Goal: Task Accomplishment & Management: Manage account settings

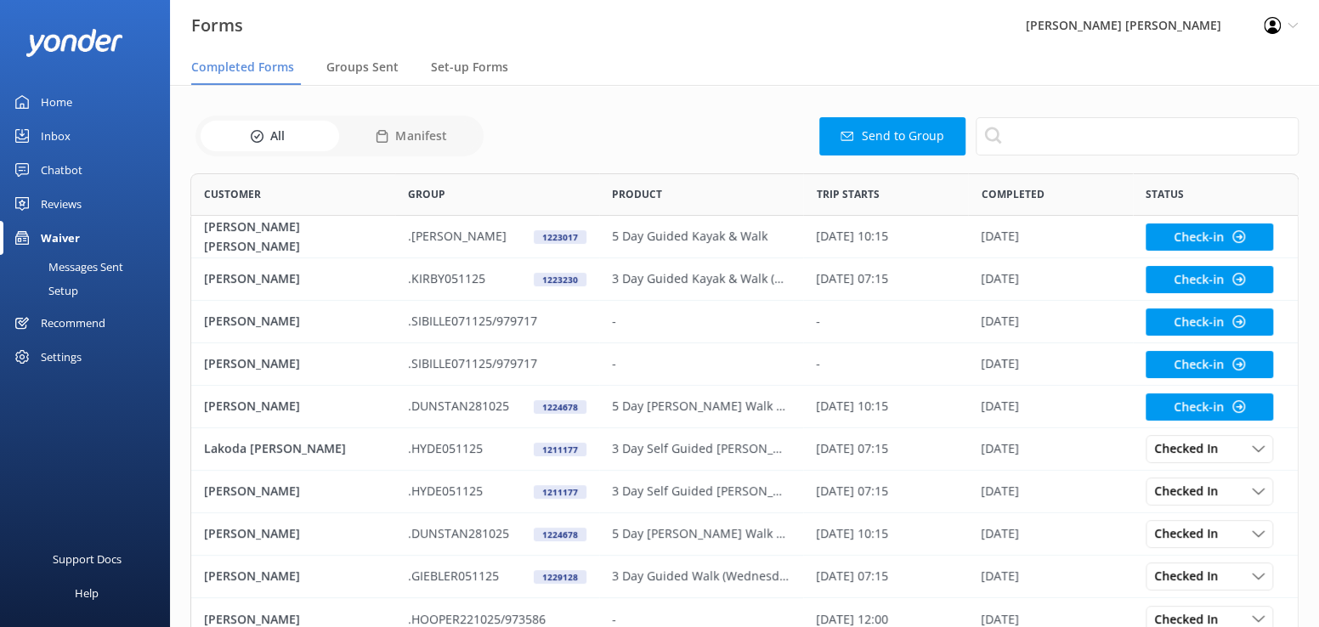
scroll to position [456, 1096]
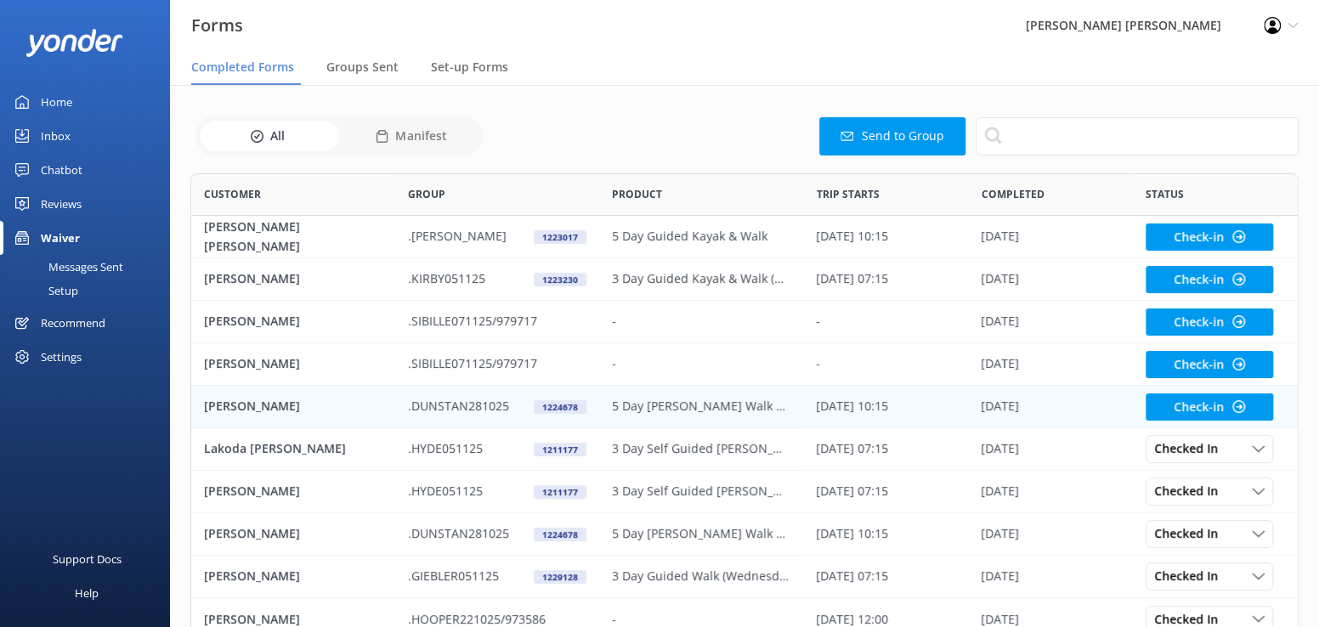
click at [272, 406] on p "[PERSON_NAME]" at bounding box center [252, 406] width 96 height 19
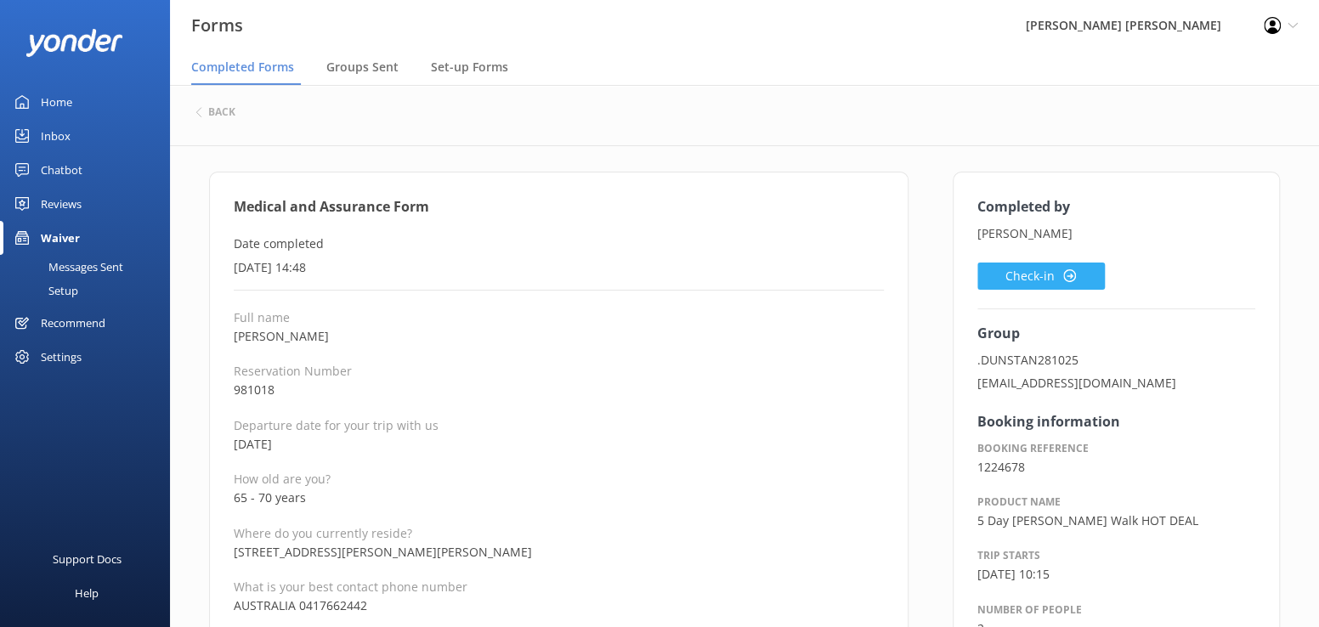
click at [1021, 275] on button "Check-in" at bounding box center [1042, 276] width 128 height 27
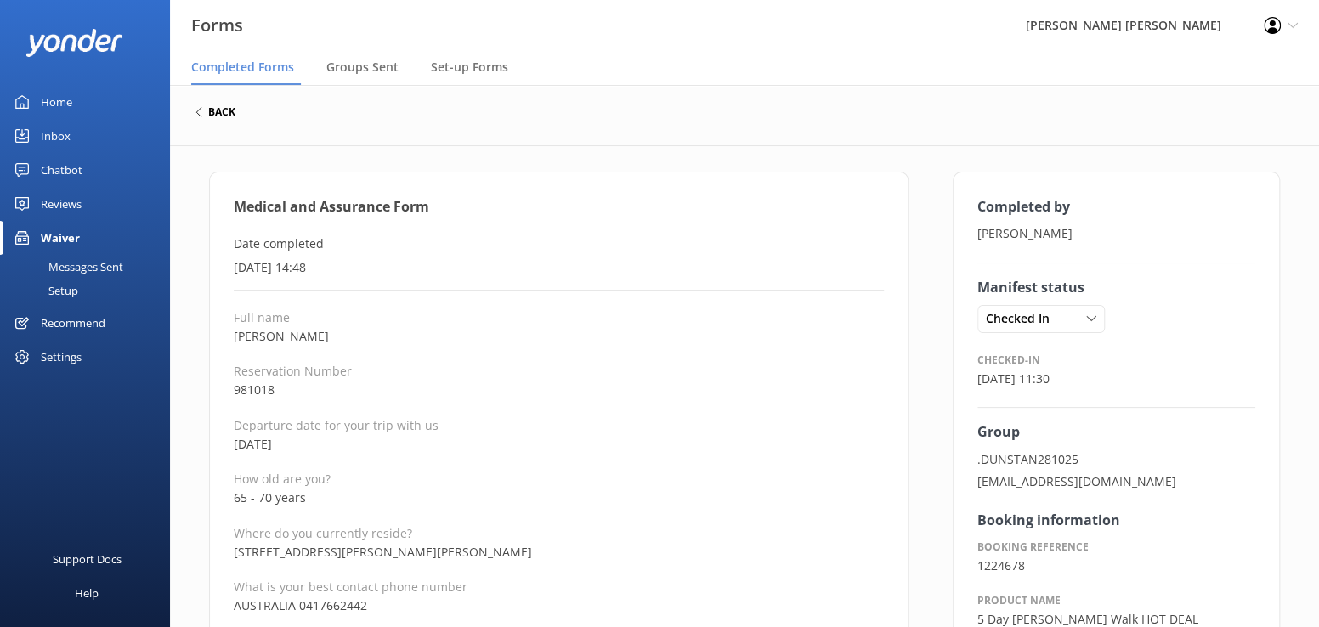
click at [228, 108] on h6 "back" at bounding box center [221, 112] width 27 height 10
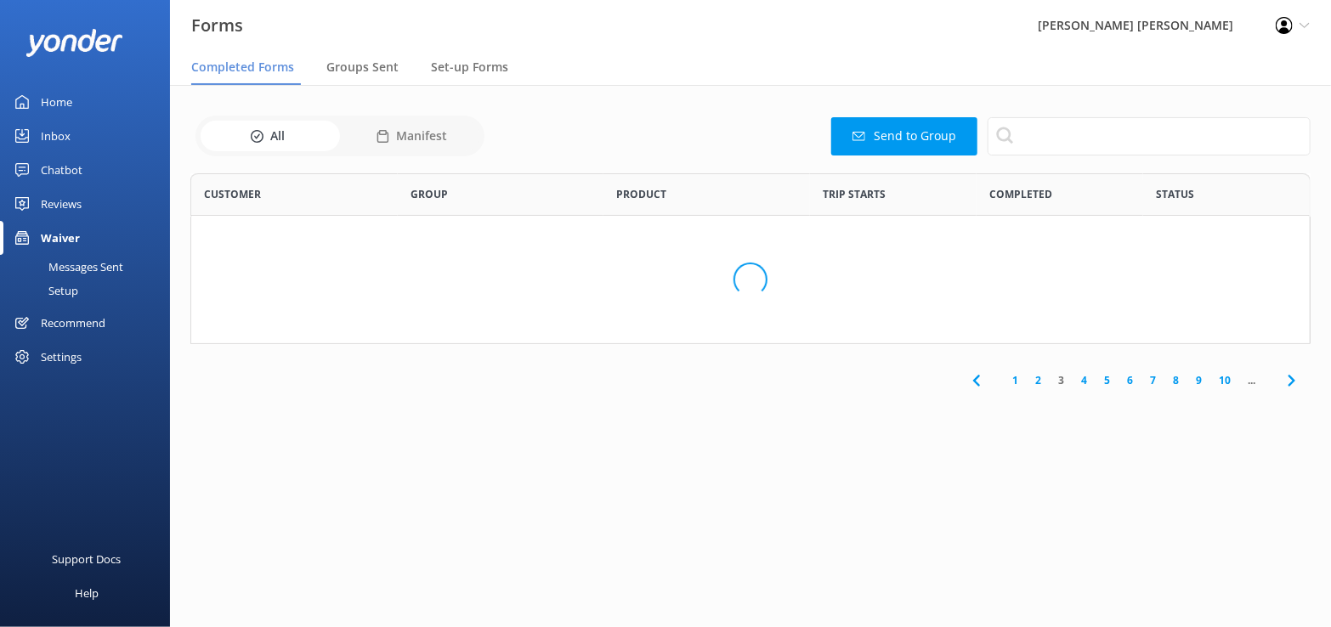
scroll to position [456, 1096]
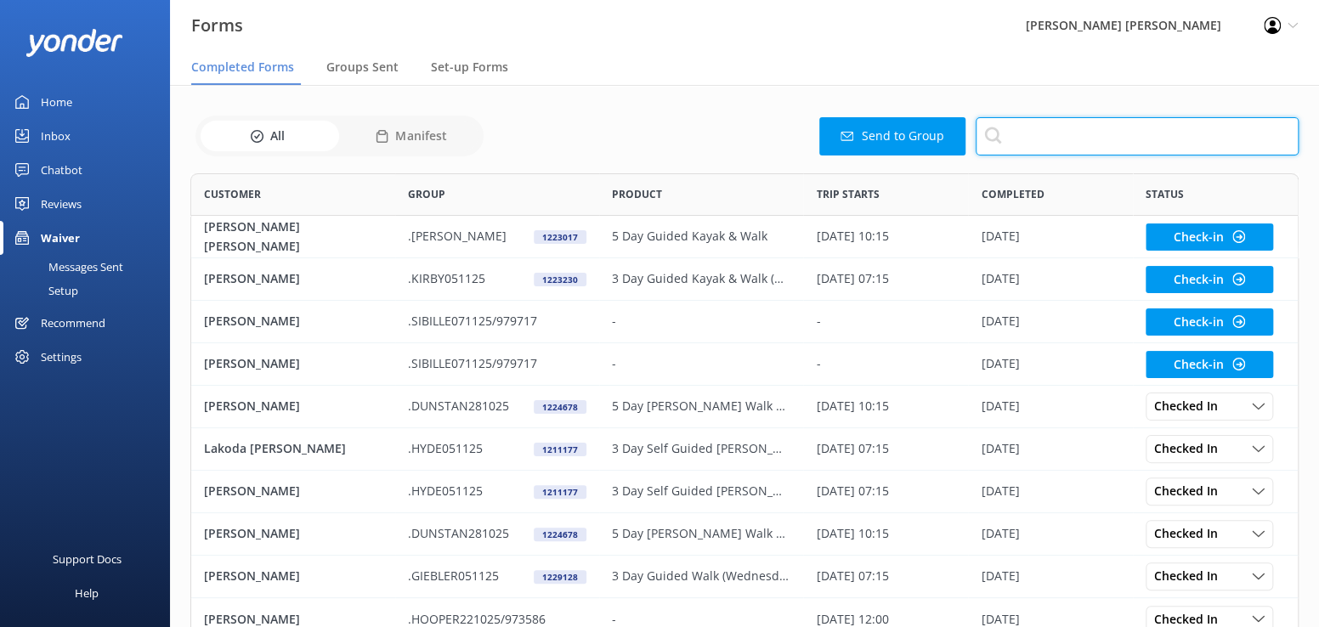
click at [1024, 135] on input "text" at bounding box center [1137, 136] width 323 height 38
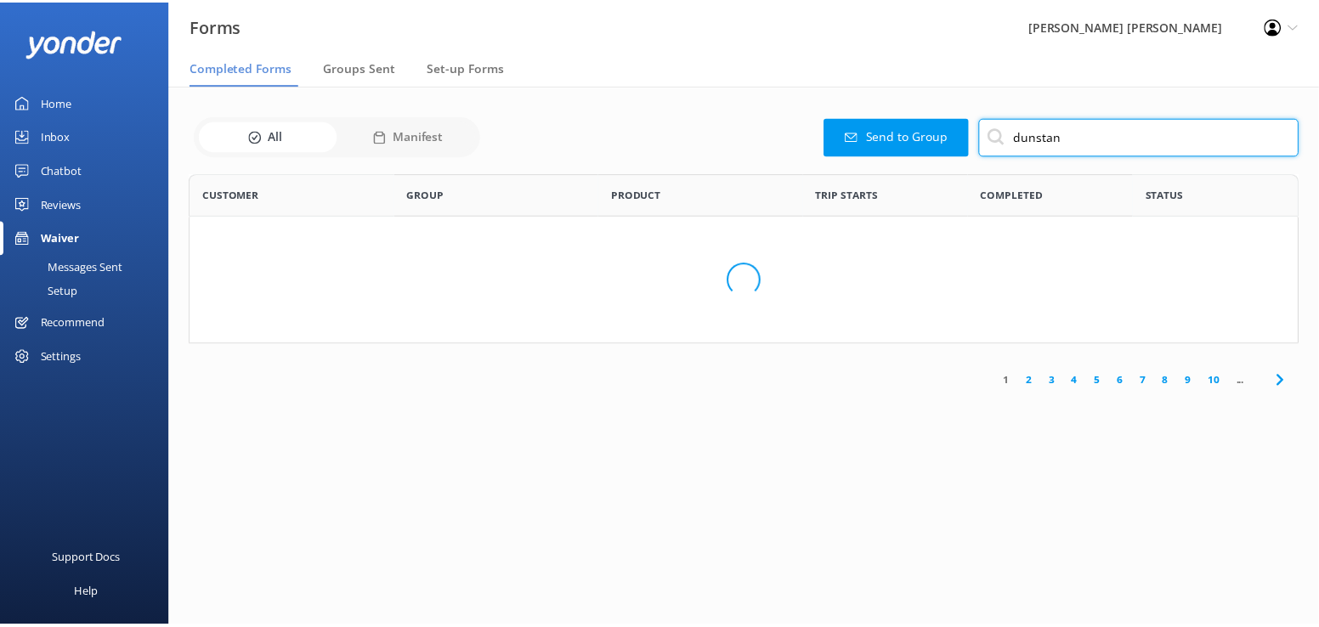
scroll to position [116, 1109]
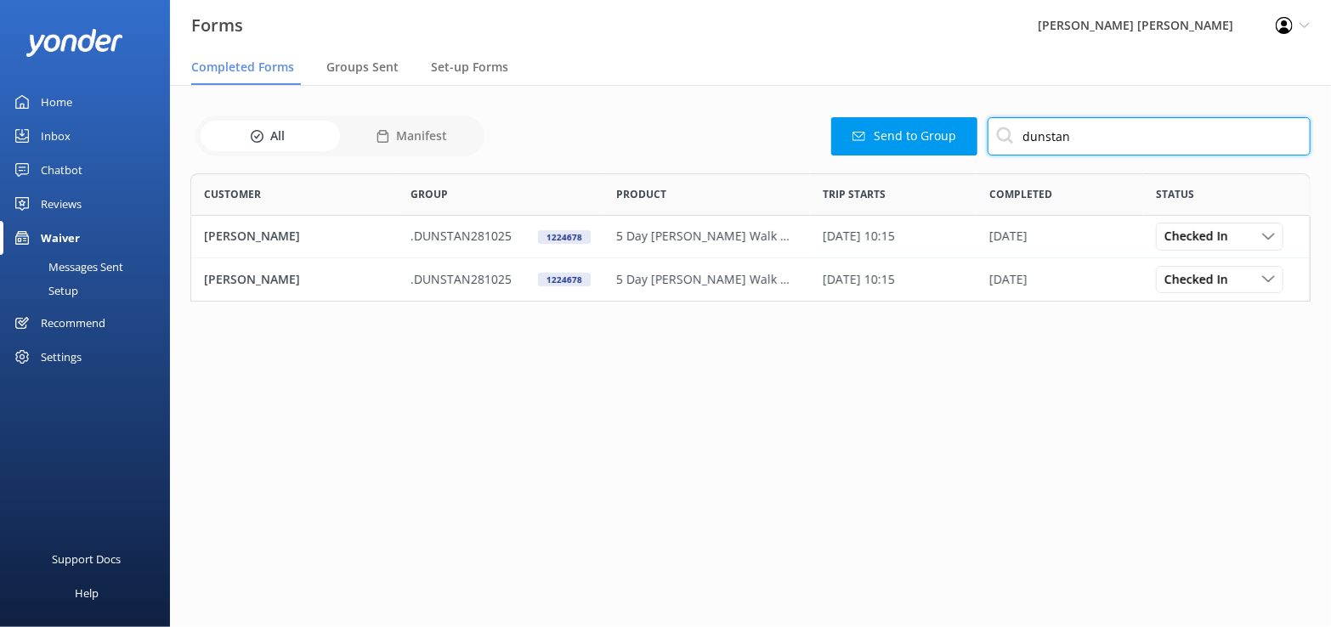
type input "dunstan"
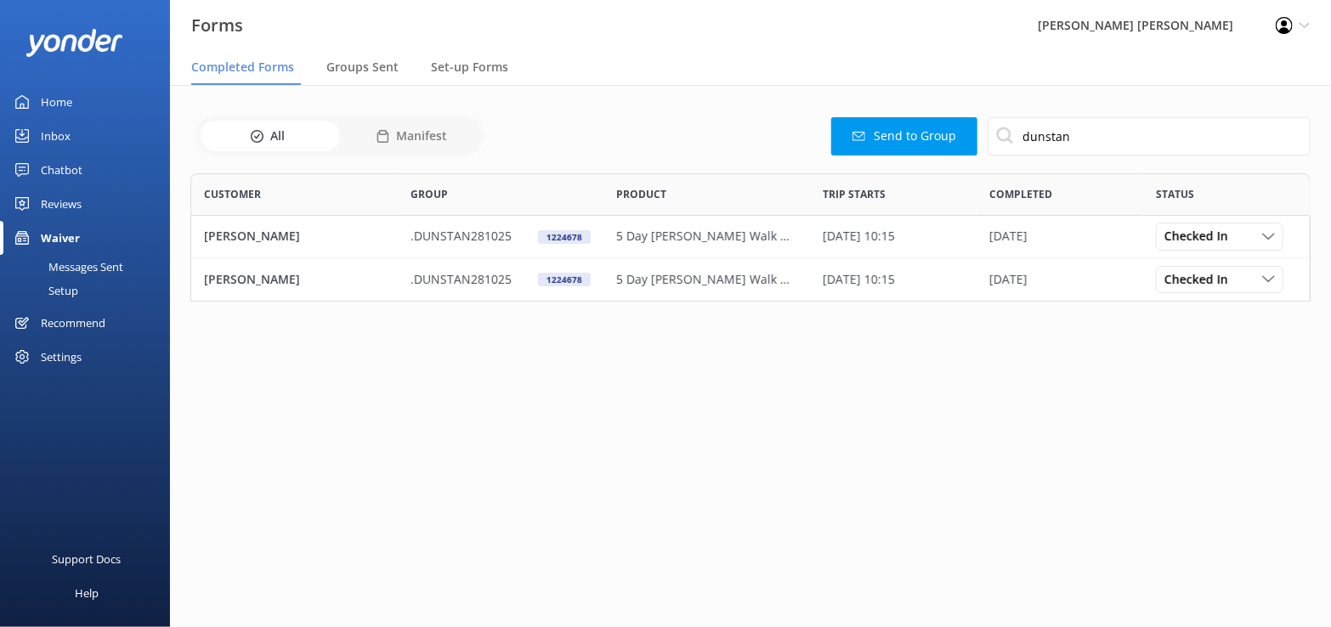
click at [226, 71] on span "Completed Forms" at bounding box center [242, 67] width 103 height 17
click at [75, 230] on div "Waiver" at bounding box center [60, 238] width 39 height 34
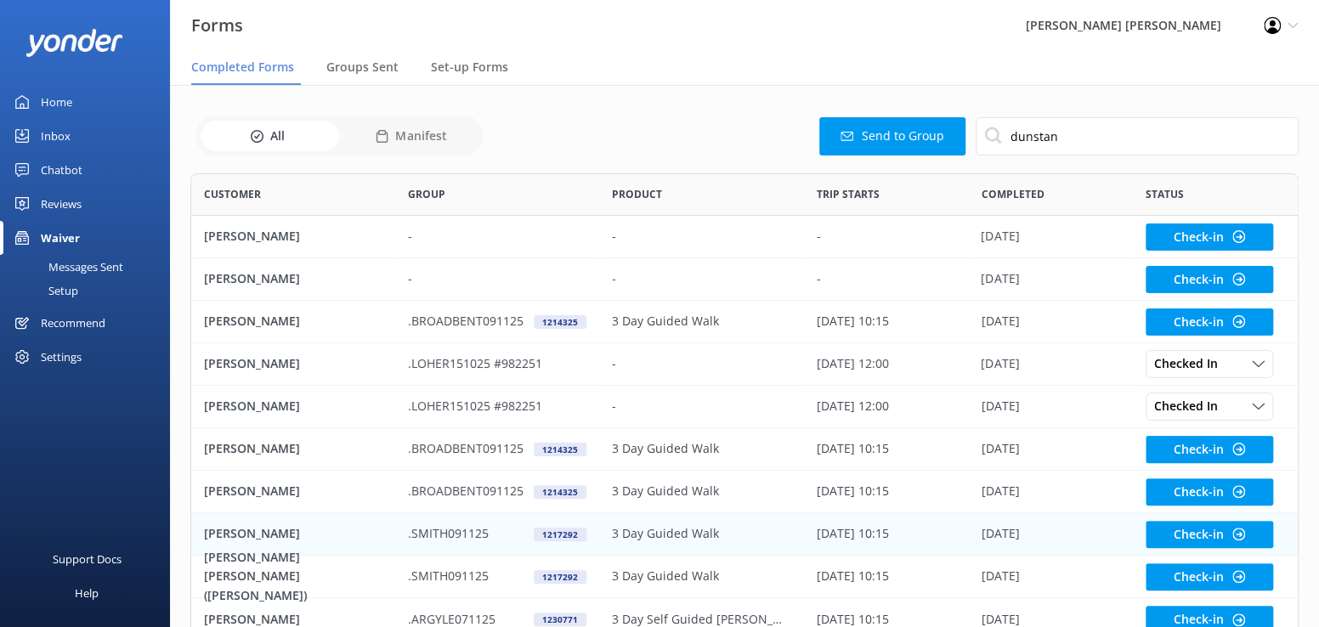
scroll to position [103, 0]
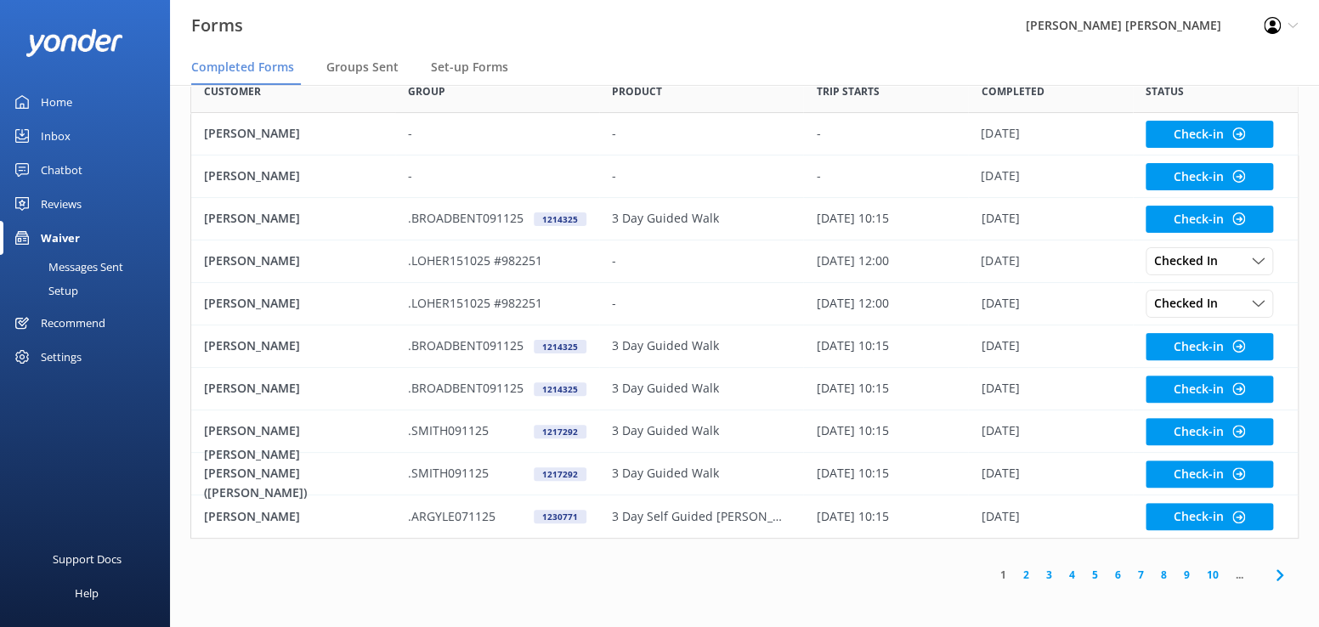
click at [1075, 572] on link "4" at bounding box center [1072, 575] width 23 height 16
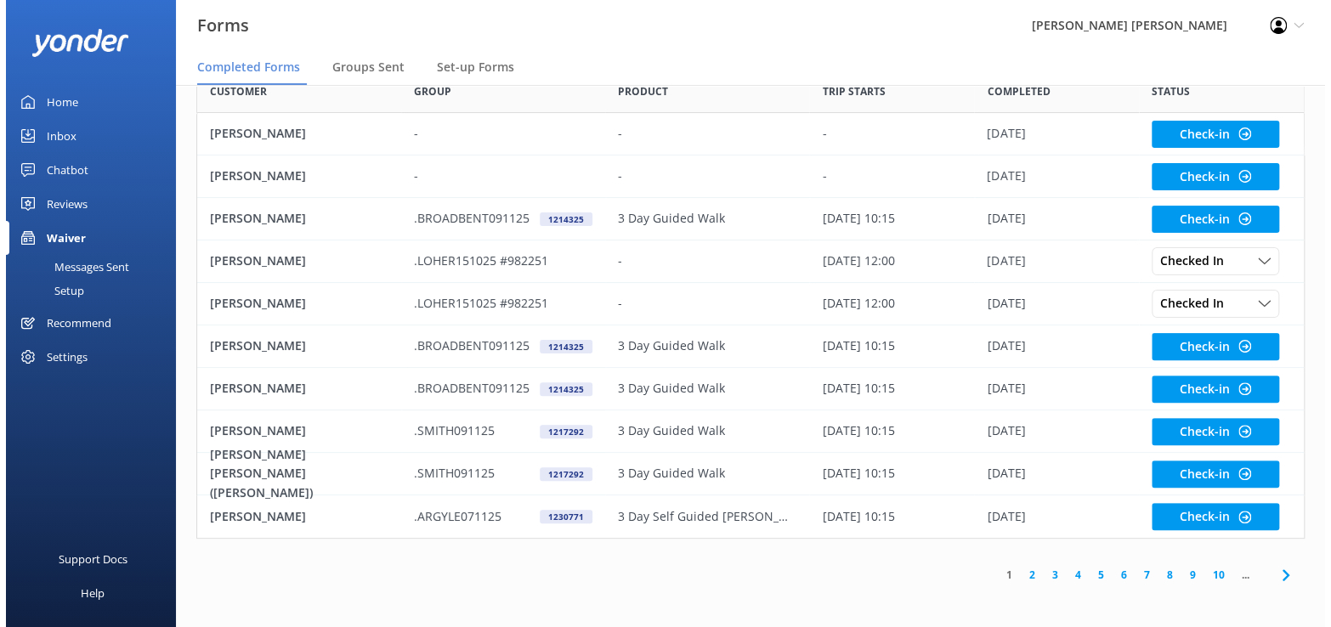
scroll to position [13, 13]
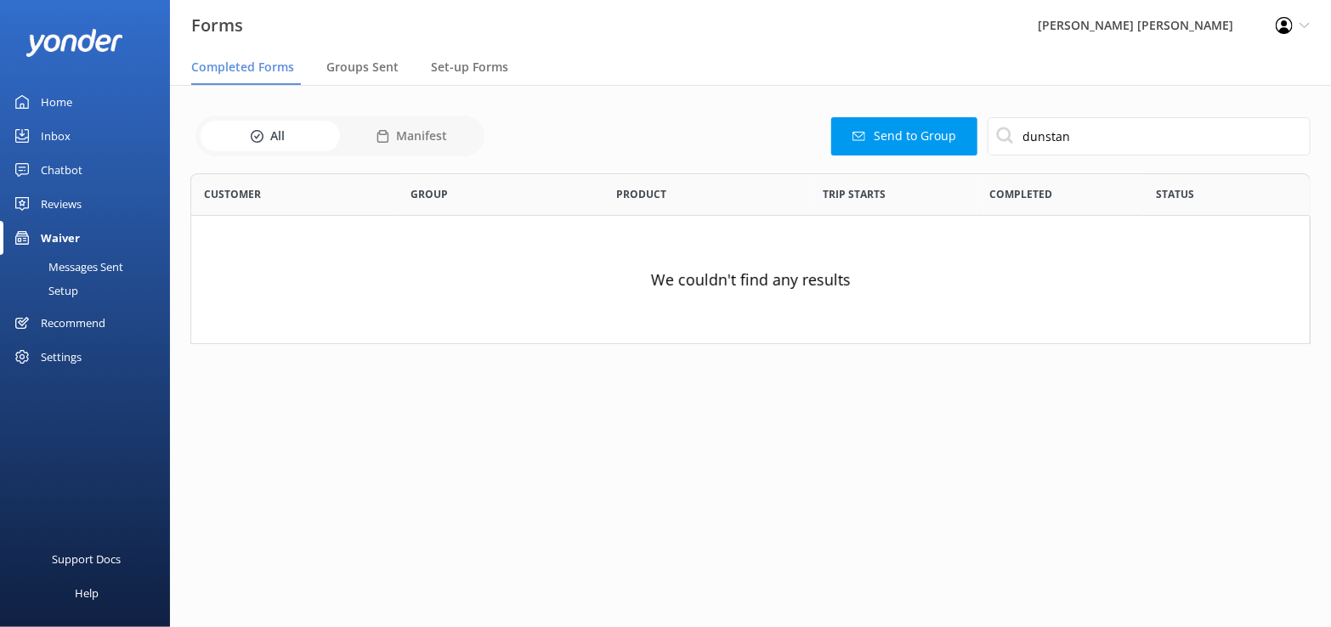
click at [236, 62] on span "Completed Forms" at bounding box center [242, 67] width 103 height 17
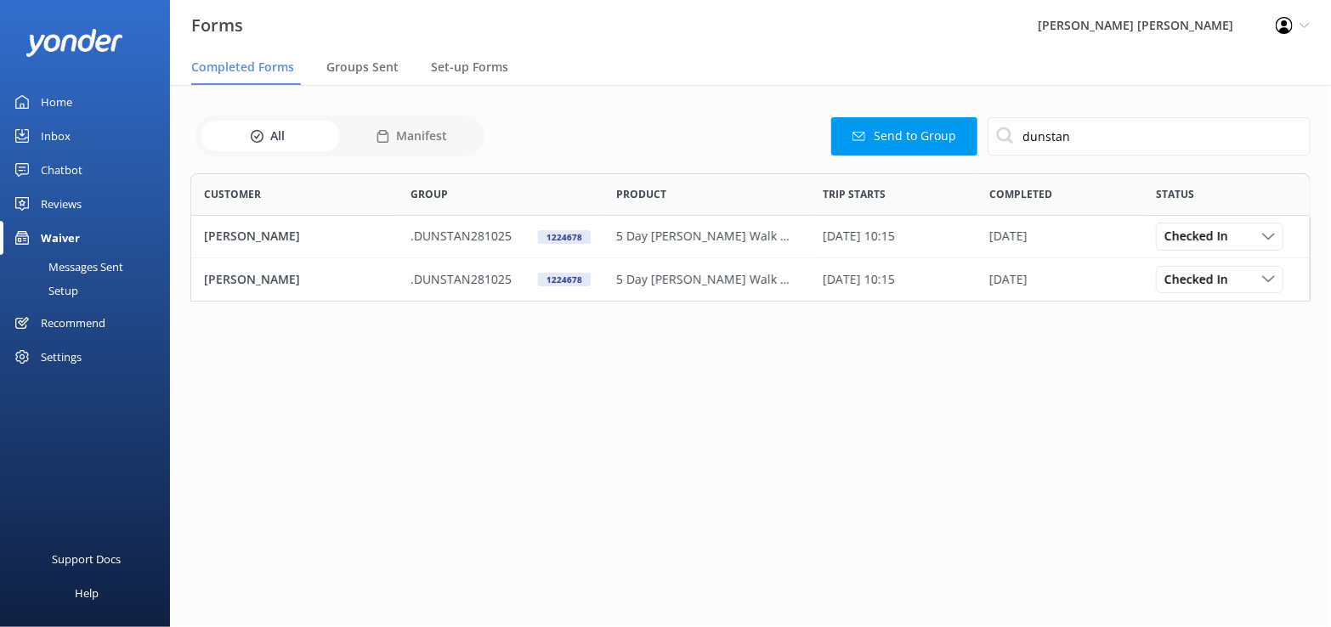
scroll to position [116, 1109]
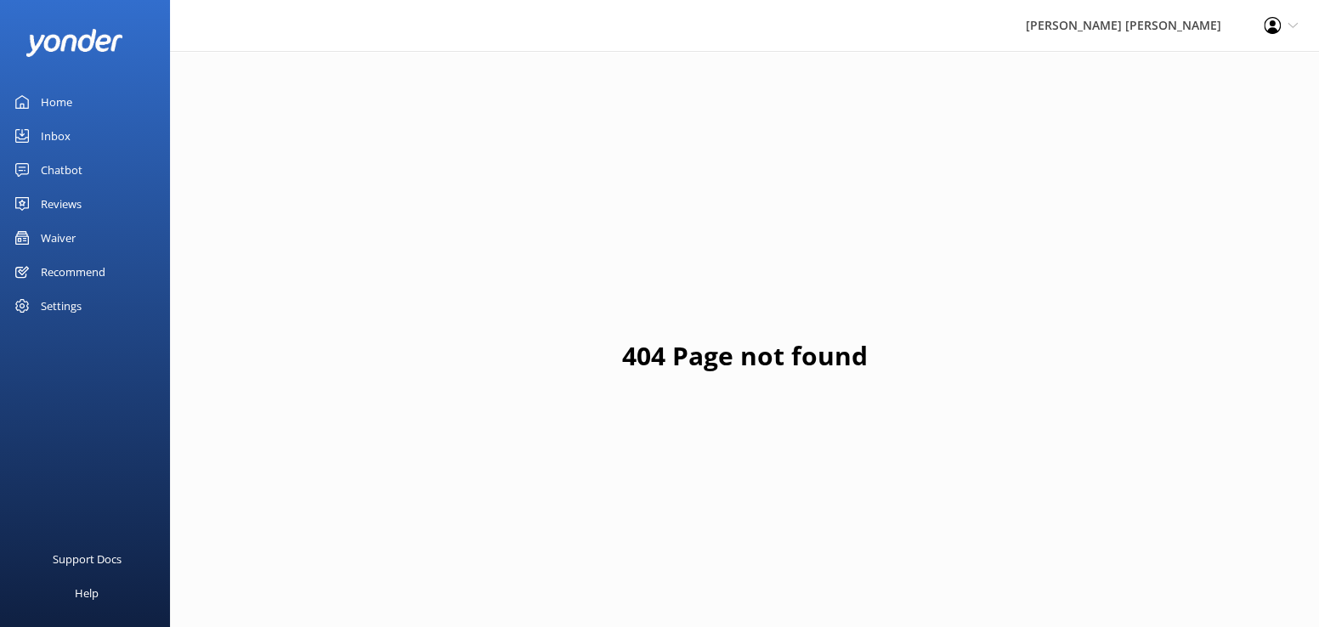
drag, startPoint x: 54, startPoint y: 234, endPoint x: 101, endPoint y: 274, distance: 61.5
click at [54, 236] on div "Waiver" at bounding box center [58, 238] width 35 height 34
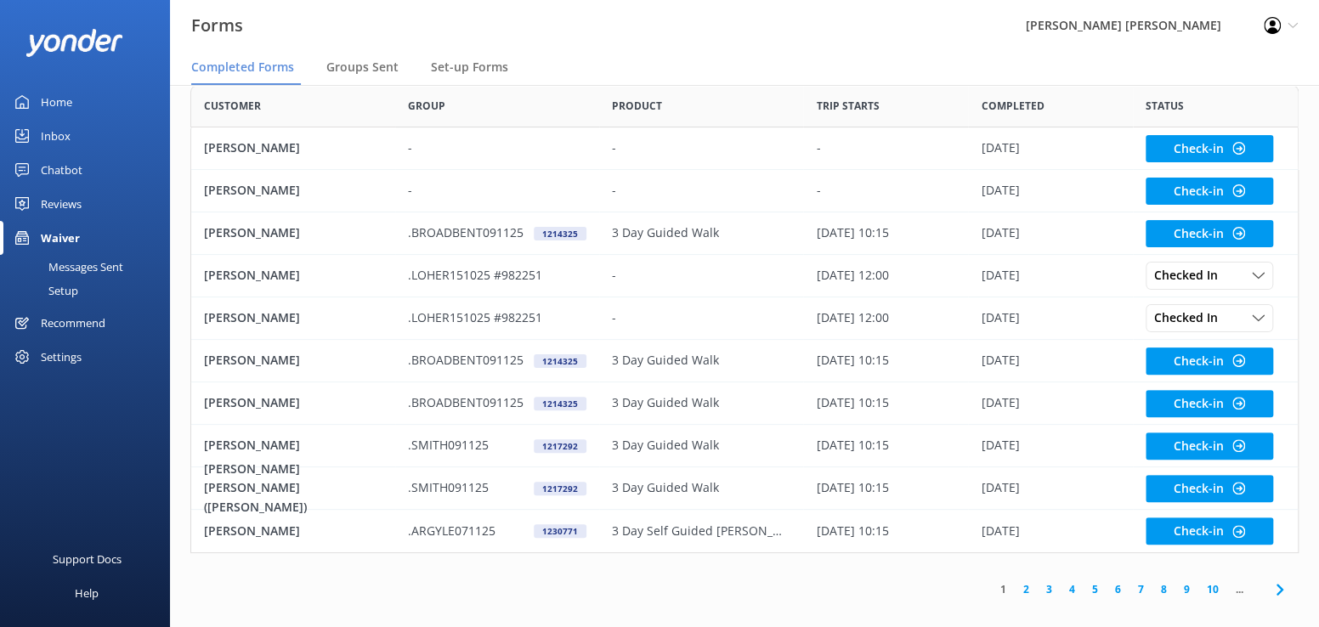
scroll to position [103, 0]
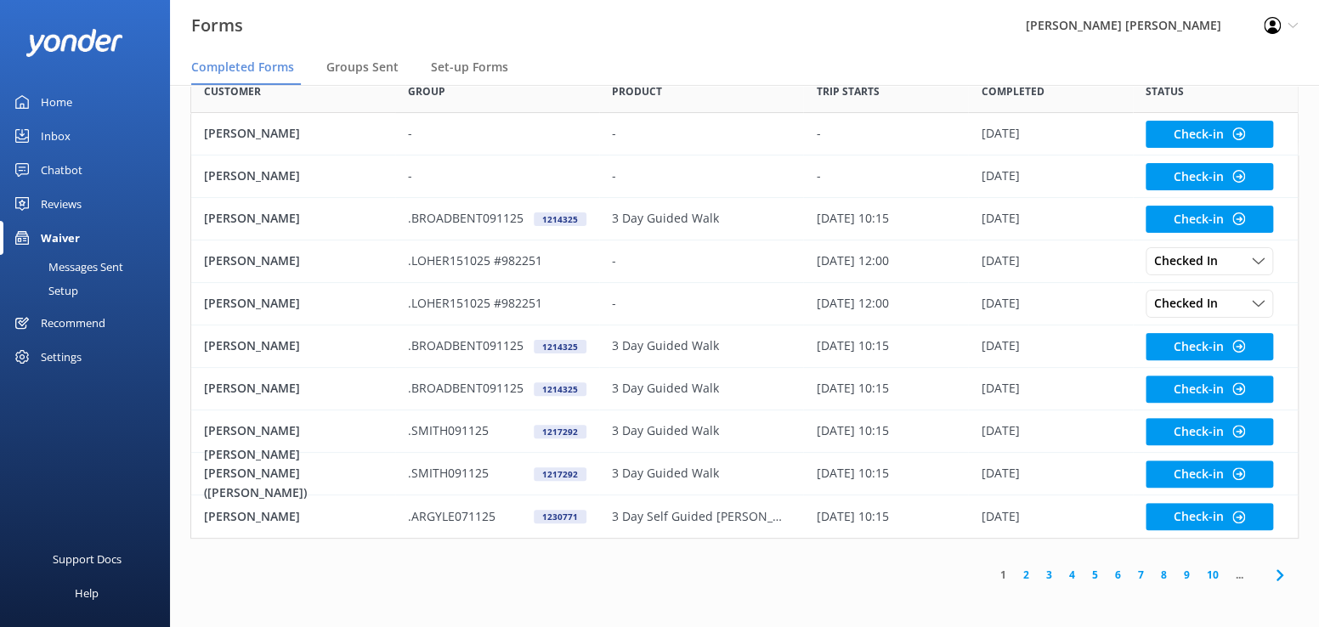
click at [1070, 577] on link "4" at bounding box center [1072, 575] width 23 height 16
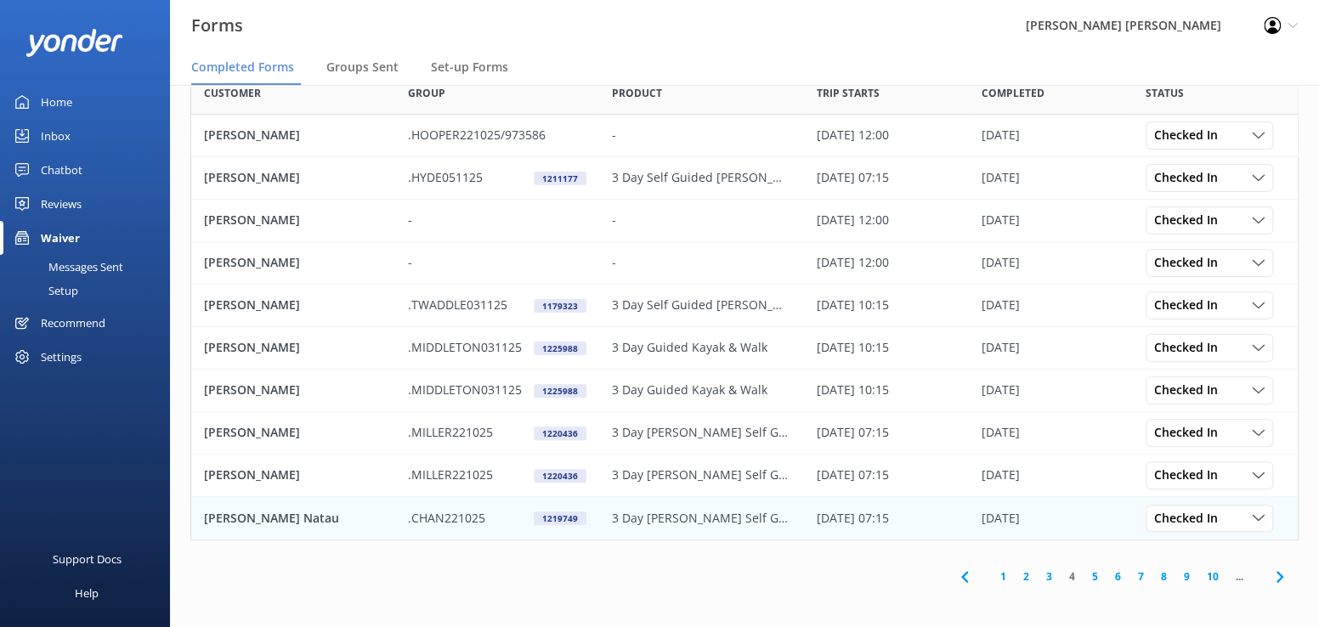
scroll to position [103, 0]
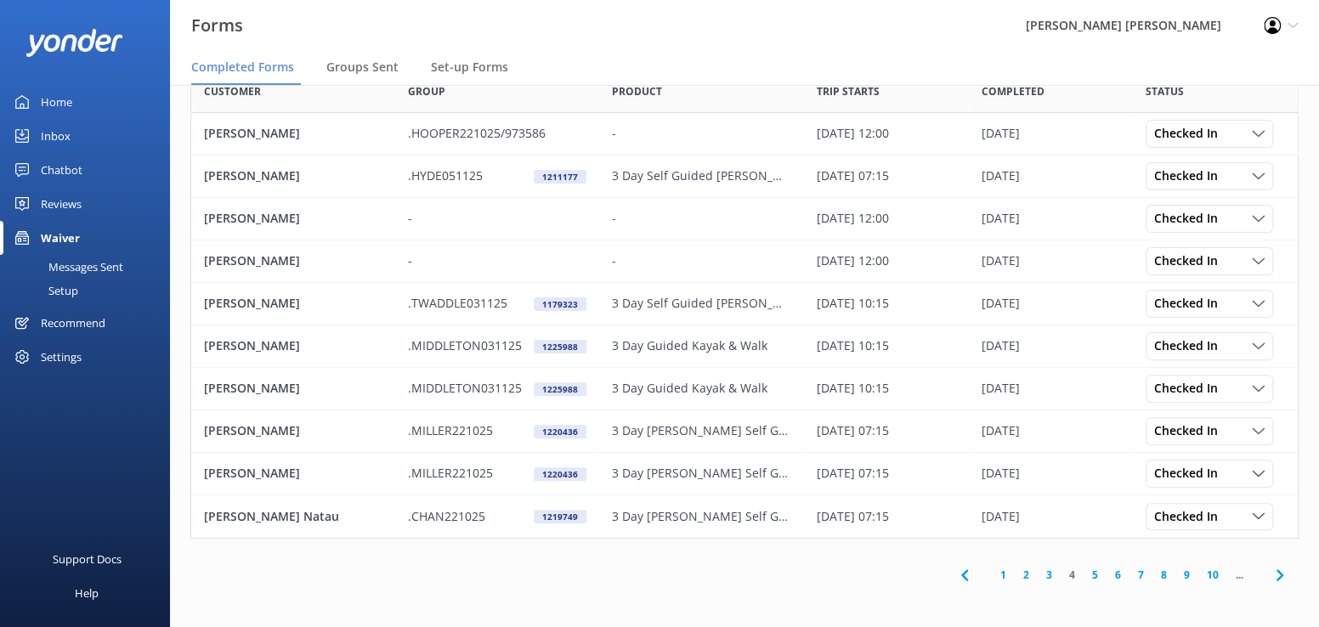
click at [1047, 579] on link "3" at bounding box center [1049, 575] width 23 height 16
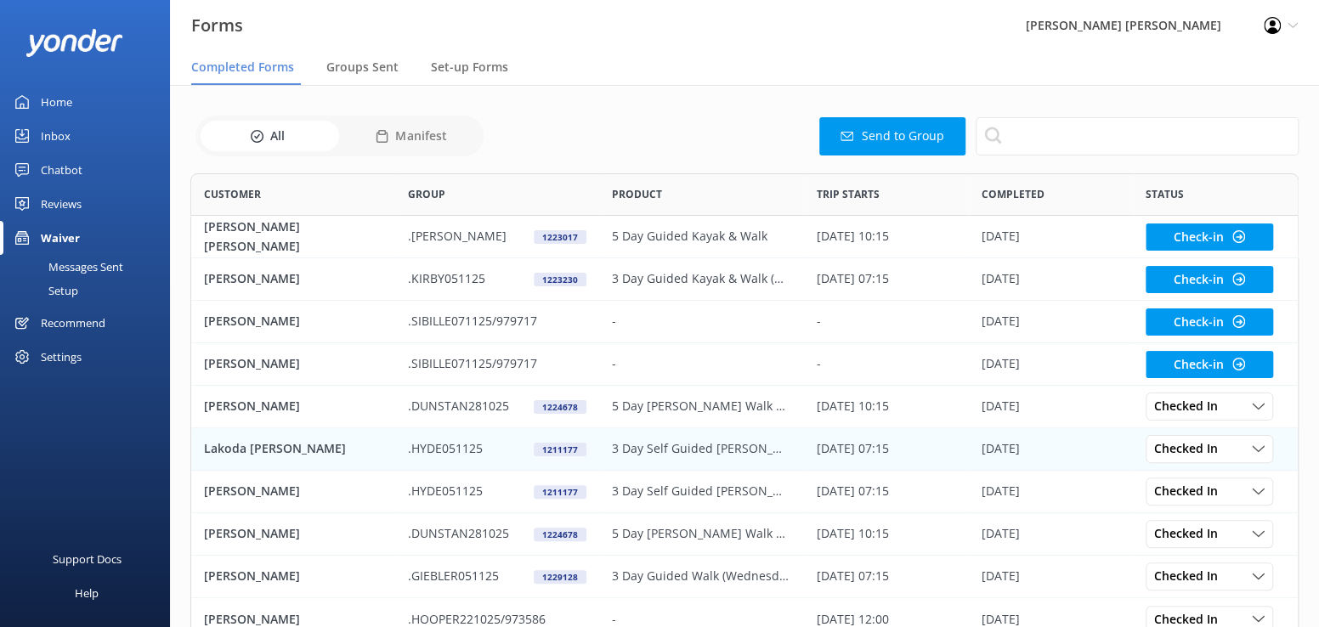
scroll to position [456, 1096]
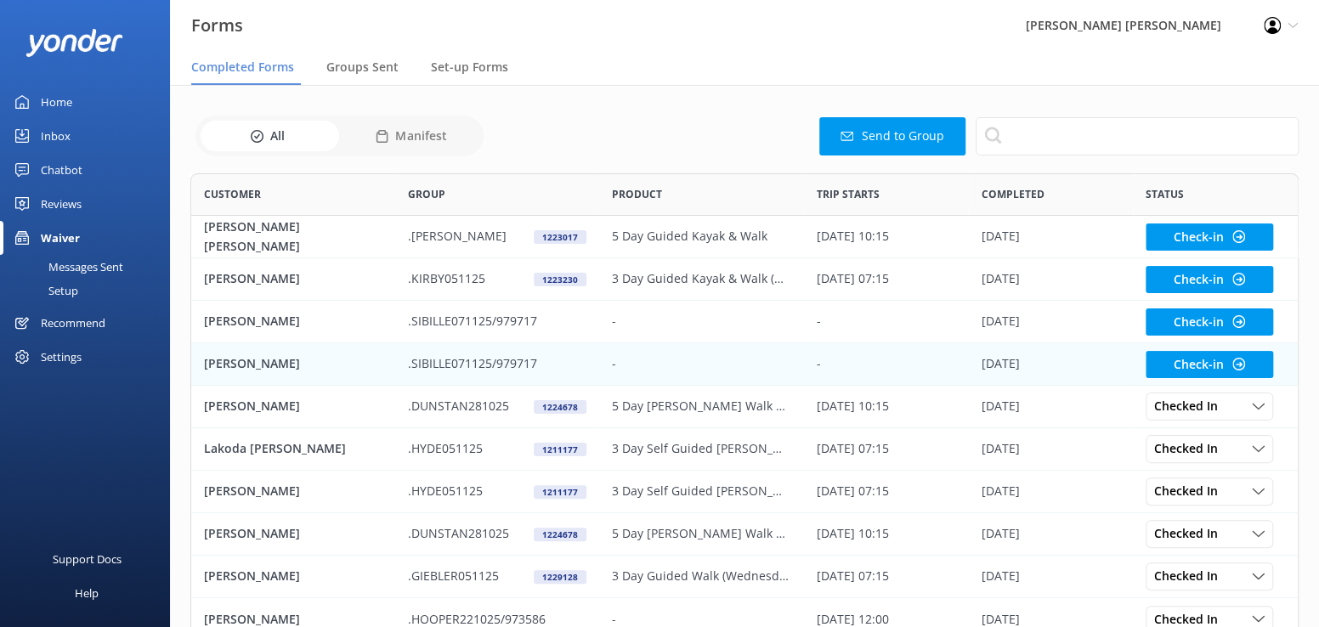
click at [267, 367] on p "[PERSON_NAME]" at bounding box center [252, 364] width 96 height 19
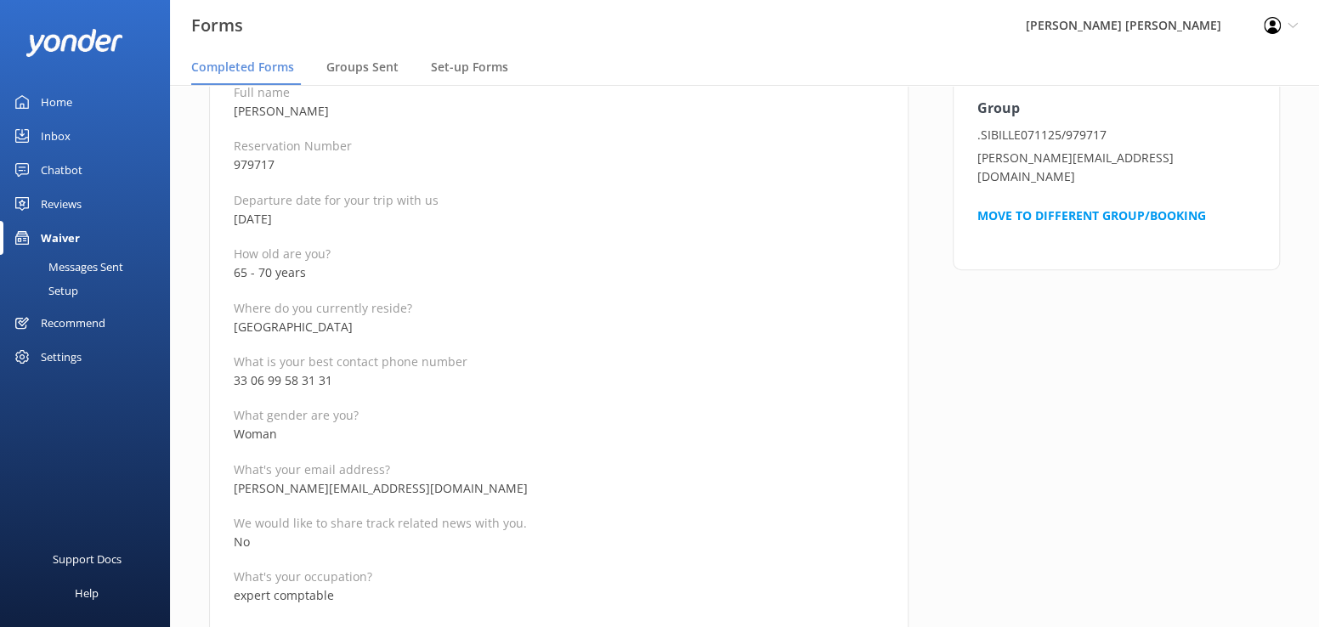
scroll to position [255, 0]
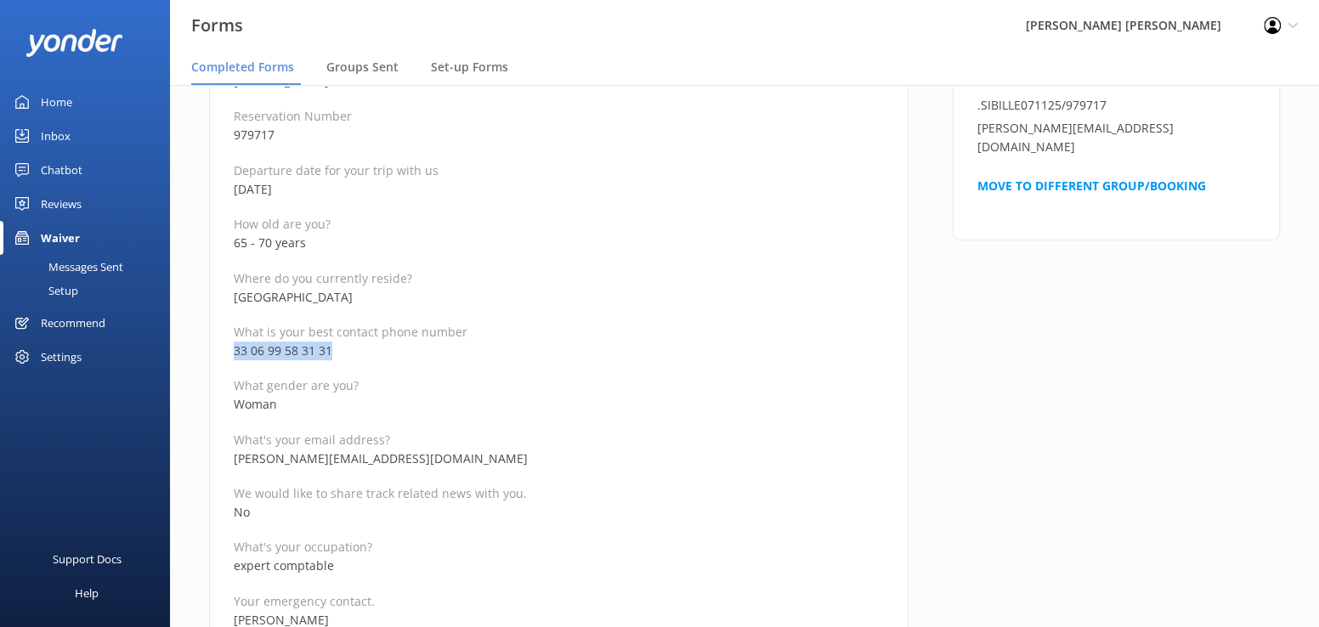
drag, startPoint x: 349, startPoint y: 352, endPoint x: 234, endPoint y: 357, distance: 114.9
click at [234, 357] on p "33 06 99 58 31 31" at bounding box center [559, 351] width 650 height 19
copy p "33 06 99 58 31 31"
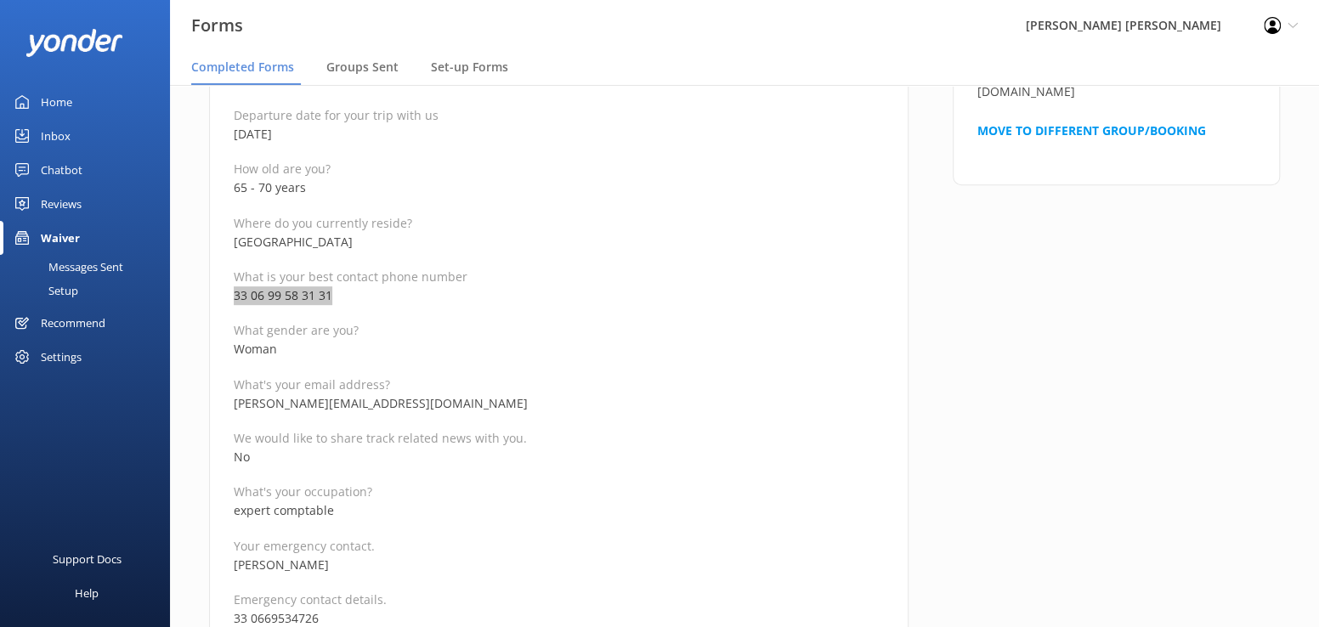
scroll to position [340, 0]
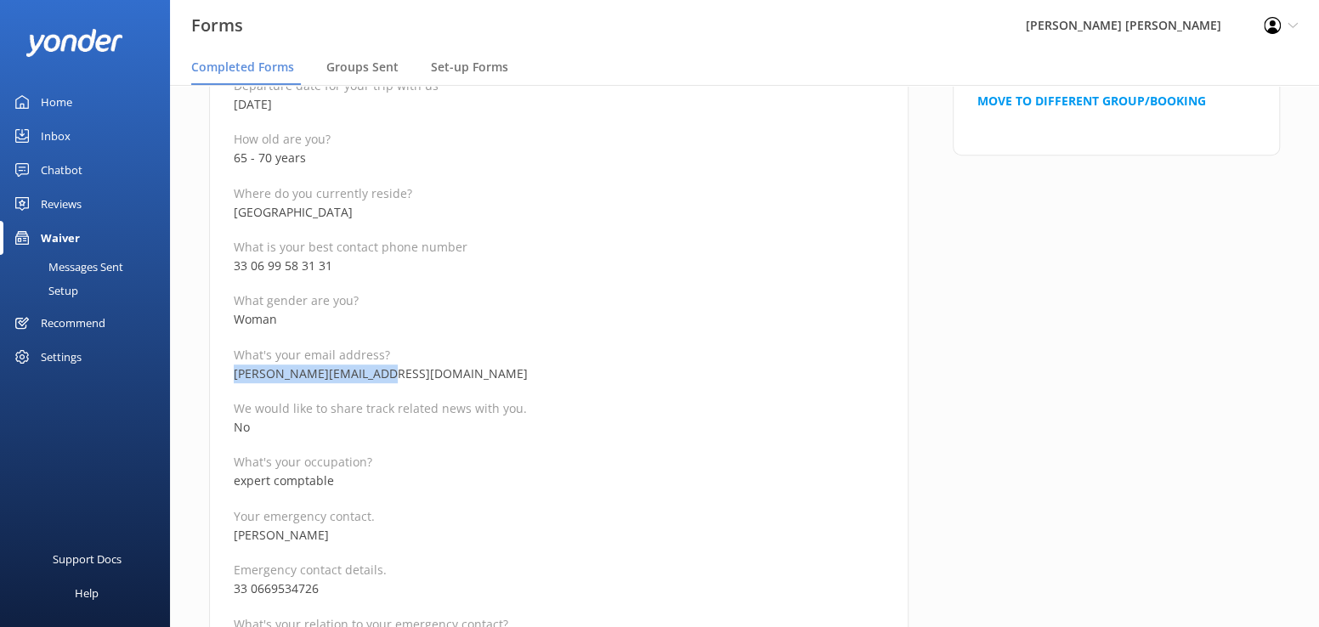
drag, startPoint x: 377, startPoint y: 372, endPoint x: 229, endPoint y: 373, distance: 147.9
copy p "[PERSON_NAME][EMAIL_ADDRESS][DOMAIN_NAME]"
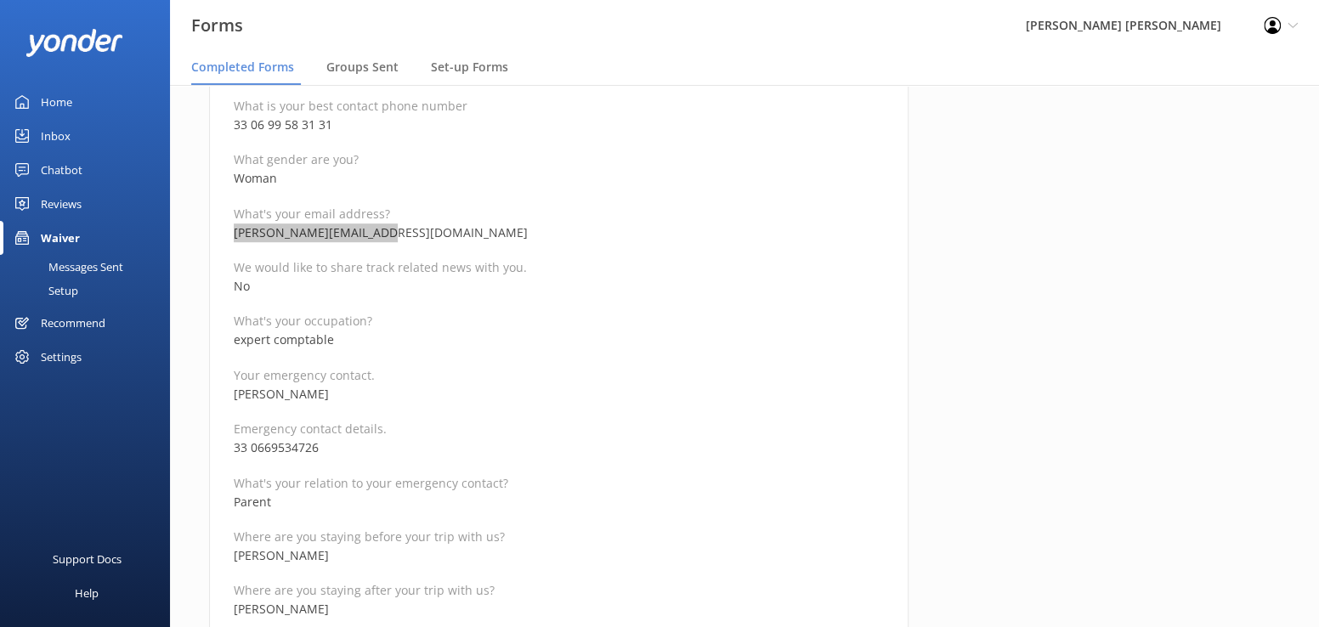
scroll to position [510, 0]
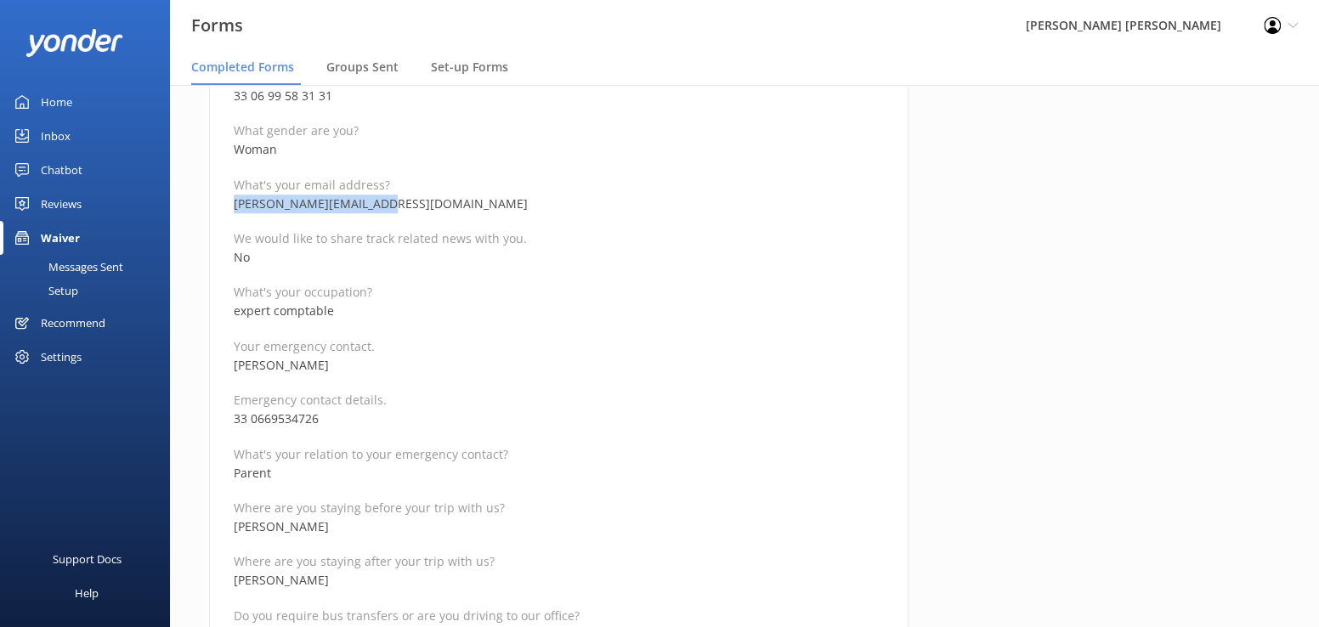
drag, startPoint x: 333, startPoint y: 365, endPoint x: 235, endPoint y: 360, distance: 98.7
click at [235, 360] on p "[PERSON_NAME]" at bounding box center [559, 365] width 650 height 19
copy p "[PERSON_NAME]"
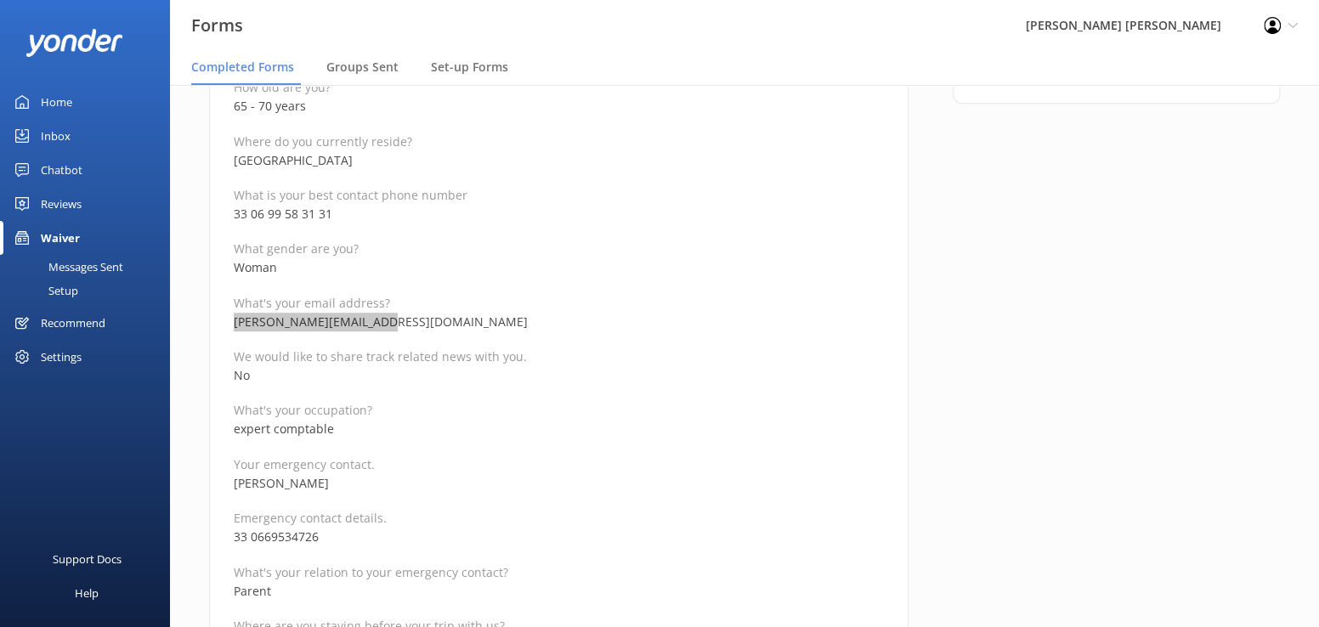
scroll to position [595, 0]
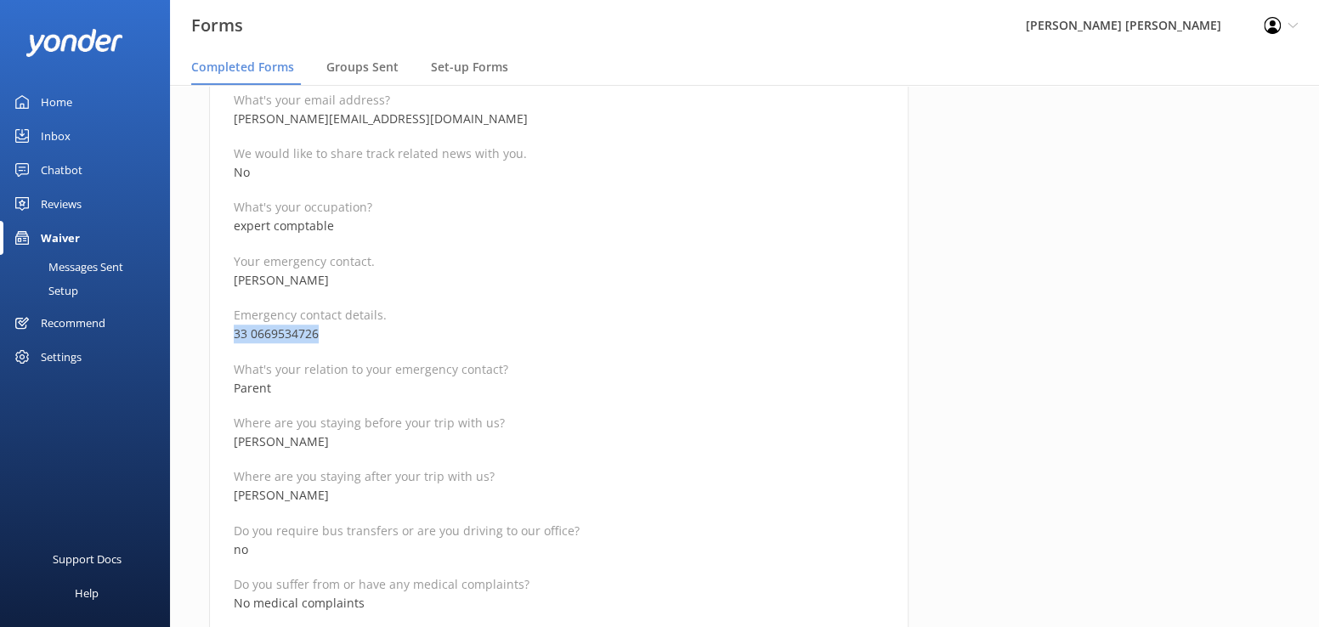
drag, startPoint x: 342, startPoint y: 332, endPoint x: 228, endPoint y: 329, distance: 114.0
copy p "33 0669534726"
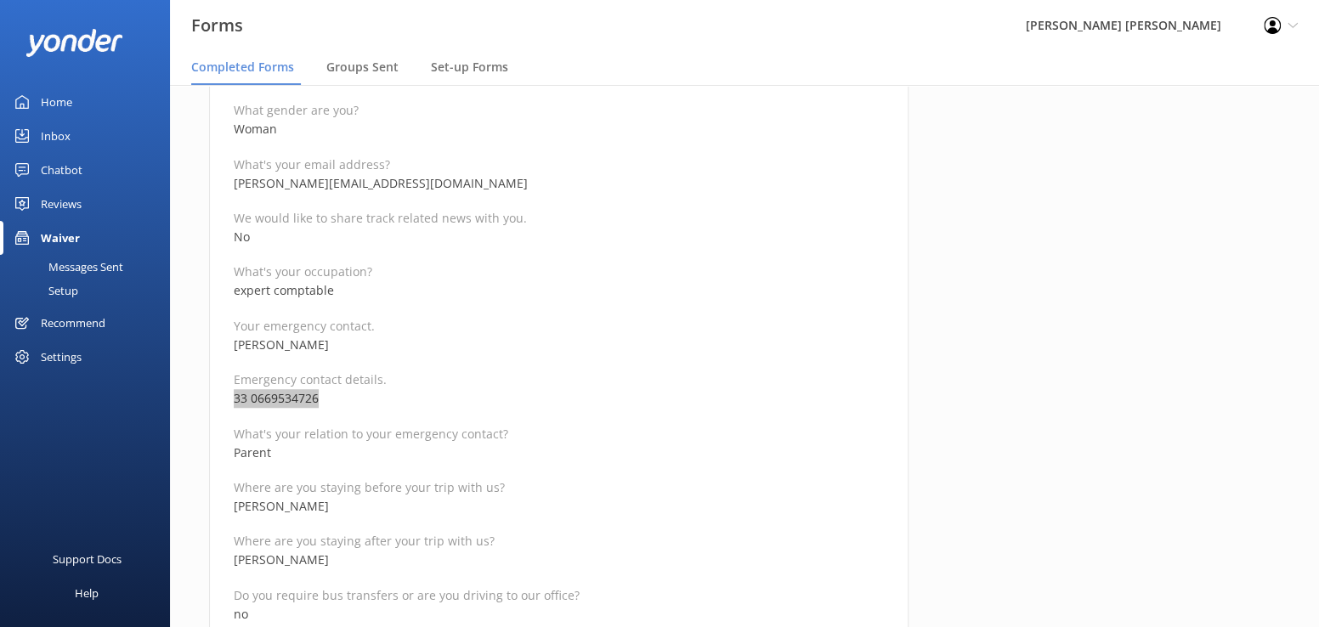
scroll to position [255, 0]
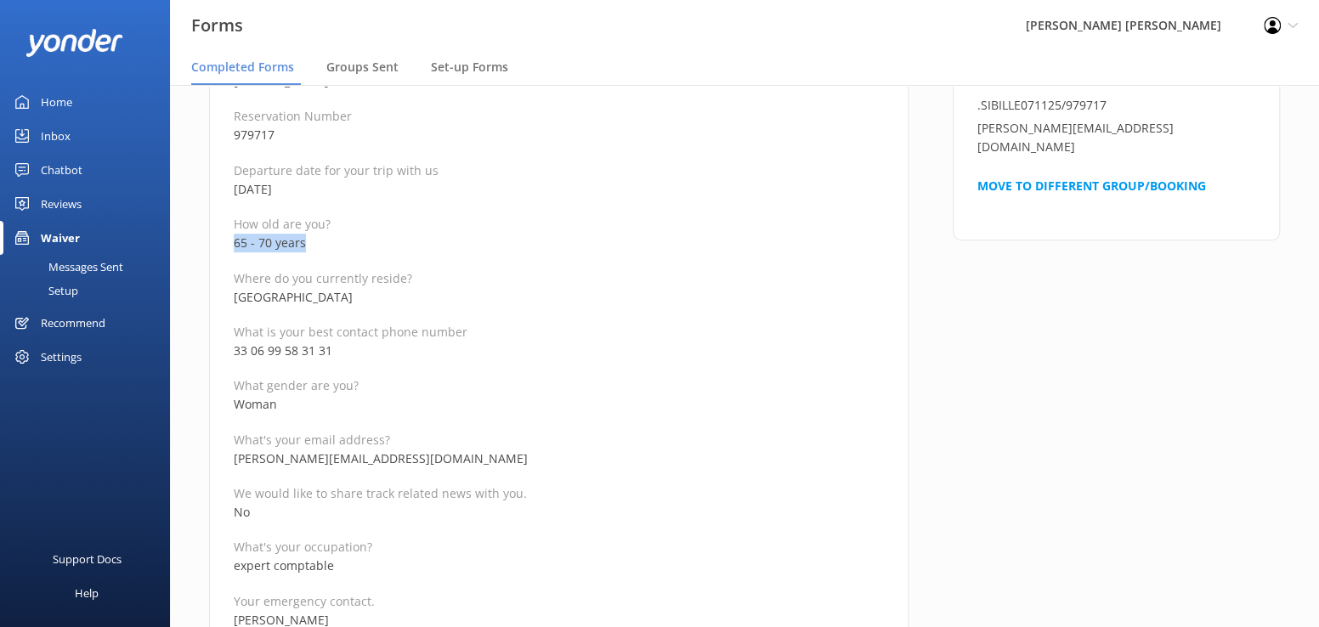
drag, startPoint x: 321, startPoint y: 247, endPoint x: 211, endPoint y: 243, distance: 110.6
copy p "65 - 70 years"
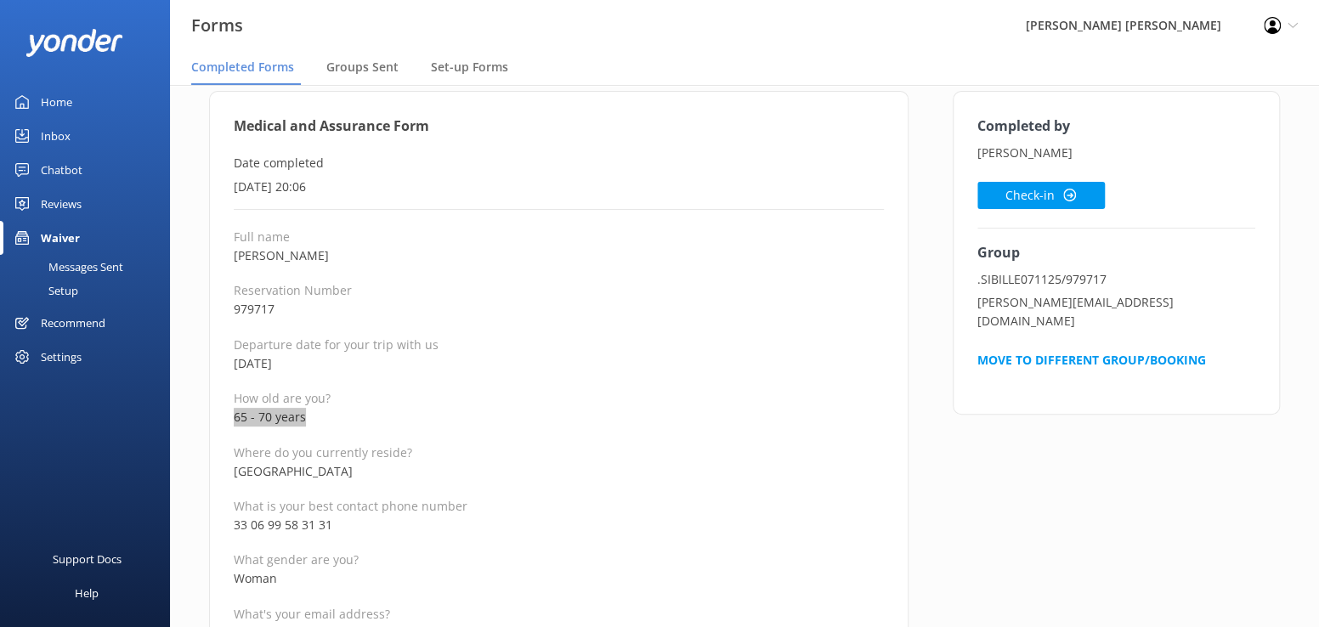
scroll to position [0, 0]
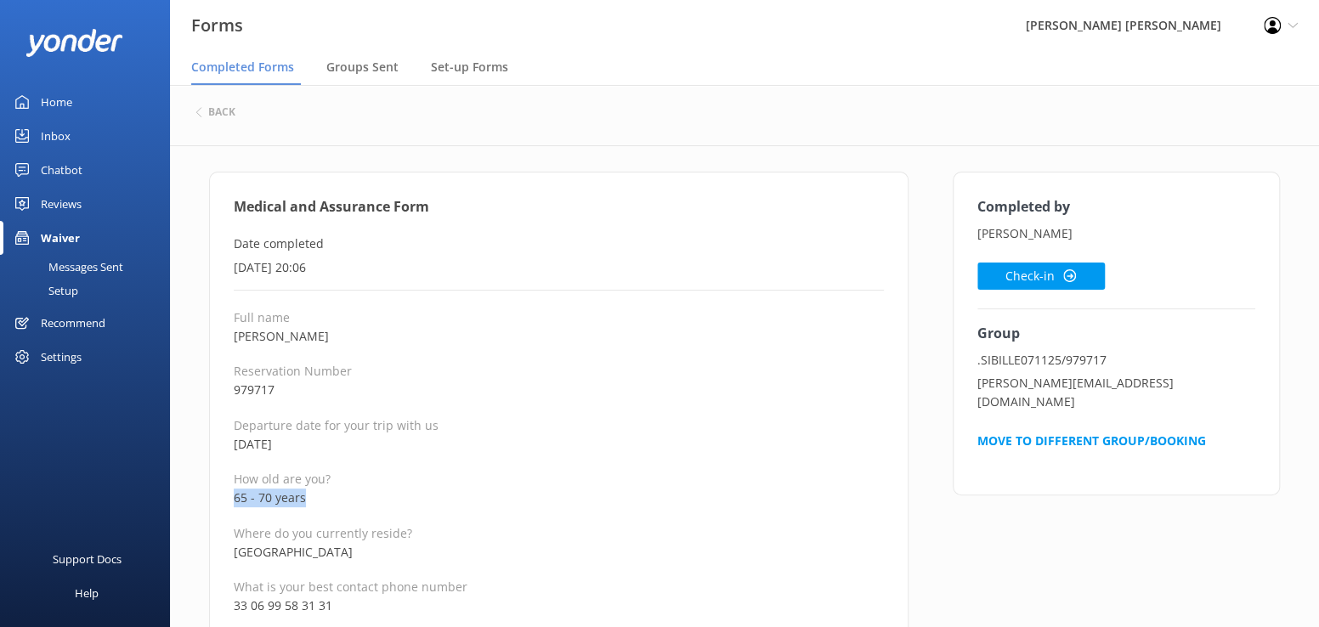
drag, startPoint x: 340, startPoint y: 336, endPoint x: 236, endPoint y: 338, distance: 104.6
click at [236, 338] on p "[PERSON_NAME]" at bounding box center [559, 336] width 650 height 19
copy p "[PERSON_NAME]"
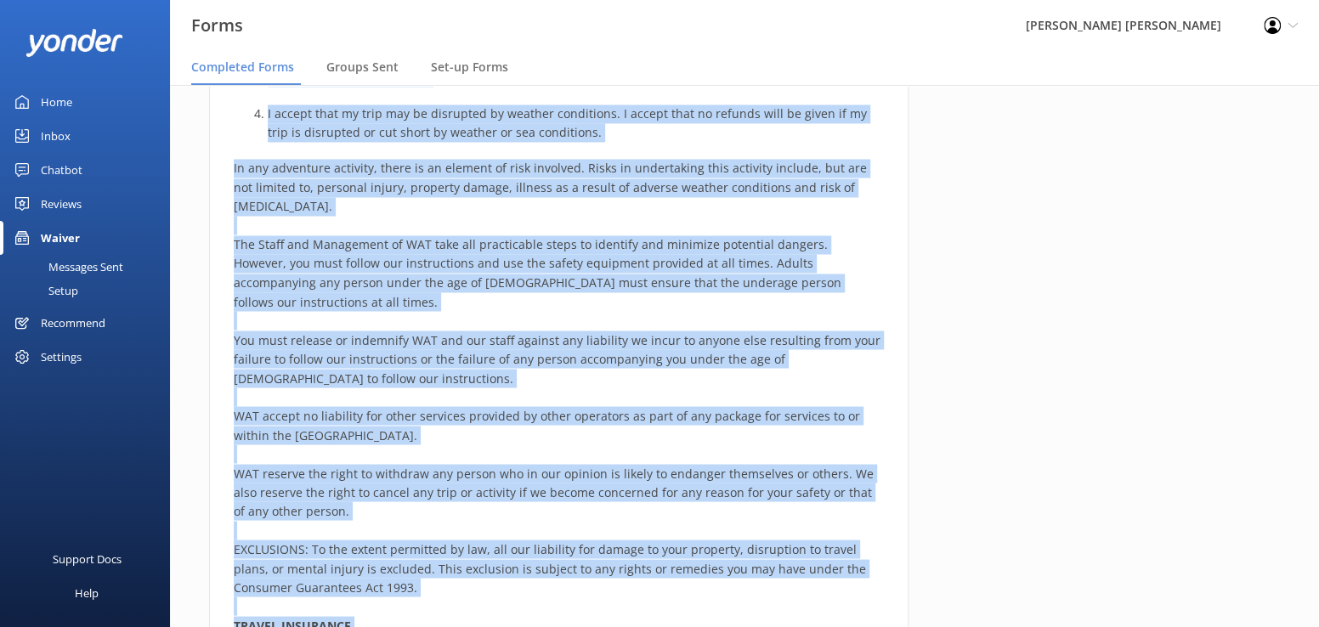
scroll to position [1527, 0]
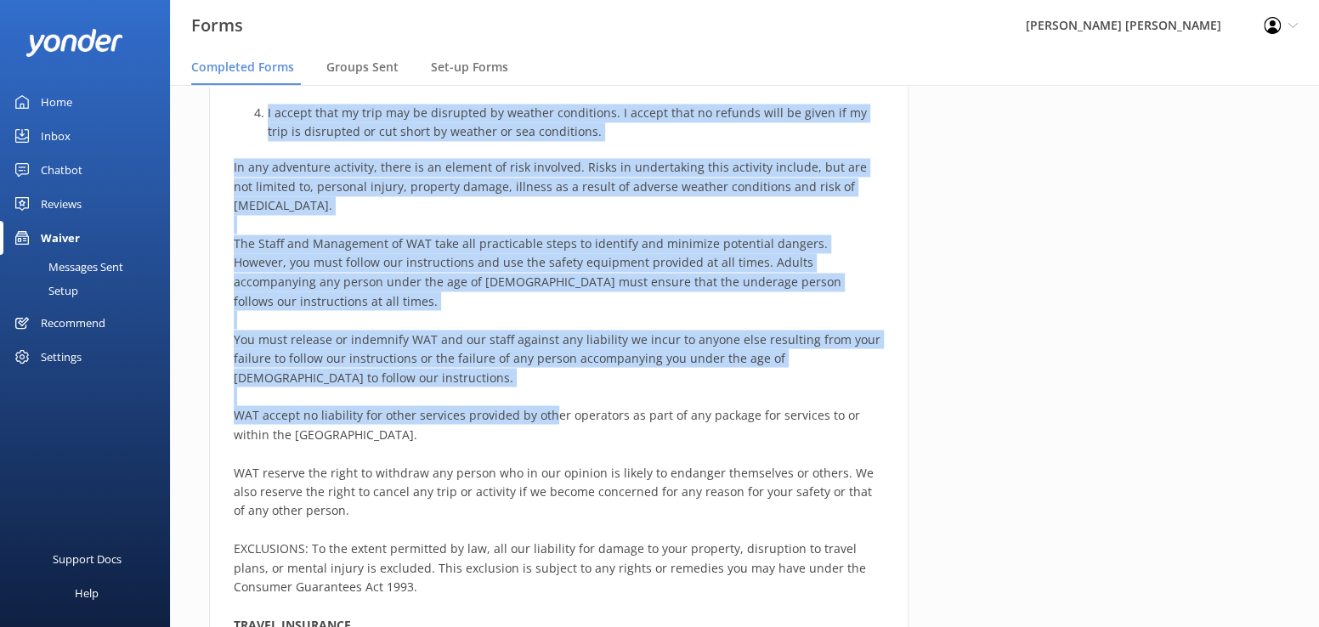
drag, startPoint x: 232, startPoint y: 203, endPoint x: 550, endPoint y: 372, distance: 359.8
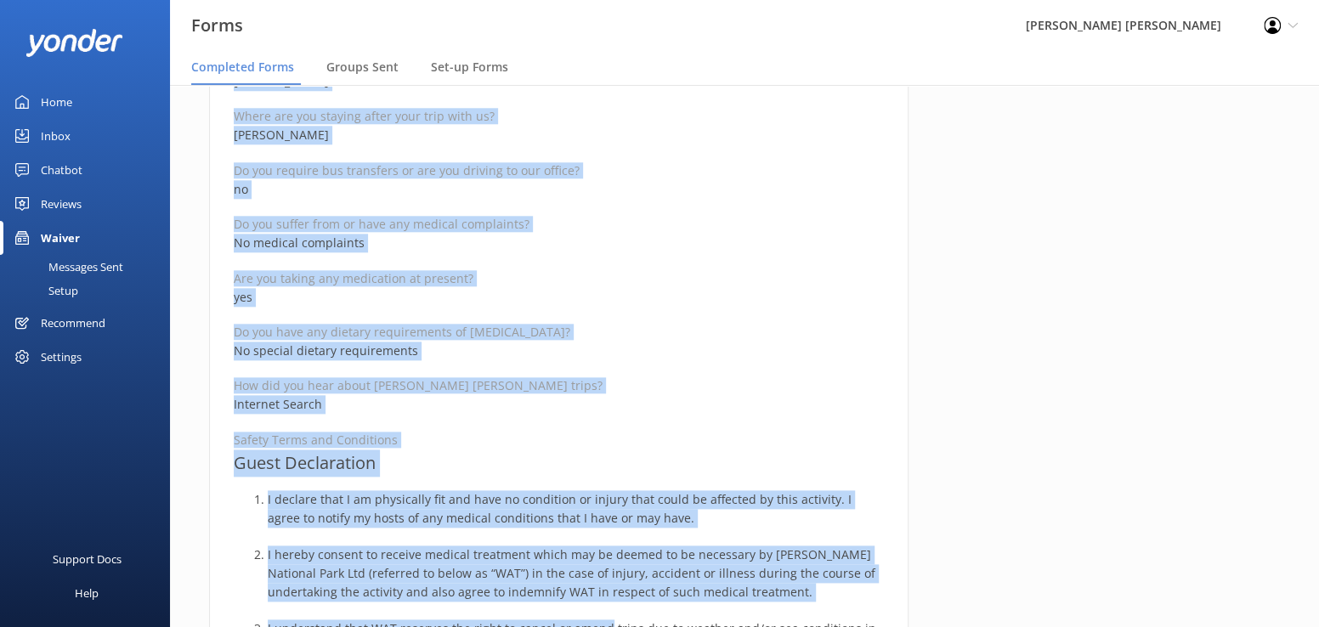
scroll to position [988, 0]
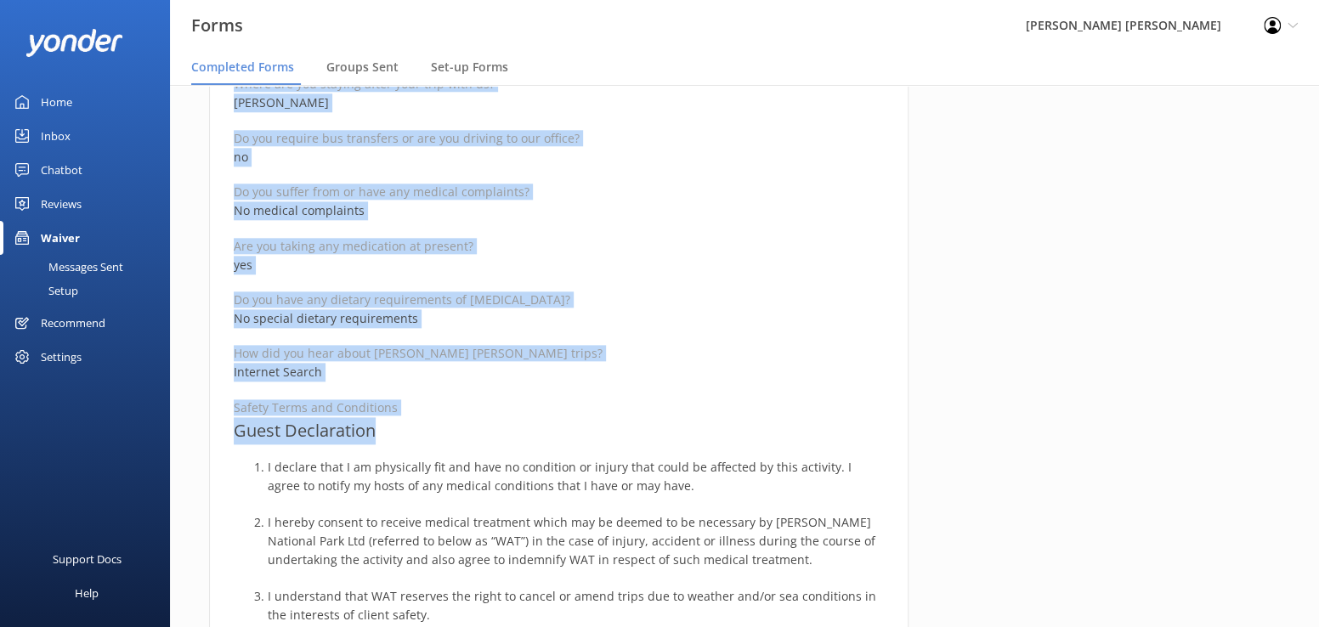
drag, startPoint x: 234, startPoint y: 204, endPoint x: 591, endPoint y: 436, distance: 425.9
click at [591, 436] on div "Medical and Assurance Form Date completed [DATE] 20:06 Full name [PERSON_NAME] …" at bounding box center [559, 324] width 700 height 2281
copy div "Medical and Assurance Form Date completed [DATE] 20:06 Full name [PERSON_NAME] …"
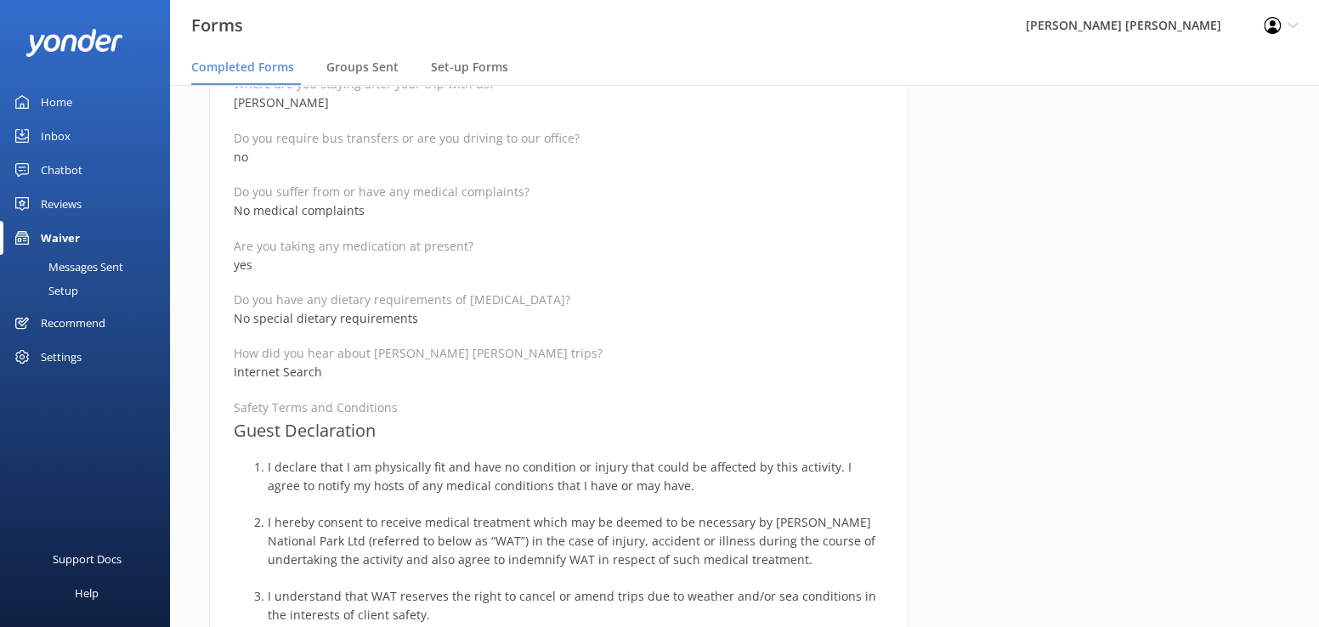
click at [1109, 307] on div "Completed by [PERSON_NAME] Check-in Group .SIBILLE071125/979717 [PERSON_NAME][E…" at bounding box center [1117, 333] width 372 height 2298
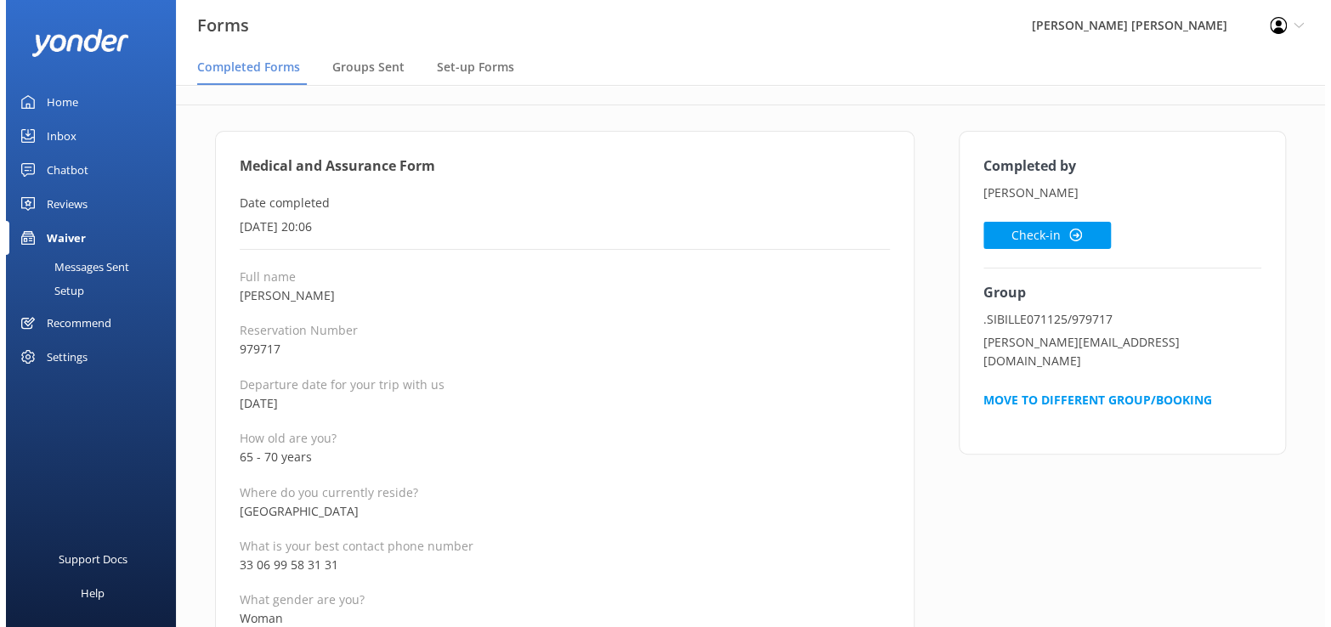
scroll to position [0, 0]
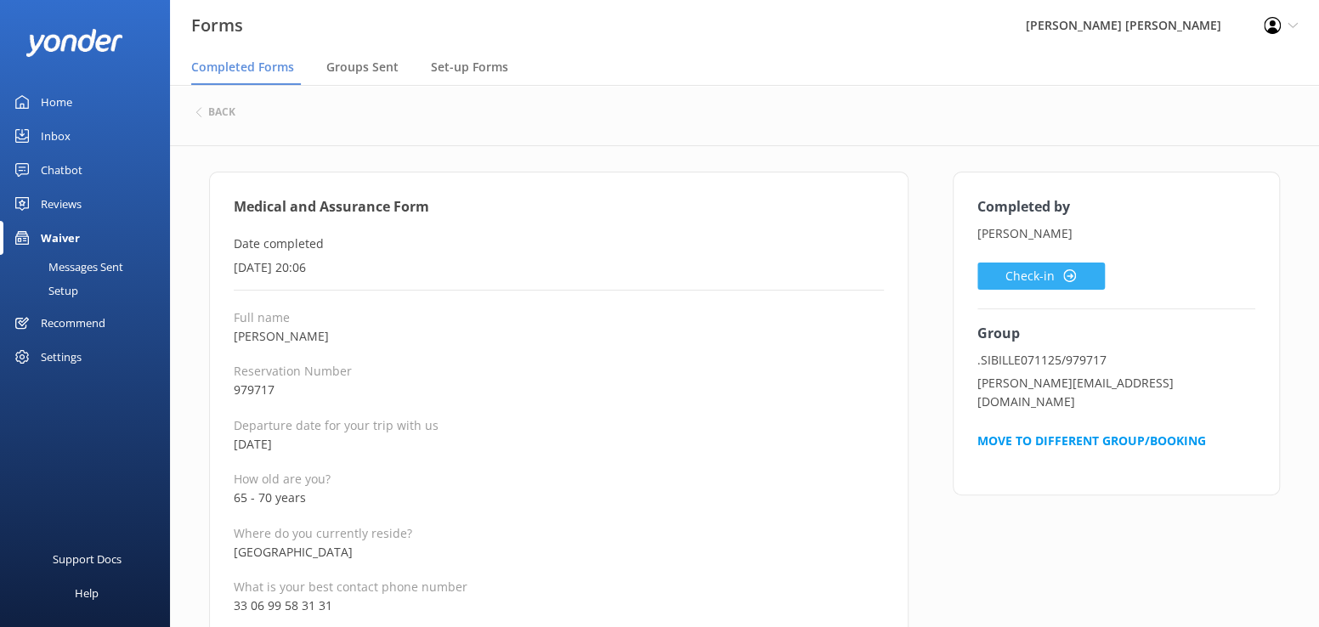
click at [996, 278] on button "Check-in" at bounding box center [1042, 276] width 128 height 27
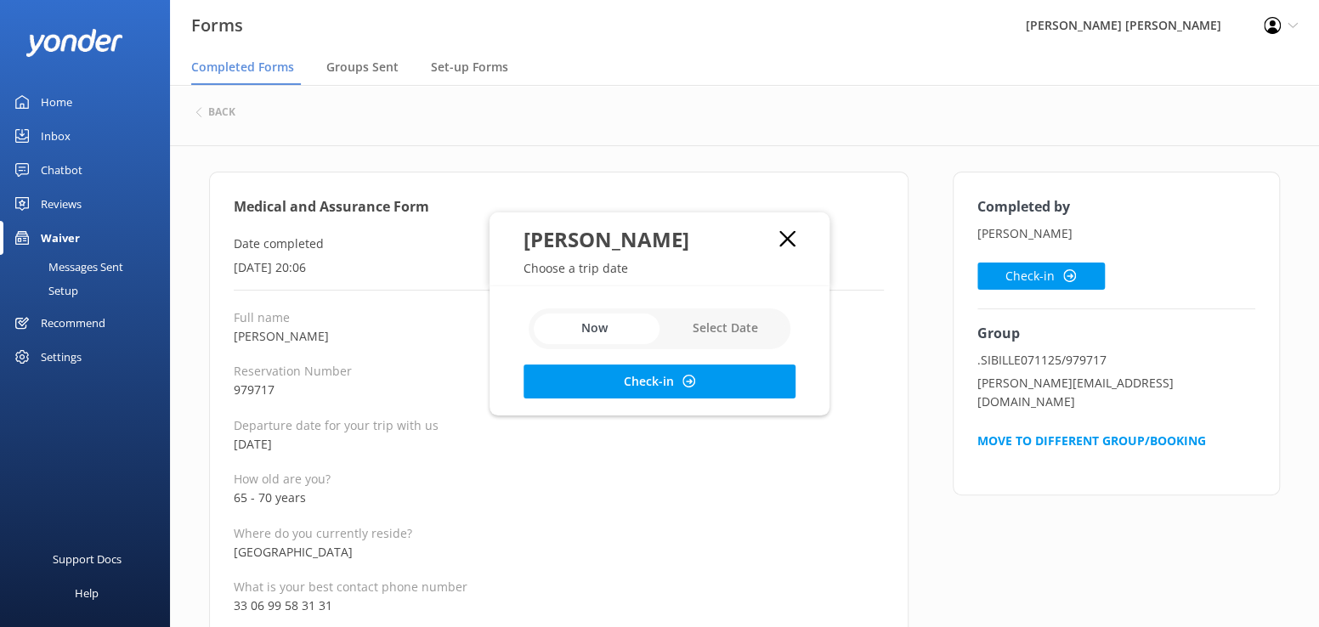
click at [701, 332] on input "checkbox" at bounding box center [660, 329] width 262 height 41
checkbox input "true"
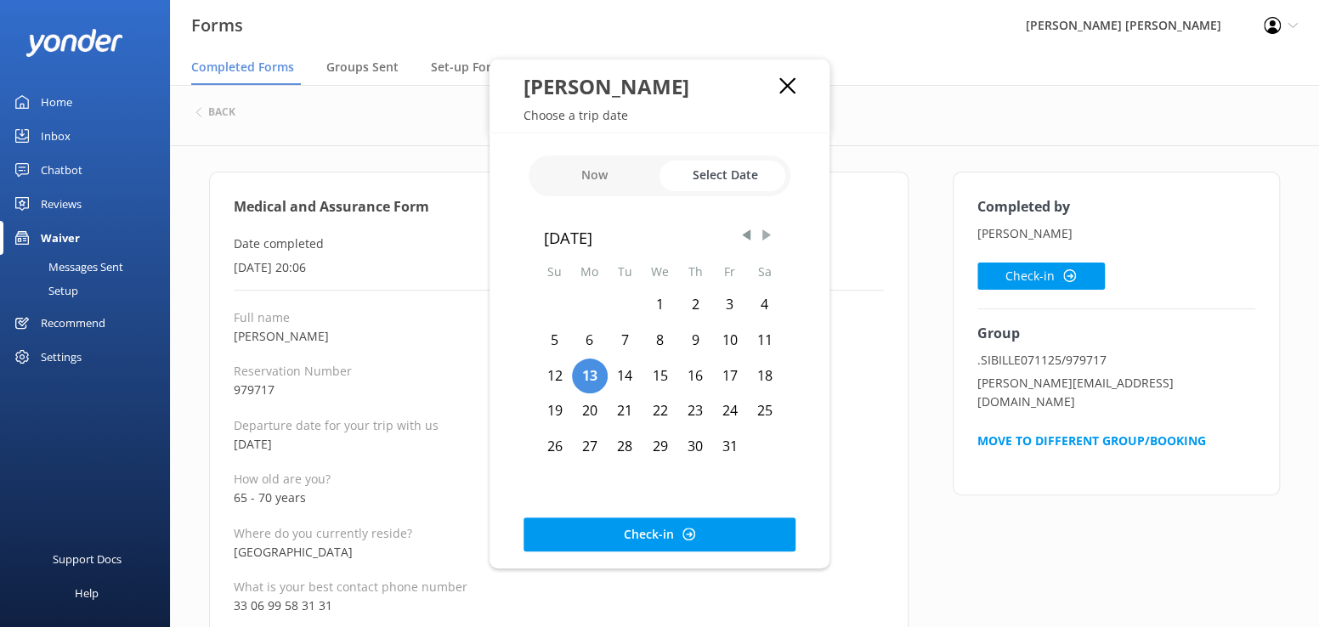
click at [765, 237] on span "Next Month" at bounding box center [766, 235] width 17 height 17
click at [732, 339] on div "7" at bounding box center [729, 341] width 35 height 36
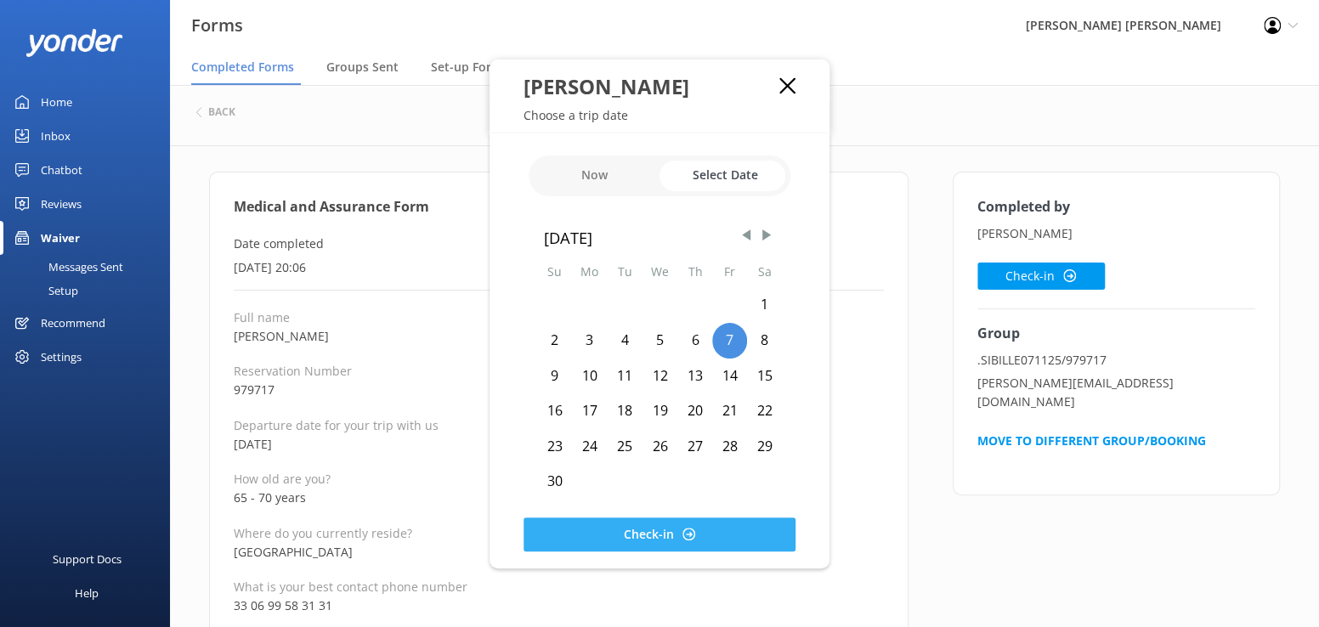
click at [645, 533] on button "Check-in" at bounding box center [660, 535] width 272 height 34
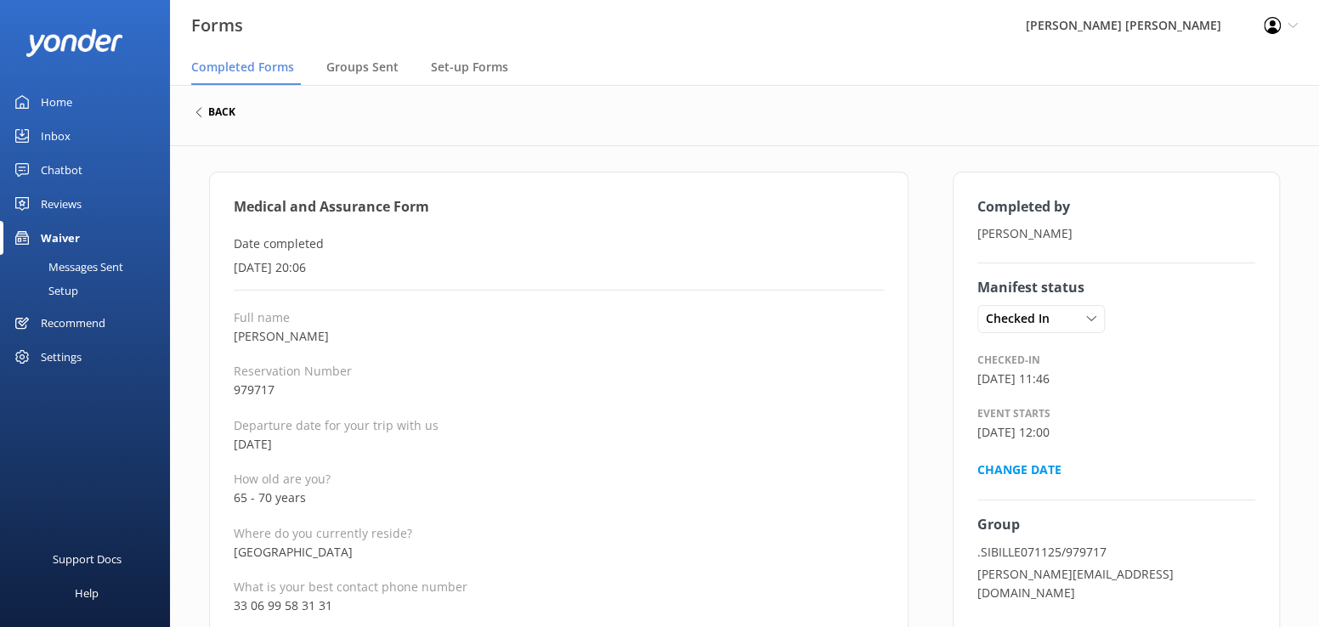
click at [217, 116] on h6 "back" at bounding box center [221, 112] width 27 height 10
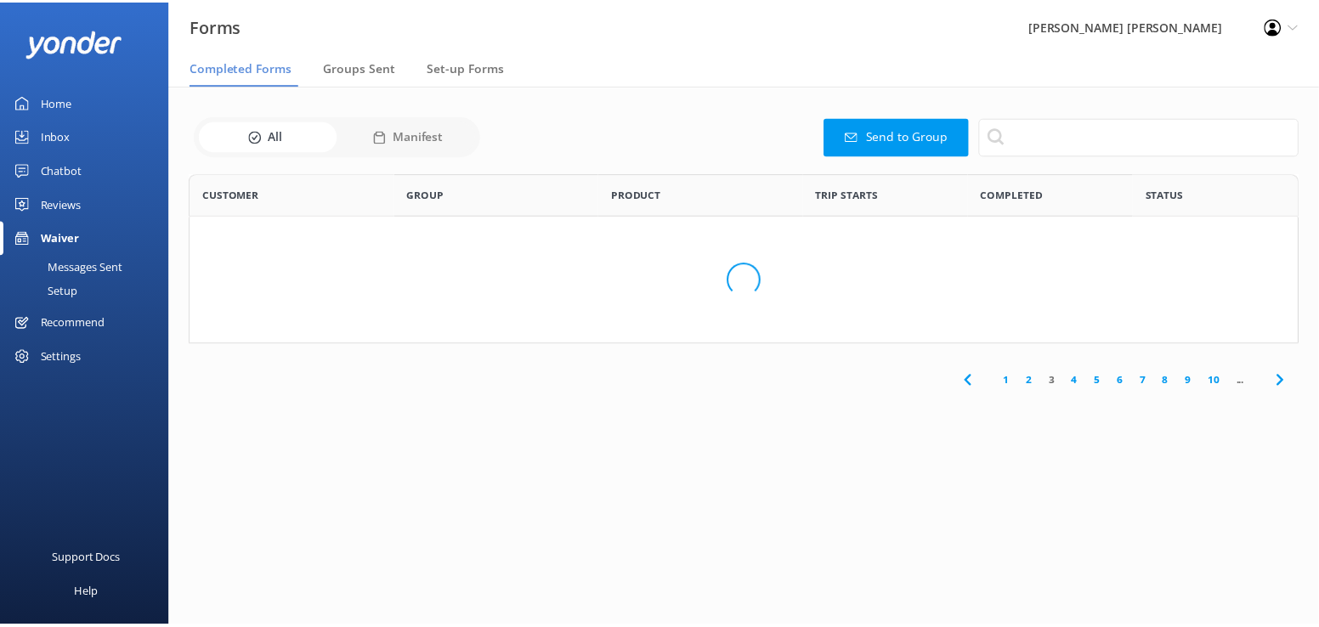
scroll to position [456, 1096]
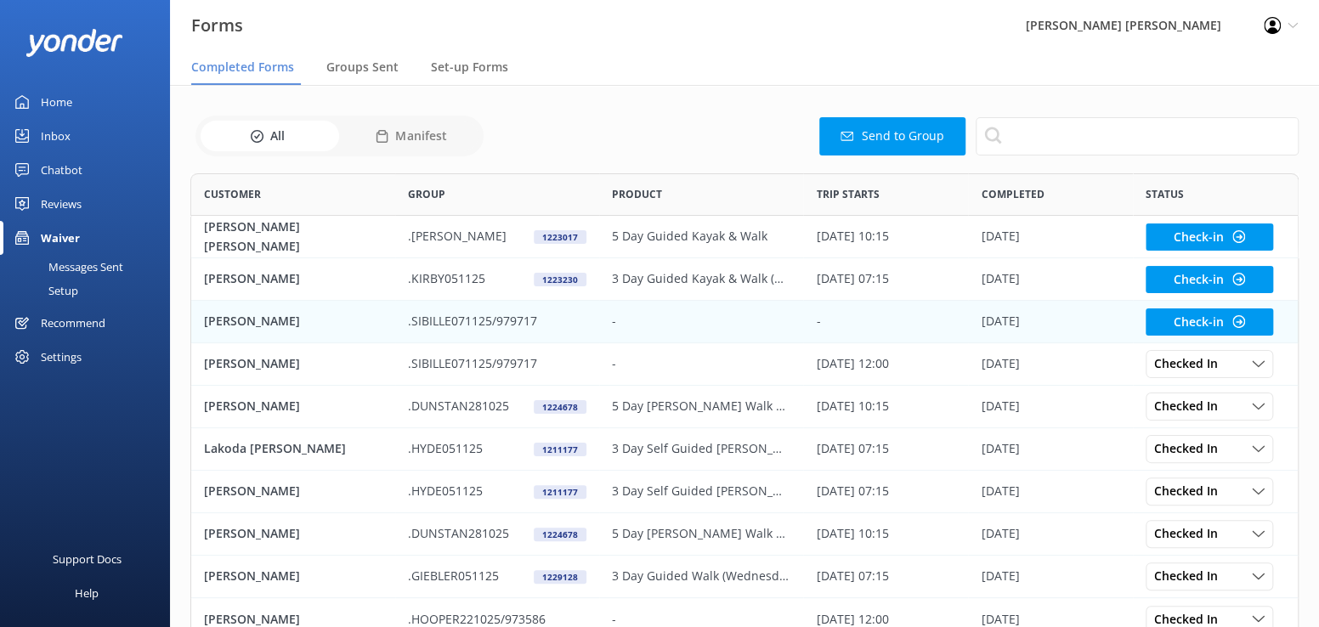
click at [229, 317] on p "[PERSON_NAME]" at bounding box center [252, 321] width 96 height 19
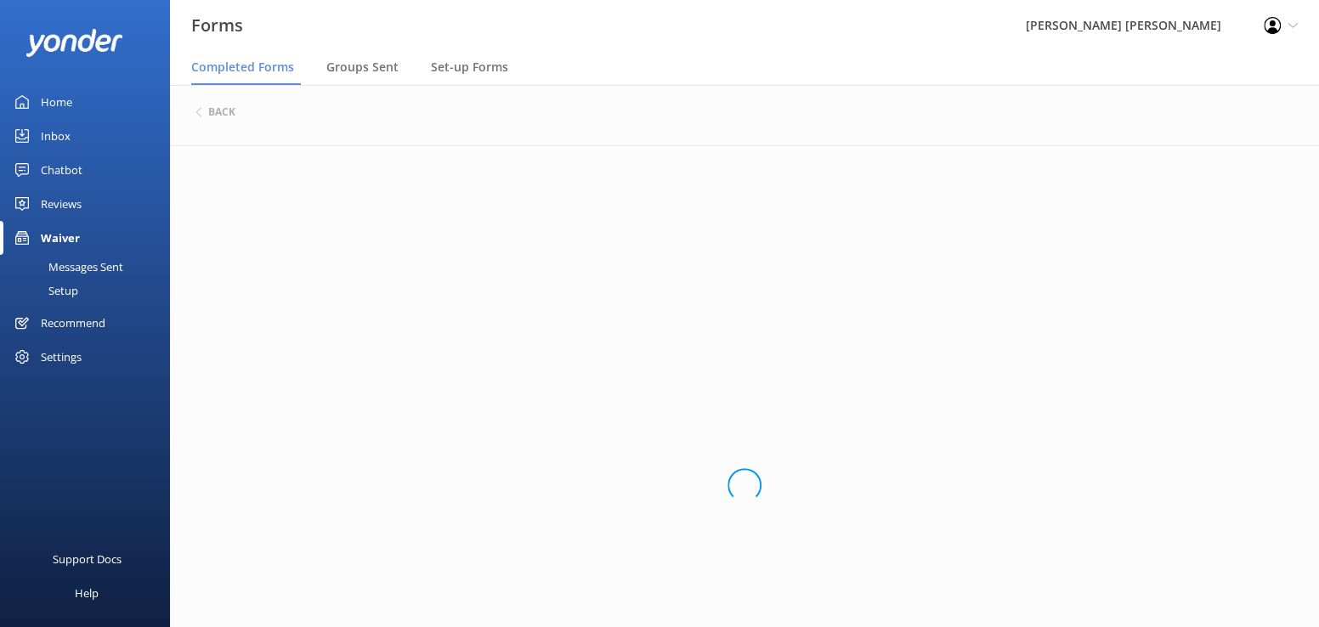
click at [229, 317] on div "Loading.." at bounding box center [744, 485] width 1075 height 627
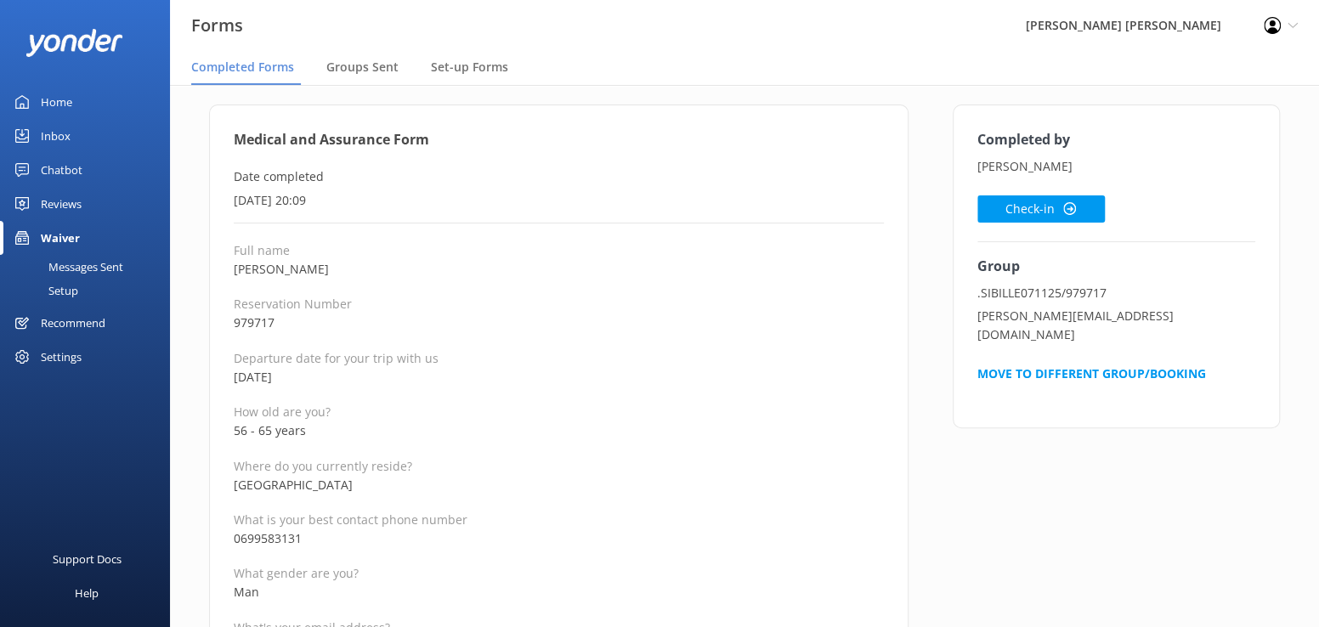
scroll to position [170, 0]
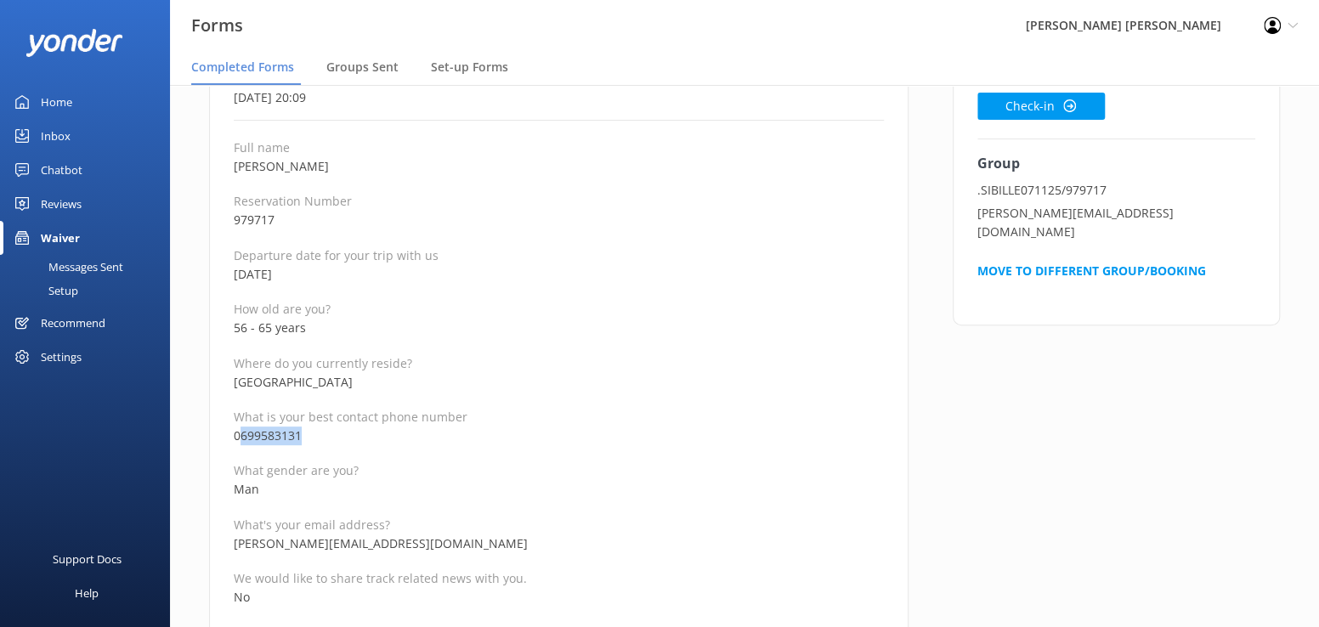
drag, startPoint x: 313, startPoint y: 435, endPoint x: 240, endPoint y: 437, distance: 73.1
click at [240, 437] on p "0699583131" at bounding box center [559, 436] width 650 height 19
copy p "699583131"
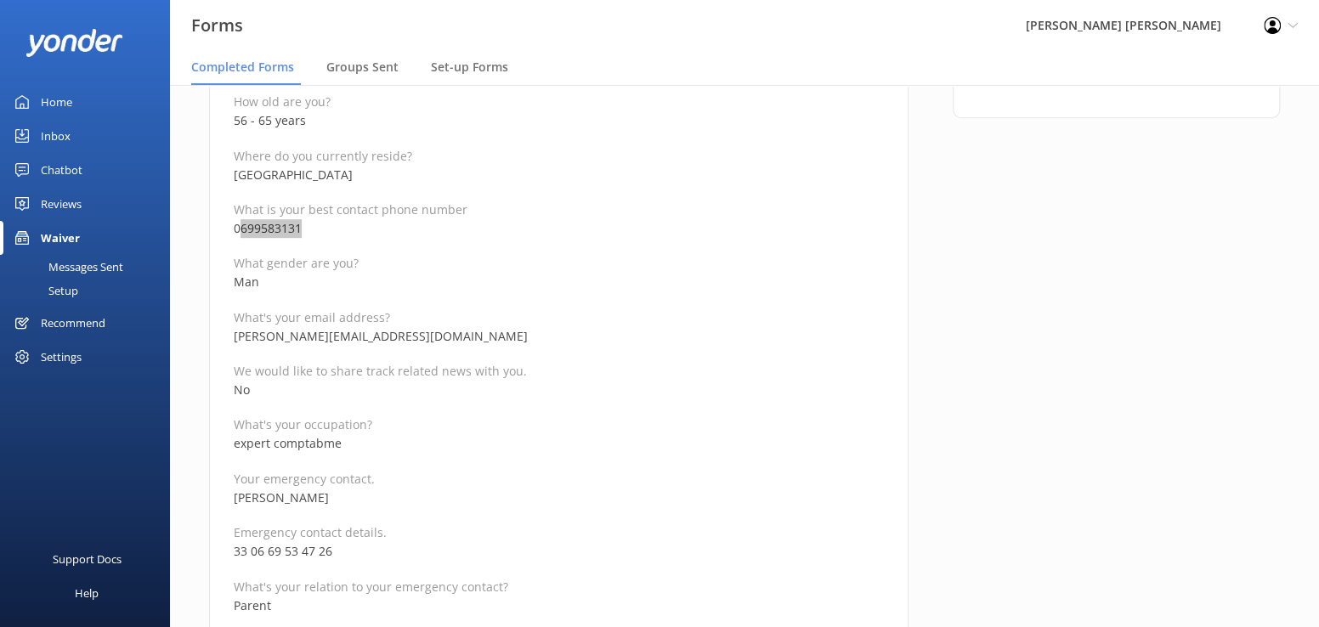
scroll to position [425, 0]
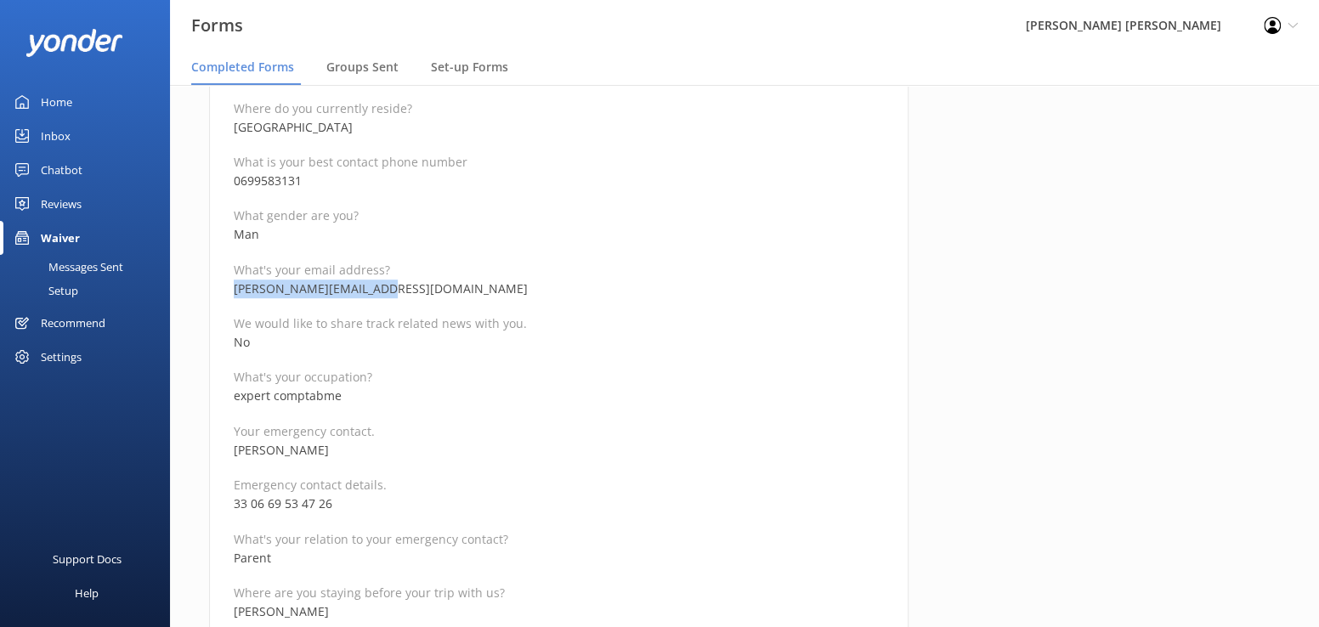
drag, startPoint x: 383, startPoint y: 294, endPoint x: 235, endPoint y: 289, distance: 148.9
click at [235, 289] on p "[PERSON_NAME][EMAIL_ADDRESS][DOMAIN_NAME]" at bounding box center [559, 289] width 650 height 19
copy p "[PERSON_NAME][EMAIL_ADDRESS][DOMAIN_NAME]"
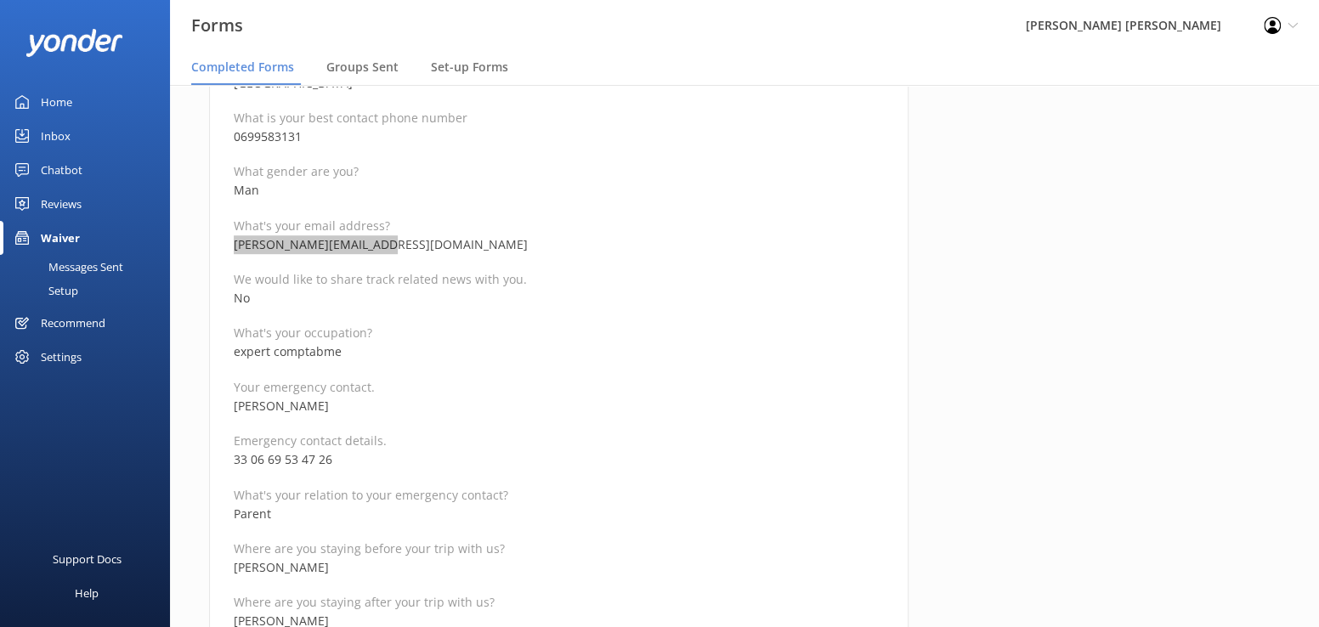
scroll to position [510, 0]
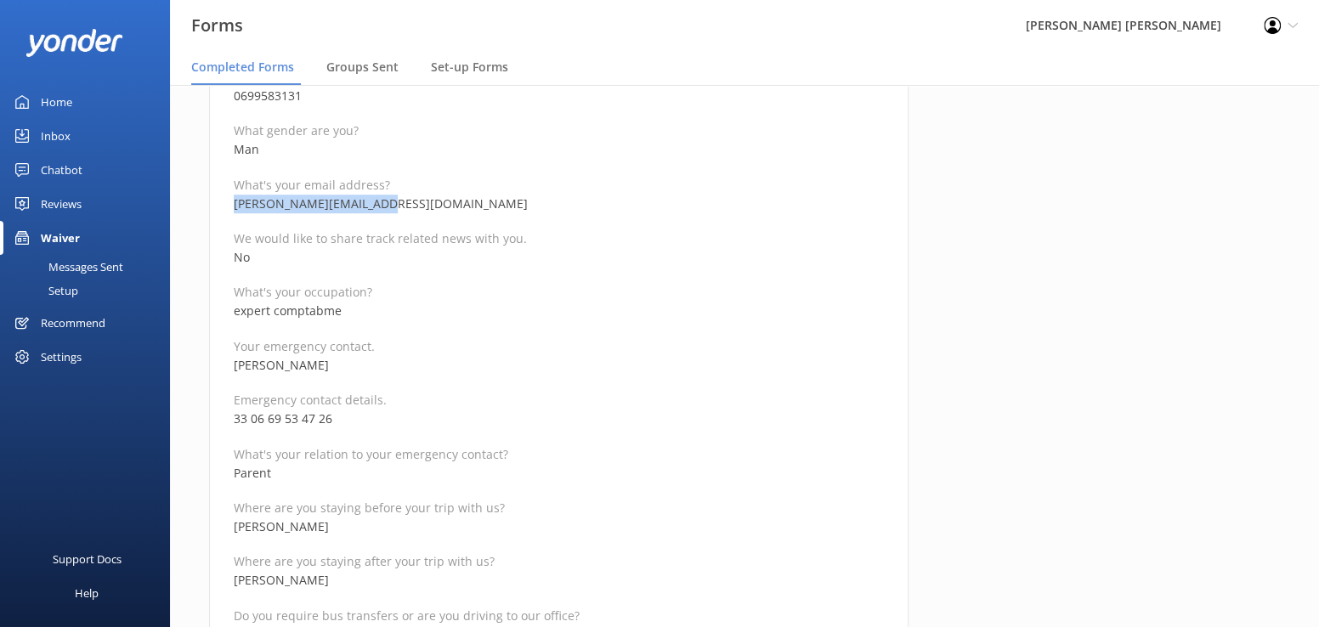
drag, startPoint x: 360, startPoint y: 372, endPoint x: 224, endPoint y: 364, distance: 136.3
copy p "[PERSON_NAME]"
drag, startPoint x: 370, startPoint y: 417, endPoint x: 232, endPoint y: 421, distance: 137.8
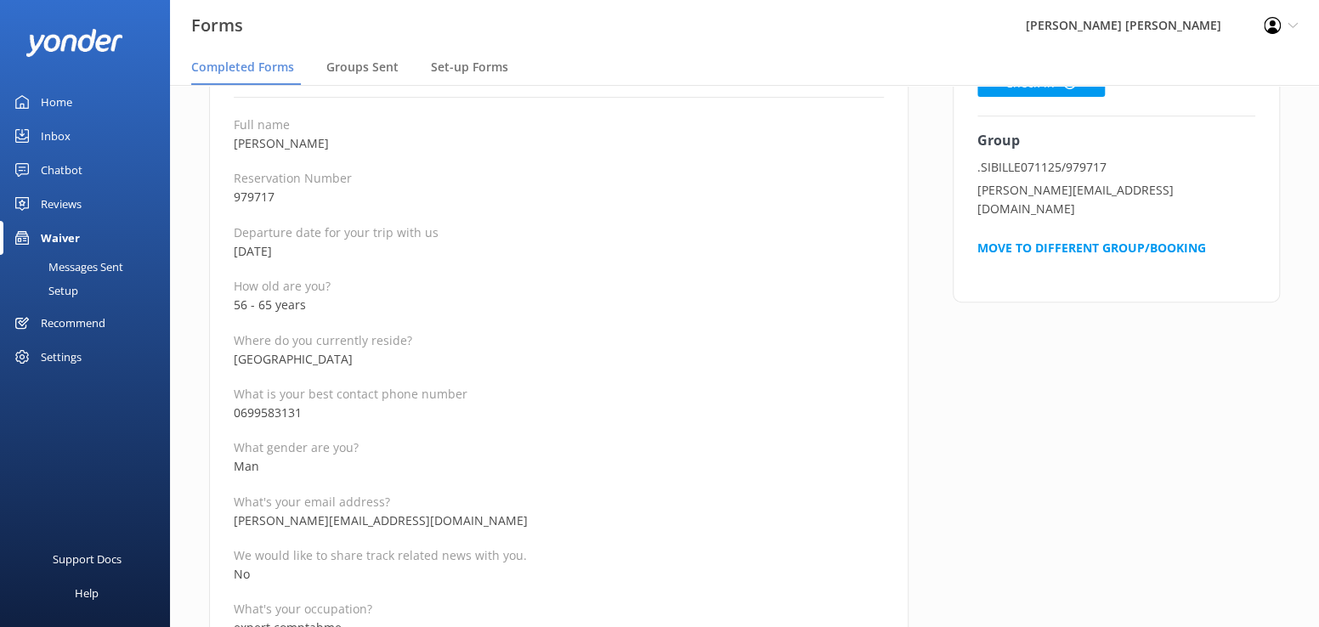
scroll to position [170, 0]
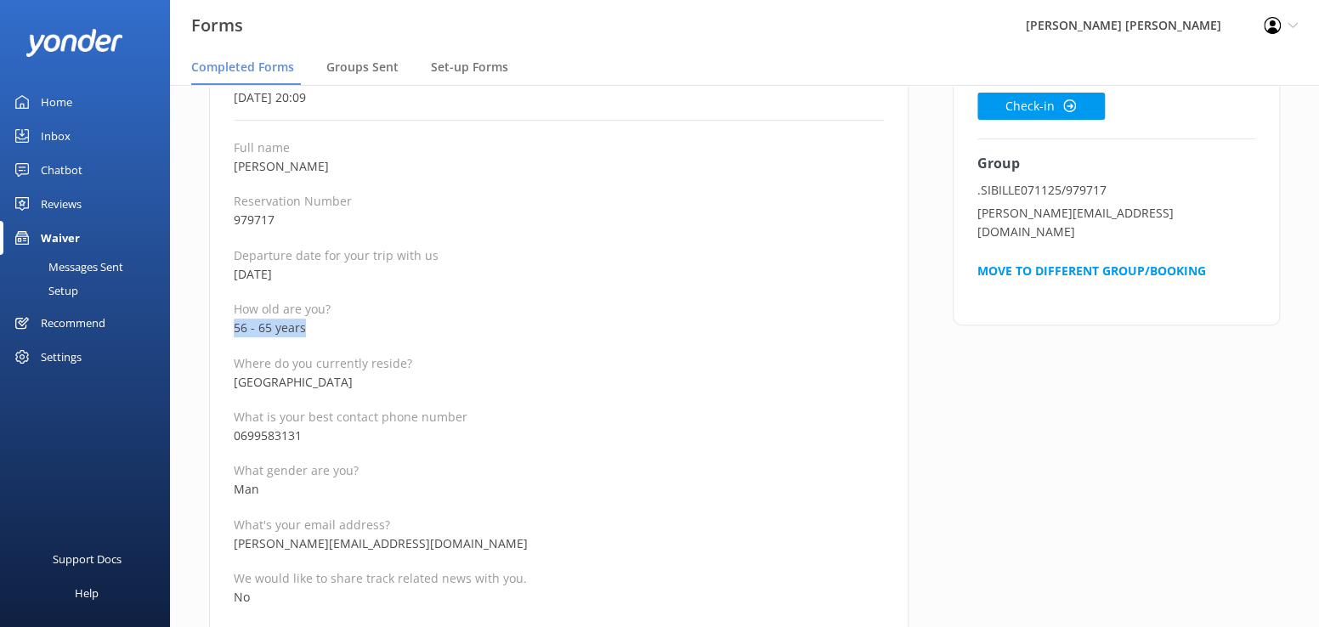
drag, startPoint x: 322, startPoint y: 332, endPoint x: 228, endPoint y: 328, distance: 94.4
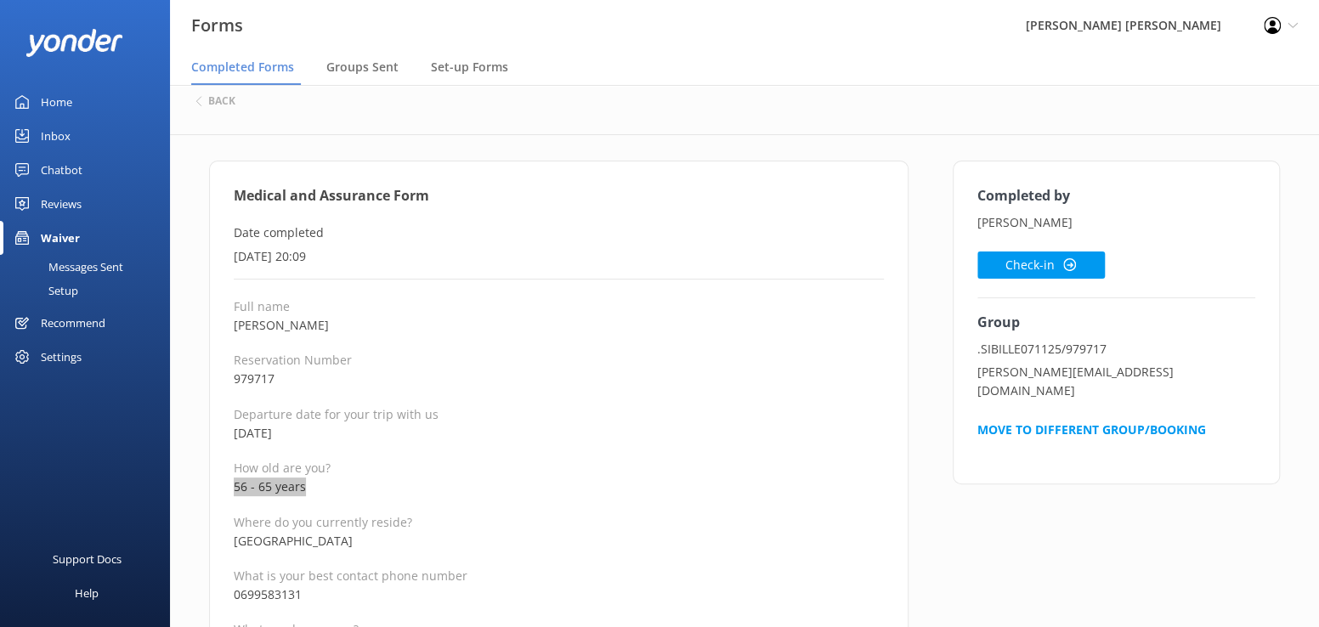
scroll to position [0, 0]
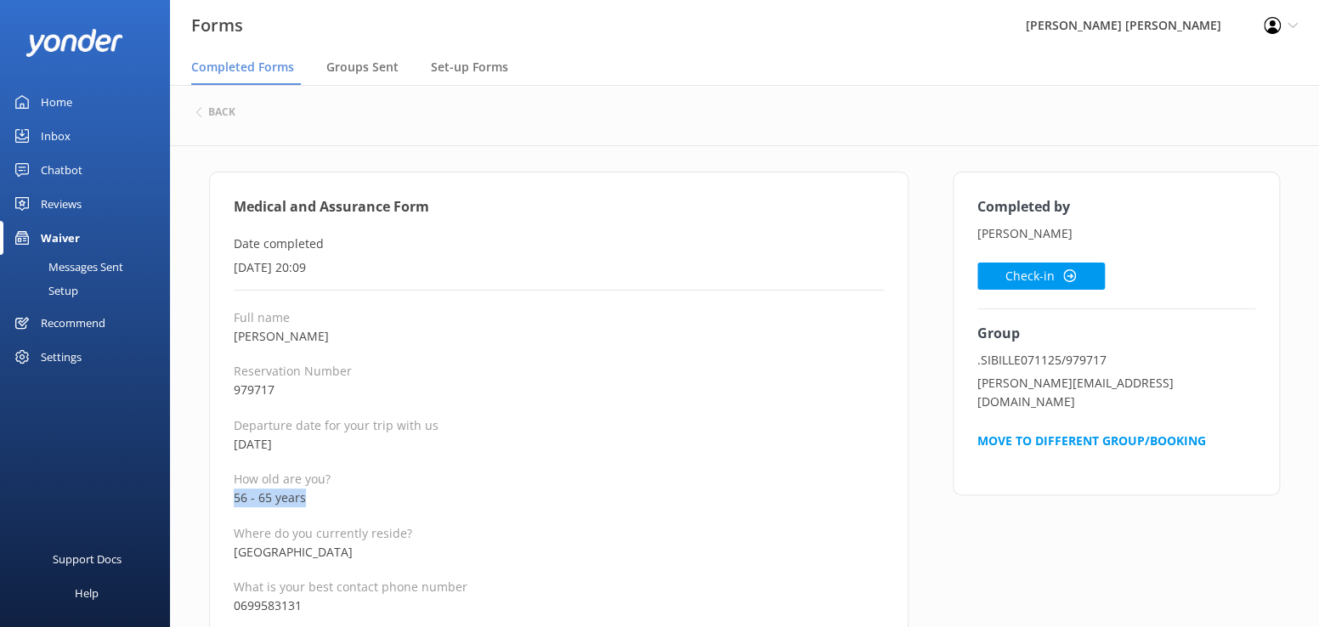
drag, startPoint x: 313, startPoint y: 337, endPoint x: 233, endPoint y: 338, distance: 79.9
click at [234, 338] on p "[PERSON_NAME]" at bounding box center [559, 336] width 650 height 19
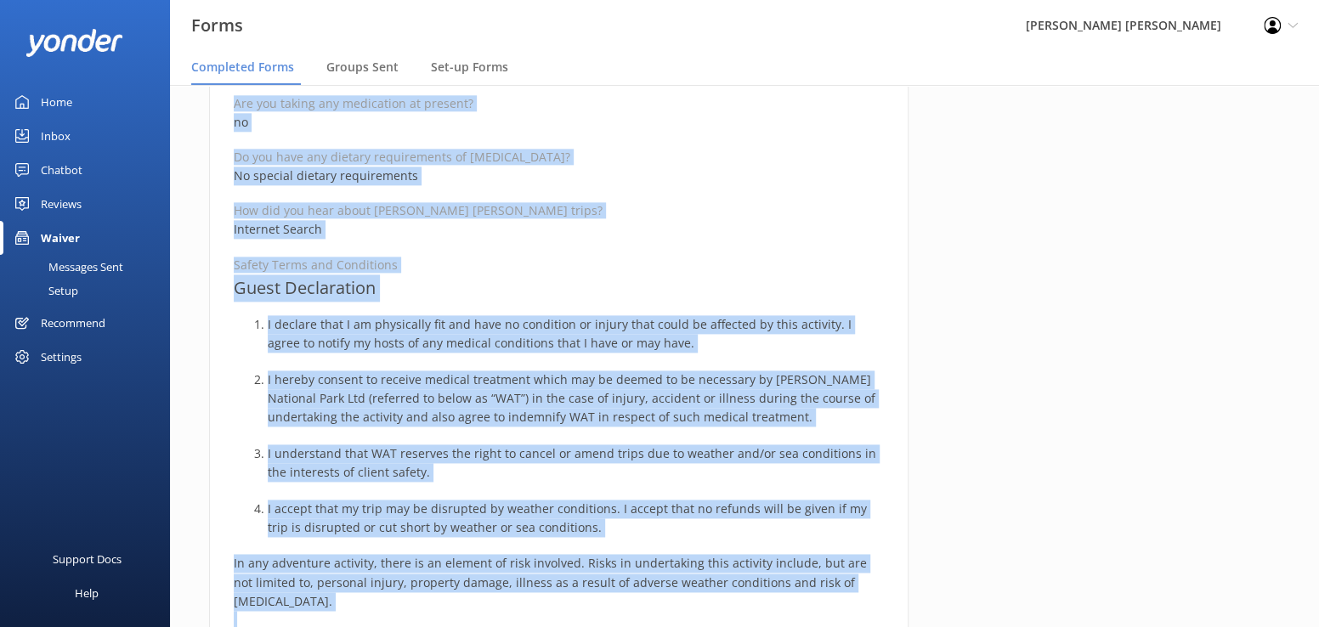
scroll to position [1293, 0]
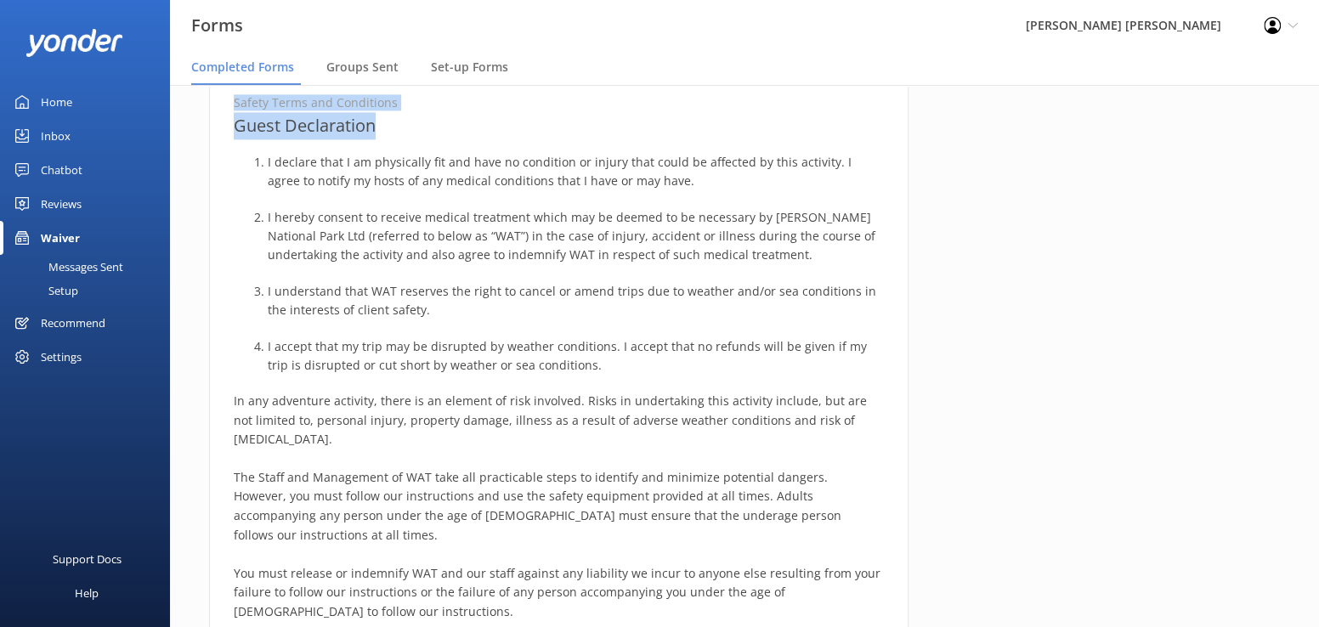
drag, startPoint x: 234, startPoint y: 204, endPoint x: 636, endPoint y: 122, distance: 410.3
click at [636, 122] on div "Medical and Assurance Form Date completed [DATE] 20:09 Full name [PERSON_NAME] …" at bounding box center [559, 19] width 700 height 2281
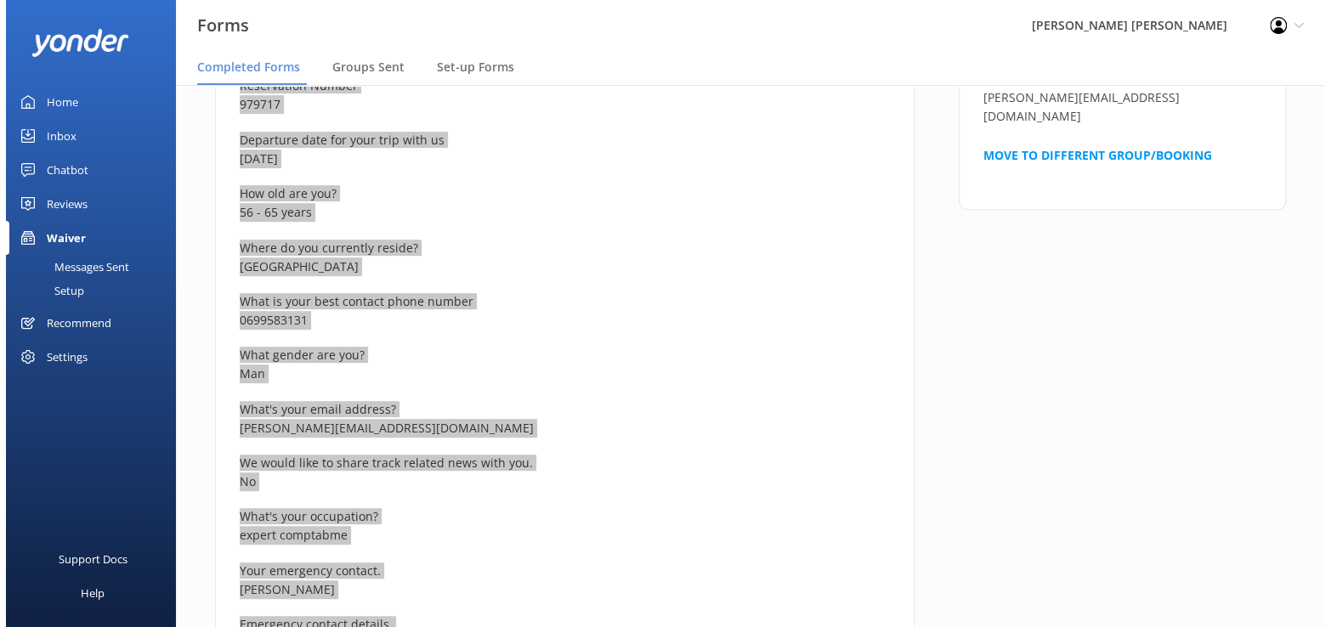
scroll to position [0, 0]
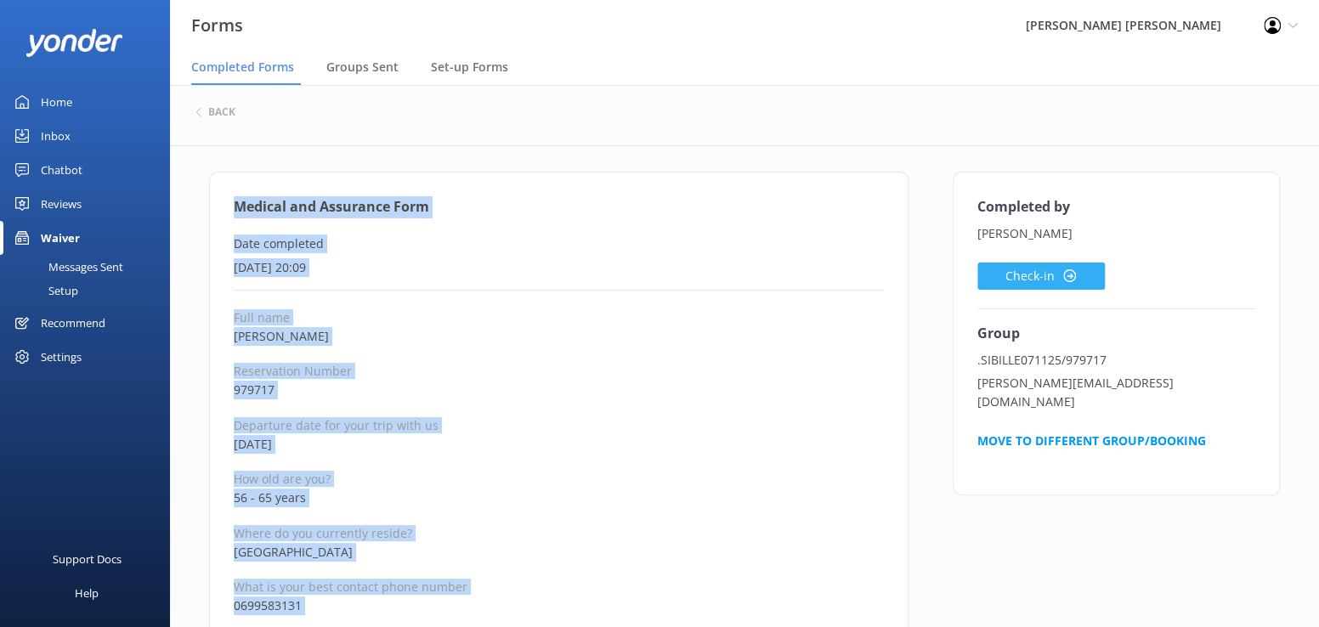
click at [1040, 277] on button "Check-in" at bounding box center [1042, 276] width 128 height 27
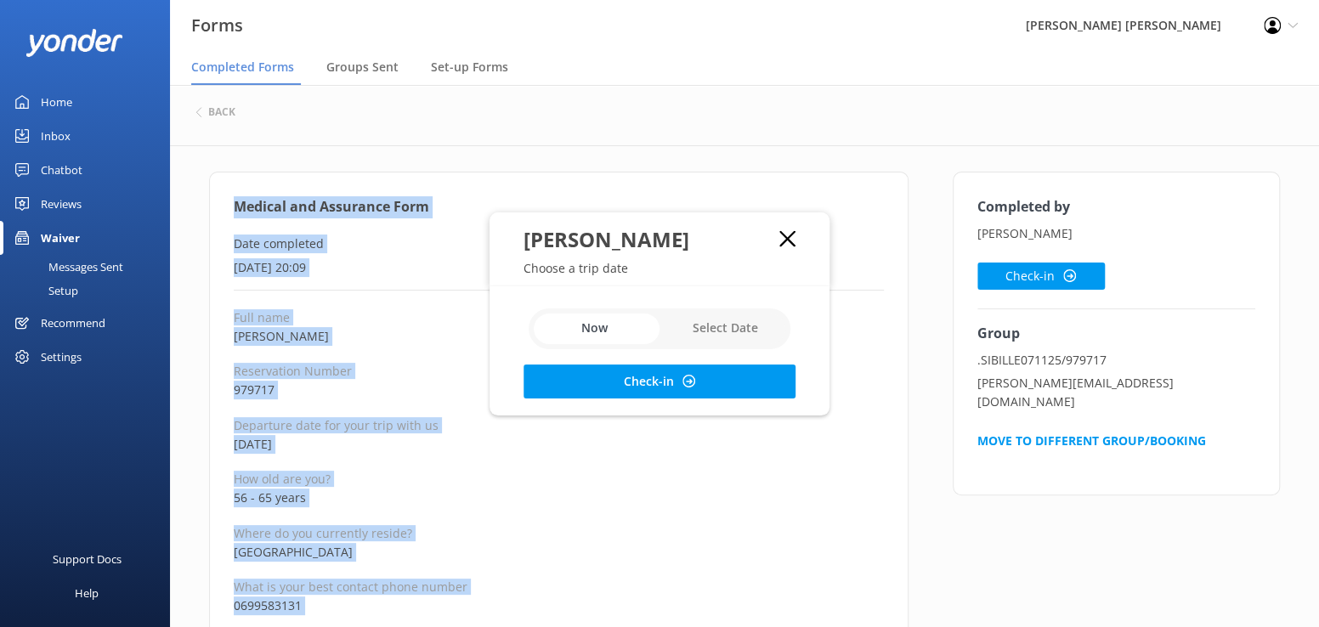
click at [730, 332] on input "checkbox" at bounding box center [660, 329] width 262 height 41
checkbox input "true"
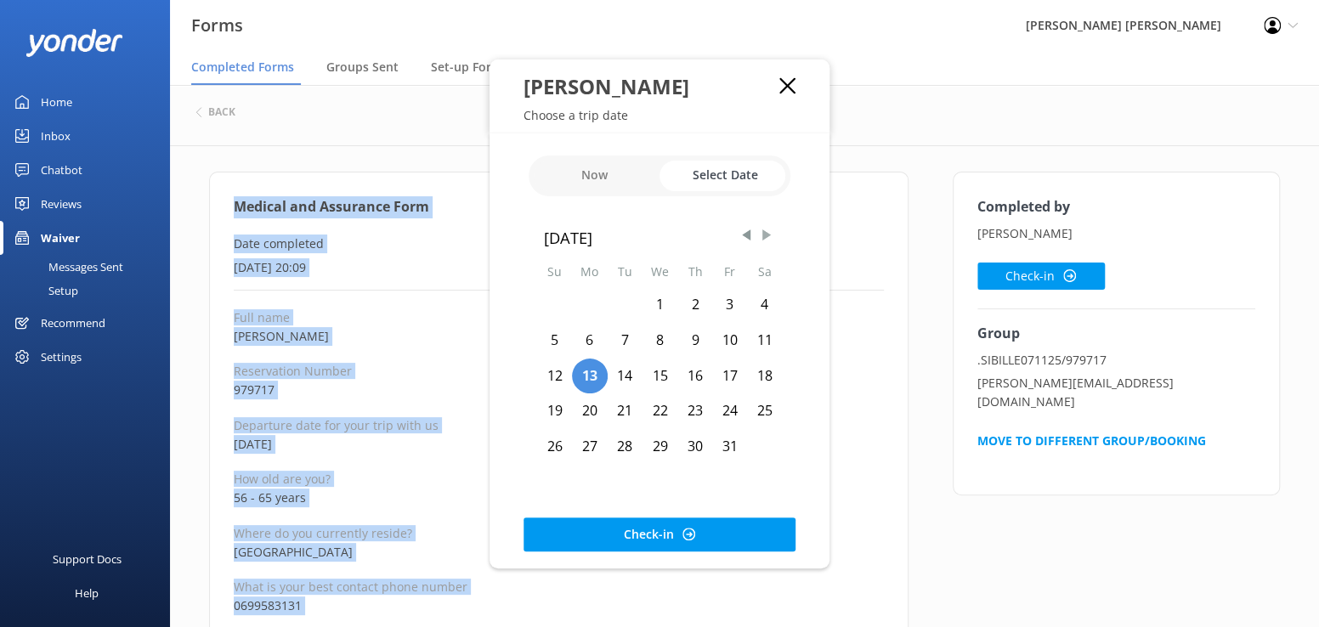
click at [770, 232] on span "Next Month" at bounding box center [766, 235] width 17 height 17
click at [555, 372] on div "9" at bounding box center [554, 377] width 35 height 36
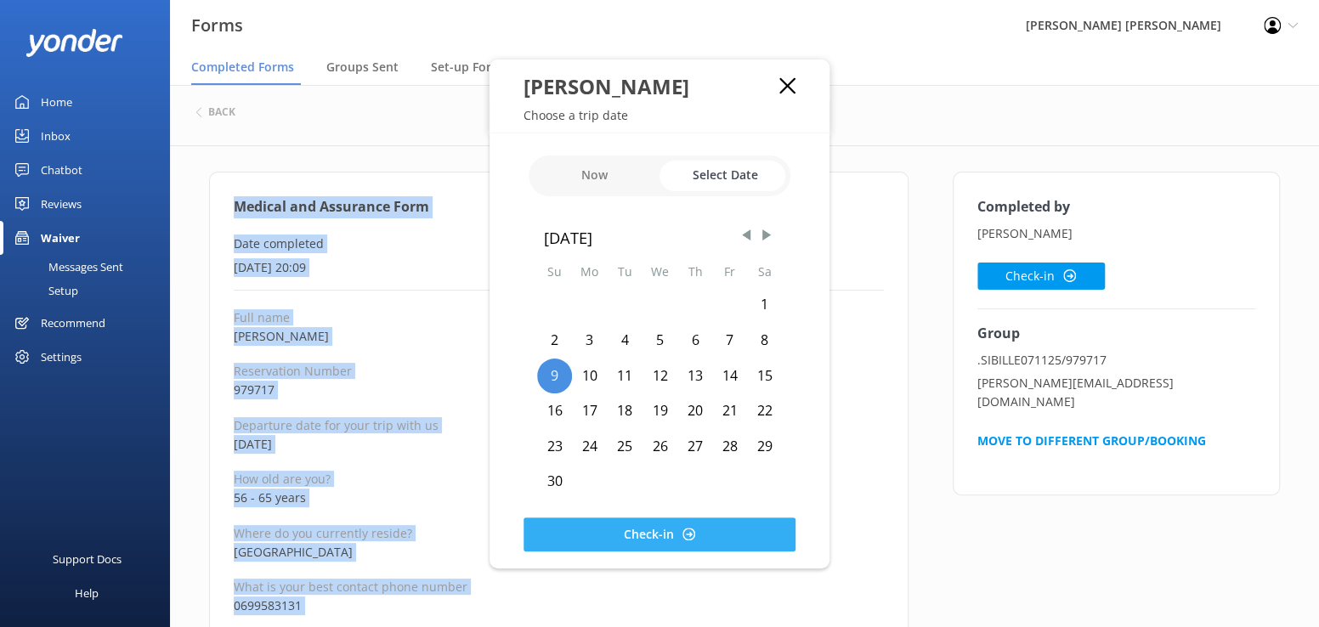
click at [604, 536] on button "Check-in" at bounding box center [660, 535] width 272 height 34
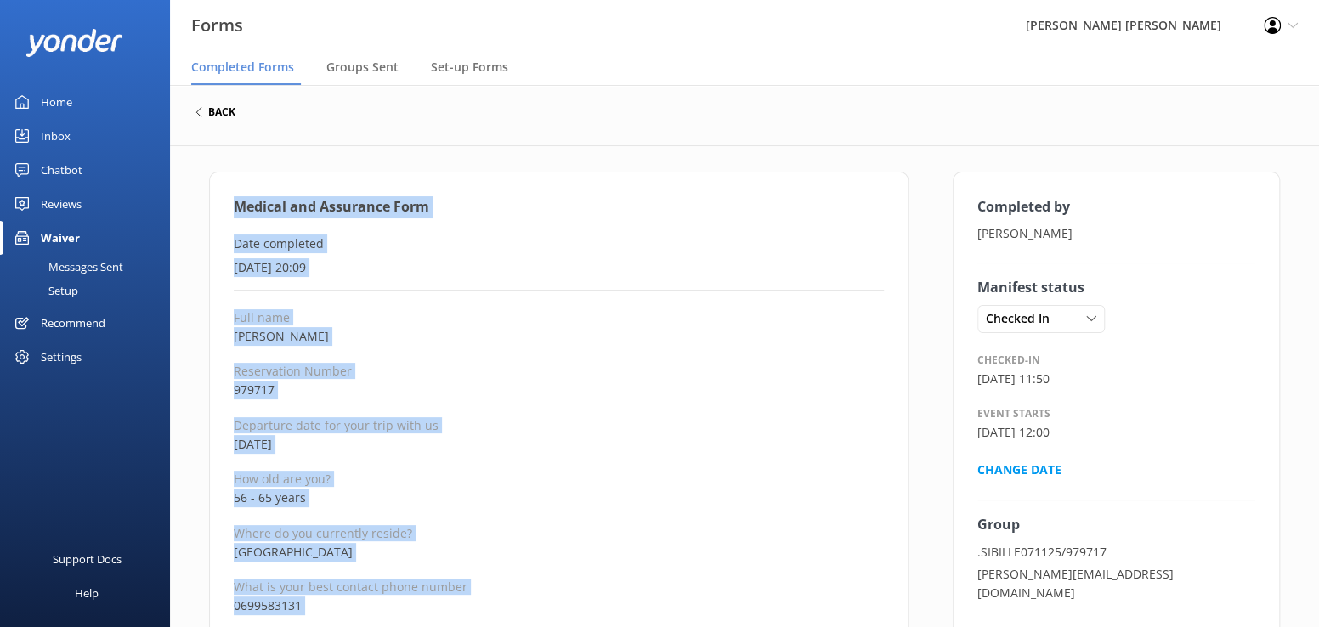
click at [220, 109] on h6 "back" at bounding box center [221, 112] width 27 height 10
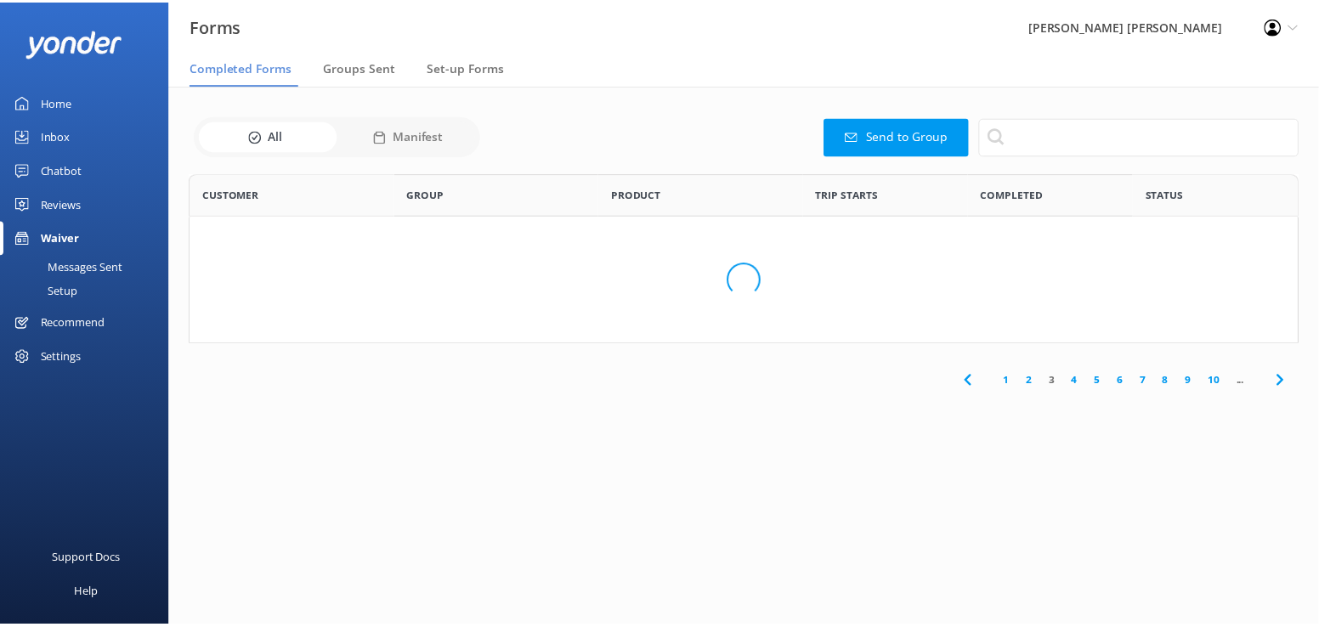
scroll to position [456, 1096]
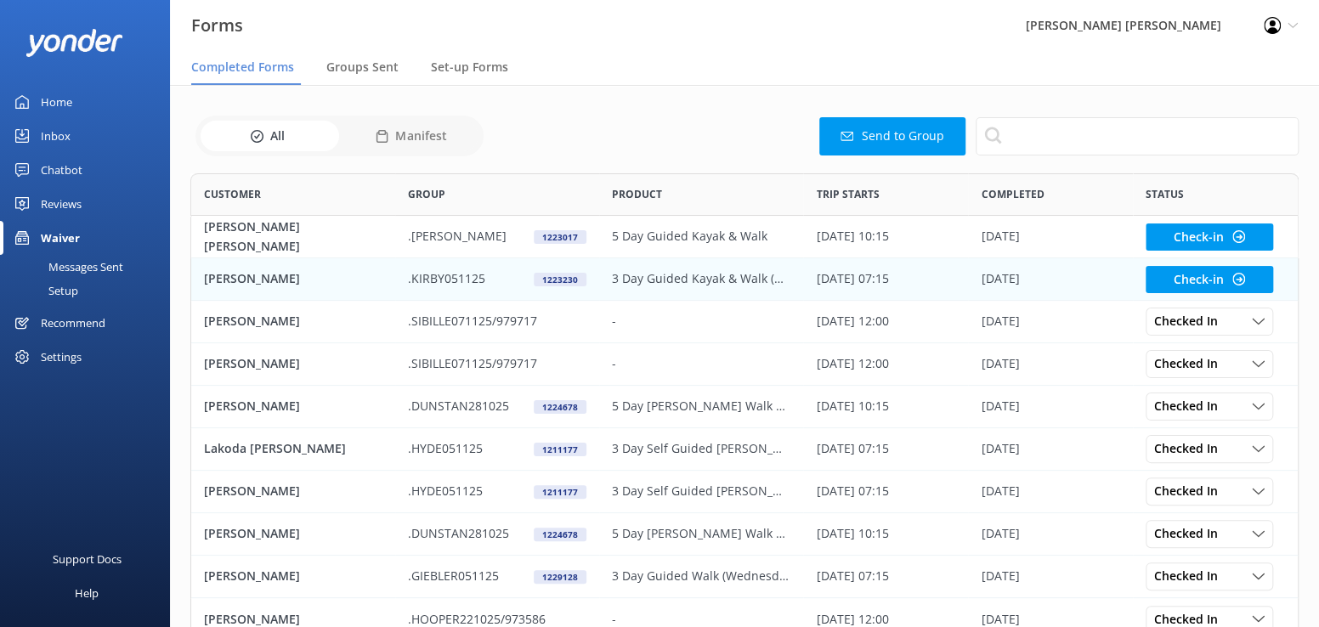
click at [237, 280] on p "[PERSON_NAME]" at bounding box center [252, 279] width 96 height 19
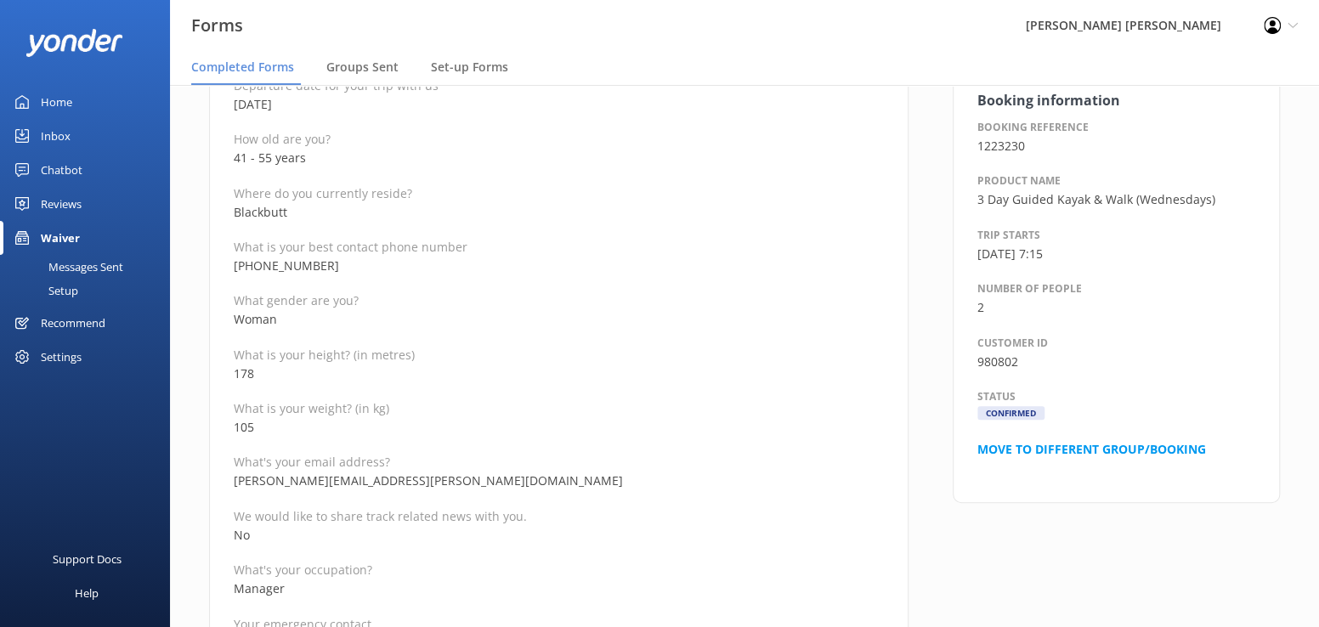
scroll to position [255, 0]
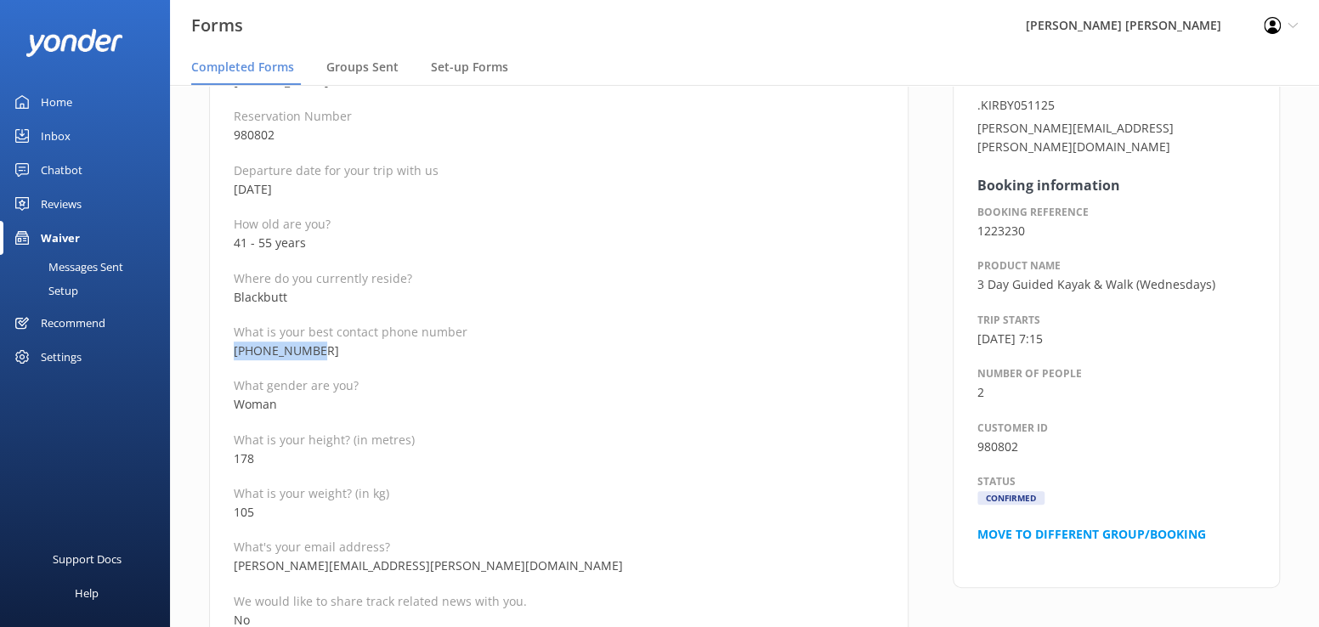
drag, startPoint x: 334, startPoint y: 351, endPoint x: 224, endPoint y: 355, distance: 110.6
drag, startPoint x: 389, startPoint y: 566, endPoint x: 235, endPoint y: 571, distance: 154.0
click at [235, 571] on p "[PERSON_NAME][EMAIL_ADDRESS][PERSON_NAME][DOMAIN_NAME]" at bounding box center [559, 566] width 650 height 19
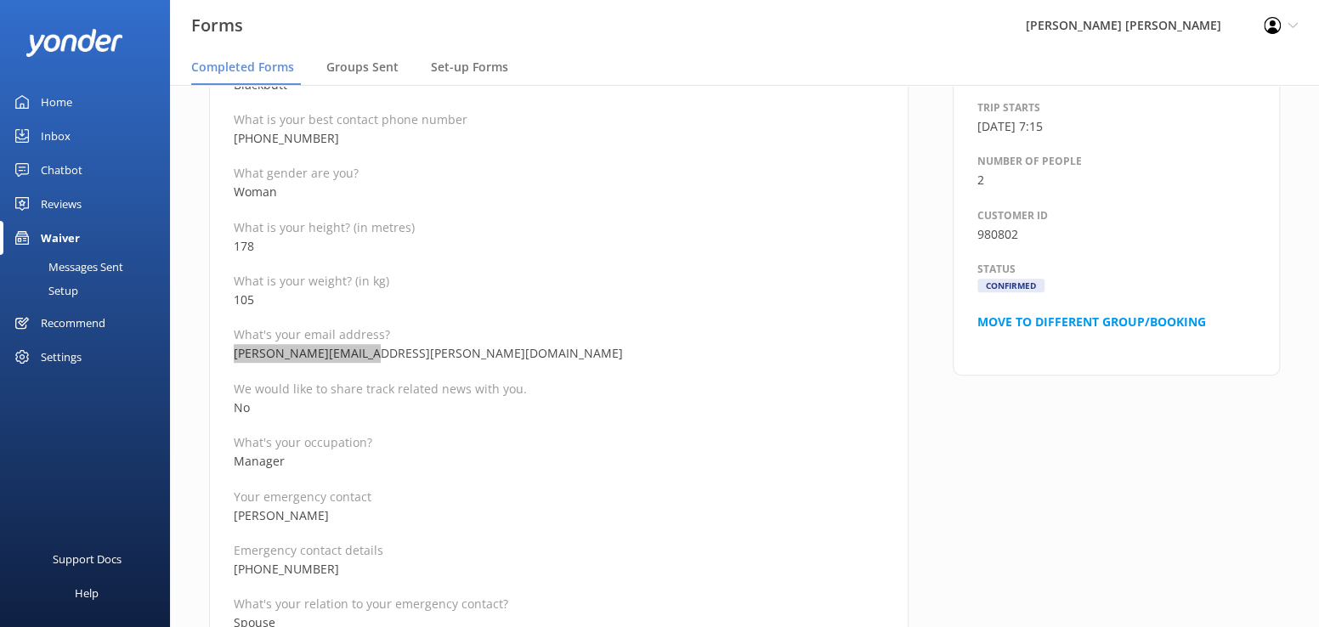
scroll to position [510, 0]
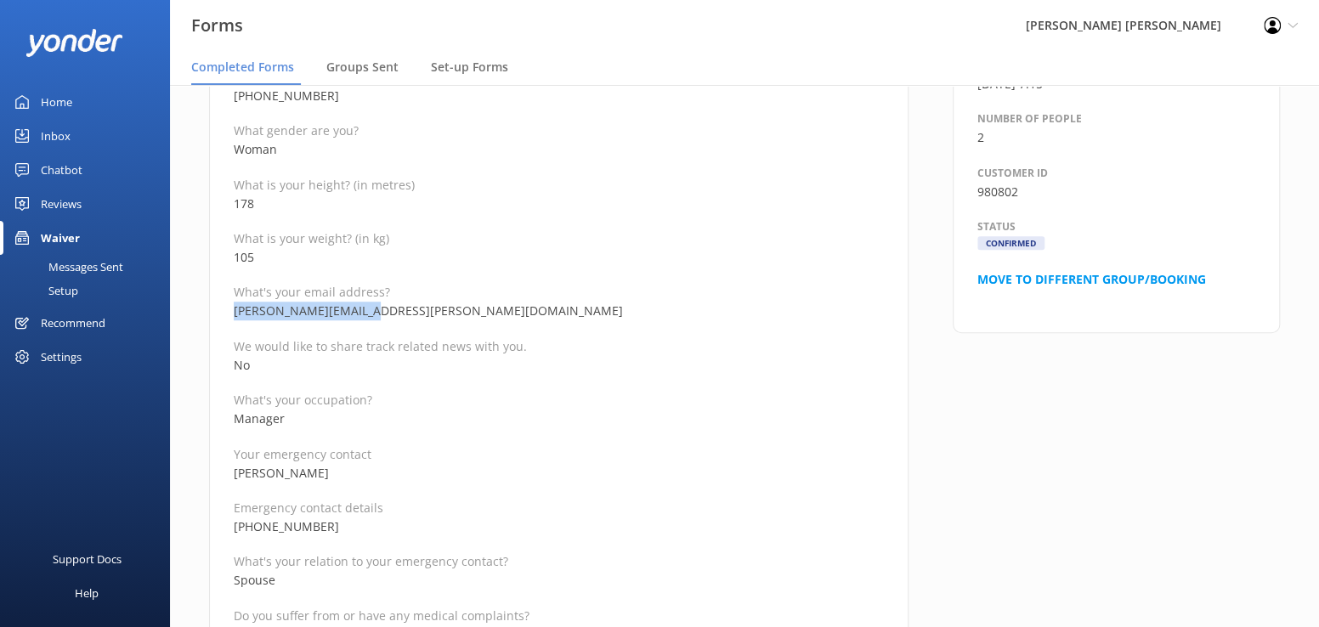
drag, startPoint x: 343, startPoint y: 472, endPoint x: 223, endPoint y: 469, distance: 119.9
drag, startPoint x: 355, startPoint y: 533, endPoint x: 235, endPoint y: 529, distance: 120.8
click at [235, 529] on p "[PHONE_NUMBER]" at bounding box center [559, 527] width 650 height 19
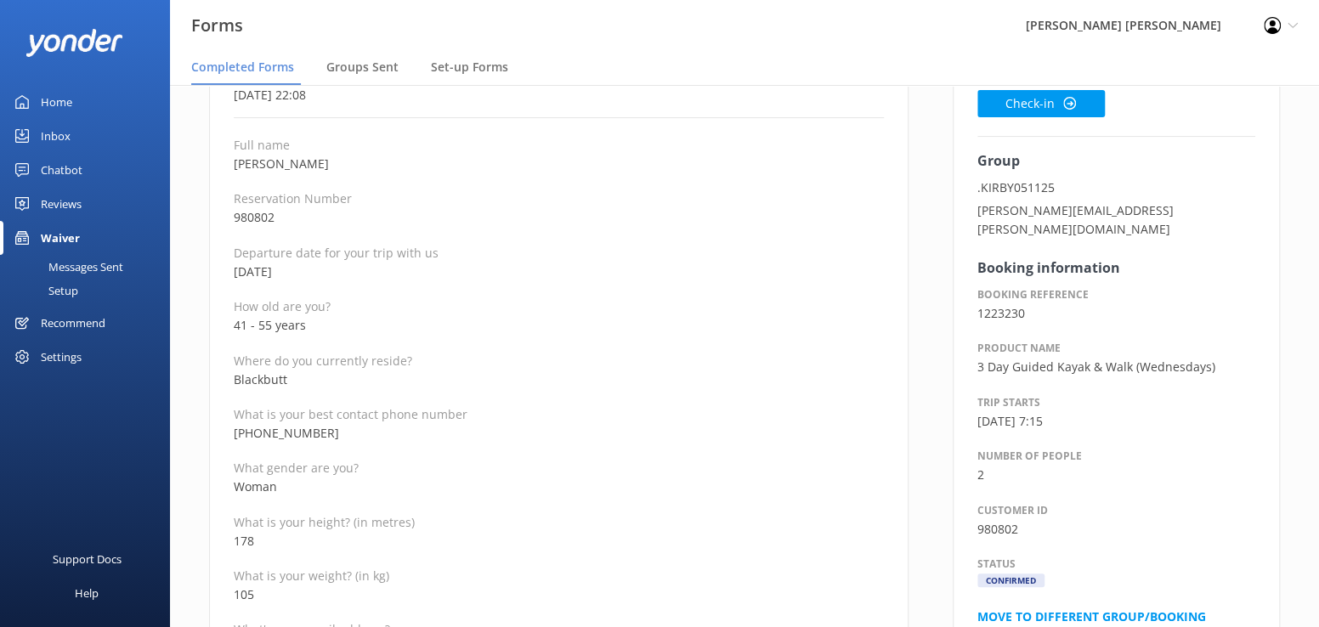
scroll to position [170, 0]
drag, startPoint x: 312, startPoint y: 327, endPoint x: 189, endPoint y: 330, distance: 123.3
drag, startPoint x: 308, startPoint y: 166, endPoint x: 207, endPoint y: 167, distance: 100.3
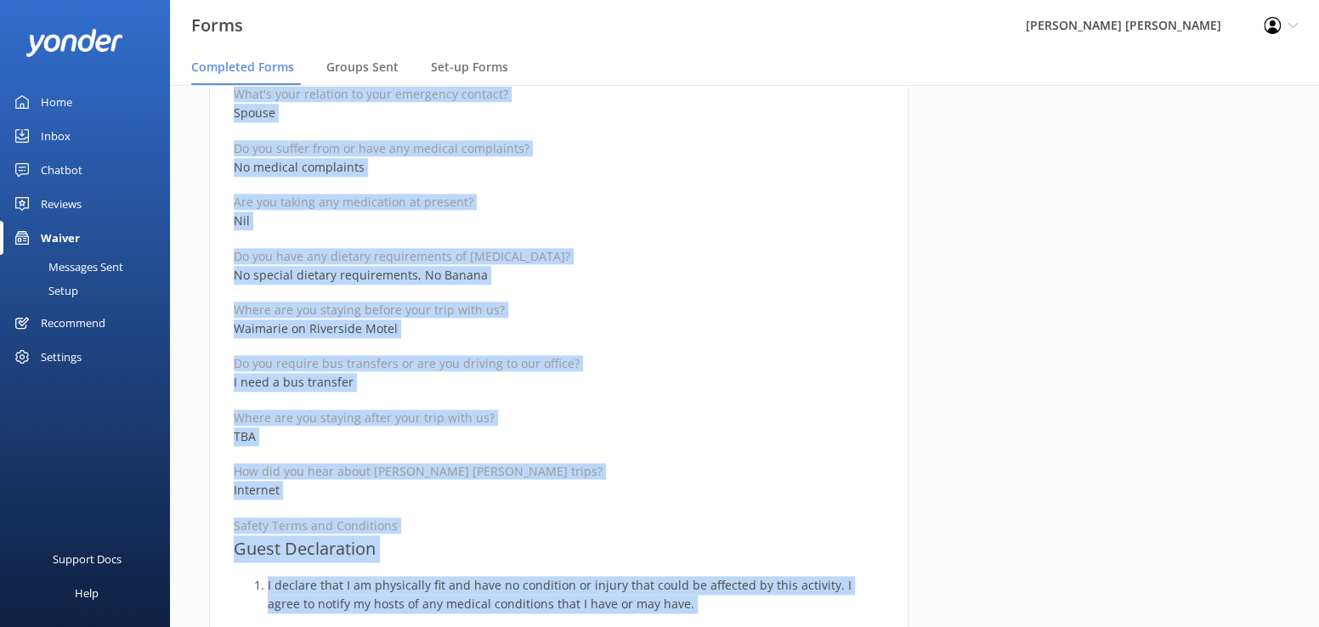
scroll to position [994, 0]
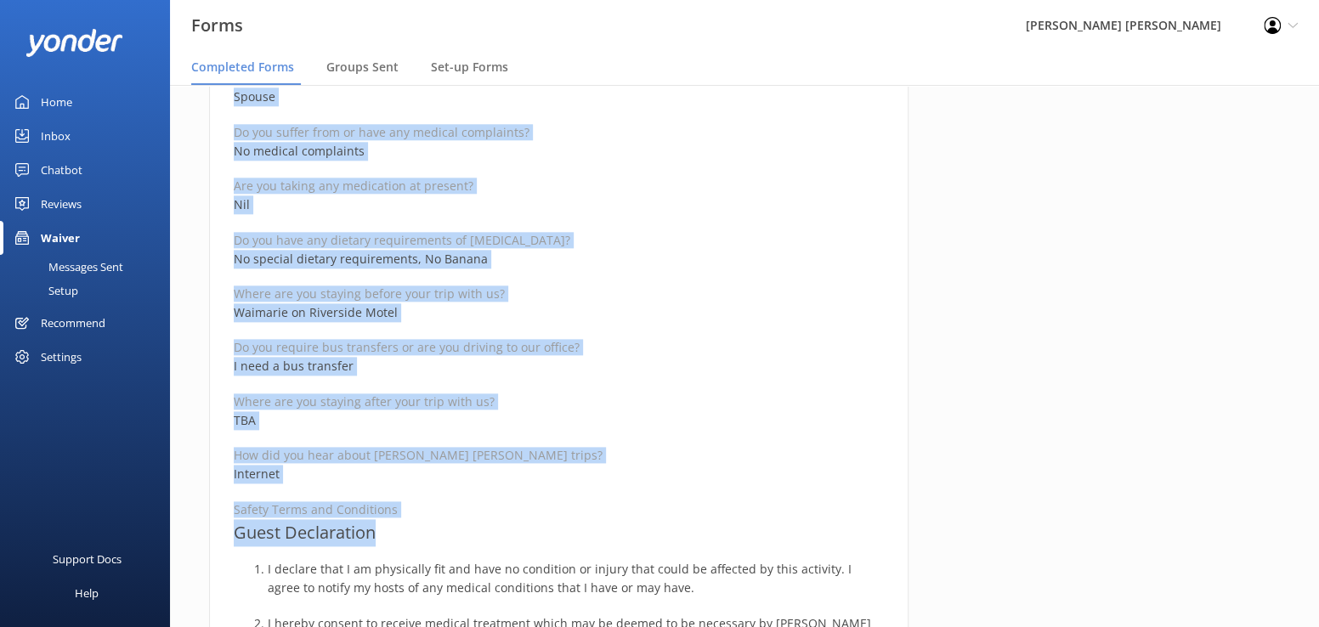
drag, startPoint x: 236, startPoint y: 204, endPoint x: 570, endPoint y: 522, distance: 461.2
click at [570, 522] on div "Medical and Assurance Form (Kayaking) Date completed [DATE] 22:08 Full name [PE…" at bounding box center [559, 372] width 700 height 2389
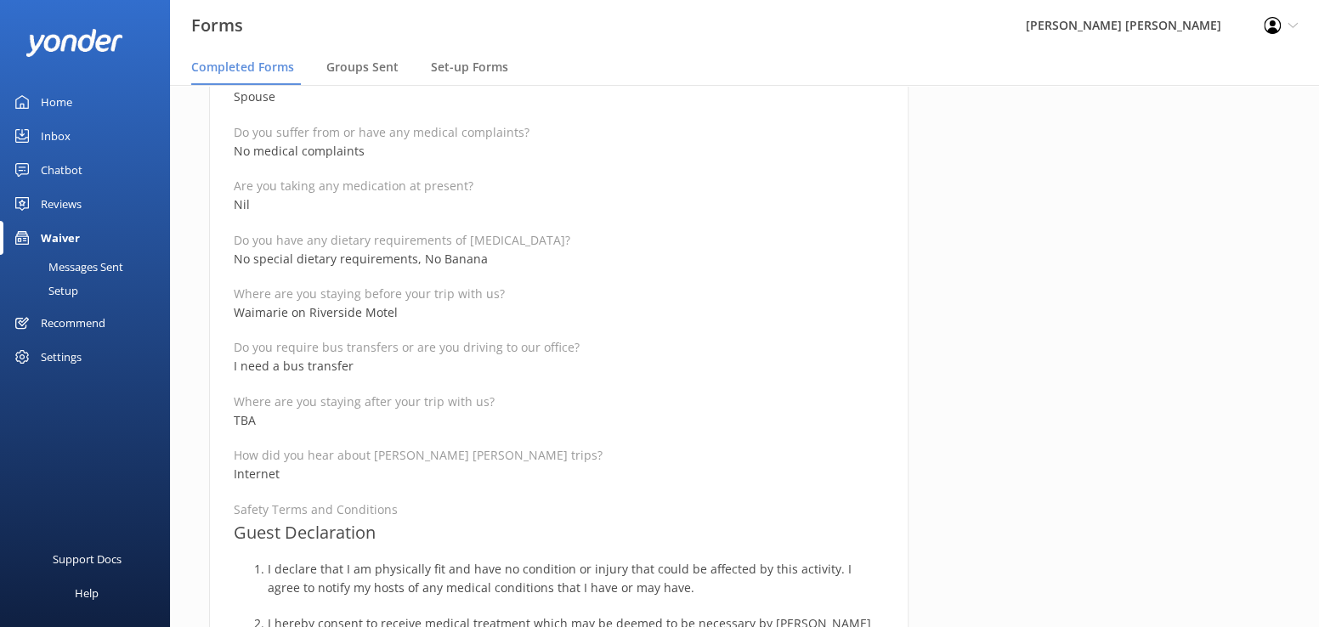
drag, startPoint x: 1075, startPoint y: 255, endPoint x: 1070, endPoint y: 287, distance: 32.6
click at [1075, 255] on div "Completed by [PERSON_NAME] Check-in Group .KIRBY051125 [PERSON_NAME][EMAIL_ADDR…" at bounding box center [1117, 381] width 372 height 2406
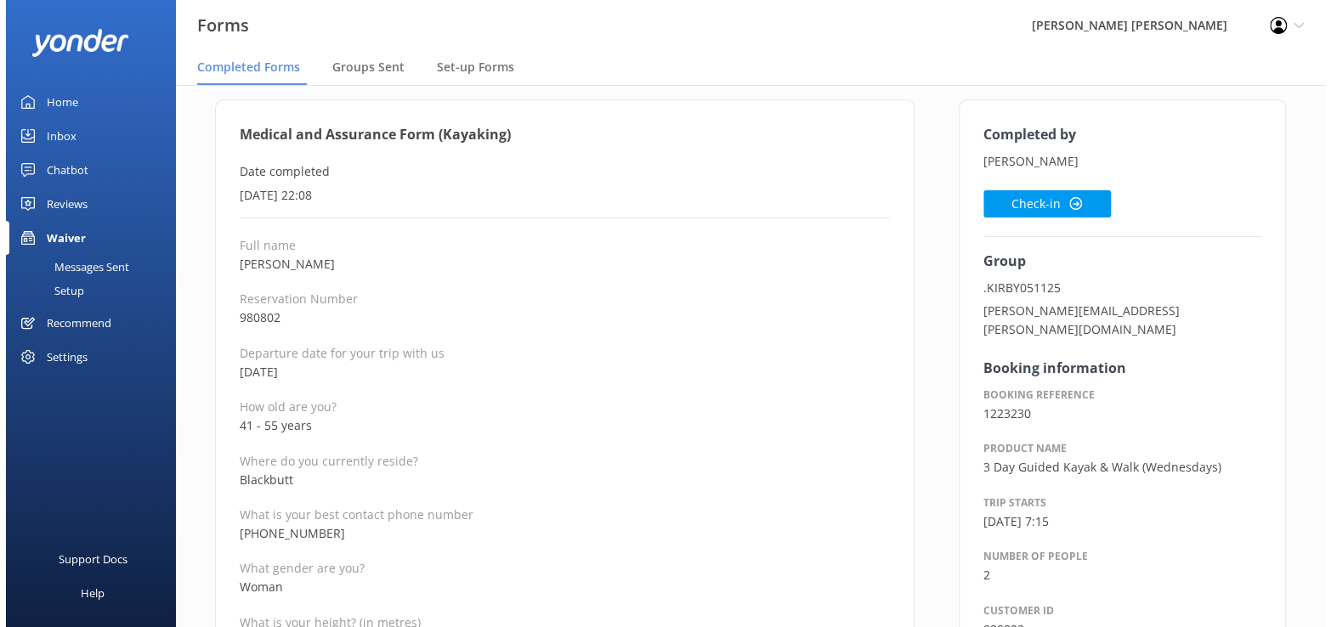
scroll to position [0, 0]
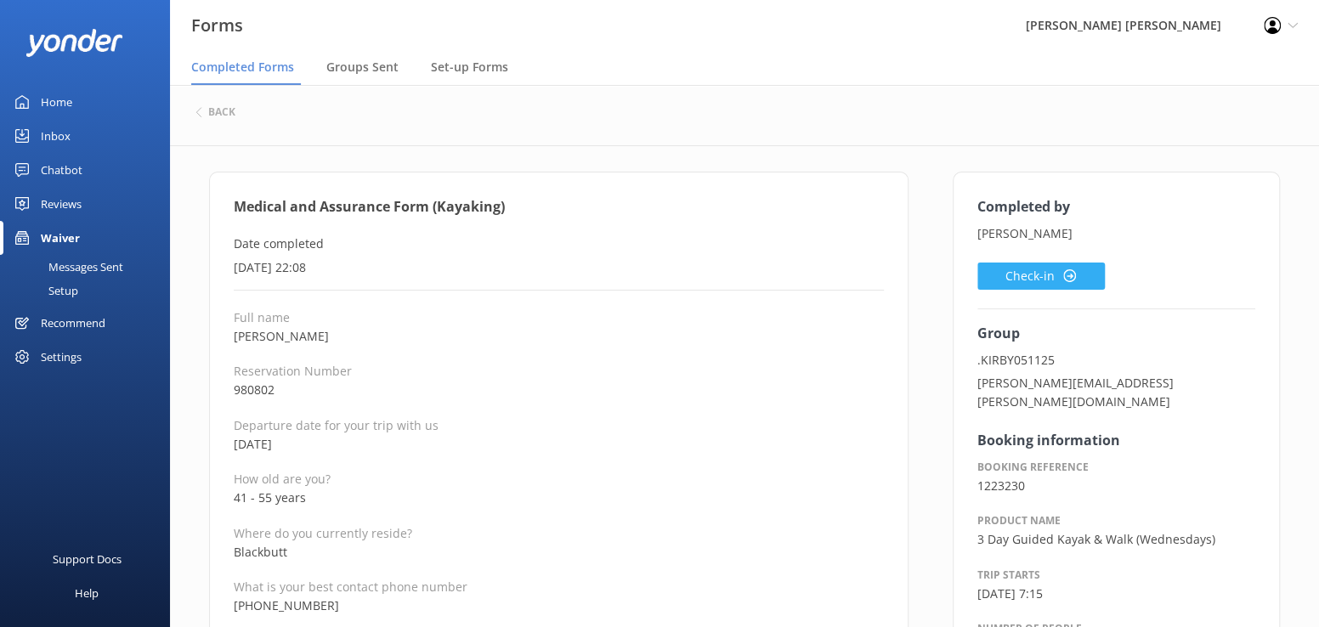
click at [1025, 276] on button "Check-in" at bounding box center [1042, 276] width 128 height 27
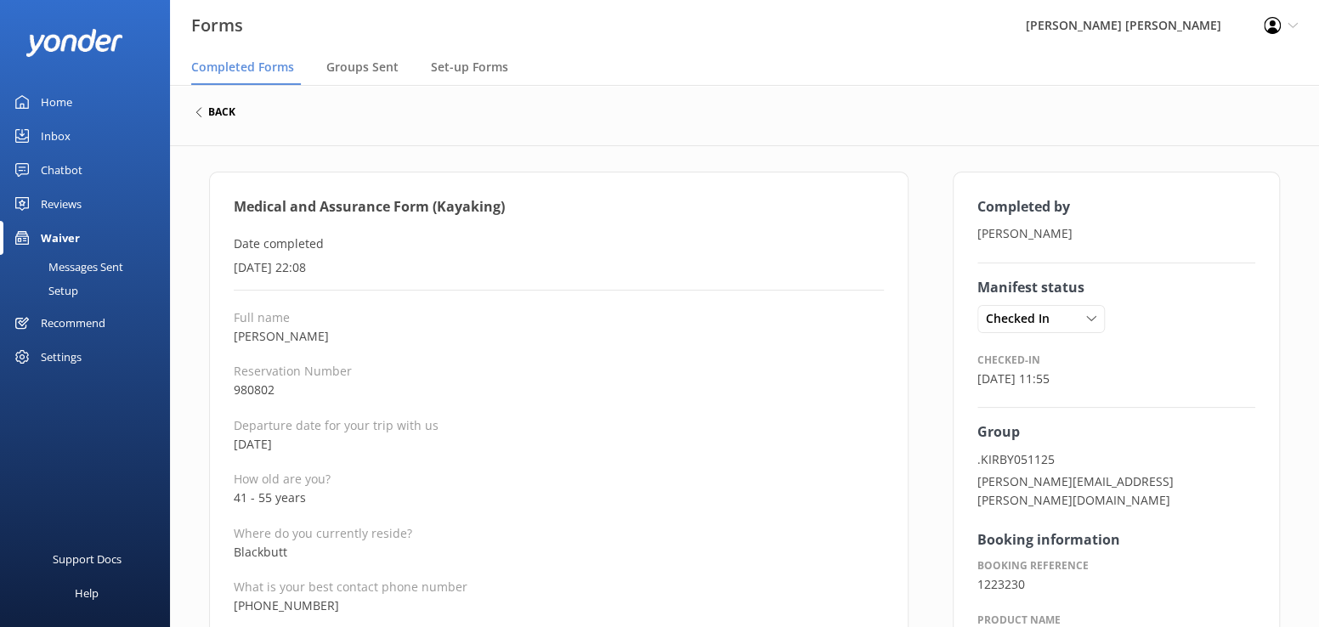
click at [206, 112] on div "back" at bounding box center [216, 112] width 40 height 10
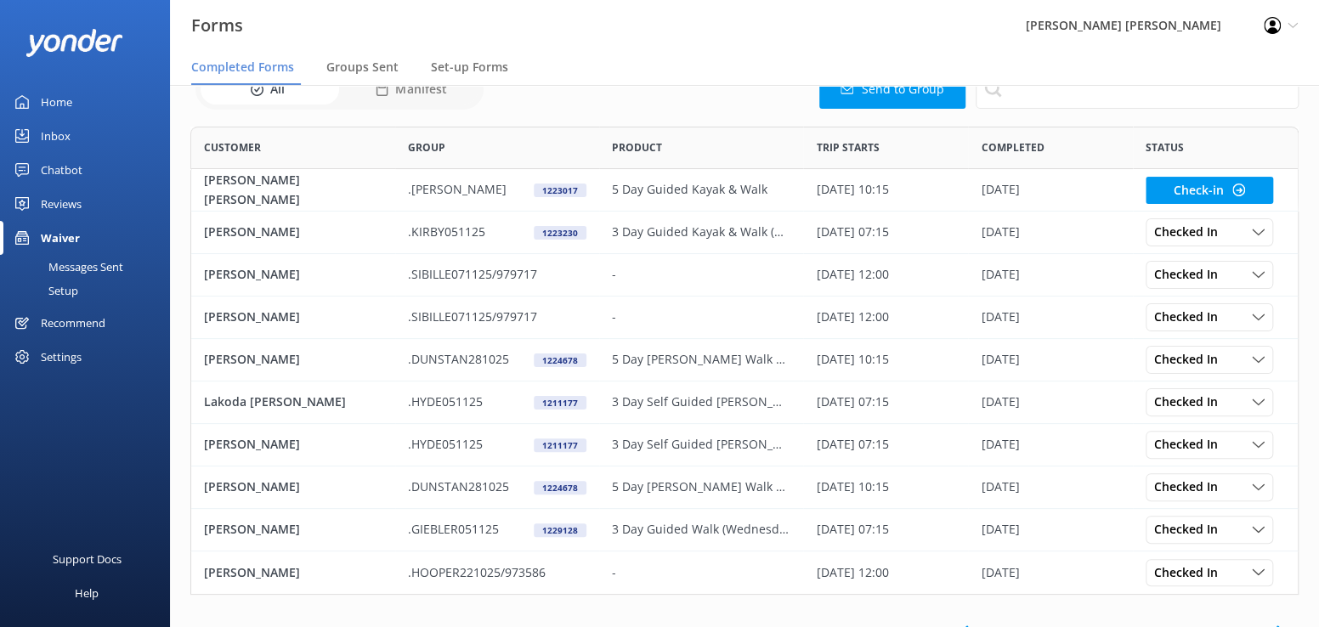
scroll to position [103, 0]
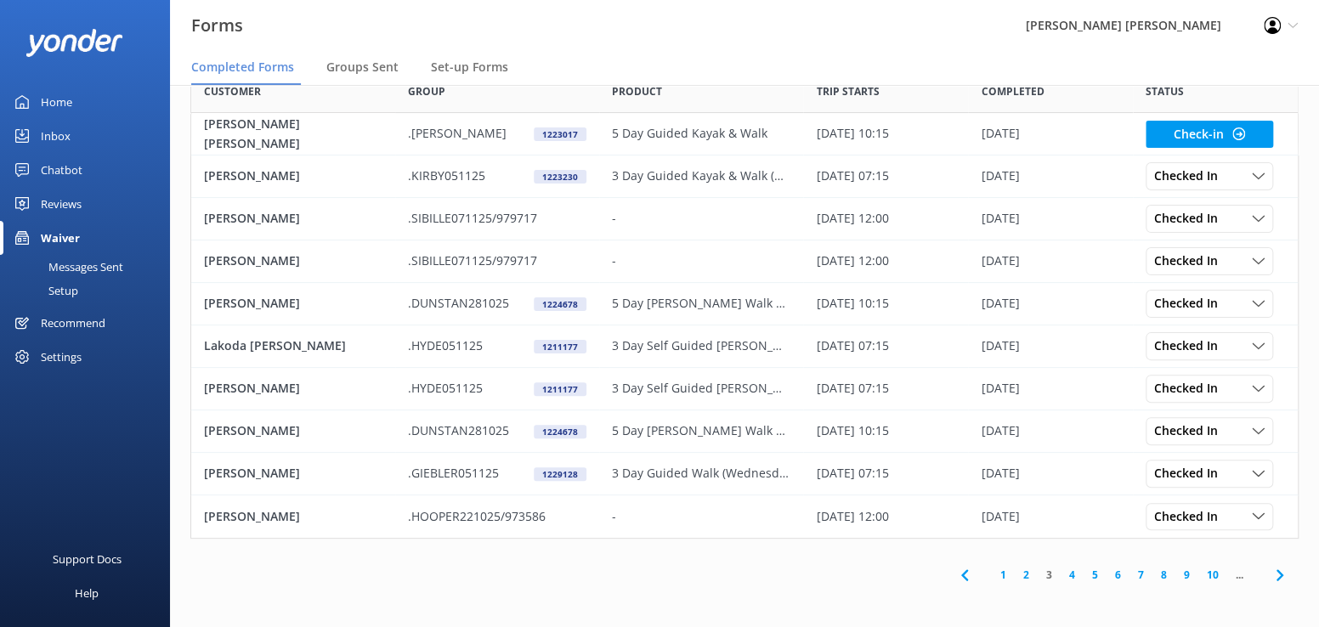
click at [1028, 576] on link "2" at bounding box center [1026, 575] width 23 height 16
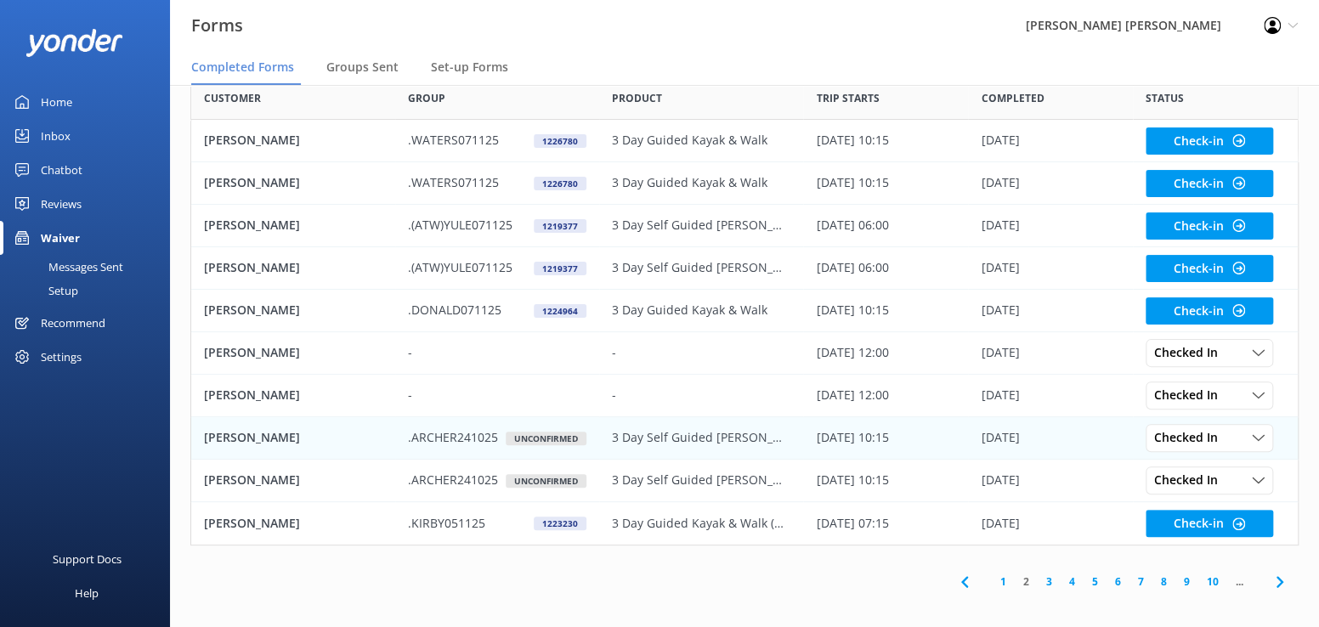
scroll to position [103, 0]
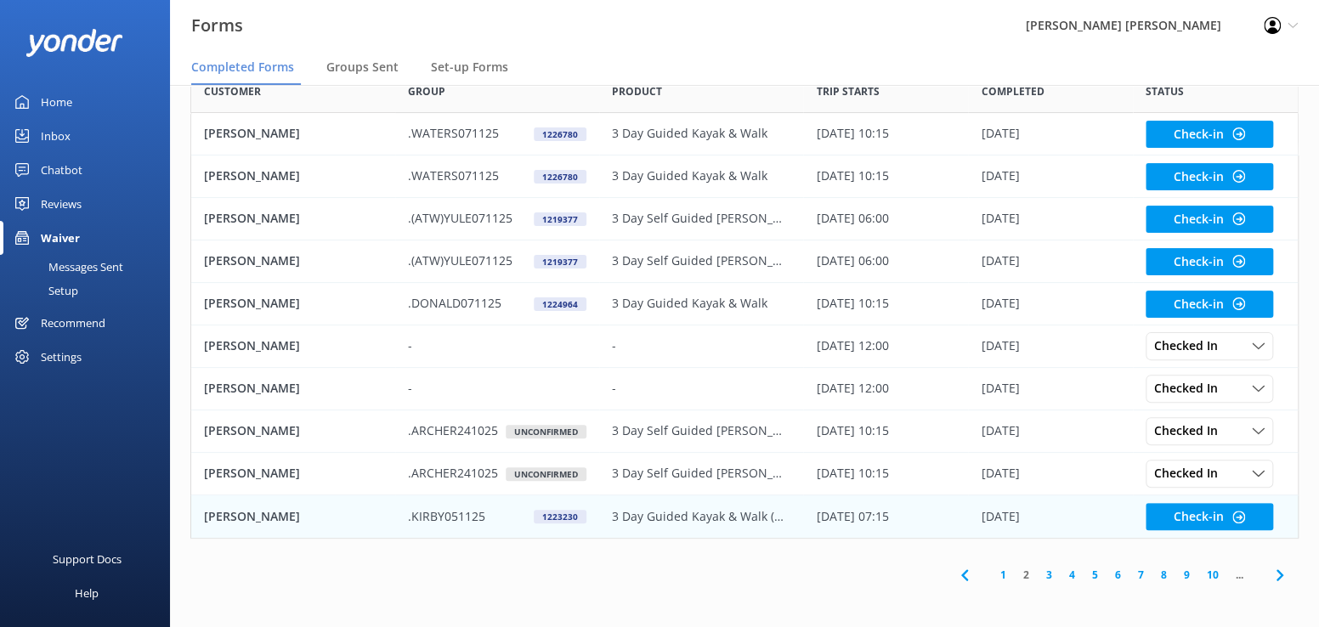
click at [247, 519] on p "[PERSON_NAME]" at bounding box center [252, 517] width 96 height 19
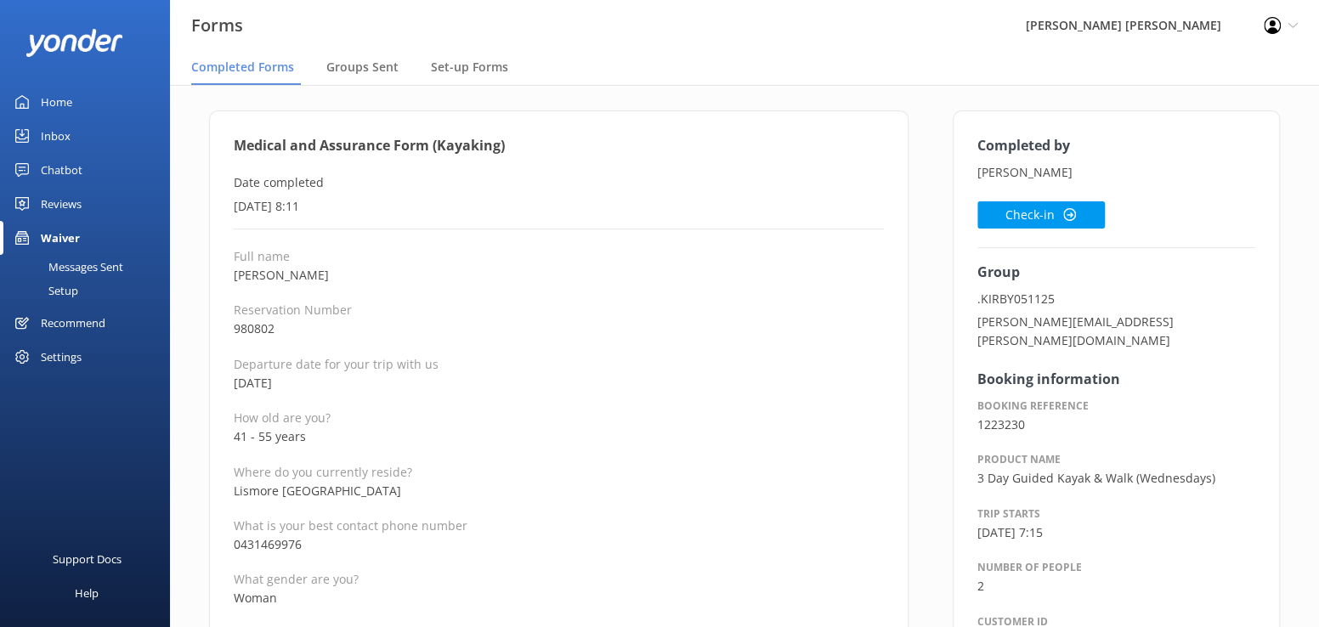
scroll to position [255, 0]
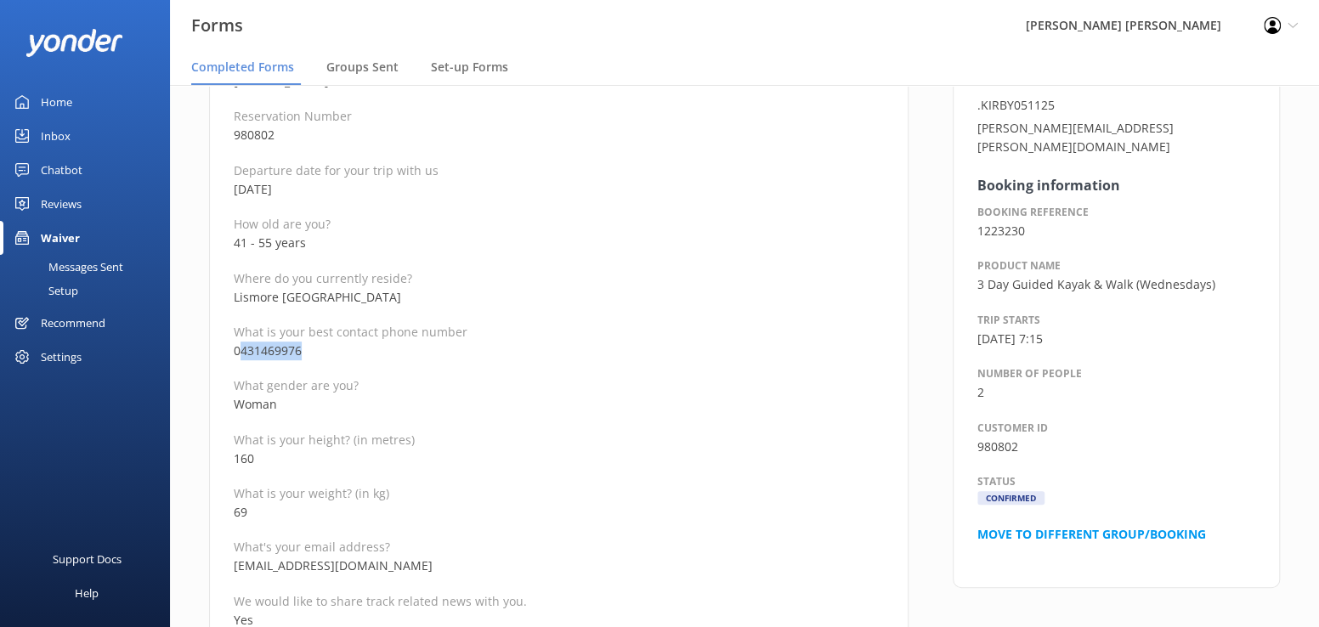
drag, startPoint x: 304, startPoint y: 352, endPoint x: 241, endPoint y: 355, distance: 62.1
click at [241, 355] on p "0431469976" at bounding box center [559, 351] width 650 height 19
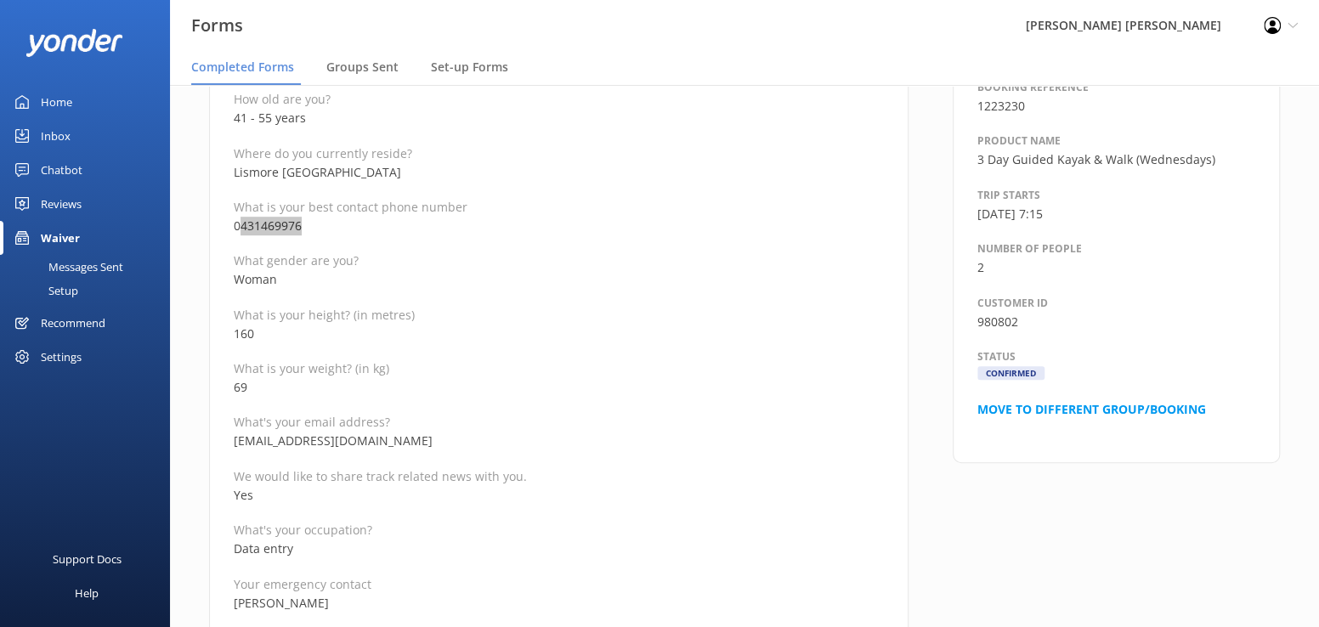
scroll to position [425, 0]
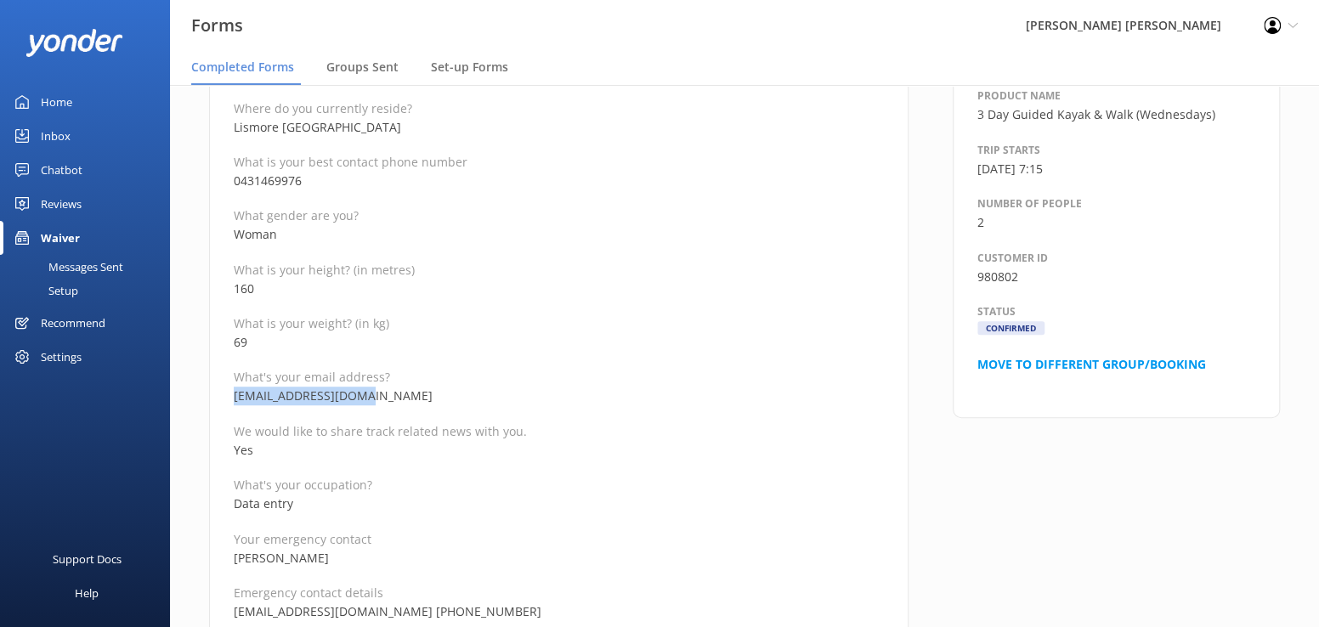
drag, startPoint x: 387, startPoint y: 394, endPoint x: 230, endPoint y: 399, distance: 156.5
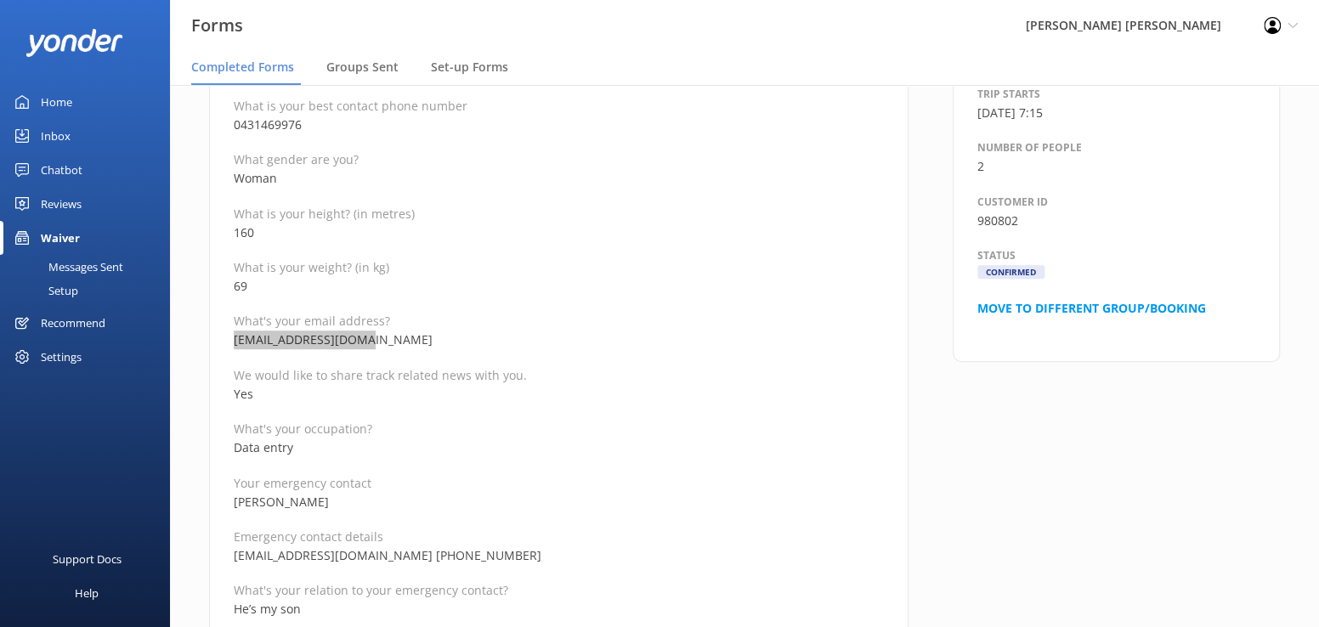
scroll to position [510, 0]
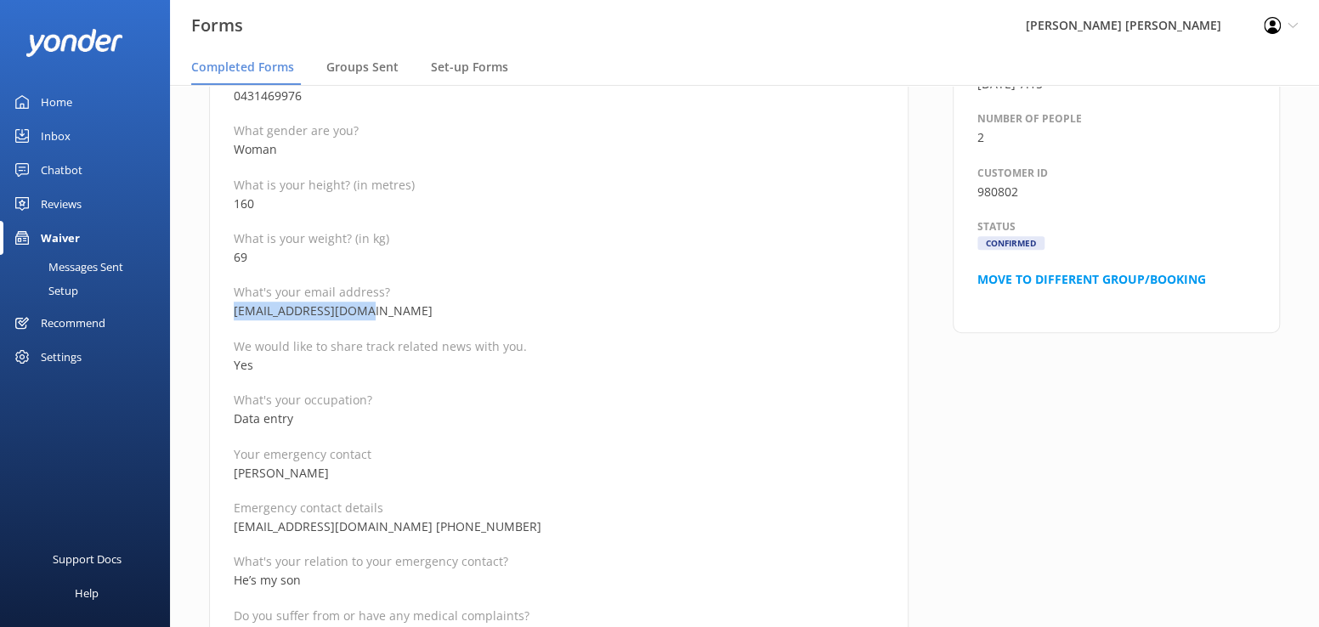
drag, startPoint x: 355, startPoint y: 474, endPoint x: 208, endPoint y: 464, distance: 147.4
drag, startPoint x: 383, startPoint y: 525, endPoint x: 230, endPoint y: 519, distance: 153.1
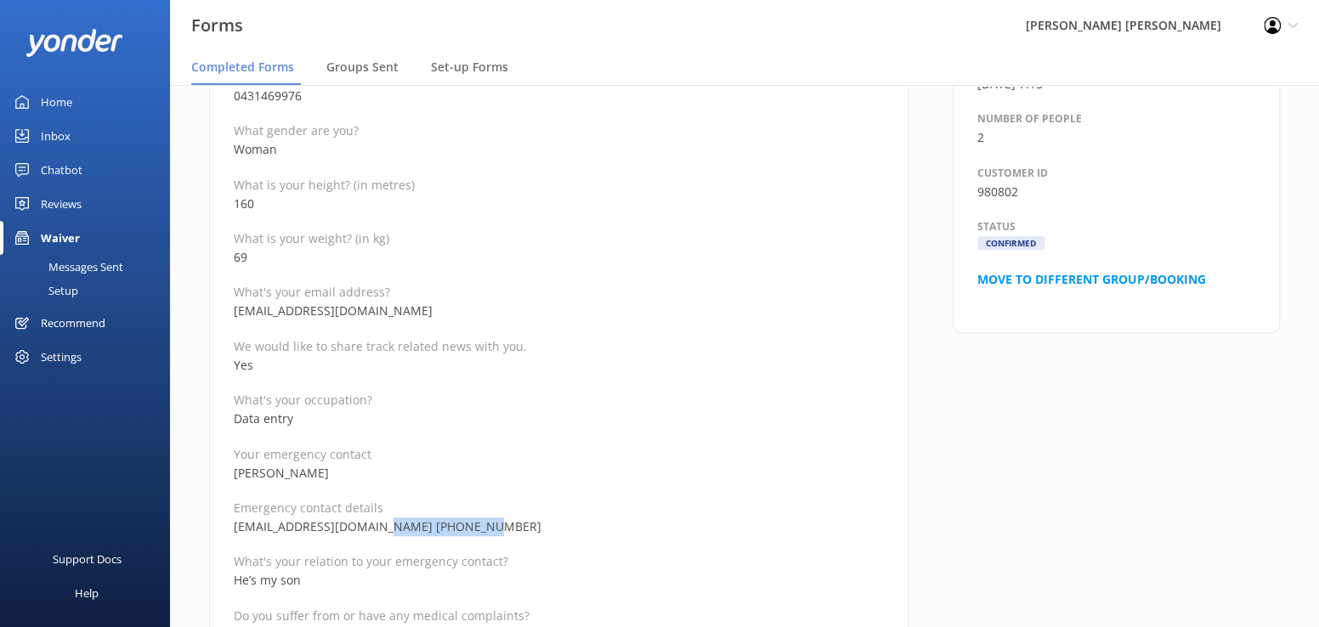
drag, startPoint x: 483, startPoint y: 537, endPoint x: 388, endPoint y: 523, distance: 96.3
click at [388, 523] on p "[EMAIL_ADDRESS][DOMAIN_NAME] [PHONE_NUMBER]" at bounding box center [559, 527] width 650 height 19
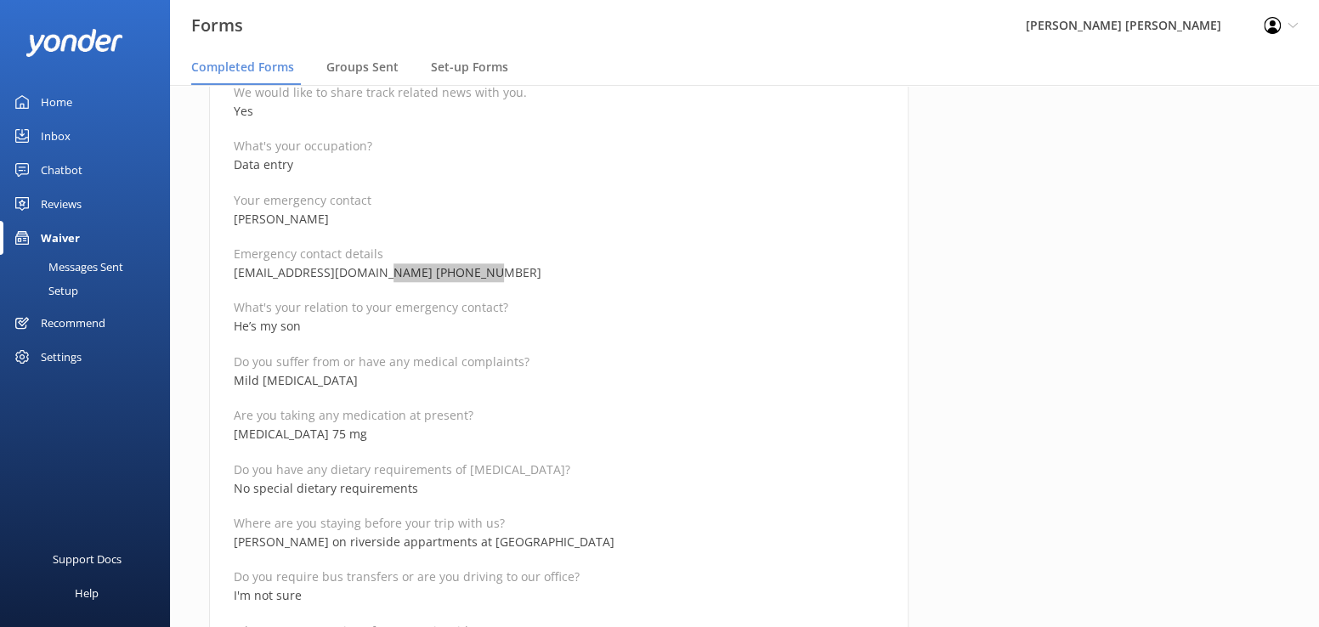
scroll to position [765, 0]
drag, startPoint x: 361, startPoint y: 383, endPoint x: 230, endPoint y: 380, distance: 131.8
click at [230, 380] on div "Medical and Assurance Form (Kayaking) Date completed [DATE] 8:11 Full name [PER…" at bounding box center [559, 601] width 700 height 2389
drag, startPoint x: 340, startPoint y: 436, endPoint x: 229, endPoint y: 437, distance: 111.4
click at [229, 437] on div "Medical and Assurance Form (Kayaking) Date completed [DATE] 8:11 Full name [PER…" at bounding box center [559, 601] width 700 height 2389
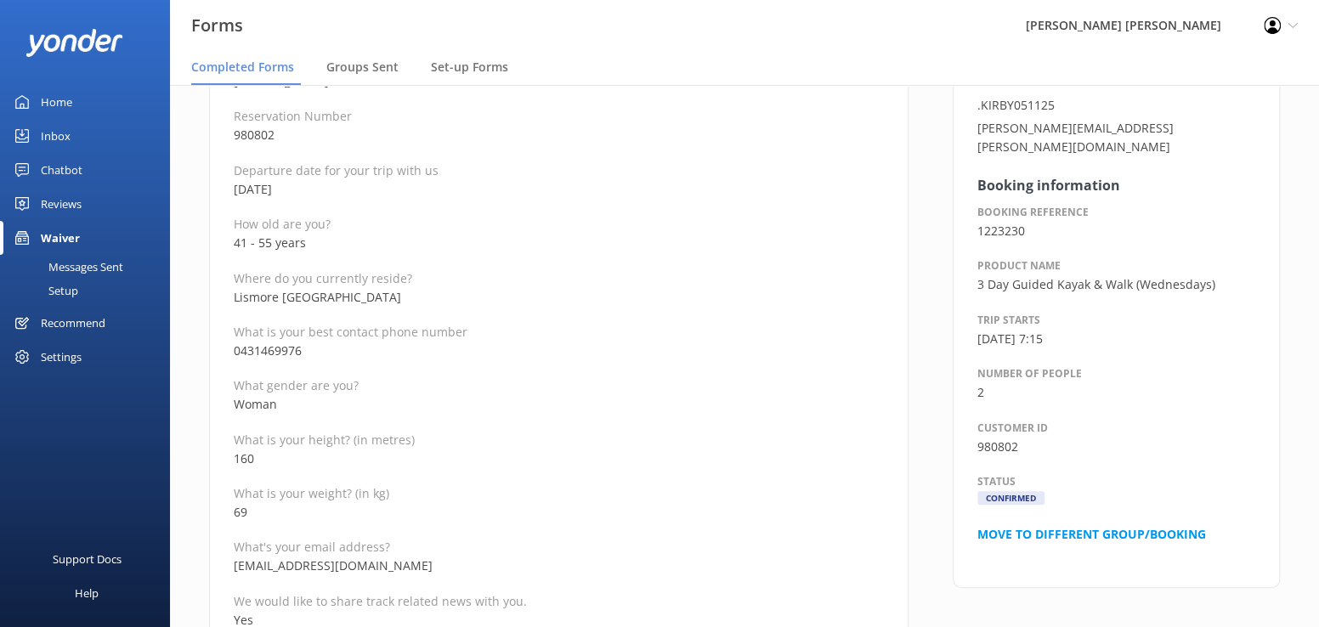
scroll to position [0, 0]
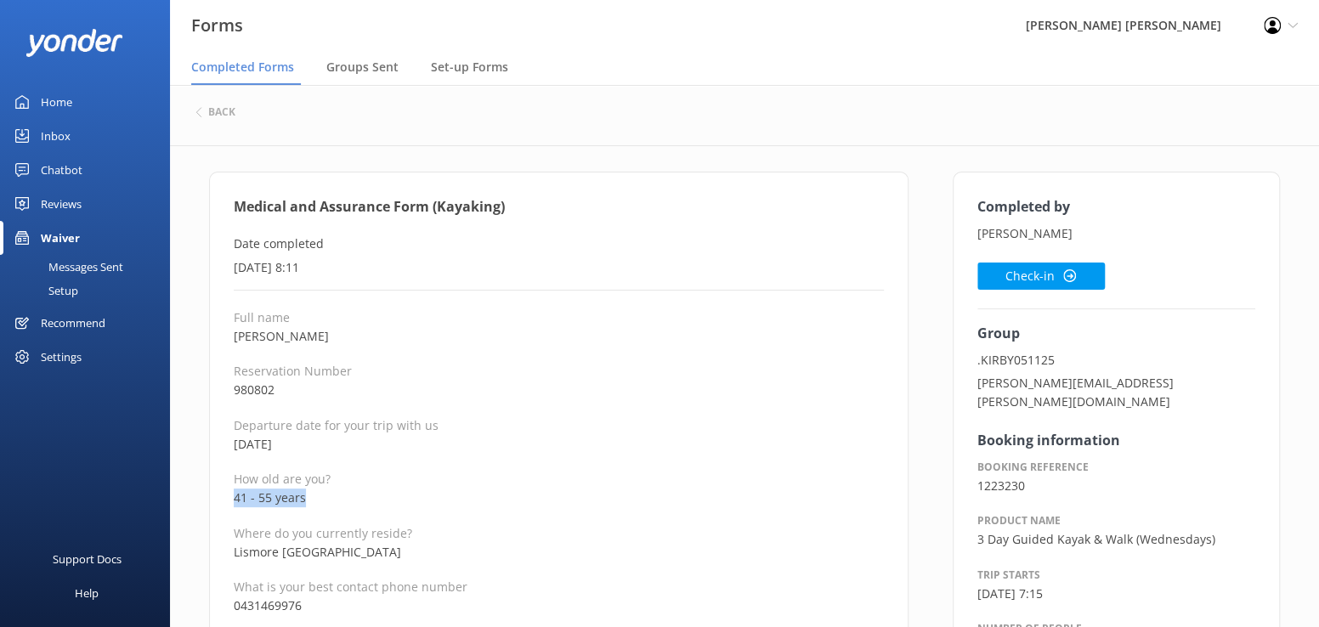
drag, startPoint x: 318, startPoint y: 497, endPoint x: 228, endPoint y: 497, distance: 90.1
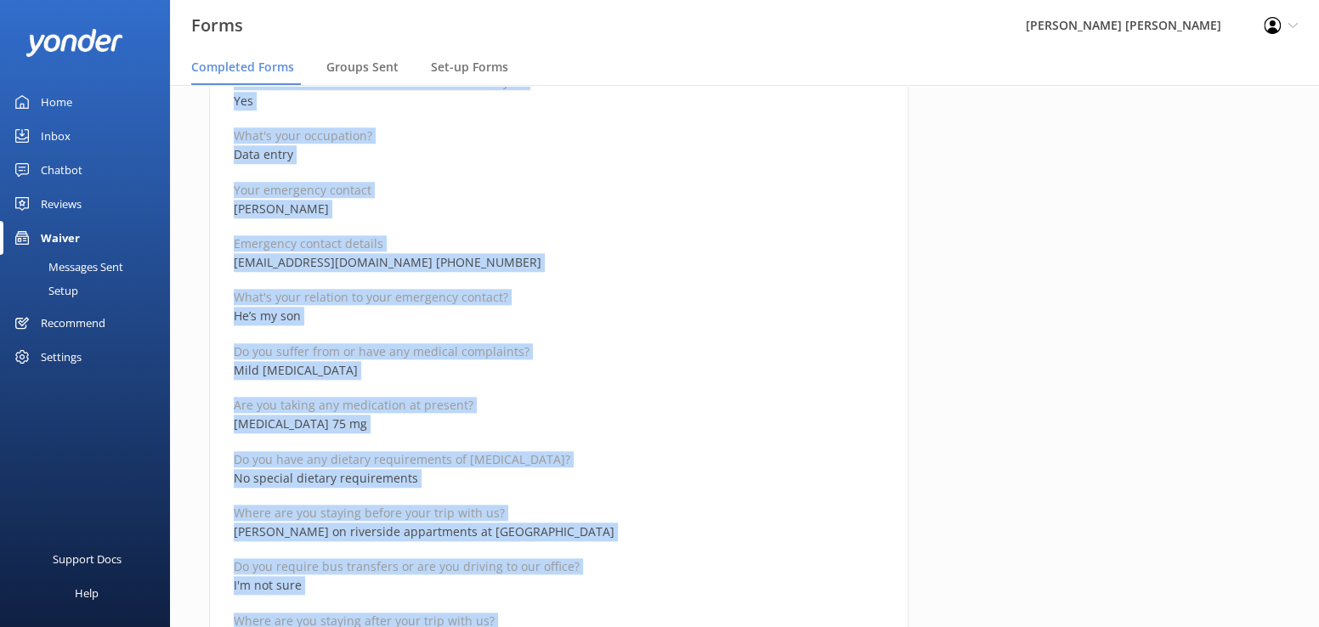
scroll to position [1037, 0]
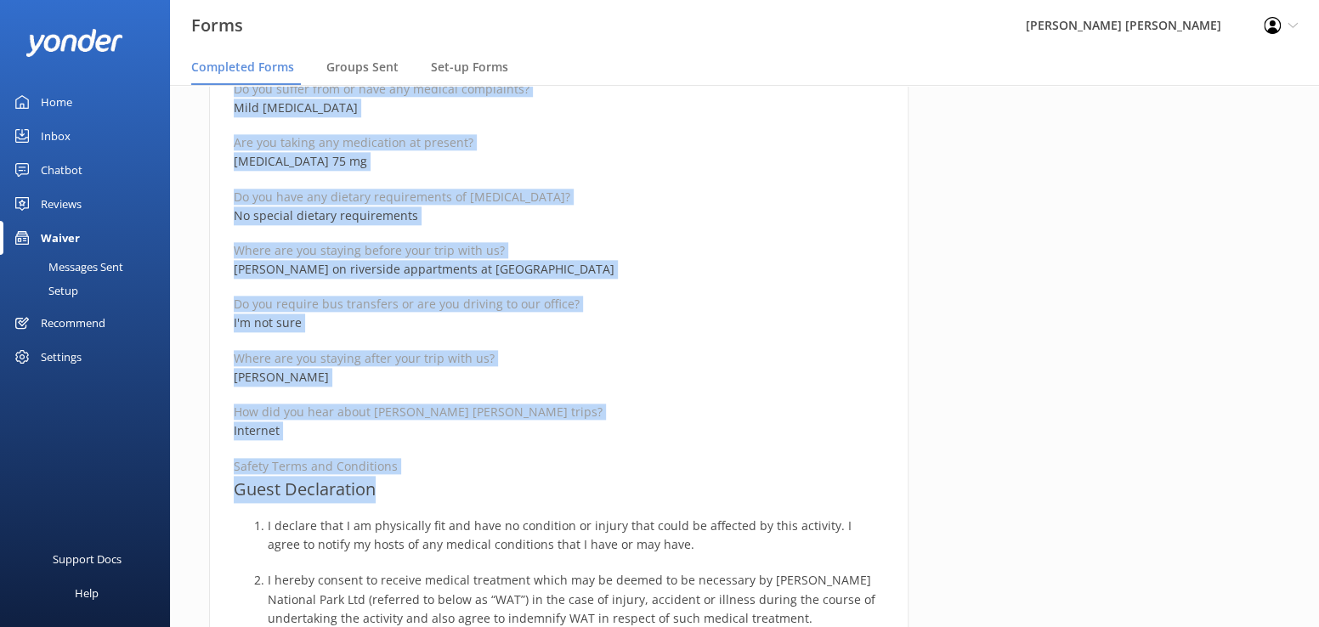
drag, startPoint x: 232, startPoint y: 205, endPoint x: 603, endPoint y: 490, distance: 467.5
click at [603, 490] on div "Medical and Assurance Form (Kayaking) Date completed [DATE] 8:11 Full name [PER…" at bounding box center [559, 329] width 700 height 2389
drag, startPoint x: 1099, startPoint y: 323, endPoint x: 1108, endPoint y: 328, distance: 9.9
click at [1099, 323] on div "Completed by [PERSON_NAME] Check-in Group .KIRBY051125 [PERSON_NAME][EMAIL_ADDR…" at bounding box center [1117, 338] width 372 height 2406
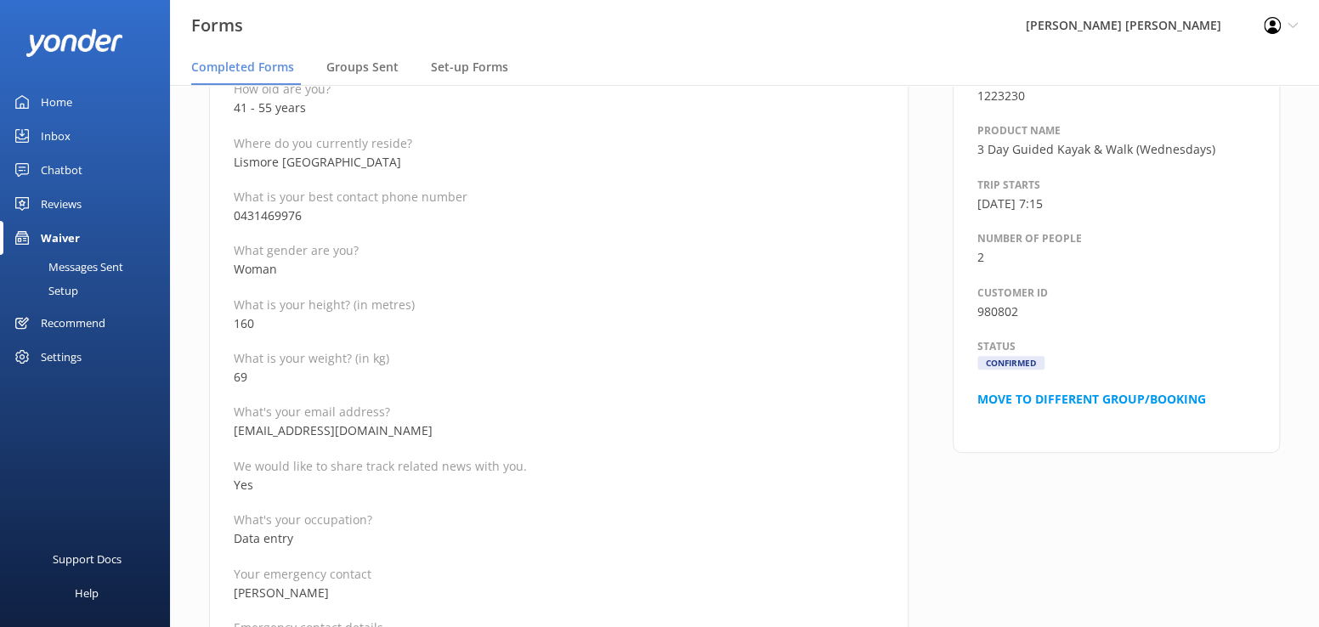
scroll to position [17, 0]
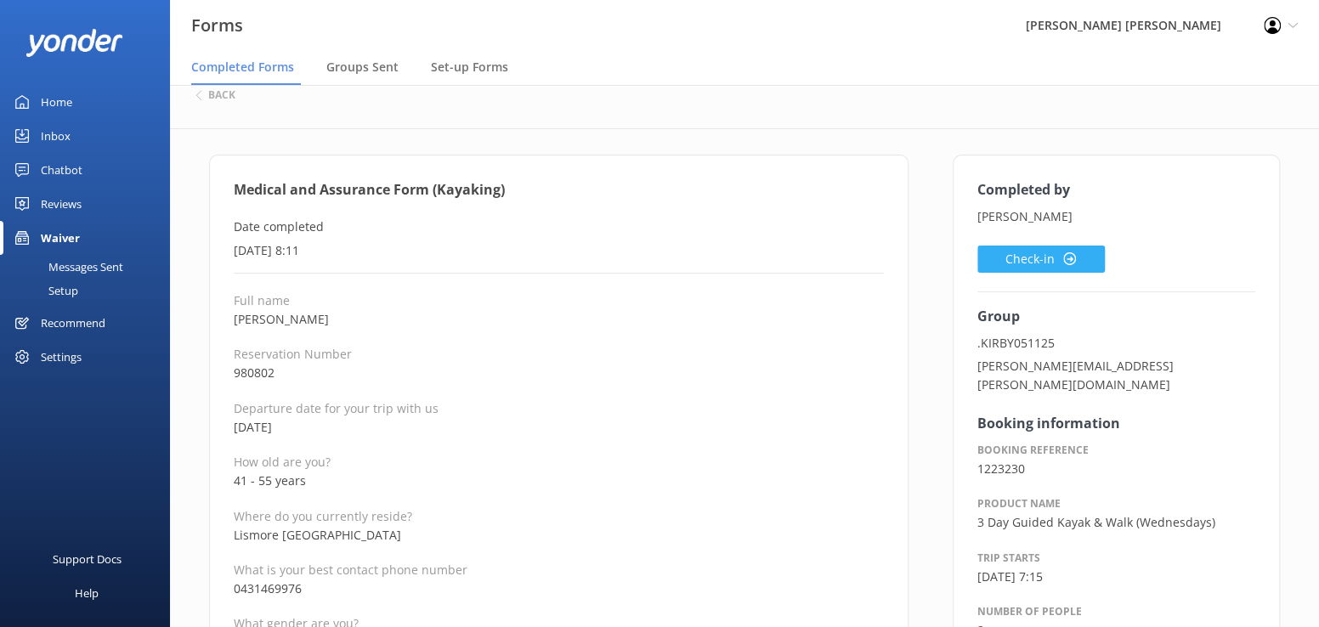
click at [1015, 251] on button "Check-in" at bounding box center [1042, 259] width 128 height 27
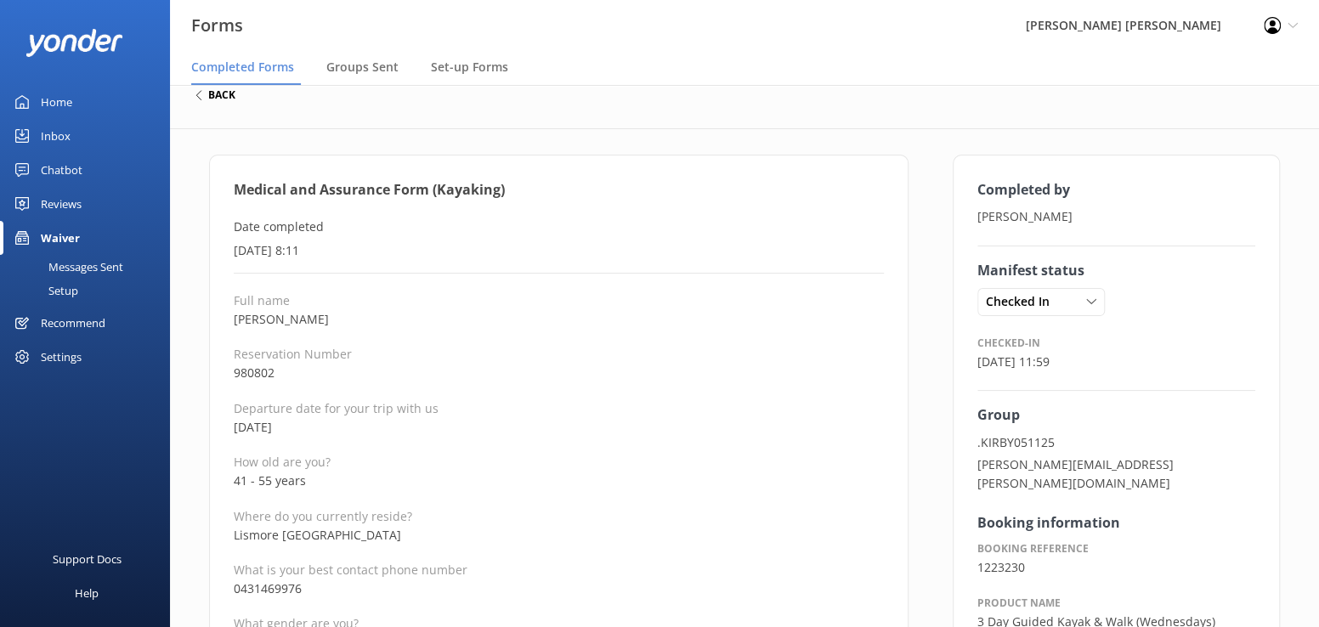
click at [219, 97] on h6 "back" at bounding box center [221, 95] width 27 height 10
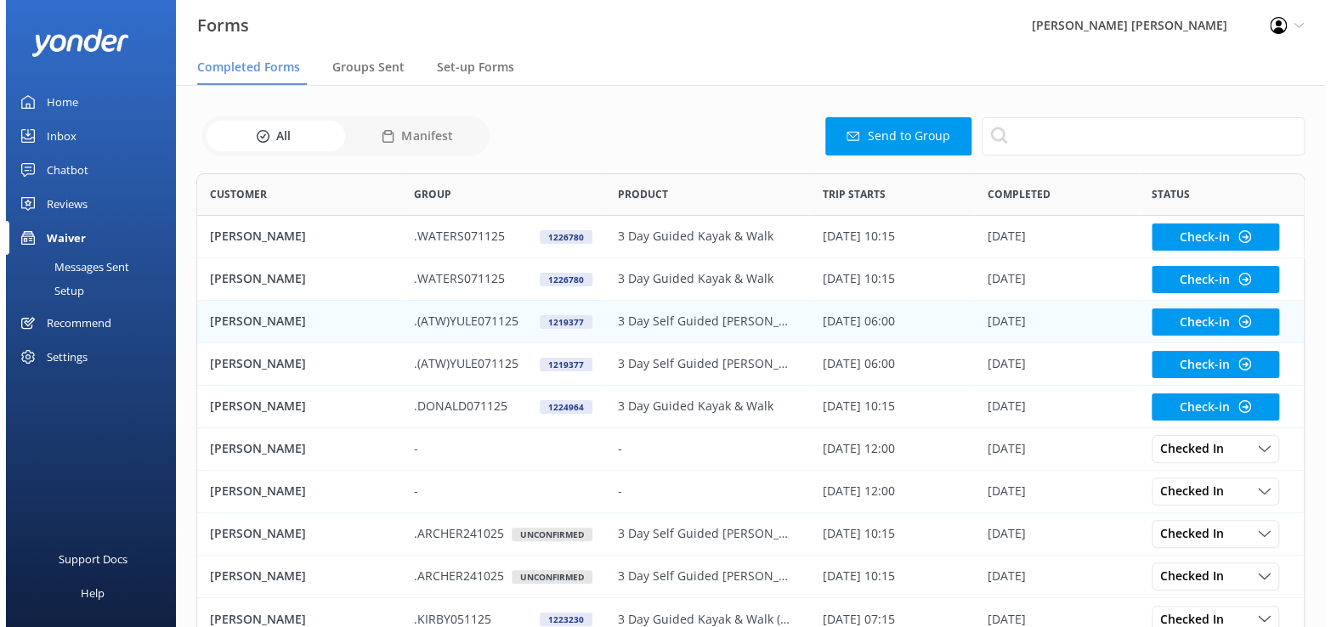
scroll to position [456, 1096]
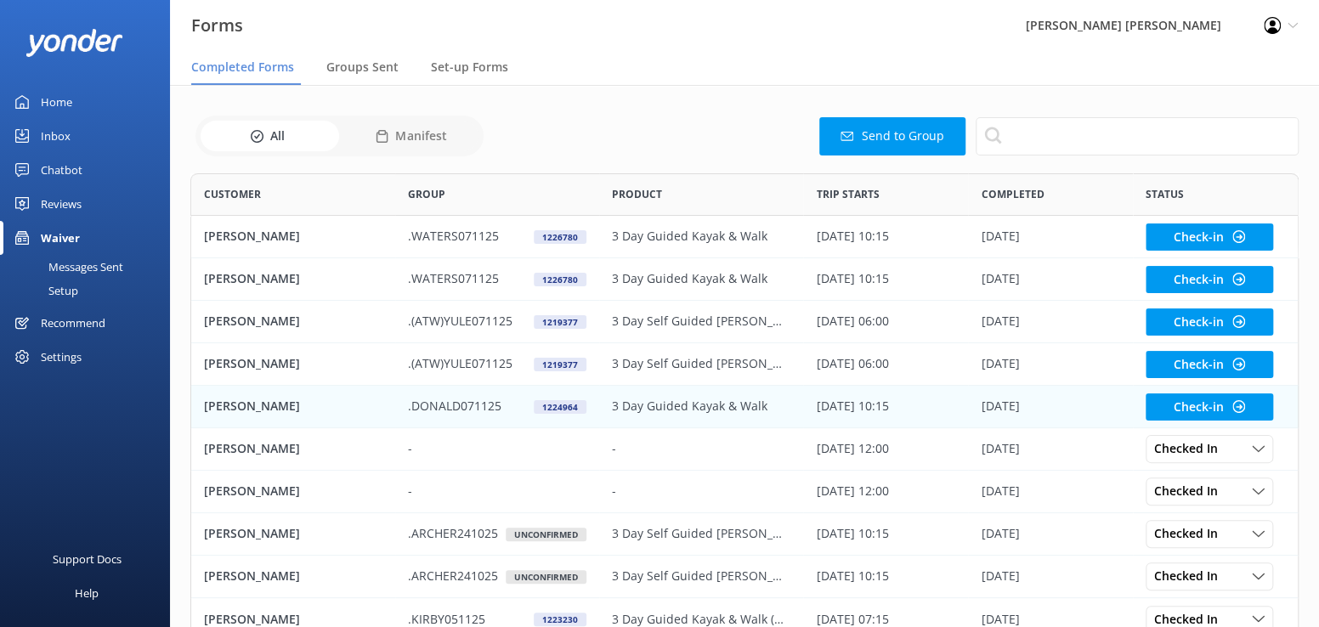
click at [241, 406] on p "[PERSON_NAME]" at bounding box center [252, 406] width 96 height 19
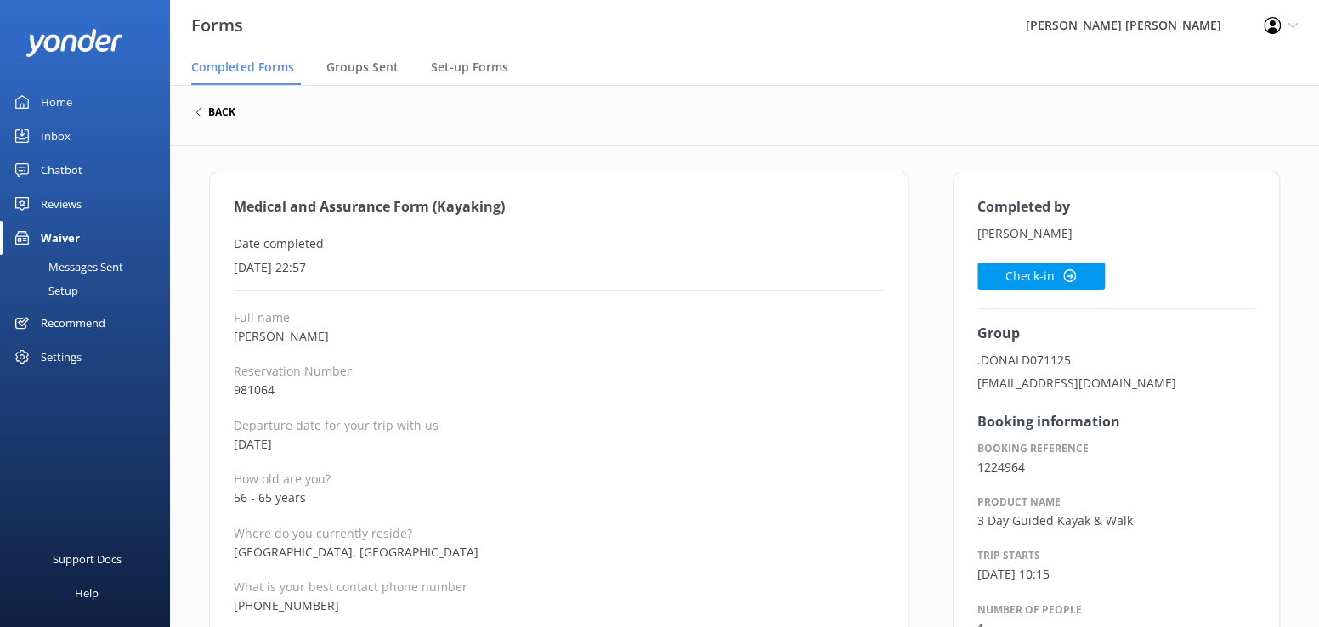
click at [213, 111] on h6 "back" at bounding box center [221, 112] width 27 height 10
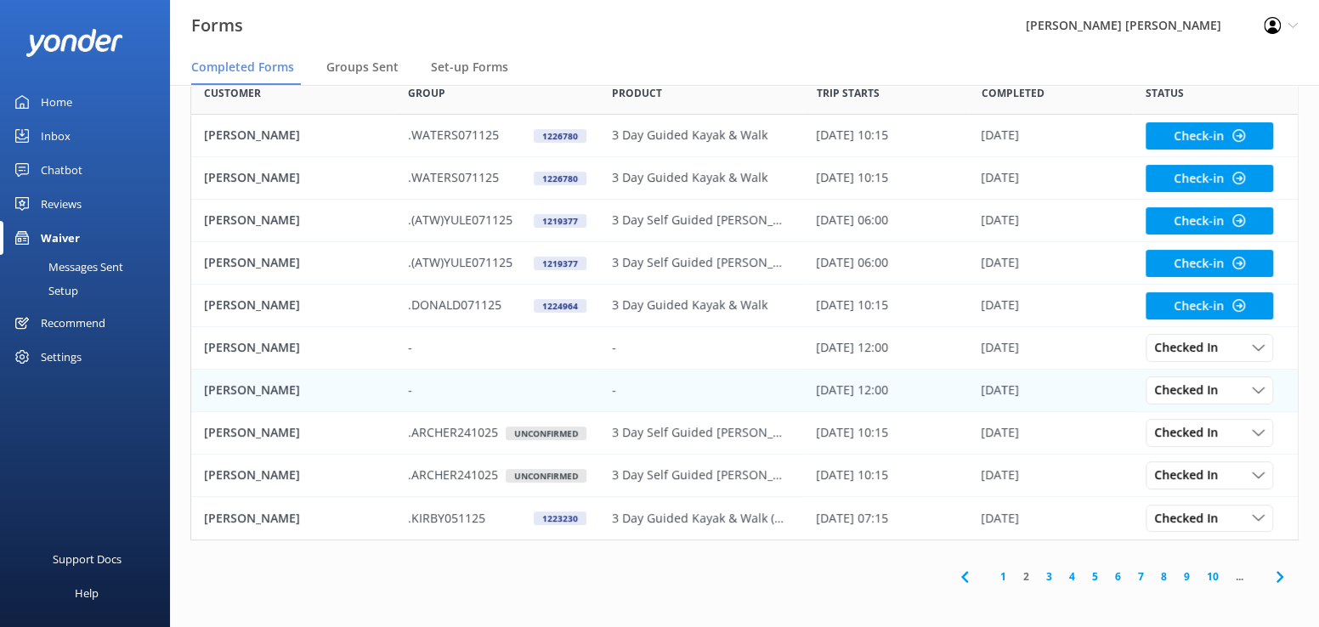
scroll to position [103, 0]
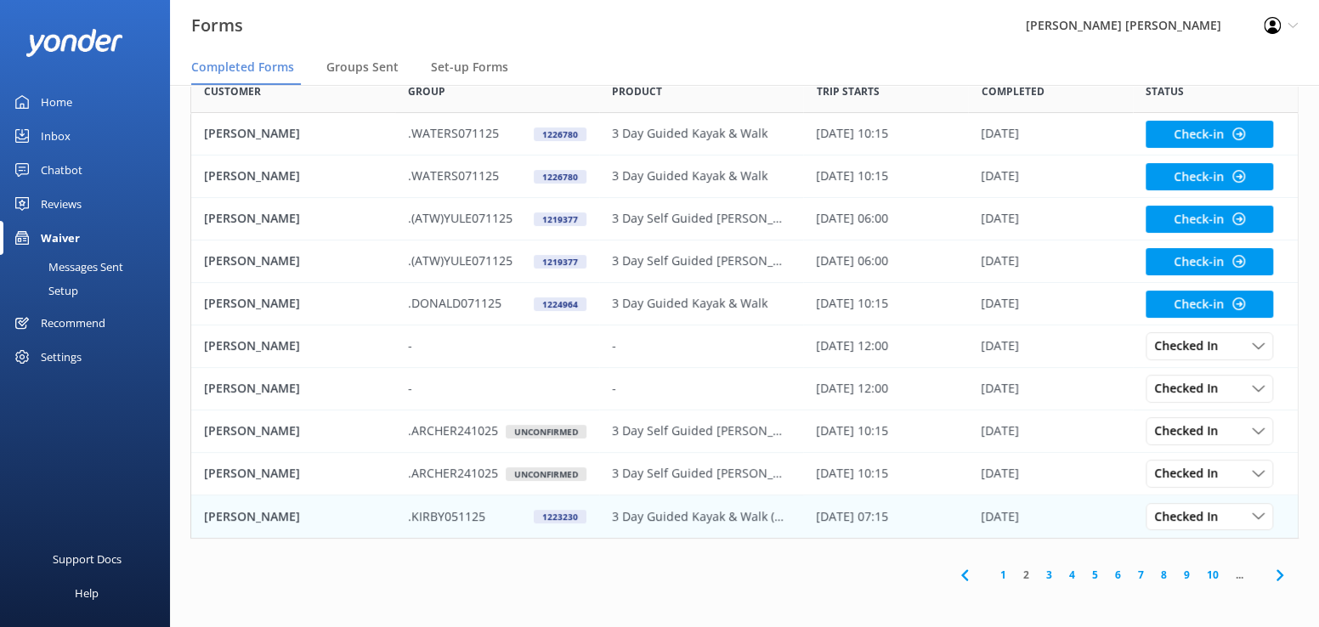
click at [253, 508] on p "[PERSON_NAME]" at bounding box center [252, 517] width 96 height 19
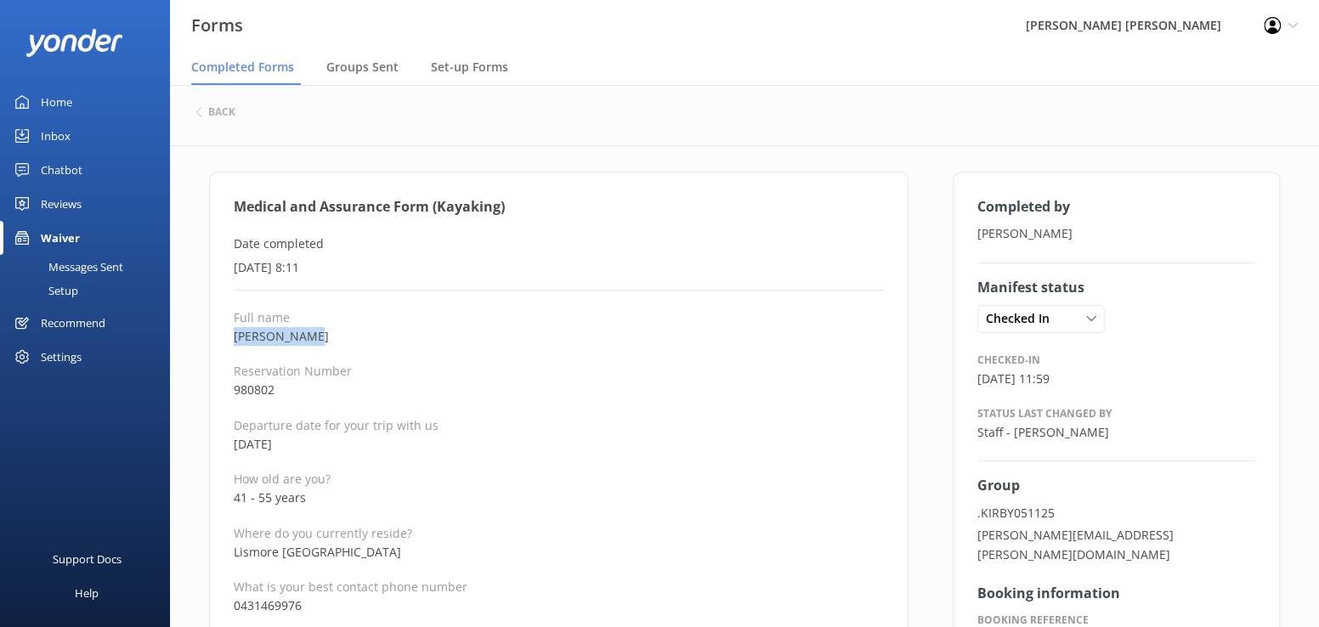
drag, startPoint x: 321, startPoint y: 343, endPoint x: 226, endPoint y: 338, distance: 94.5
click at [203, 108] on icon at bounding box center [199, 112] width 10 height 10
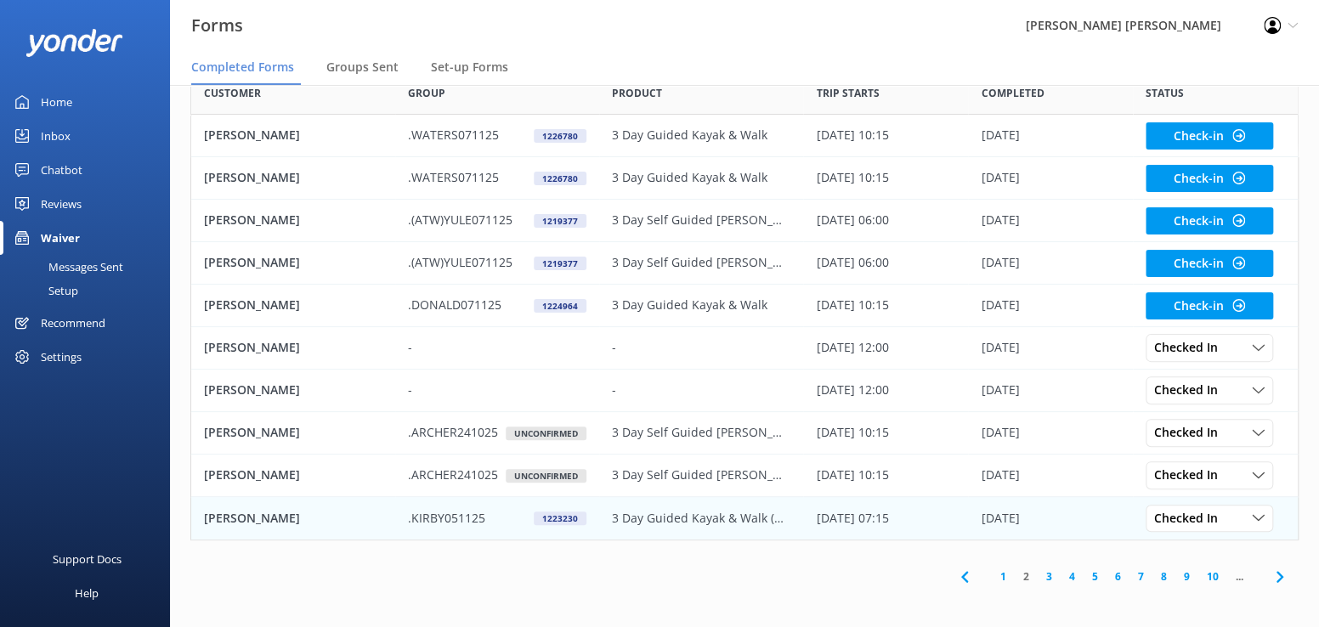
scroll to position [103, 0]
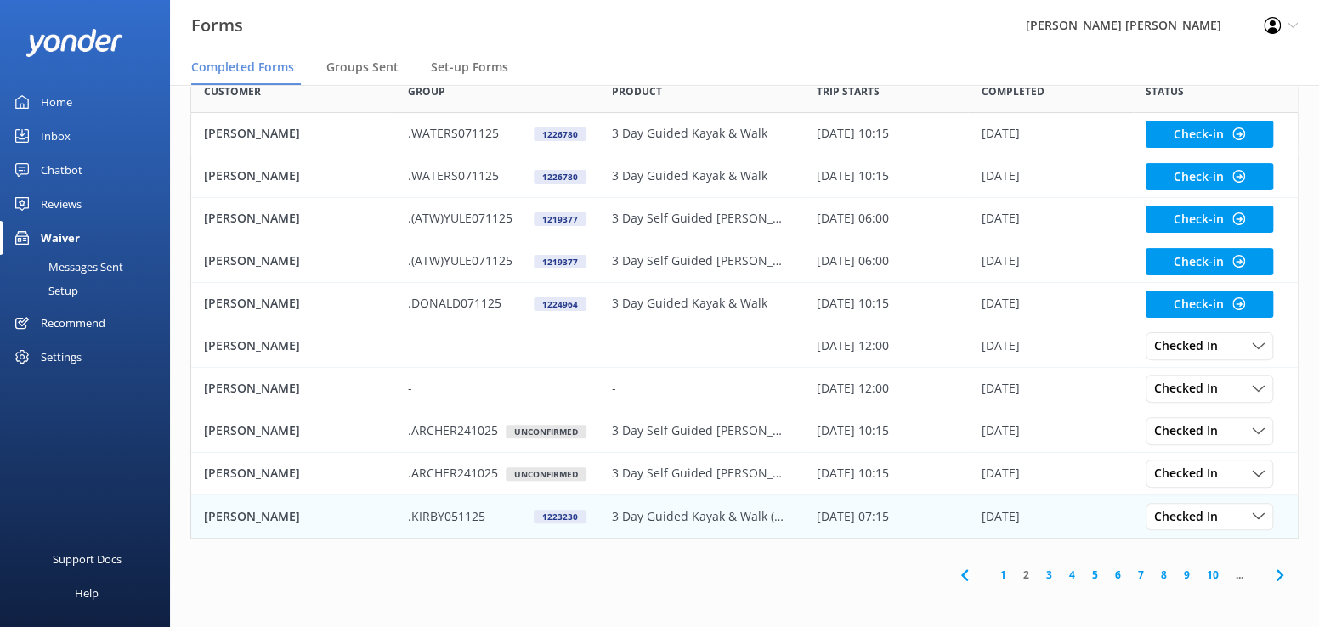
click at [281, 518] on div "[PERSON_NAME]" at bounding box center [293, 517] width 204 height 43
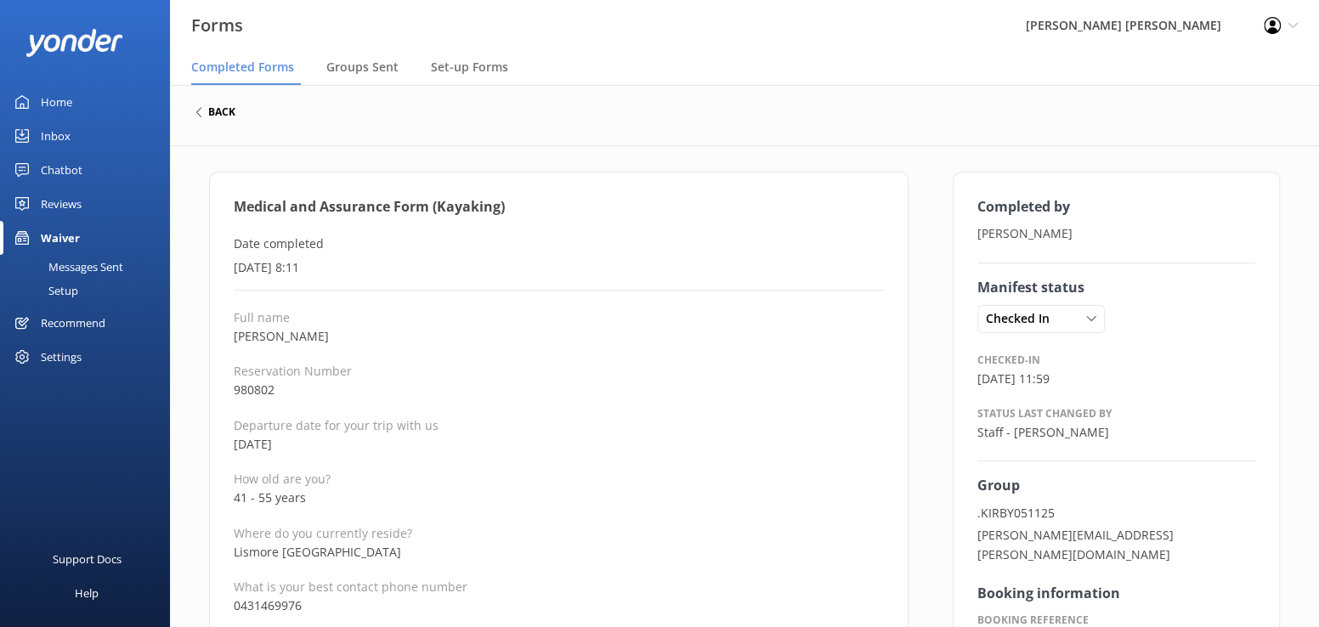
click at [223, 116] on h6 "back" at bounding box center [221, 112] width 27 height 10
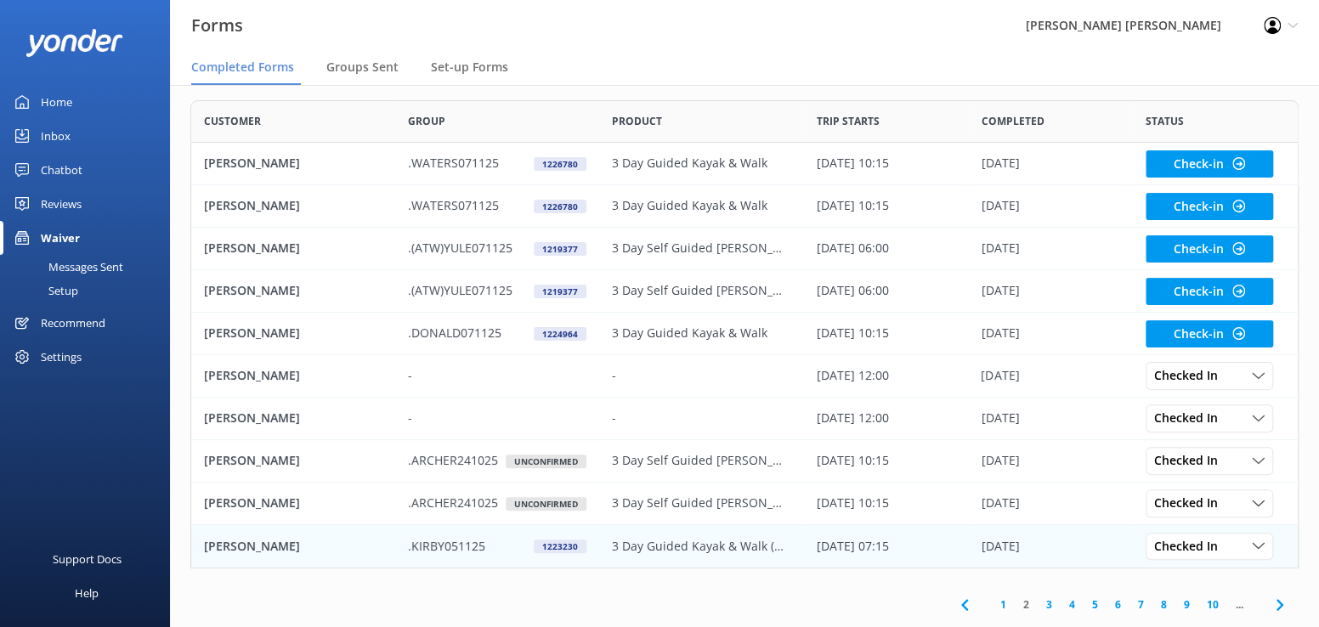
scroll to position [103, 0]
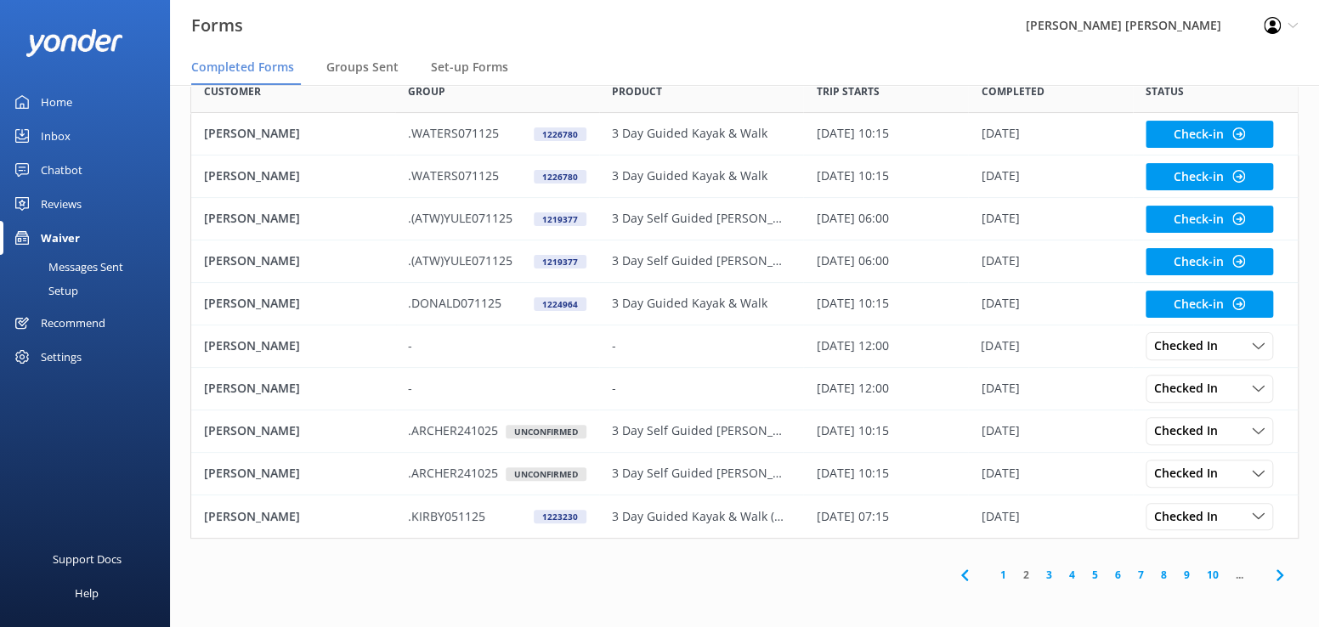
click at [1055, 572] on link "3" at bounding box center [1049, 575] width 23 height 16
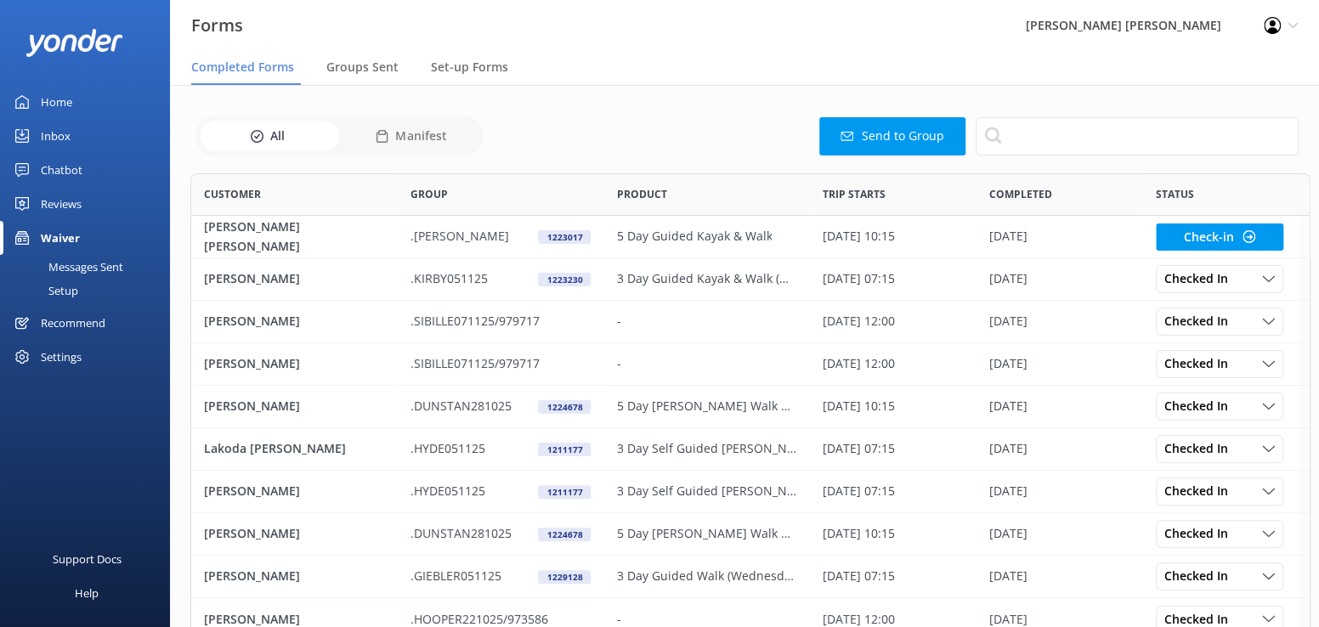
scroll to position [456, 1096]
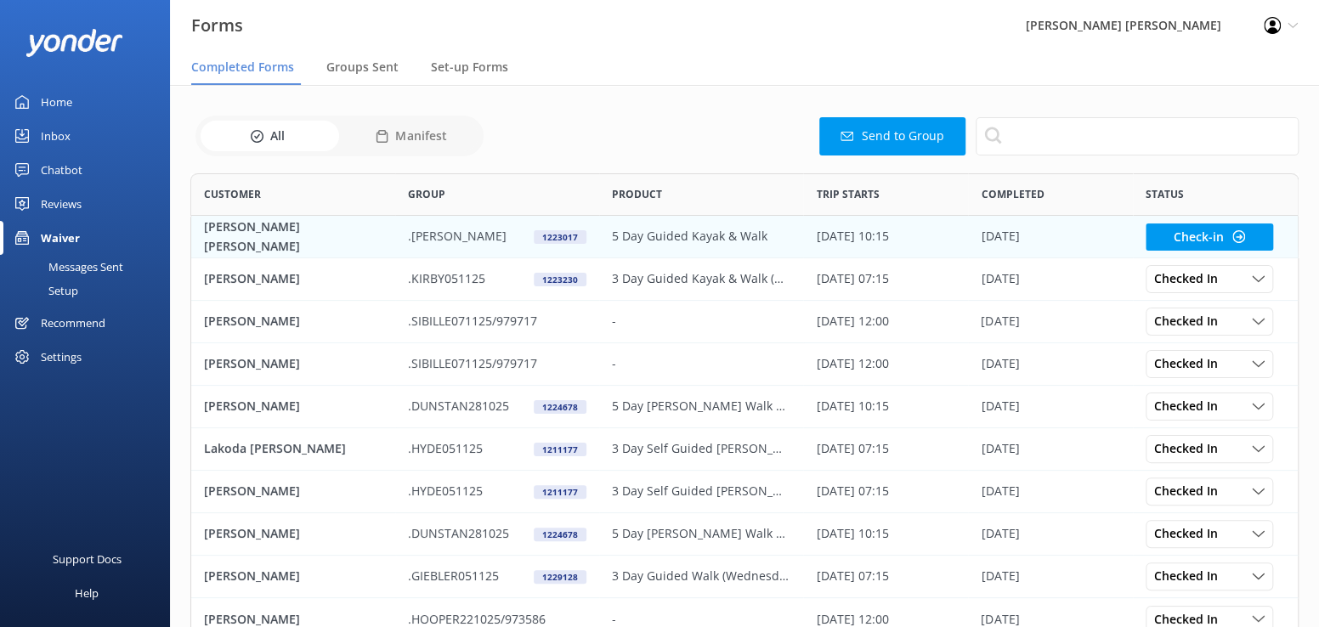
click at [275, 239] on p "[PERSON_NAME] [PERSON_NAME]" at bounding box center [293, 237] width 179 height 38
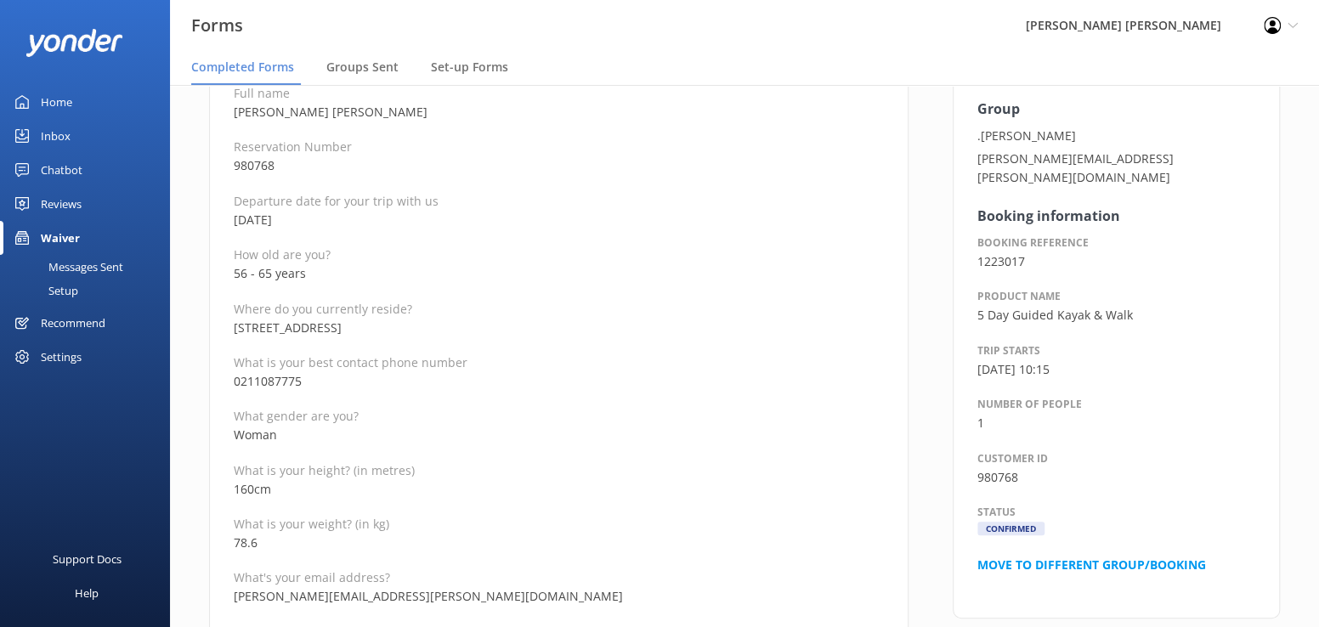
scroll to position [255, 0]
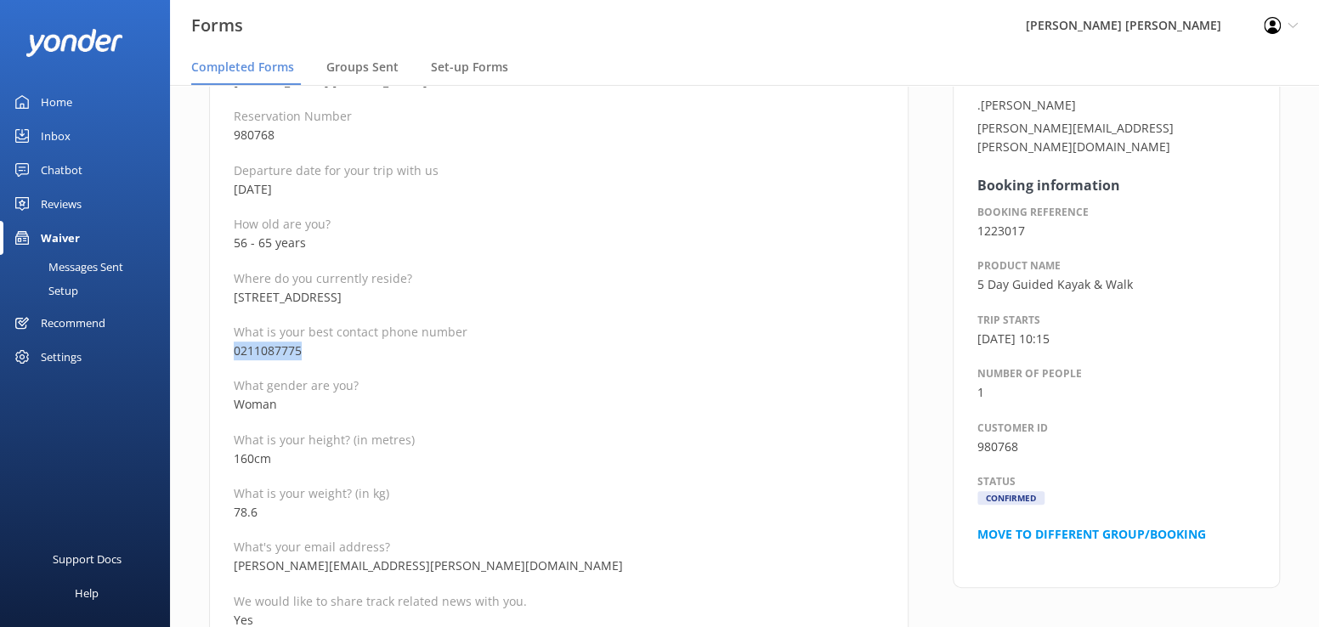
drag, startPoint x: 326, startPoint y: 348, endPoint x: 207, endPoint y: 355, distance: 119.3
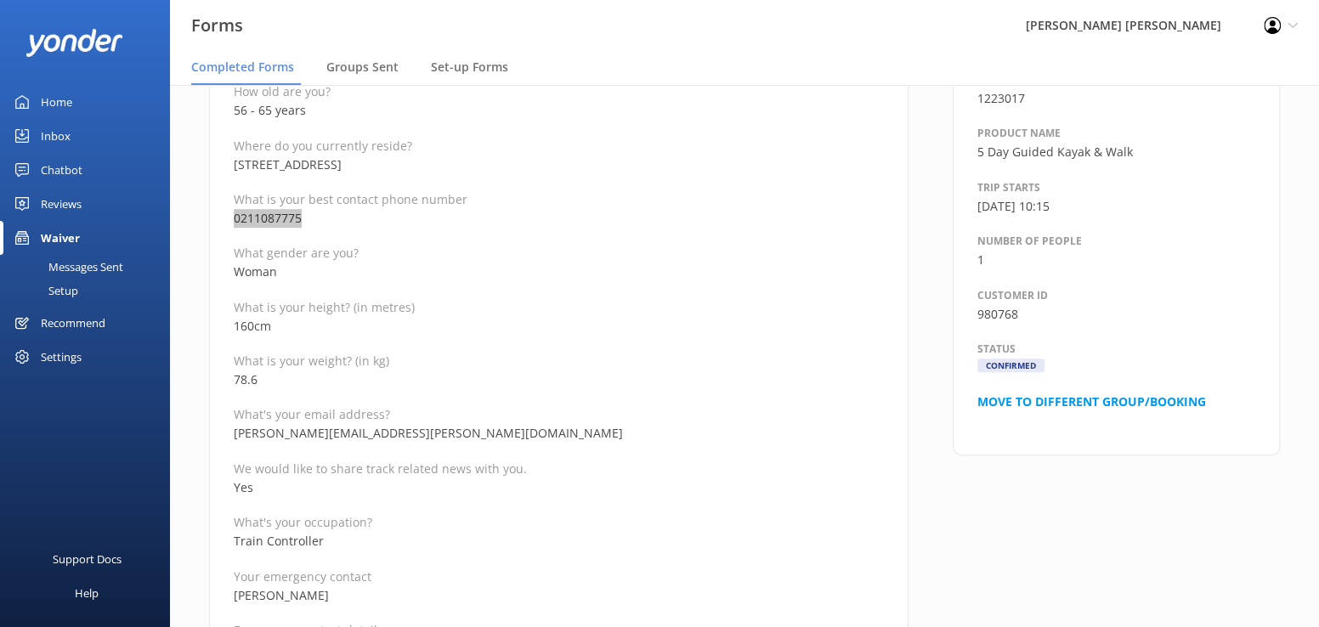
scroll to position [425, 0]
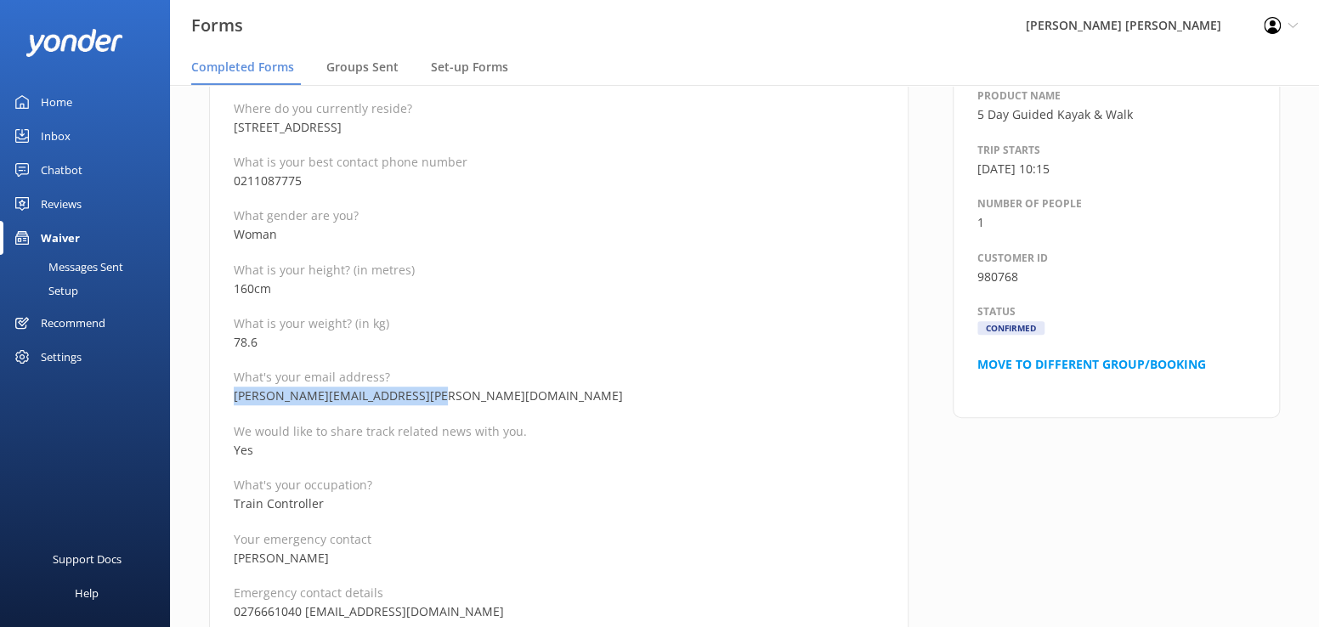
drag, startPoint x: 454, startPoint y: 403, endPoint x: 235, endPoint y: 390, distance: 219.7
click at [235, 390] on p "[PERSON_NAME][EMAIL_ADDRESS][PERSON_NAME][DOMAIN_NAME]" at bounding box center [559, 396] width 650 height 19
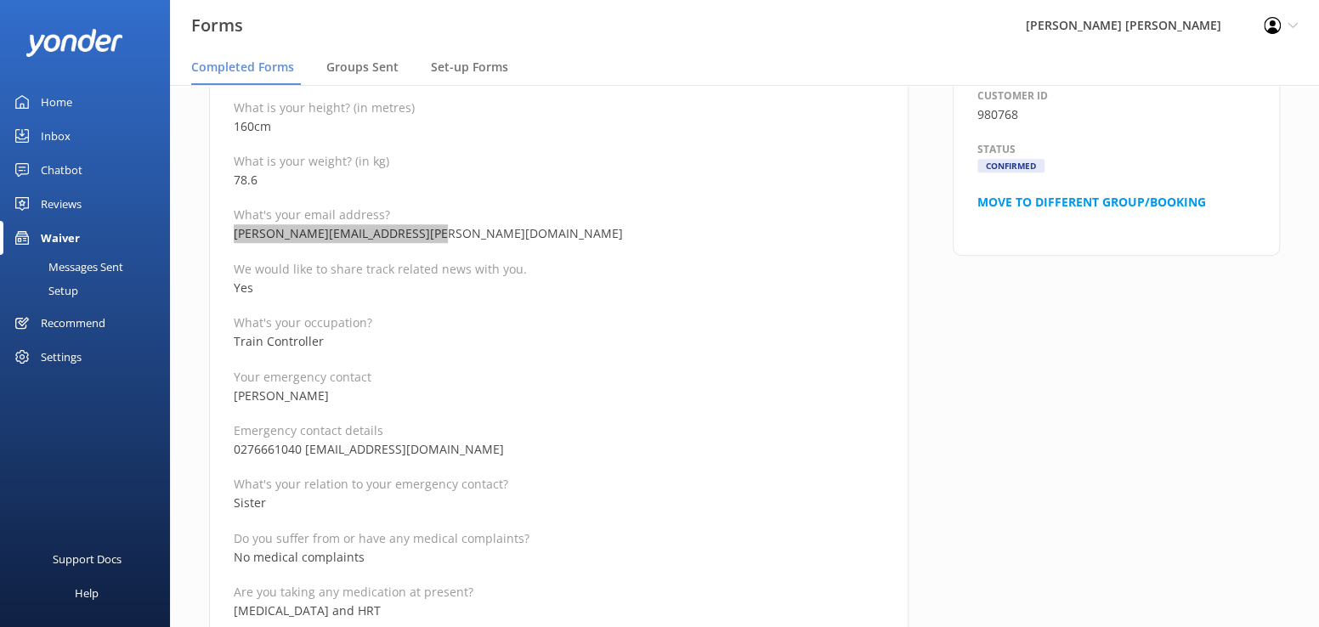
scroll to position [595, 0]
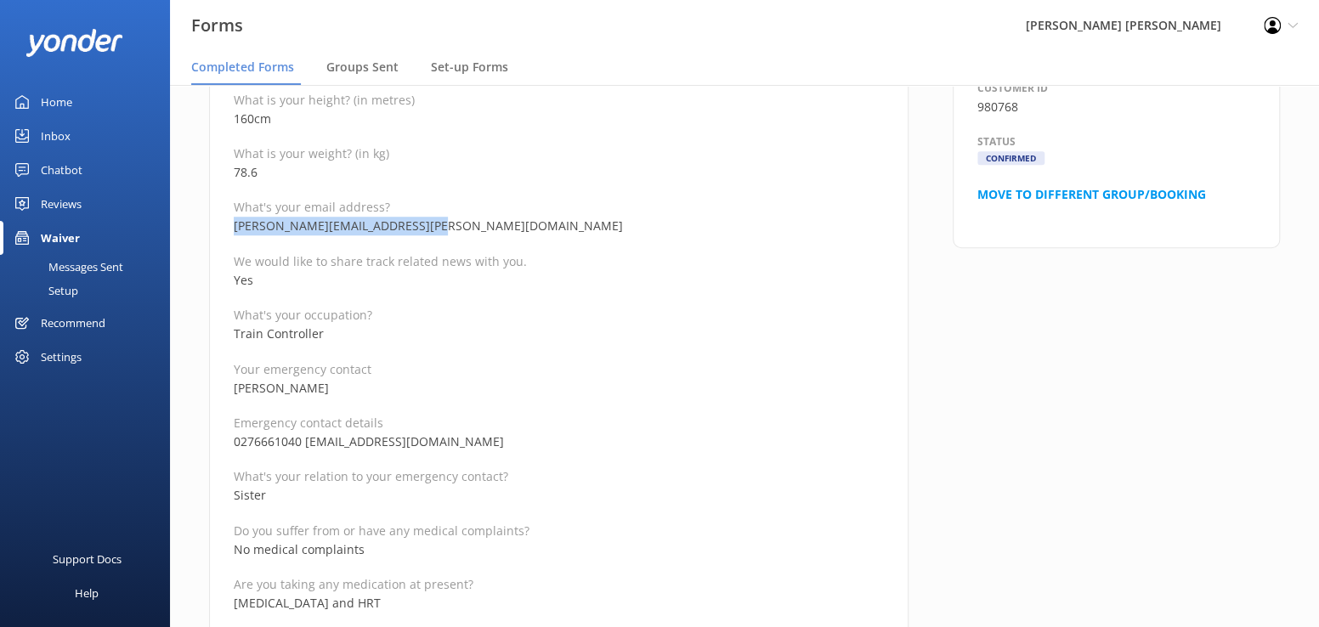
drag, startPoint x: 343, startPoint y: 391, endPoint x: 222, endPoint y: 388, distance: 121.6
drag, startPoint x: 360, startPoint y: 456, endPoint x: 423, endPoint y: 456, distance: 62.1
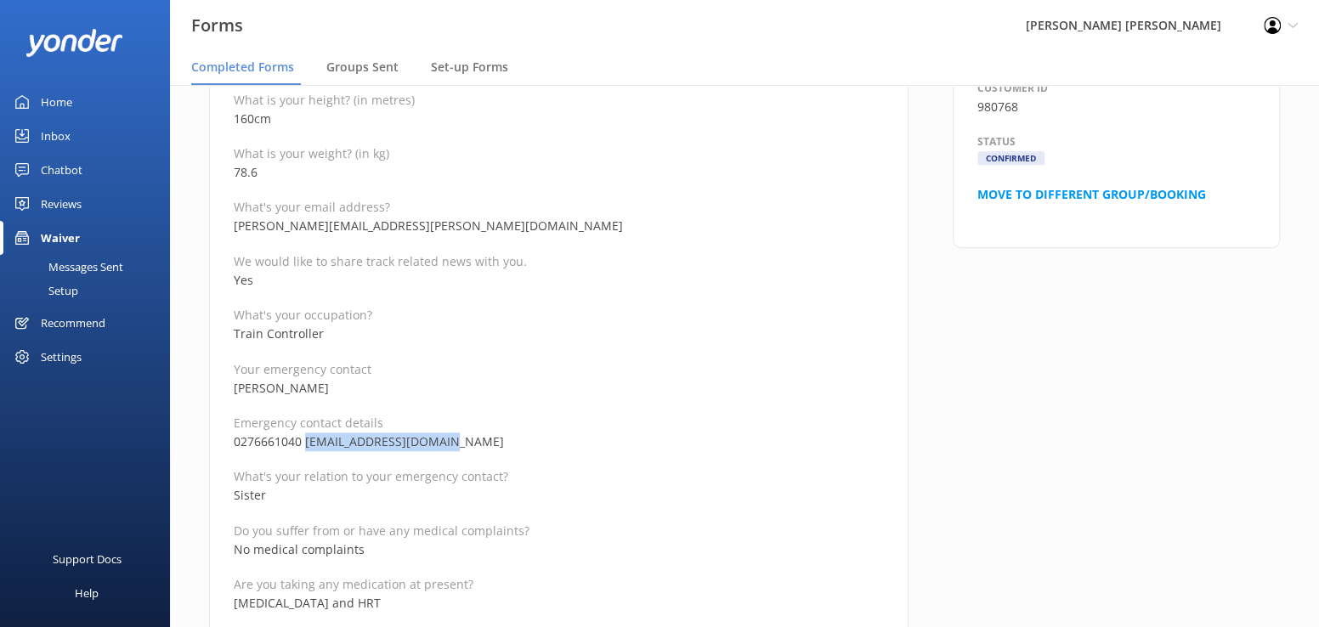
drag, startPoint x: 460, startPoint y: 443, endPoint x: 305, endPoint y: 442, distance: 154.7
click at [305, 442] on p "0276661040 [EMAIL_ADDRESS][DOMAIN_NAME]" at bounding box center [559, 442] width 650 height 19
drag, startPoint x: 302, startPoint y: 440, endPoint x: 225, endPoint y: 437, distance: 76.6
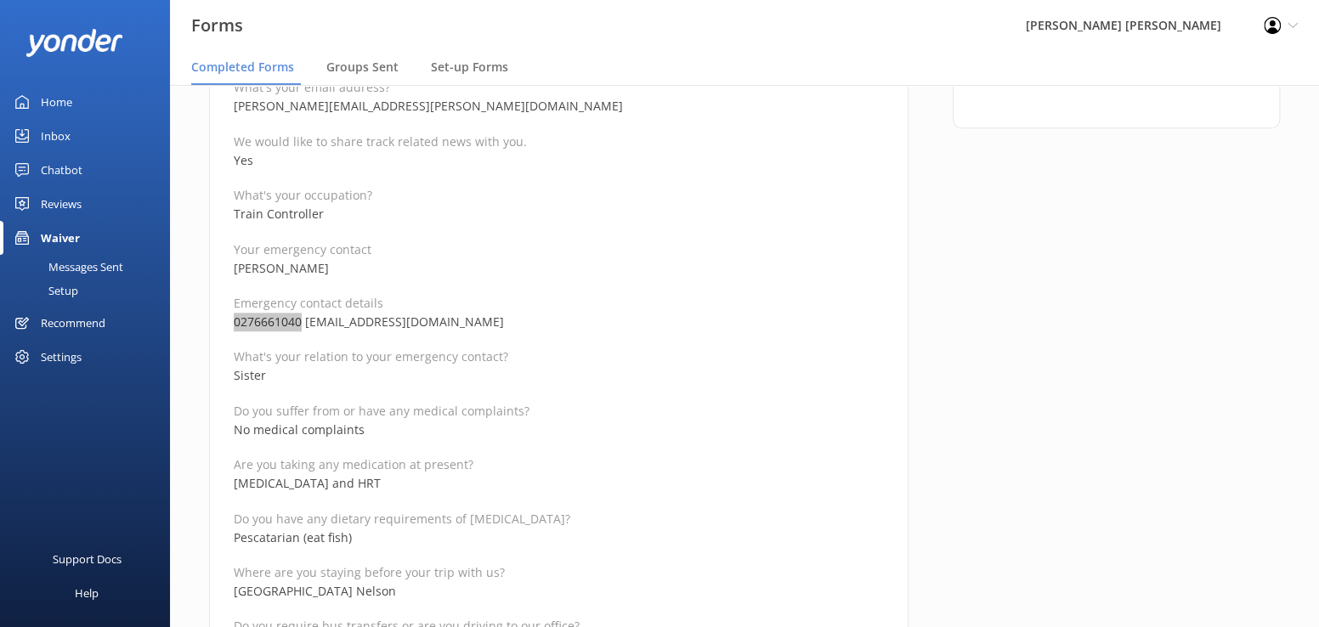
scroll to position [765, 0]
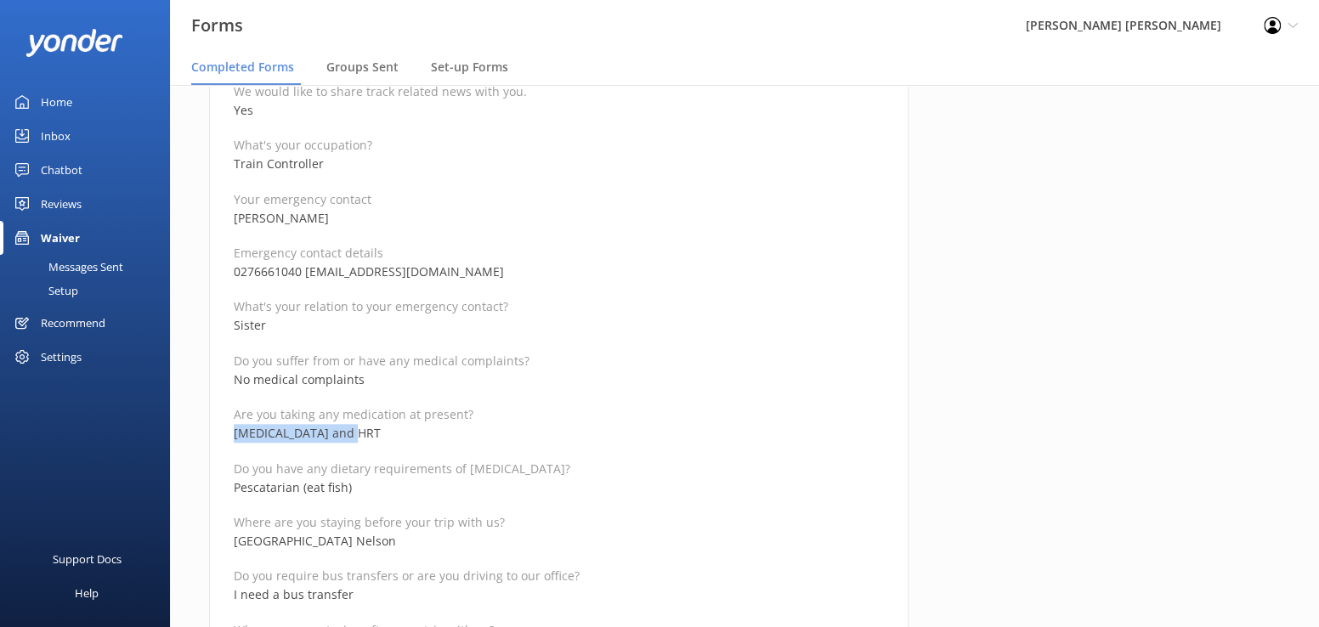
drag, startPoint x: 380, startPoint y: 434, endPoint x: 234, endPoint y: 433, distance: 146.2
click at [234, 433] on p "[MEDICAL_DATA] and HRT" at bounding box center [559, 433] width 650 height 19
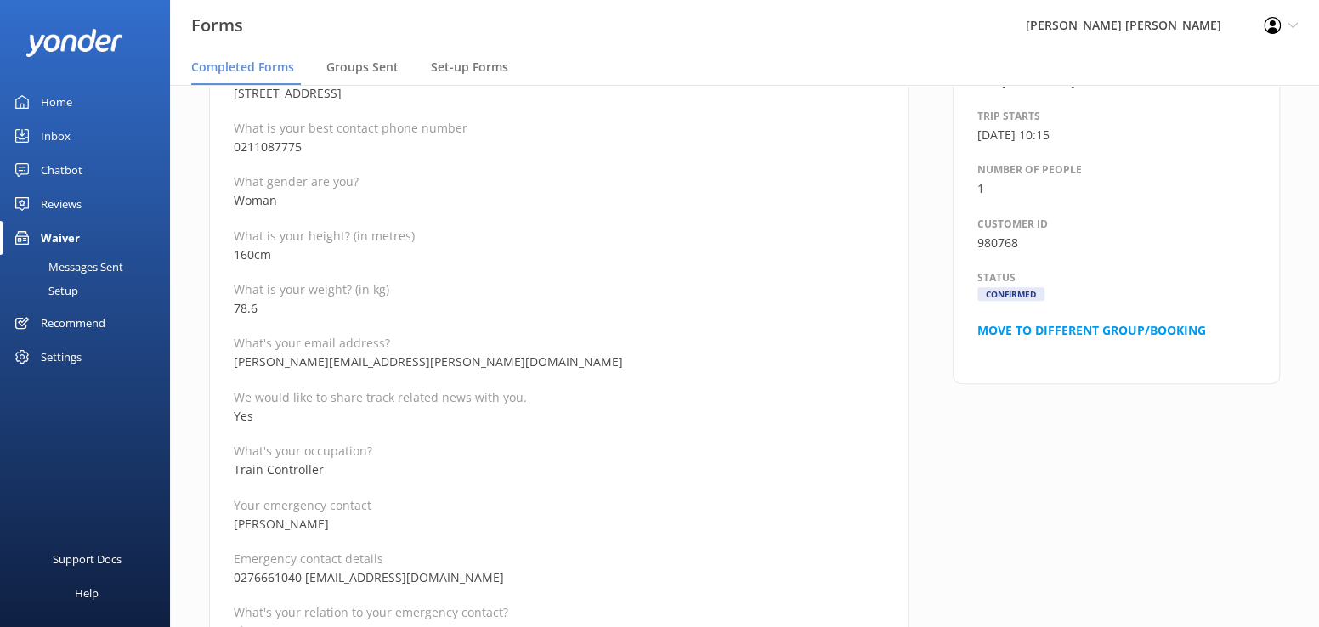
scroll to position [340, 0]
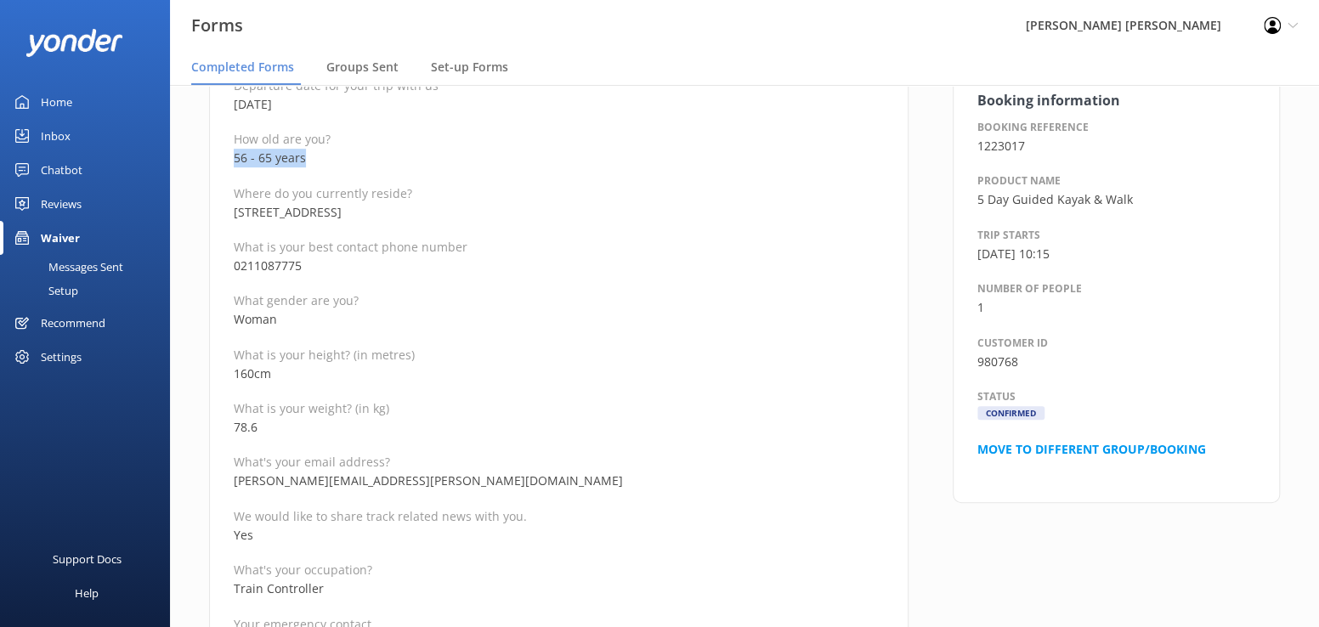
drag, startPoint x: 319, startPoint y: 157, endPoint x: 228, endPoint y: 155, distance: 91.0
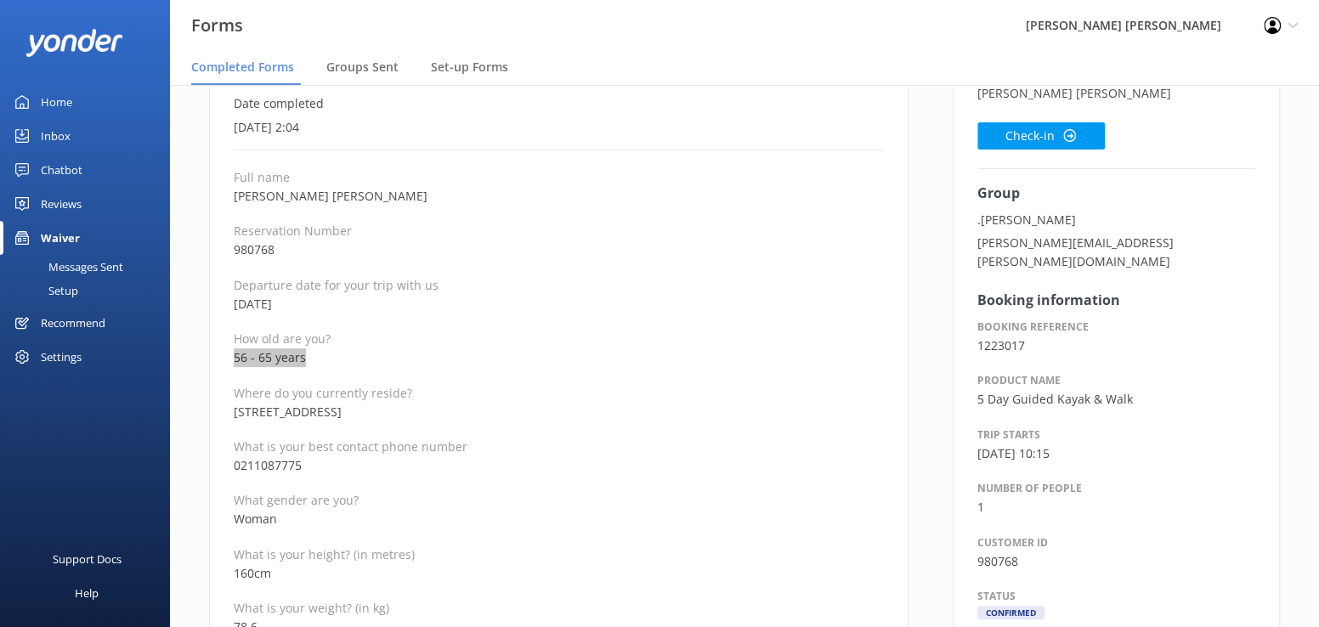
scroll to position [0, 0]
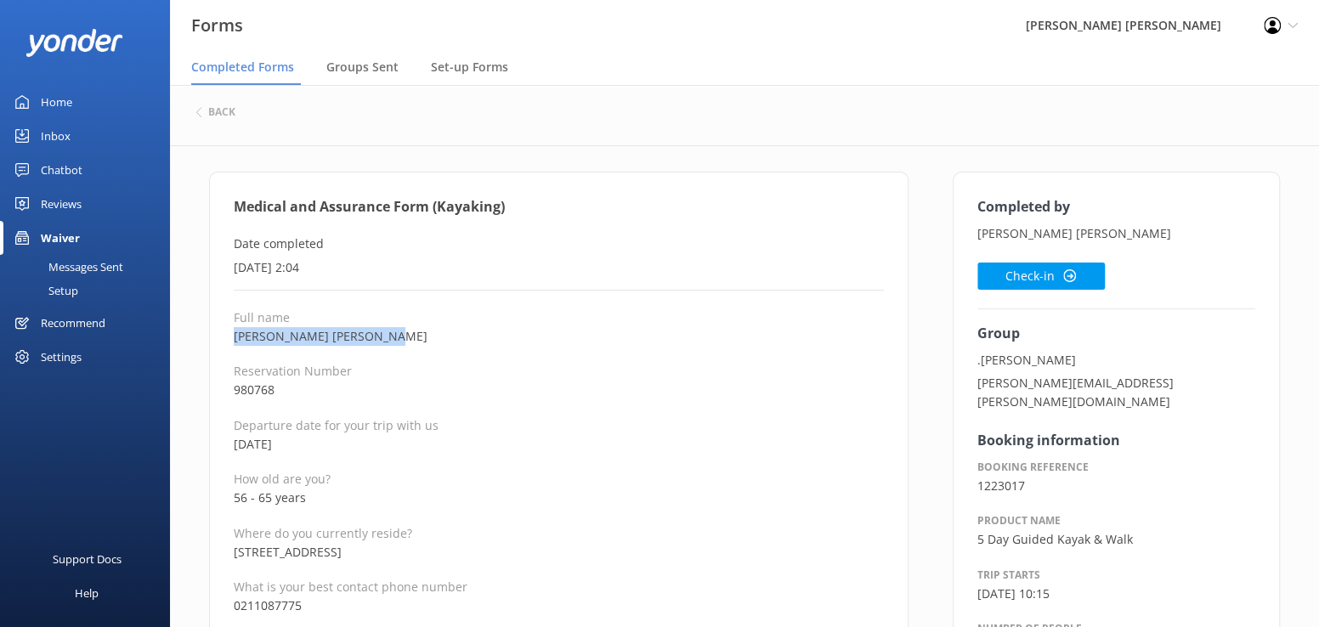
drag, startPoint x: 376, startPoint y: 338, endPoint x: 233, endPoint y: 338, distance: 142.8
click at [234, 338] on p "[PERSON_NAME] [PERSON_NAME]" at bounding box center [559, 336] width 650 height 19
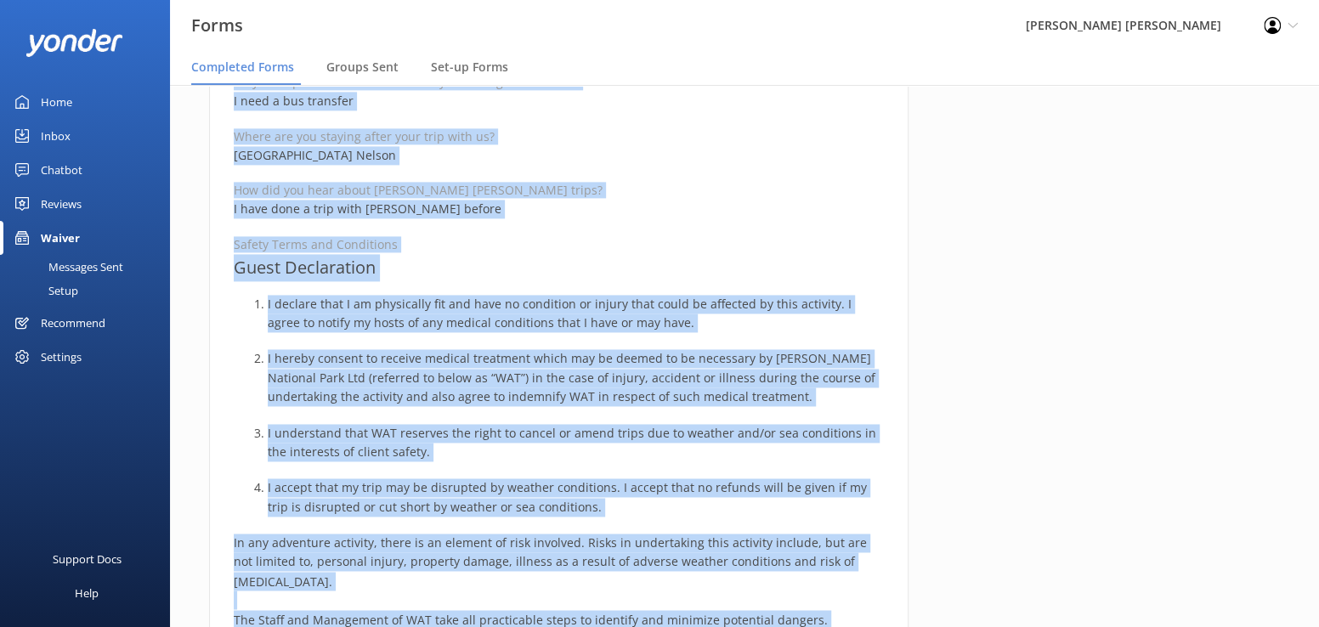
scroll to position [1322, 0]
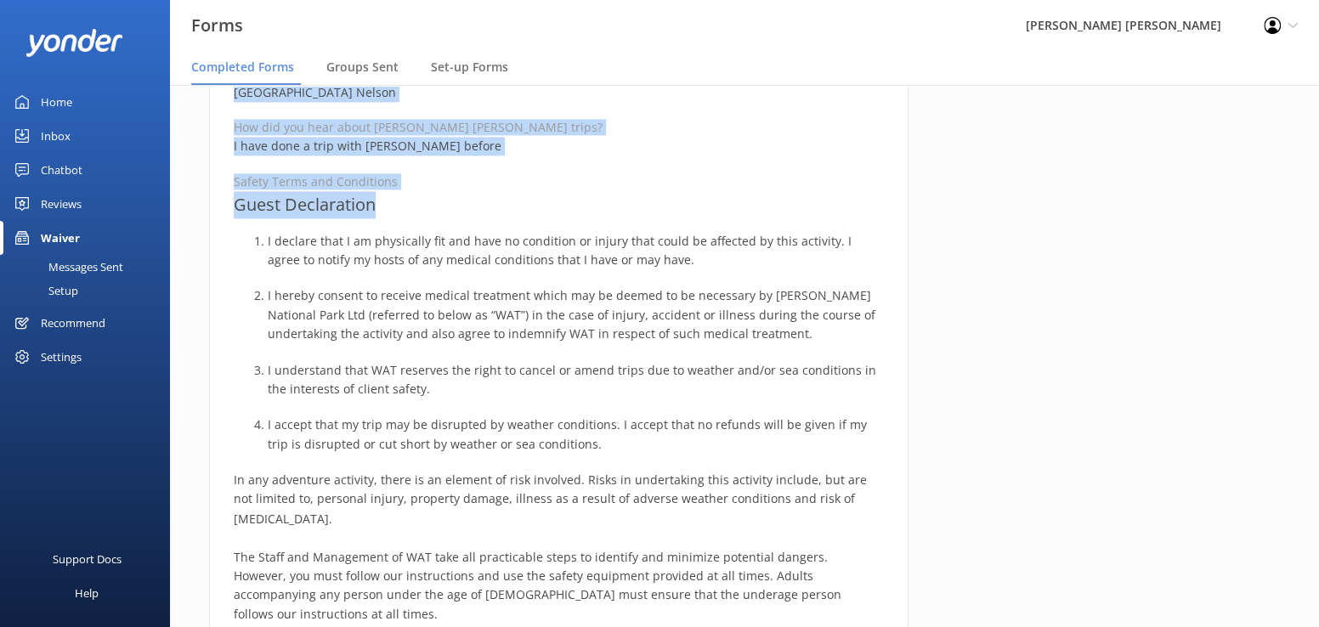
drag, startPoint x: 234, startPoint y: 206, endPoint x: 635, endPoint y: 208, distance: 401.3
click at [635, 208] on div "Medical and Assurance Form (Kayaking) Date completed [DATE] 2:04 Full name [PER…" at bounding box center [559, 44] width 700 height 2389
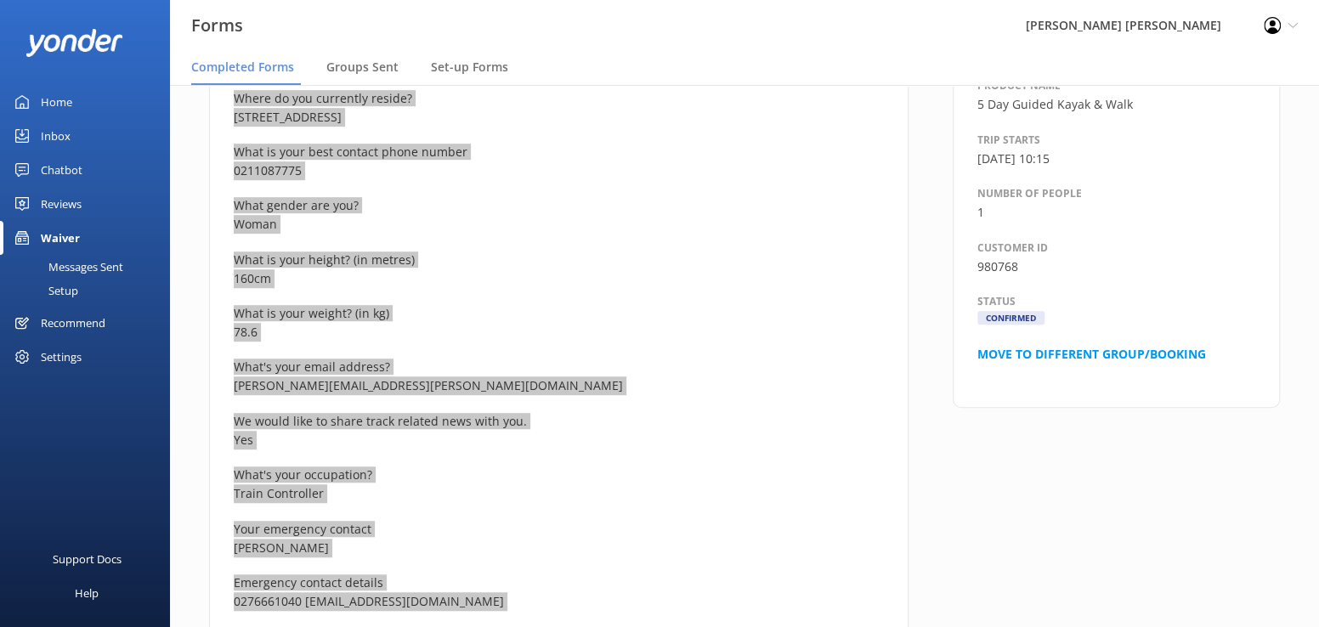
scroll to position [47, 0]
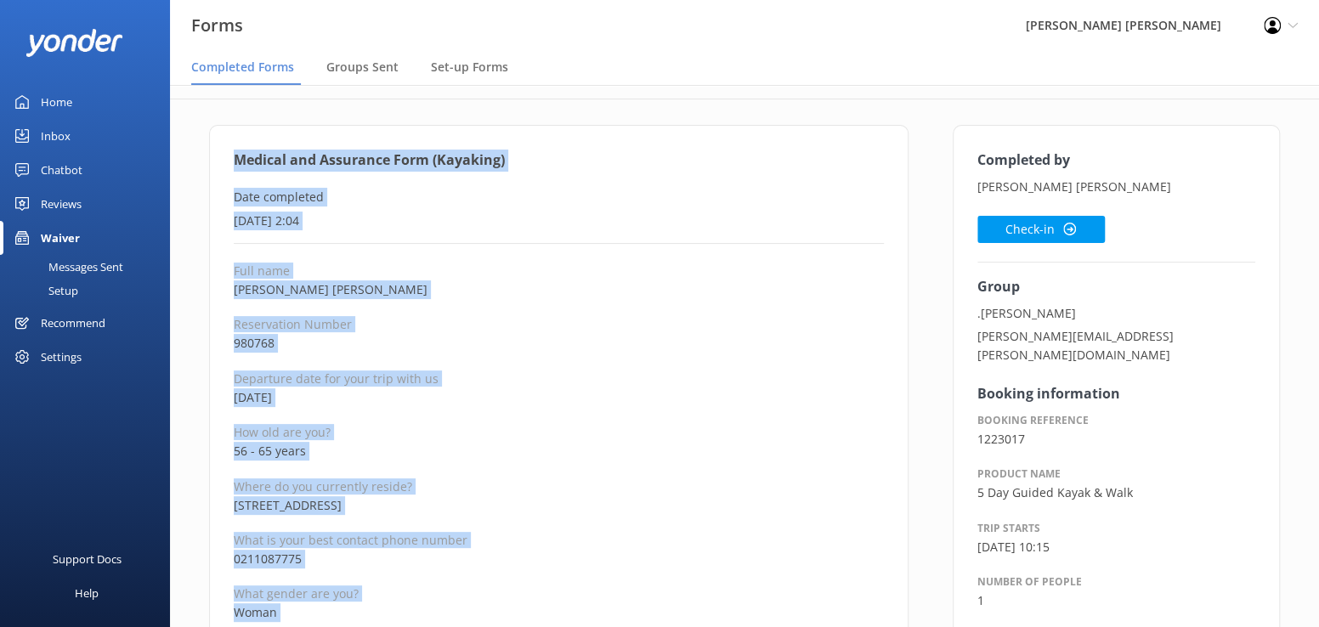
drag, startPoint x: 1025, startPoint y: 234, endPoint x: 1008, endPoint y: 255, distance: 27.2
click at [1024, 236] on button "Check-in" at bounding box center [1042, 229] width 128 height 27
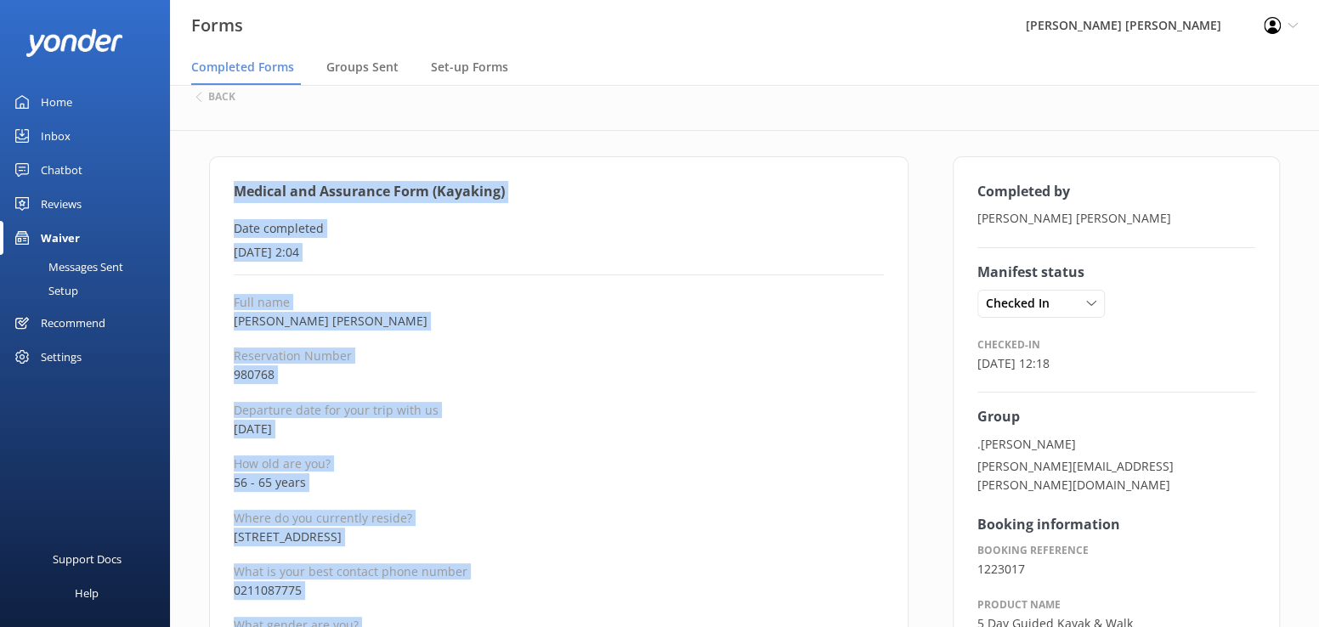
scroll to position [0, 0]
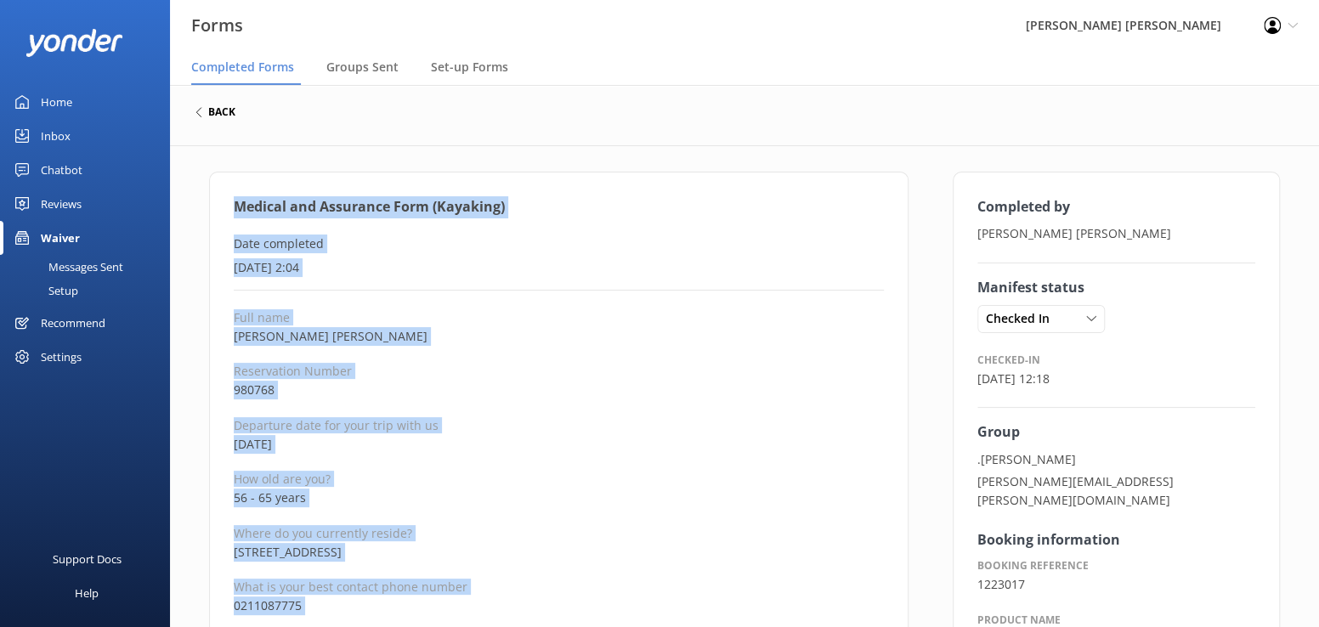
click at [218, 115] on h6 "back" at bounding box center [221, 112] width 27 height 10
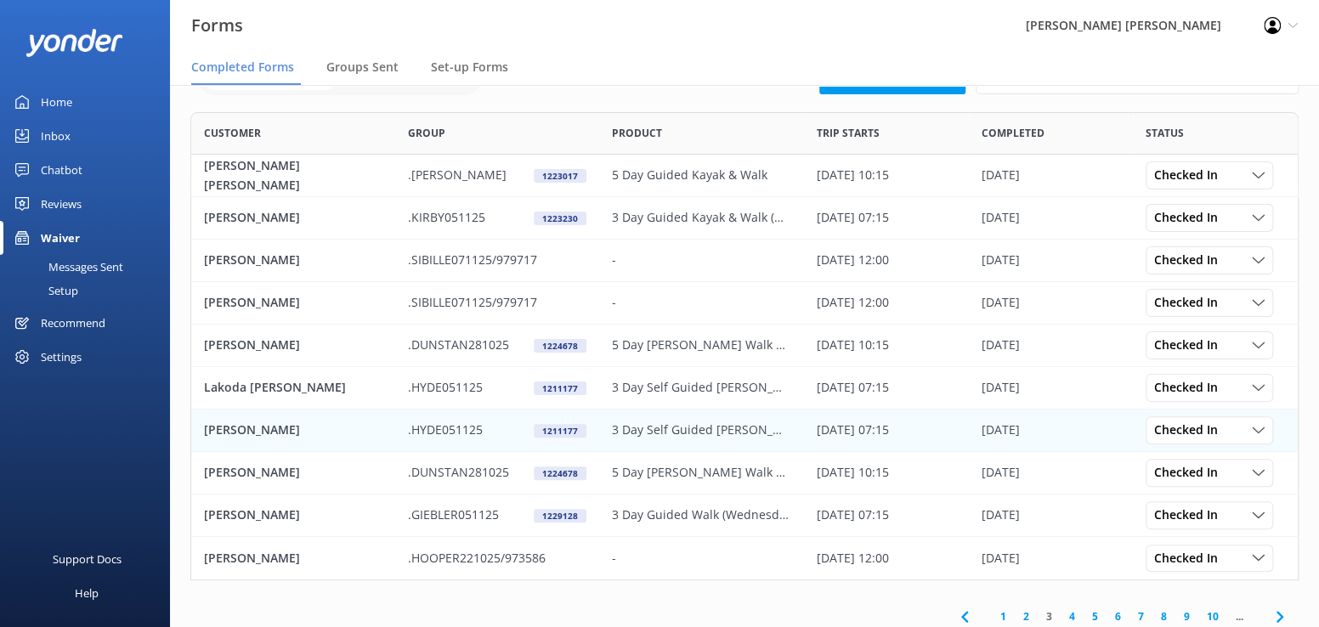
scroll to position [103, 0]
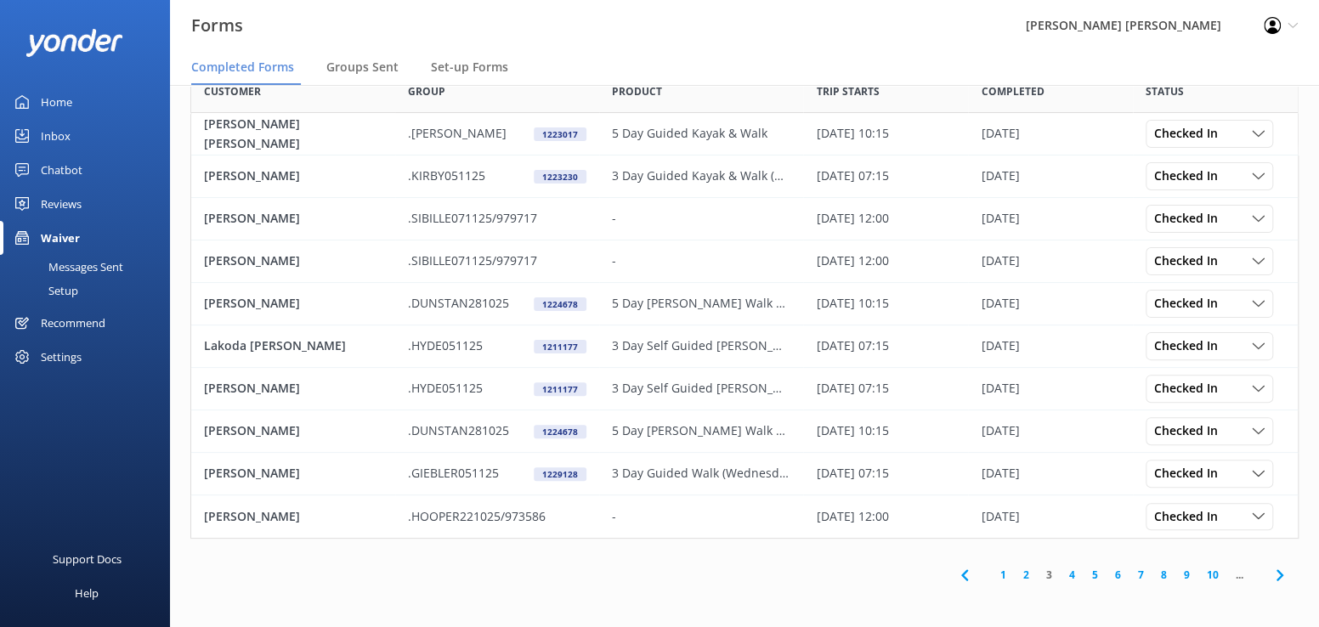
click at [1024, 577] on link "2" at bounding box center [1026, 575] width 23 height 16
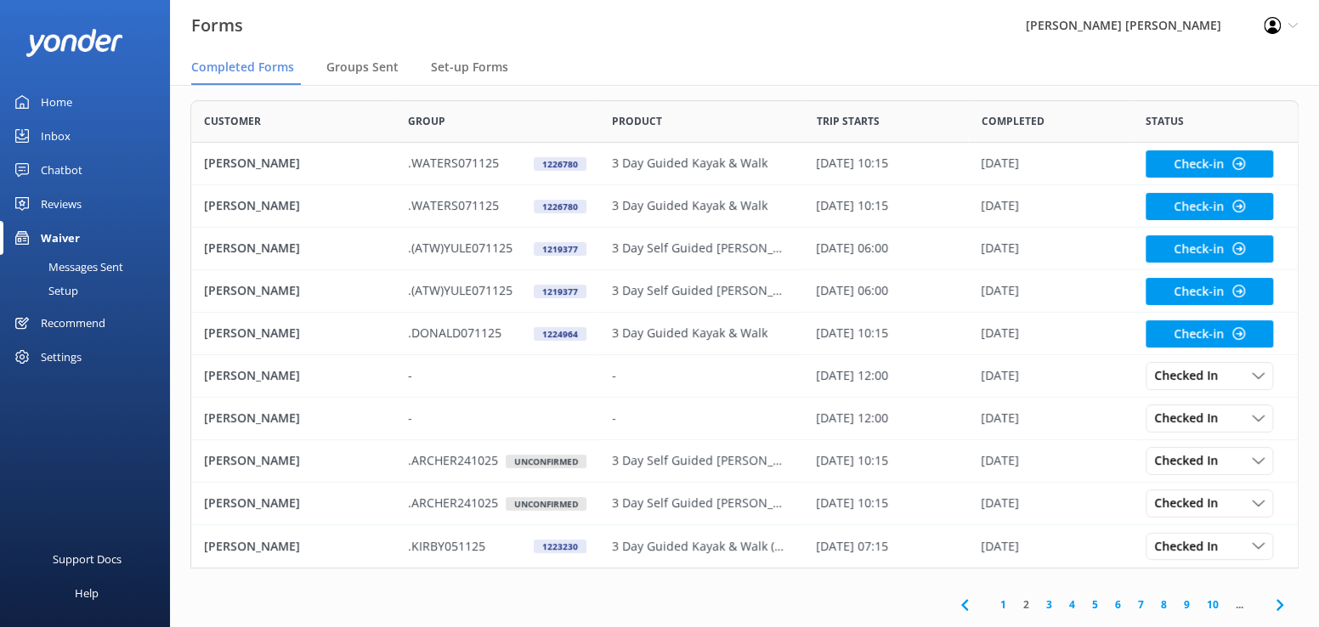
scroll to position [103, 0]
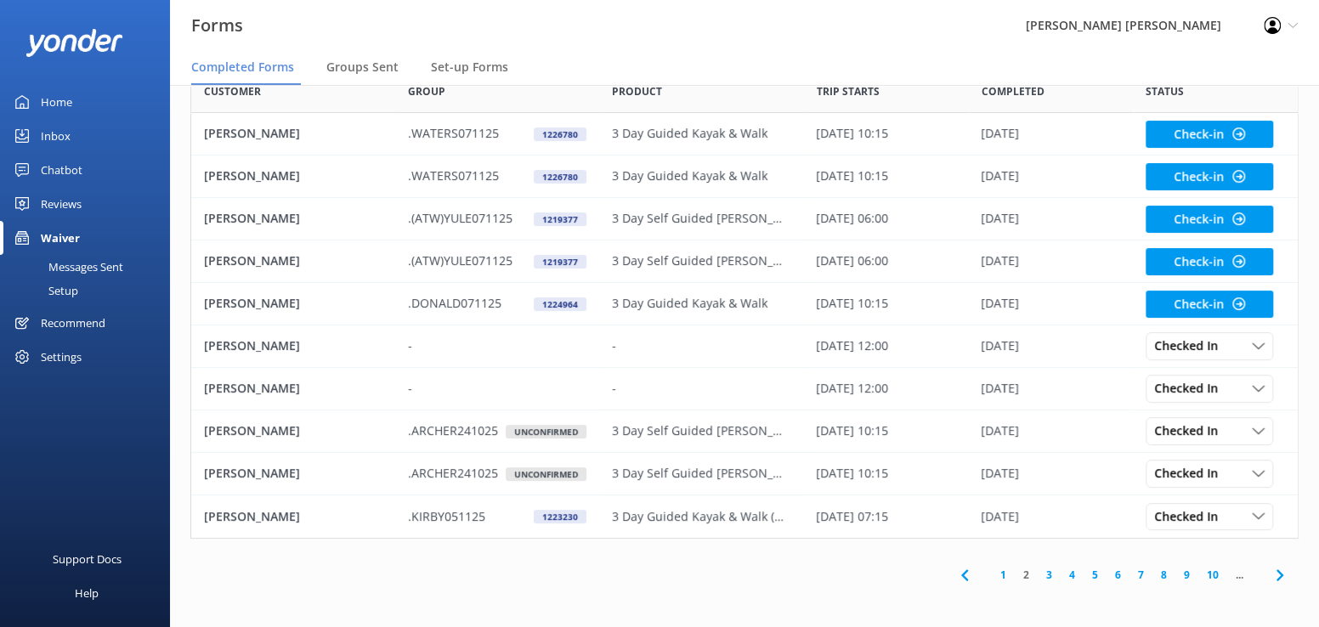
click at [1051, 572] on link "3" at bounding box center [1049, 575] width 23 height 16
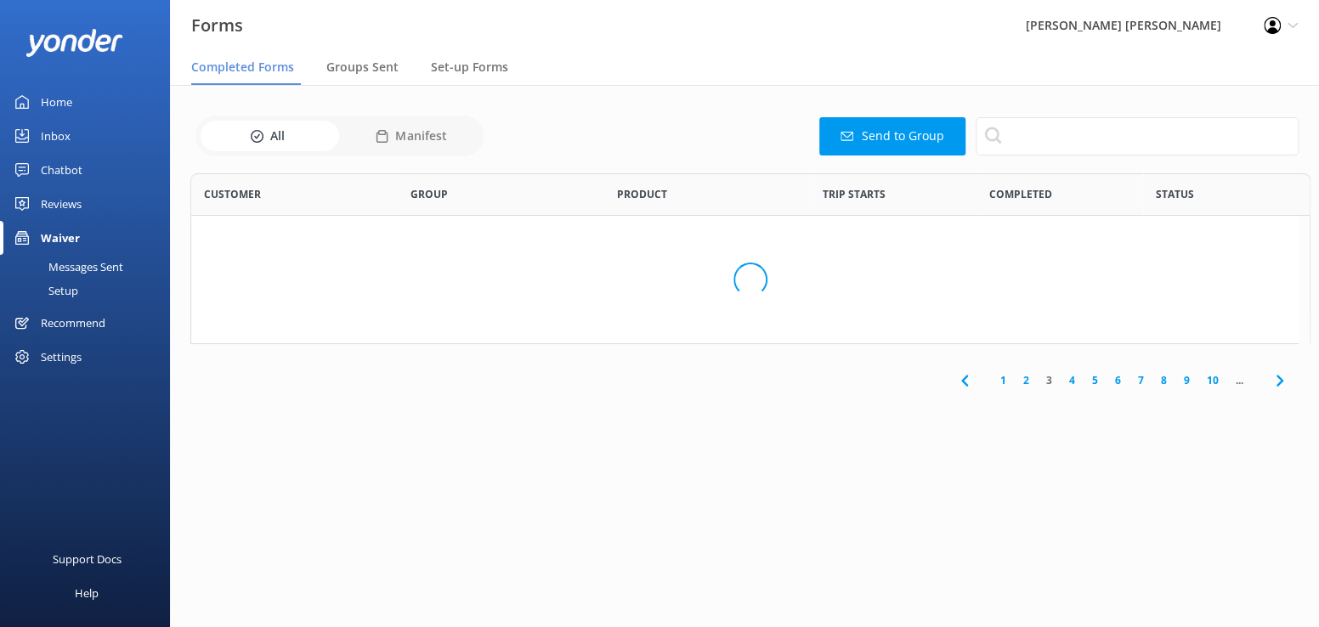
scroll to position [456, 1096]
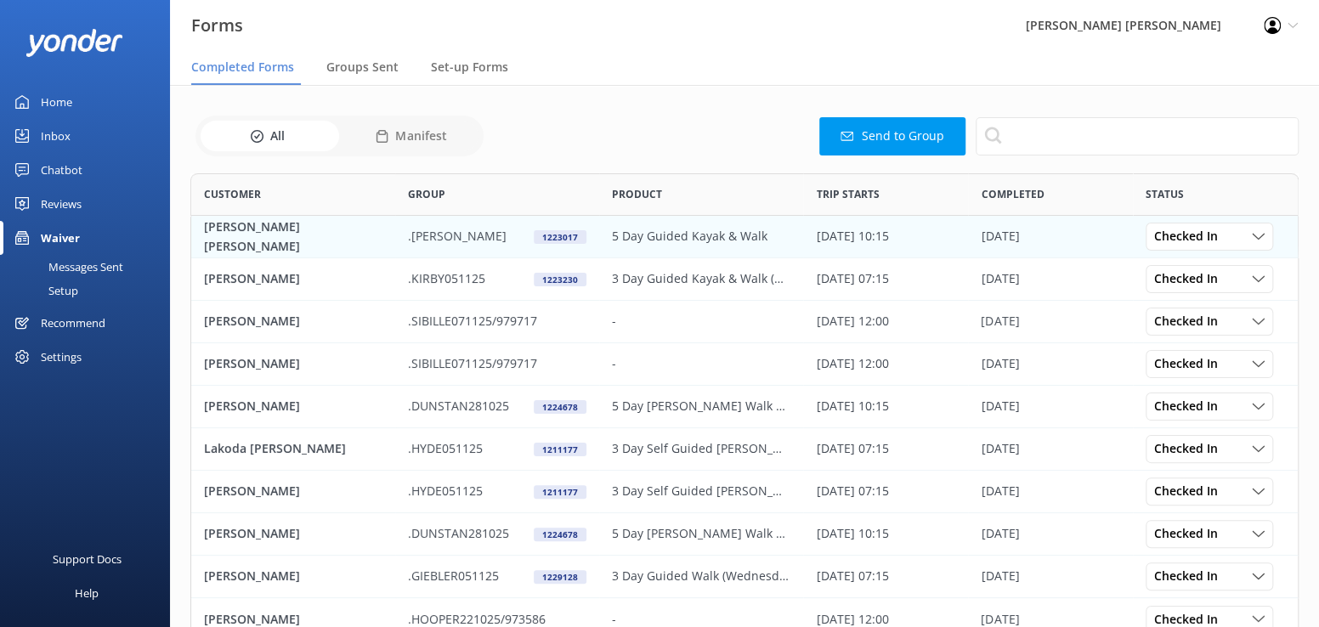
click at [300, 240] on p "[PERSON_NAME] [PERSON_NAME]" at bounding box center [293, 237] width 179 height 38
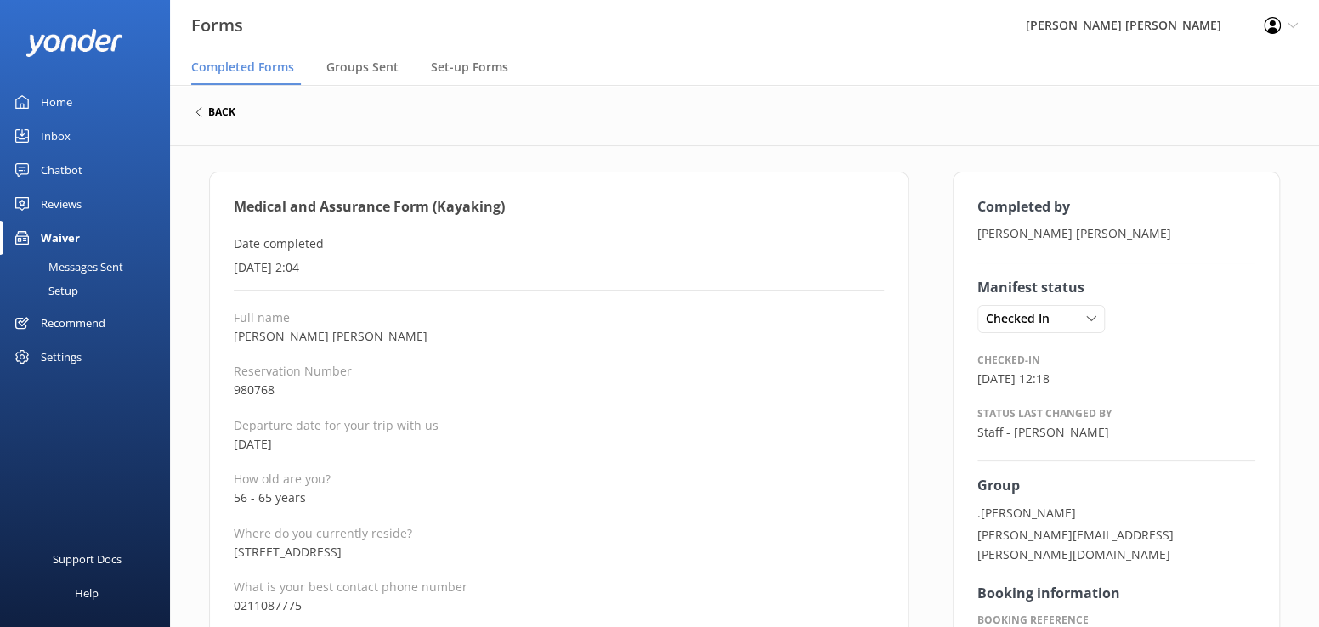
click at [219, 110] on h6 "back" at bounding box center [221, 112] width 27 height 10
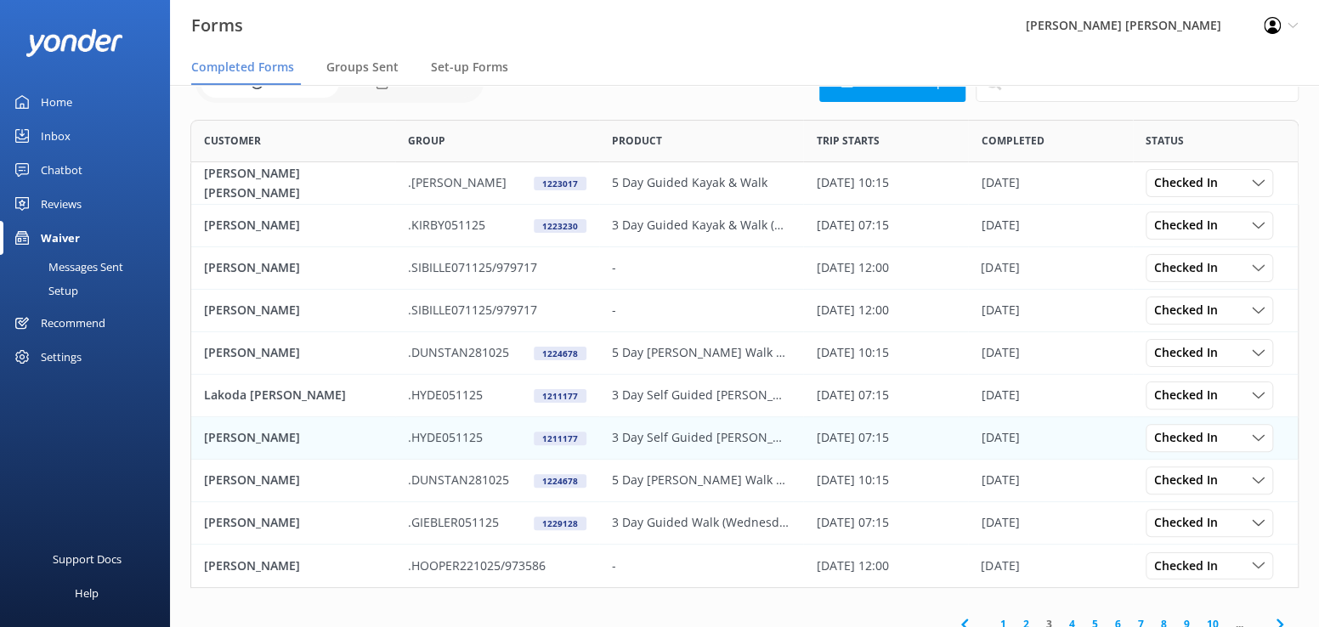
scroll to position [103, 0]
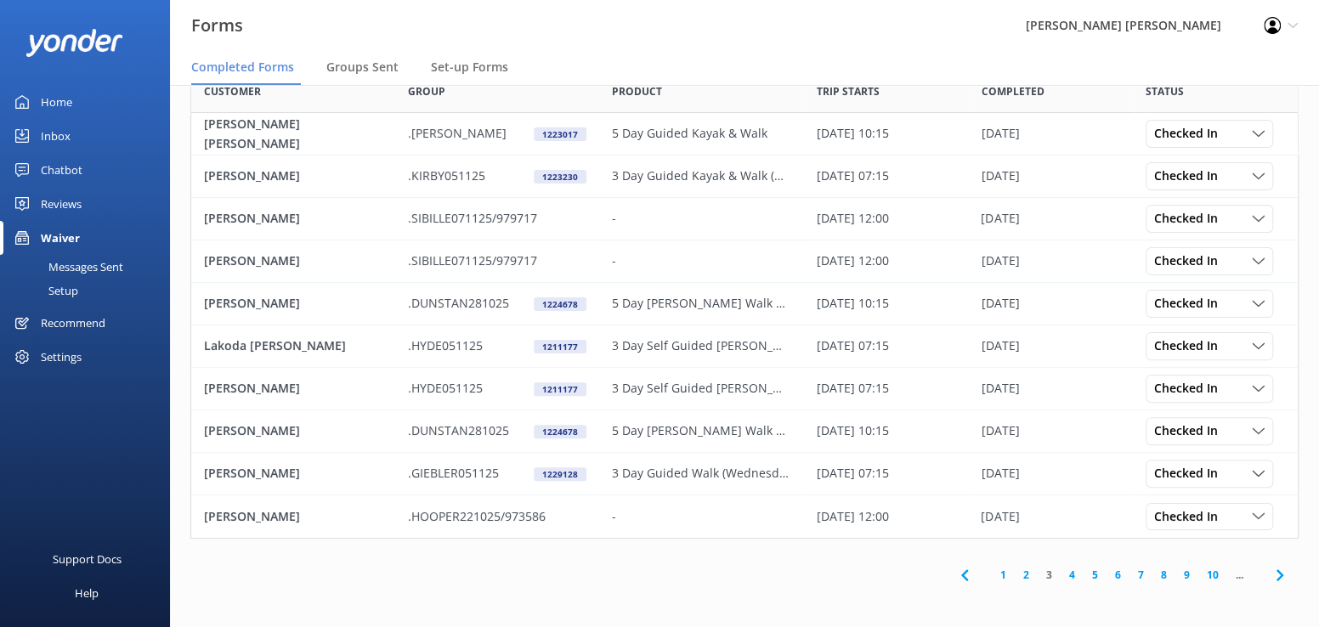
click at [1028, 579] on link "2" at bounding box center [1026, 575] width 23 height 16
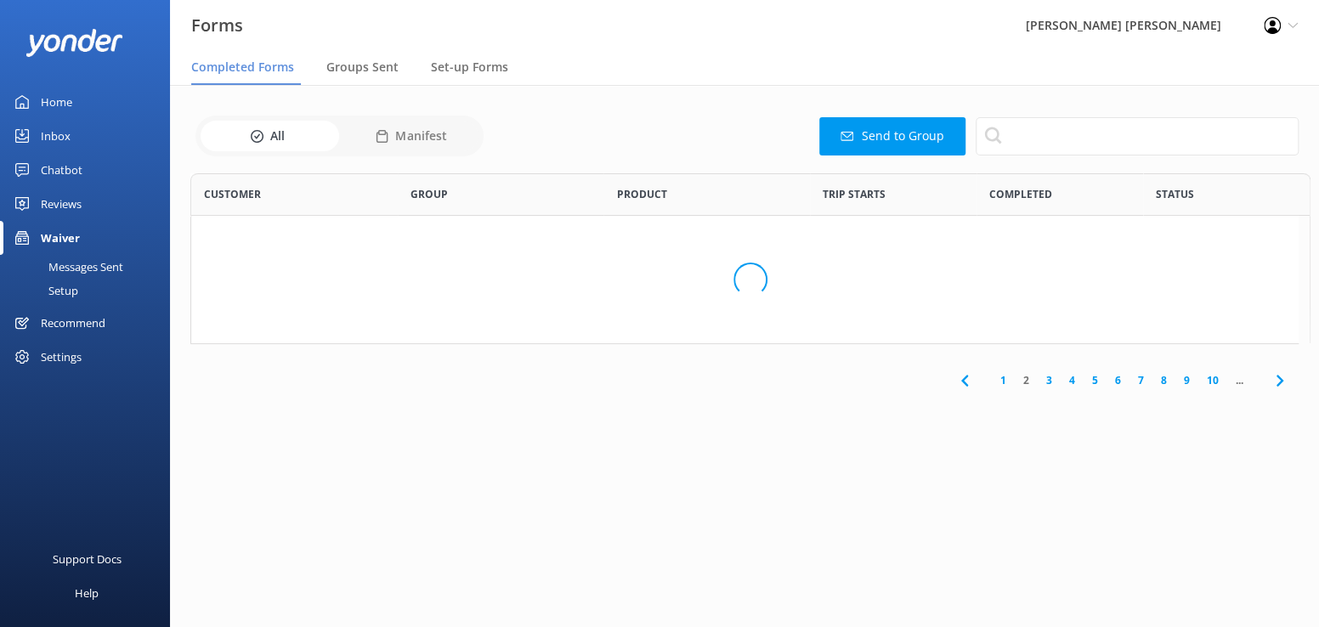
scroll to position [456, 1096]
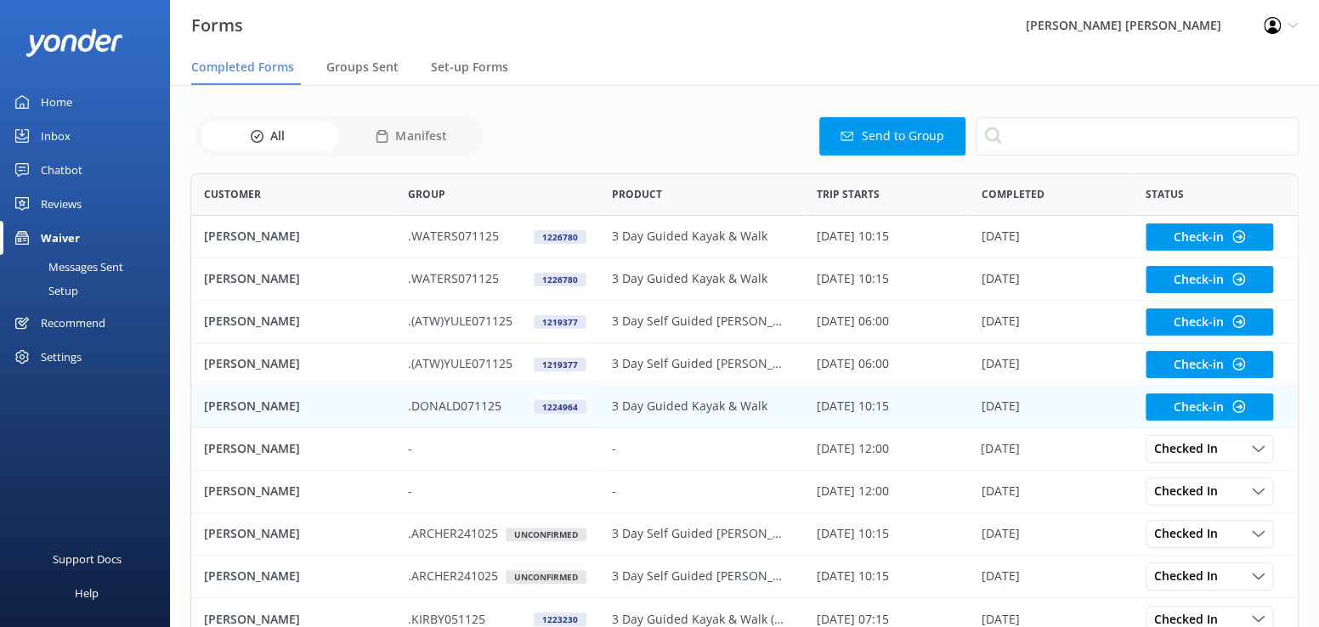
click at [230, 406] on p "[PERSON_NAME]" at bounding box center [252, 406] width 96 height 19
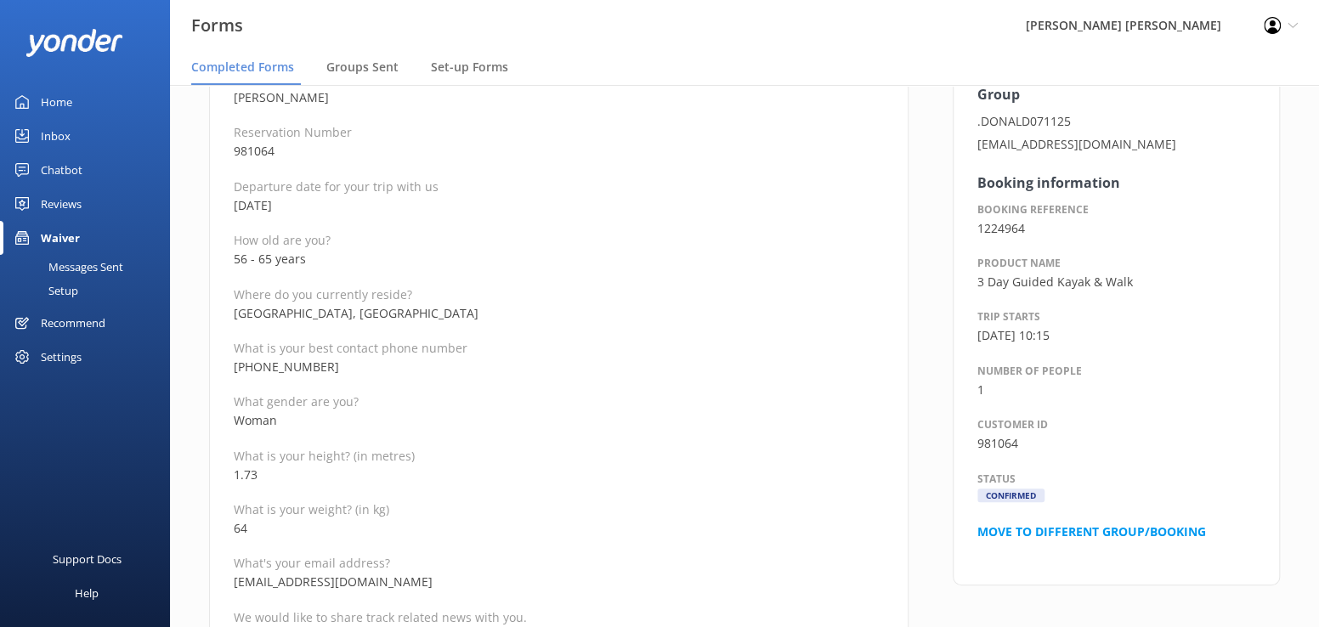
scroll to position [255, 0]
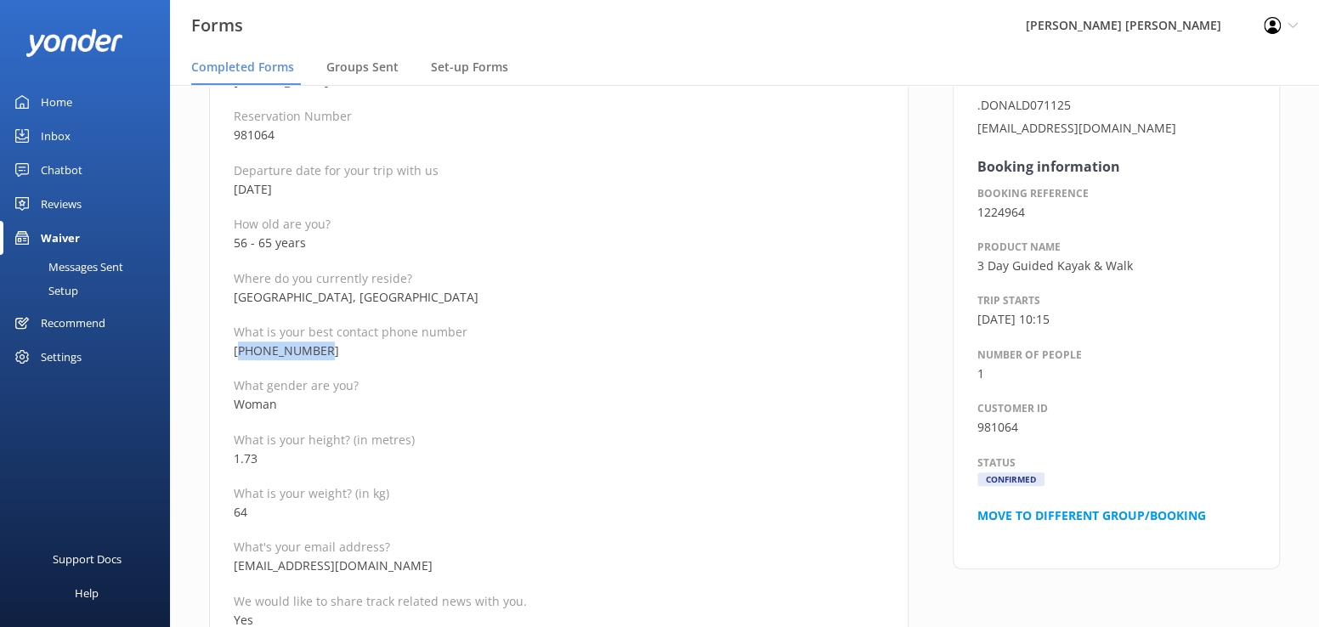
drag, startPoint x: 347, startPoint y: 352, endPoint x: 239, endPoint y: 351, distance: 108.0
click at [239, 351] on p "[PHONE_NUMBER]" at bounding box center [559, 351] width 650 height 19
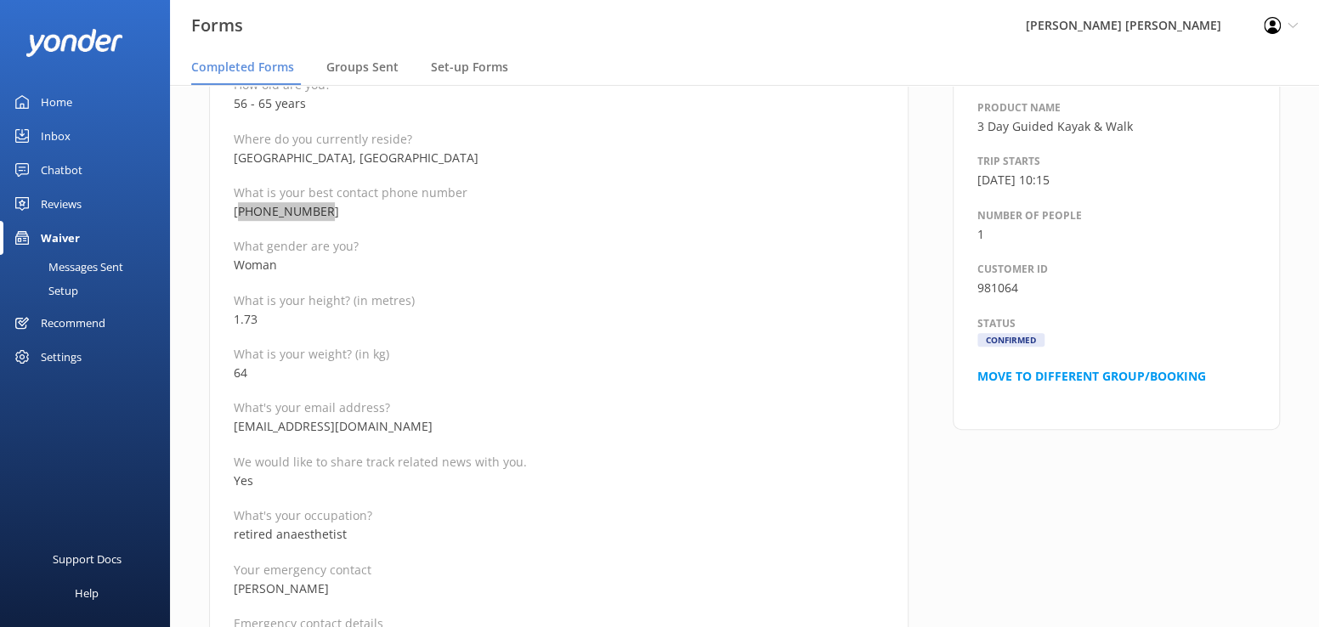
scroll to position [425, 0]
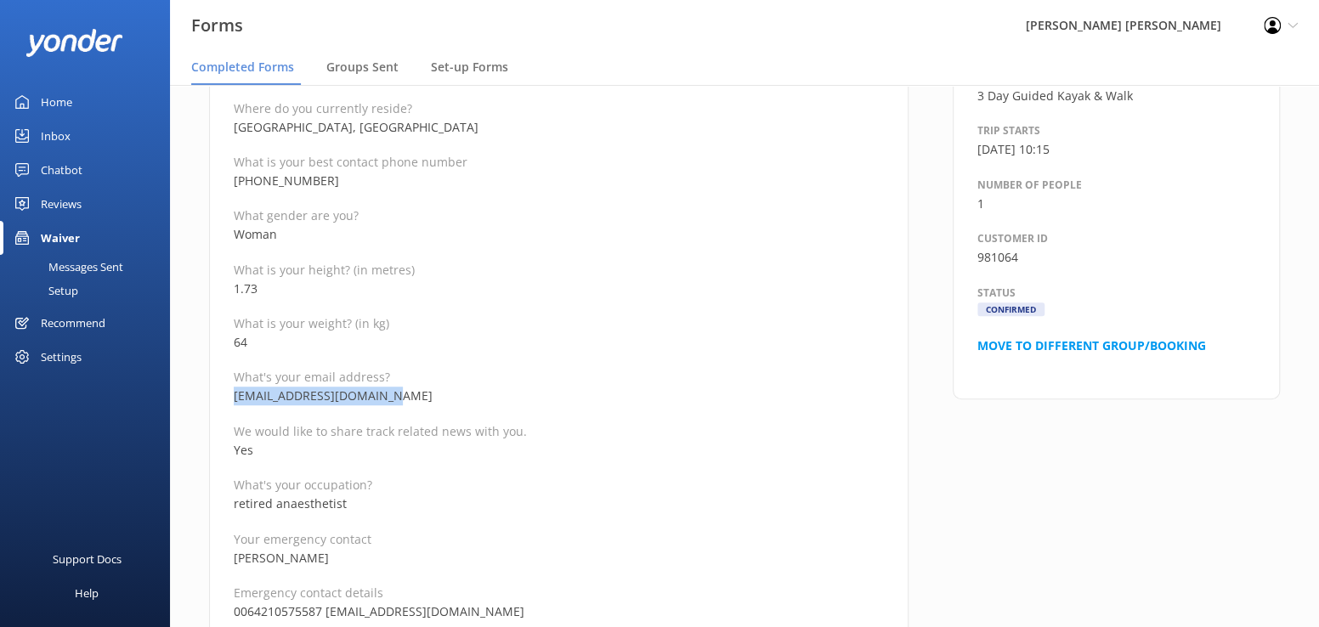
drag, startPoint x: 400, startPoint y: 398, endPoint x: 215, endPoint y: 399, distance: 185.3
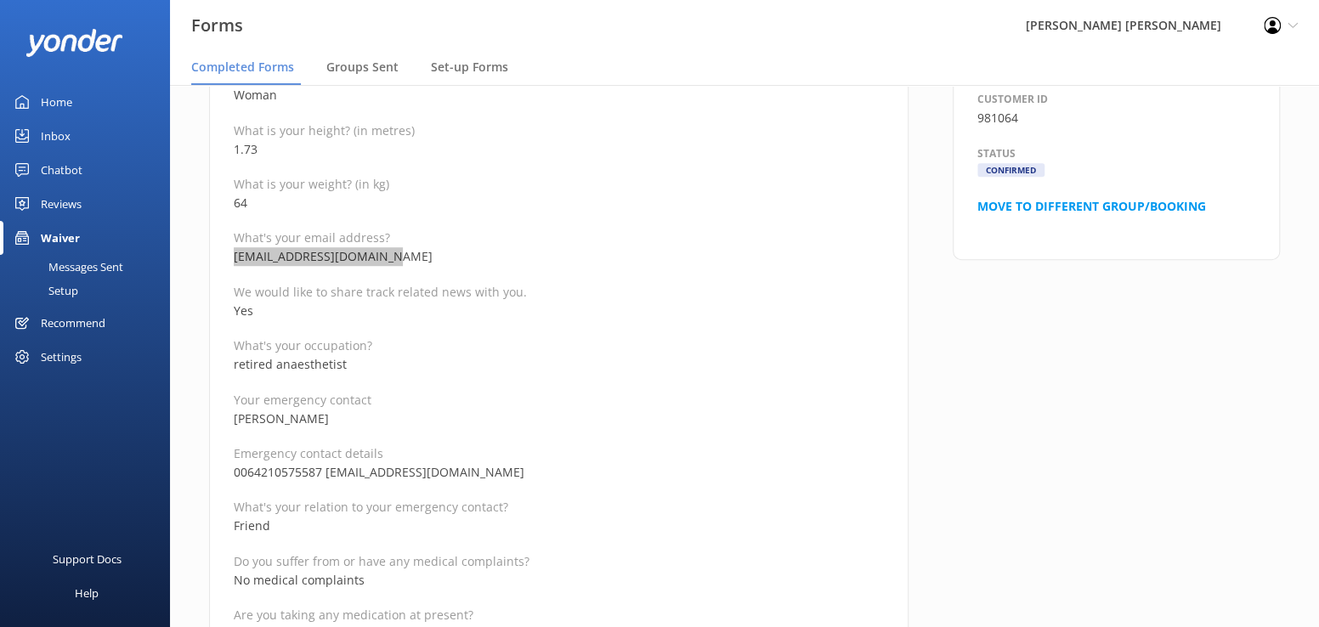
scroll to position [595, 0]
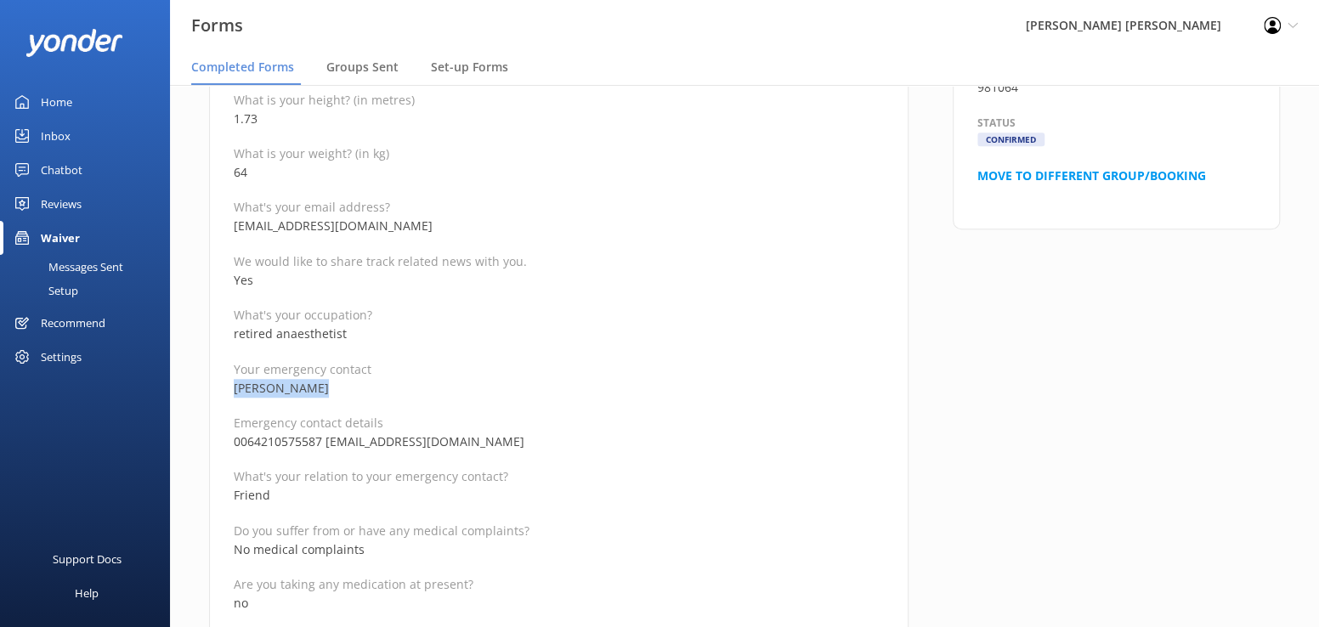
drag, startPoint x: 337, startPoint y: 388, endPoint x: 230, endPoint y: 381, distance: 106.5
drag, startPoint x: 468, startPoint y: 445, endPoint x: 327, endPoint y: 436, distance: 140.6
click at [327, 436] on p "0064210575587 [EMAIL_ADDRESS][DOMAIN_NAME]" at bounding box center [559, 442] width 650 height 19
drag, startPoint x: 298, startPoint y: 462, endPoint x: 313, endPoint y: 457, distance: 15.6
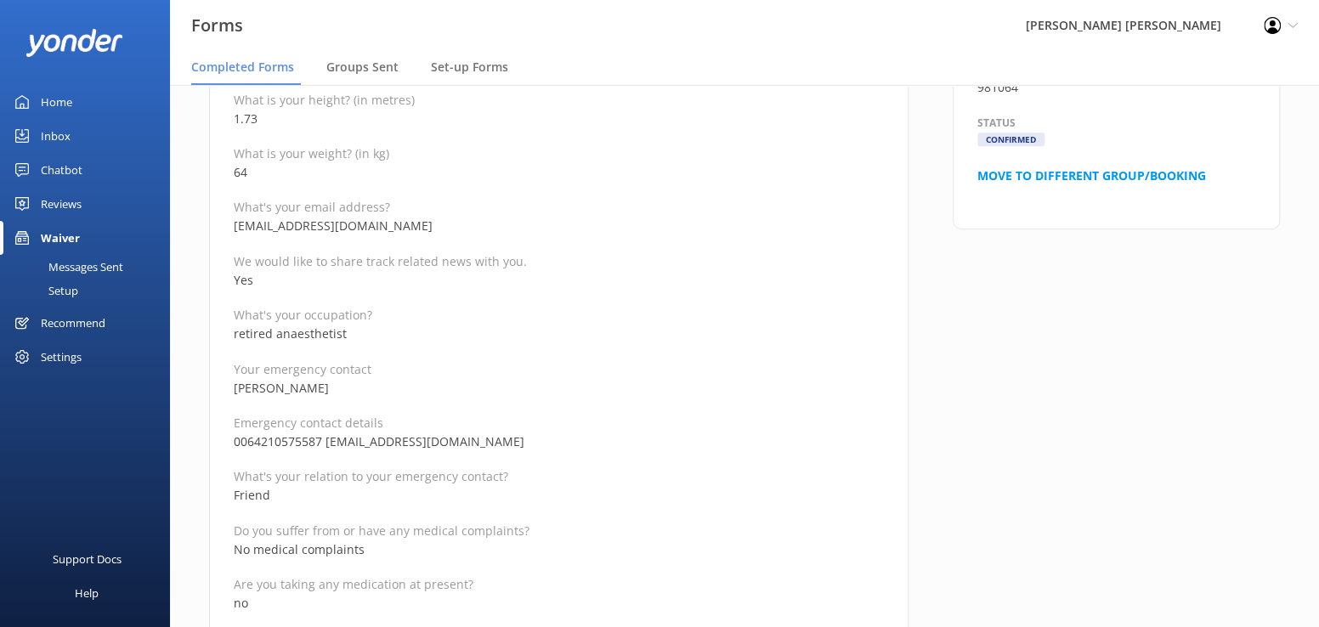
drag, startPoint x: 321, startPoint y: 440, endPoint x: 231, endPoint y: 433, distance: 90.4
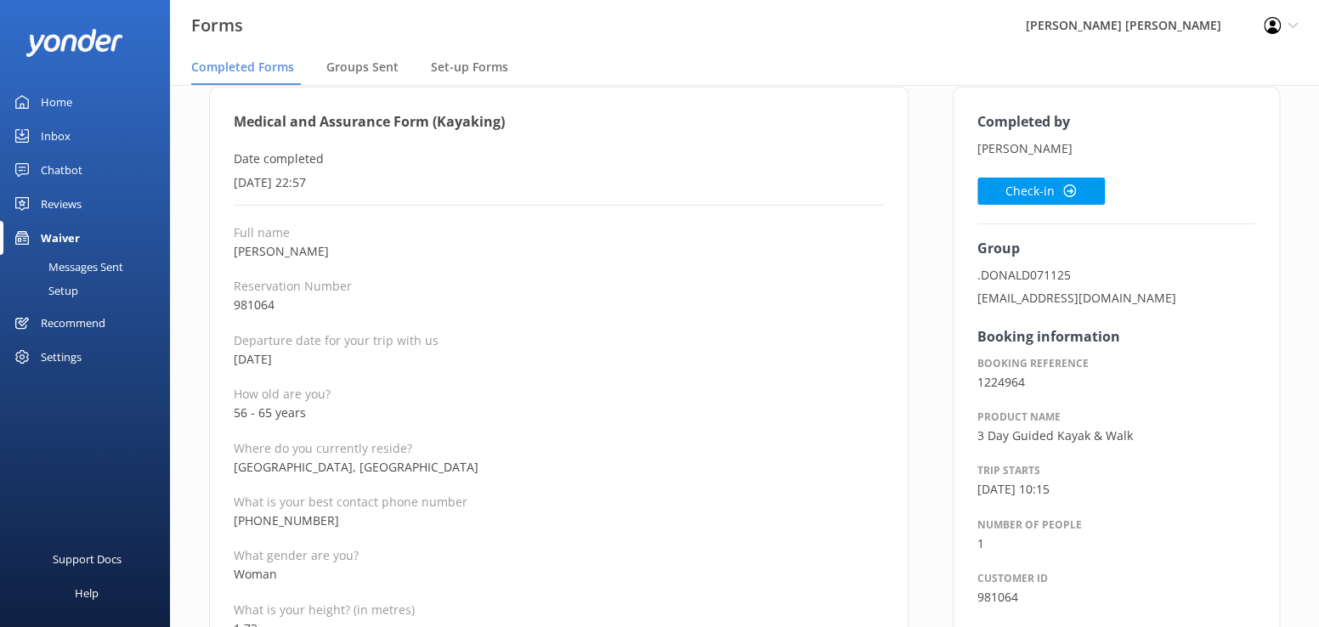
scroll to position [170, 0]
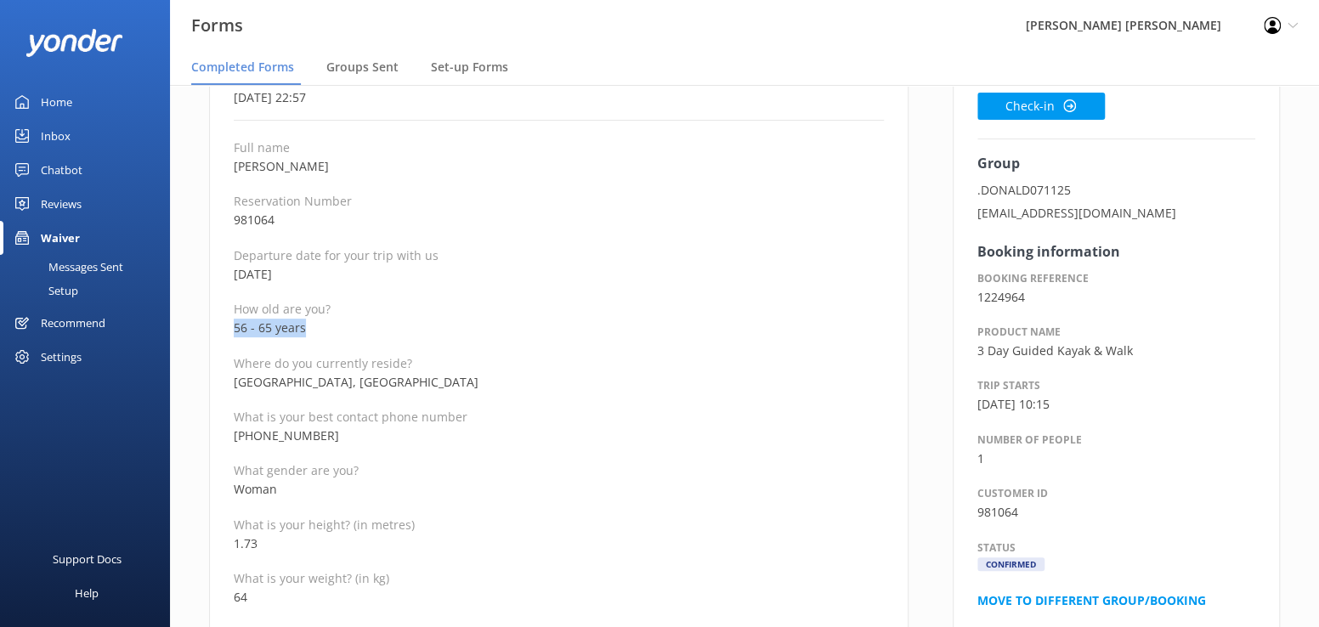
drag, startPoint x: 327, startPoint y: 327, endPoint x: 207, endPoint y: 335, distance: 121.0
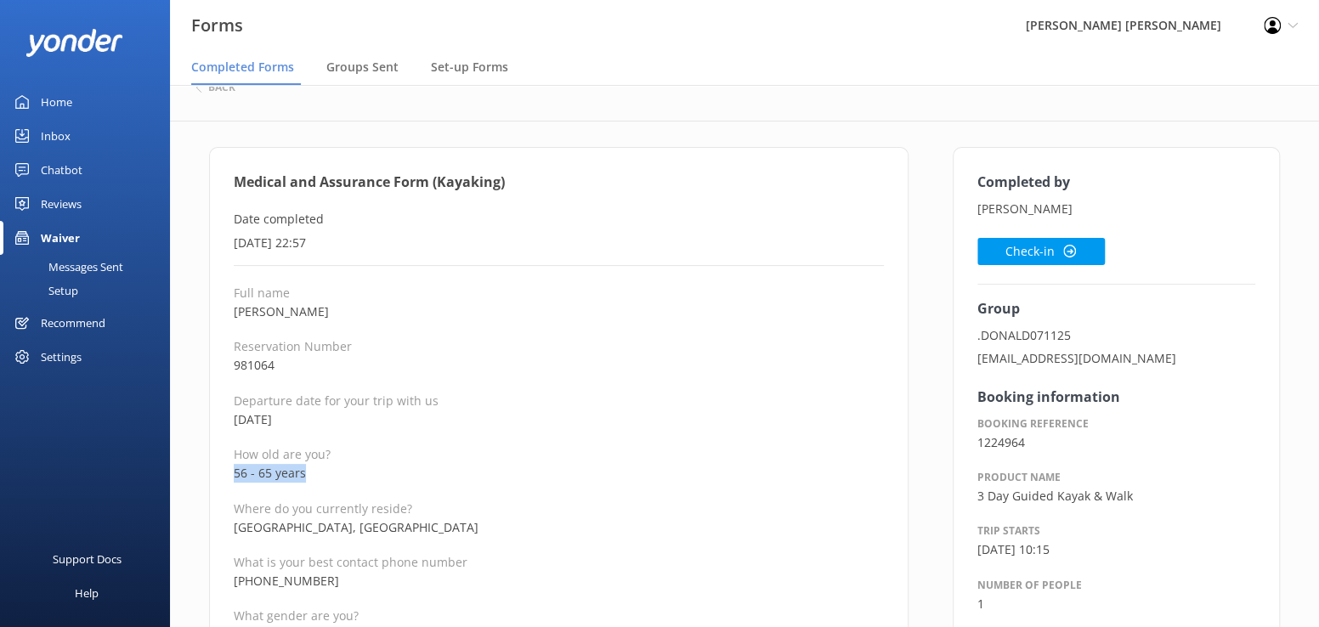
scroll to position [0, 0]
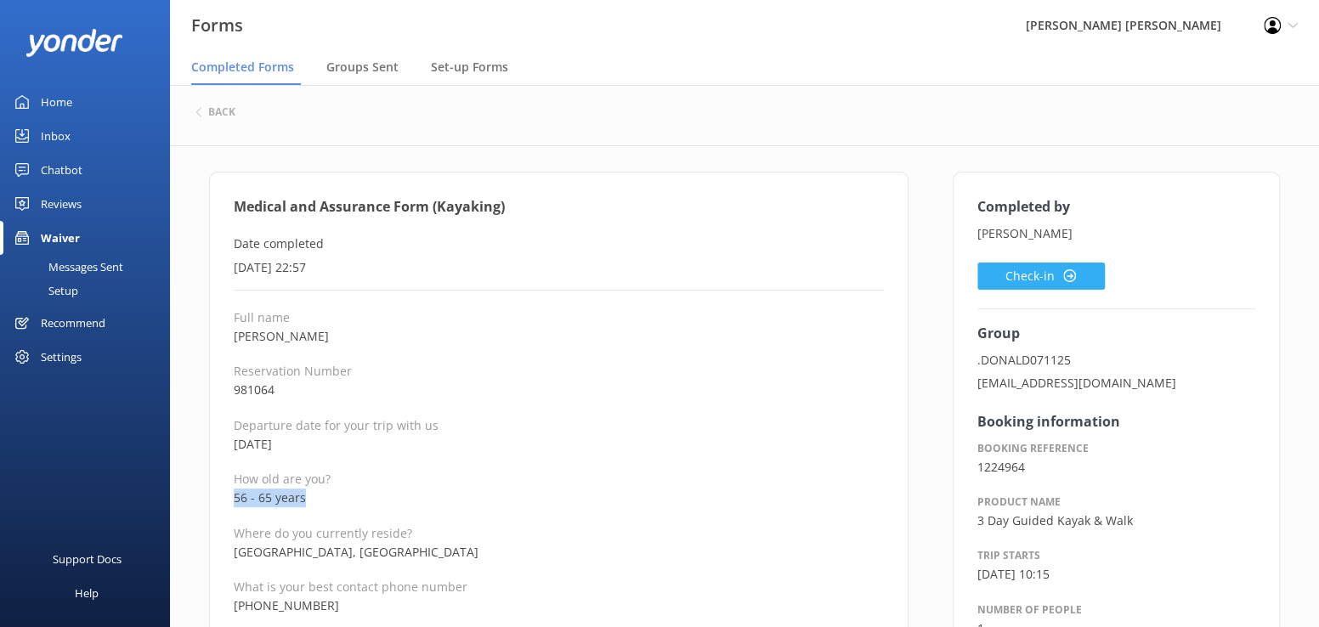
click at [1007, 269] on button "Check-in" at bounding box center [1042, 276] width 128 height 27
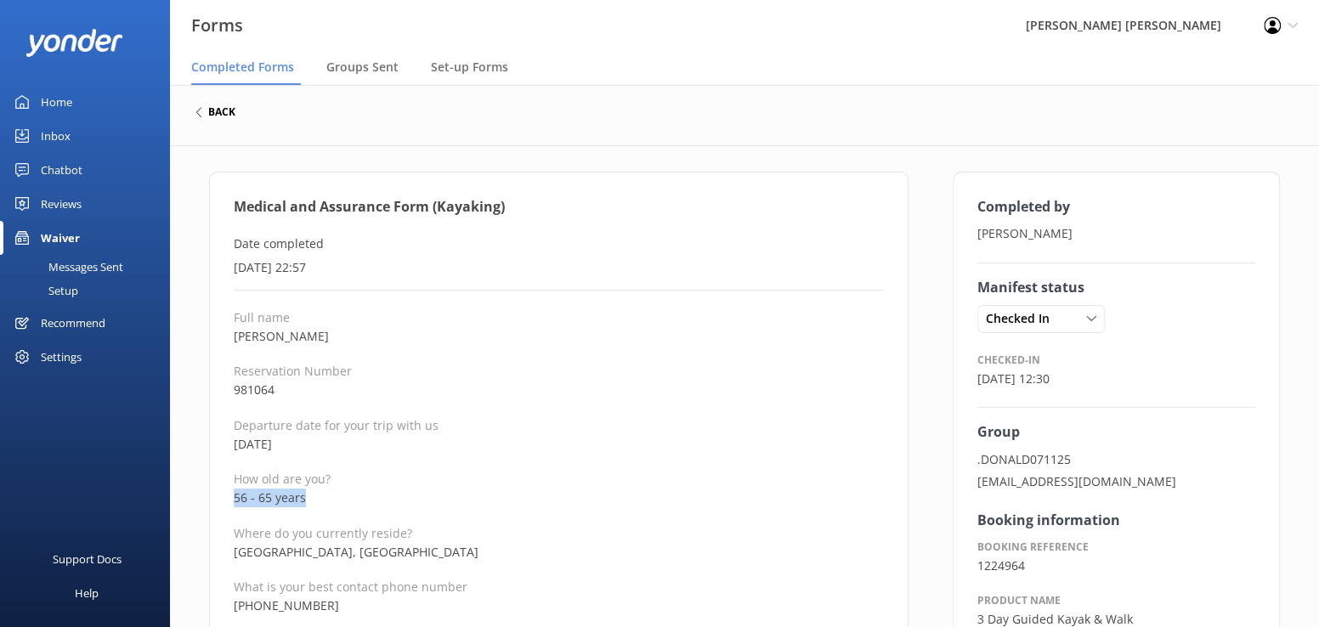
click at [218, 110] on h6 "back" at bounding box center [221, 112] width 27 height 10
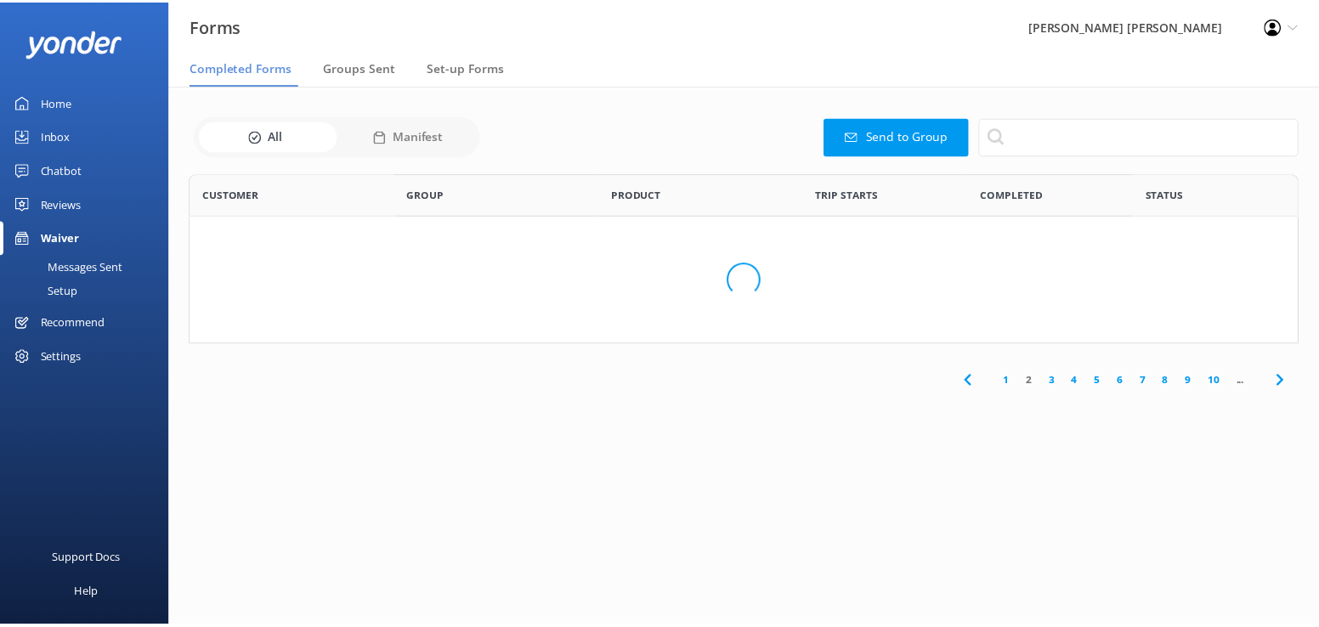
scroll to position [456, 1096]
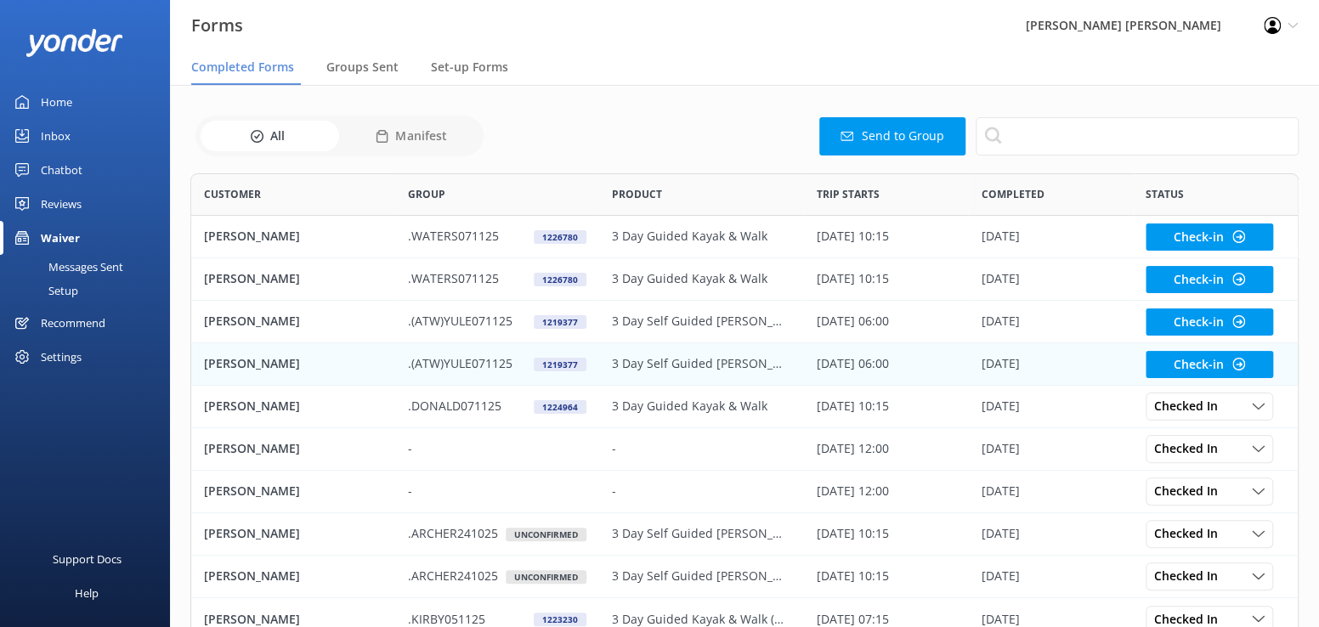
click at [255, 366] on p "[PERSON_NAME]" at bounding box center [252, 364] width 96 height 19
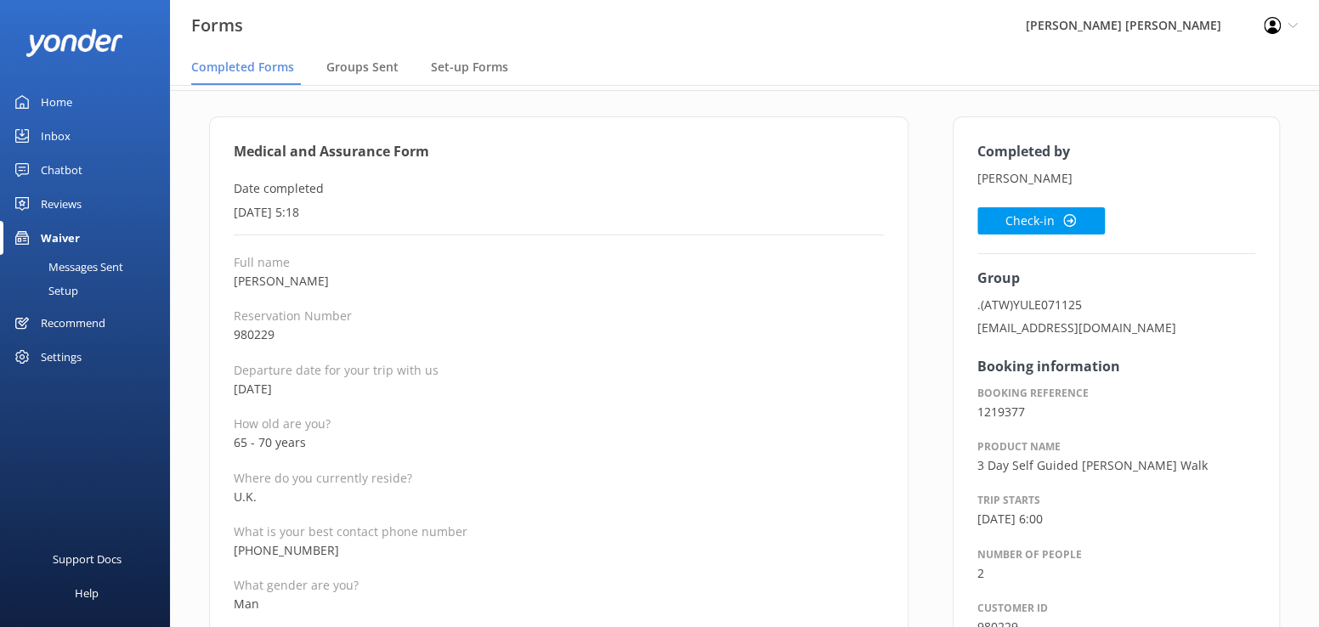
scroll to position [85, 0]
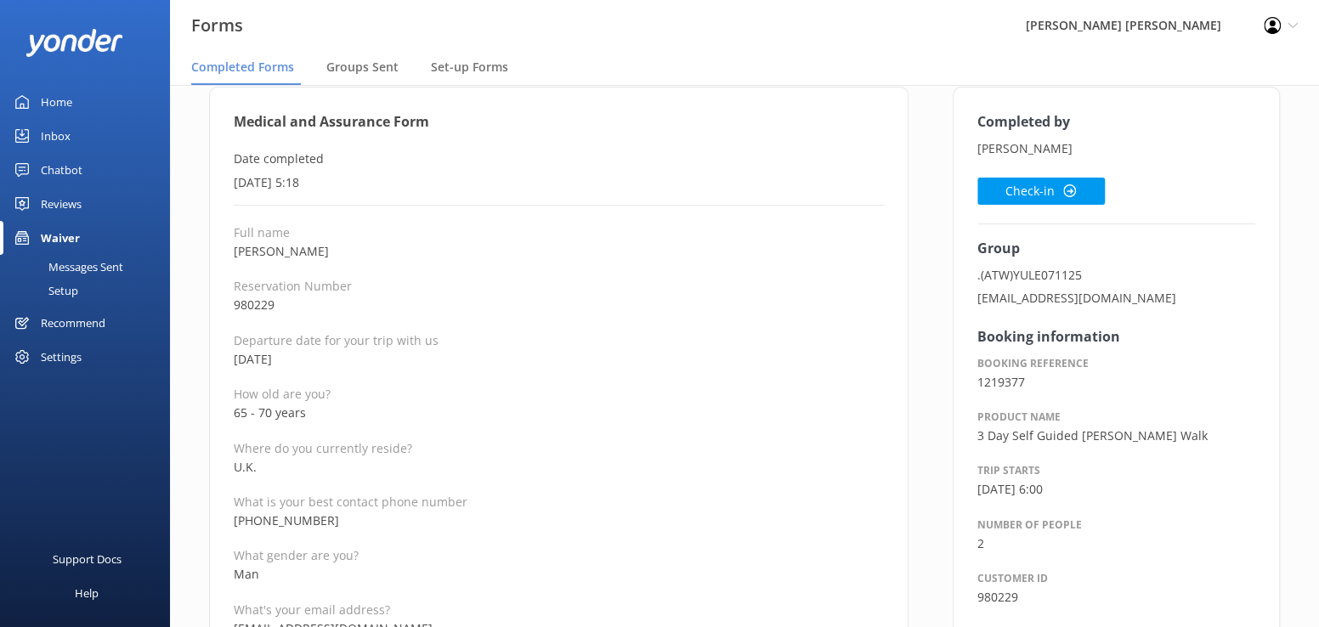
drag, startPoint x: 372, startPoint y: 520, endPoint x: 226, endPoint y: 522, distance: 145.4
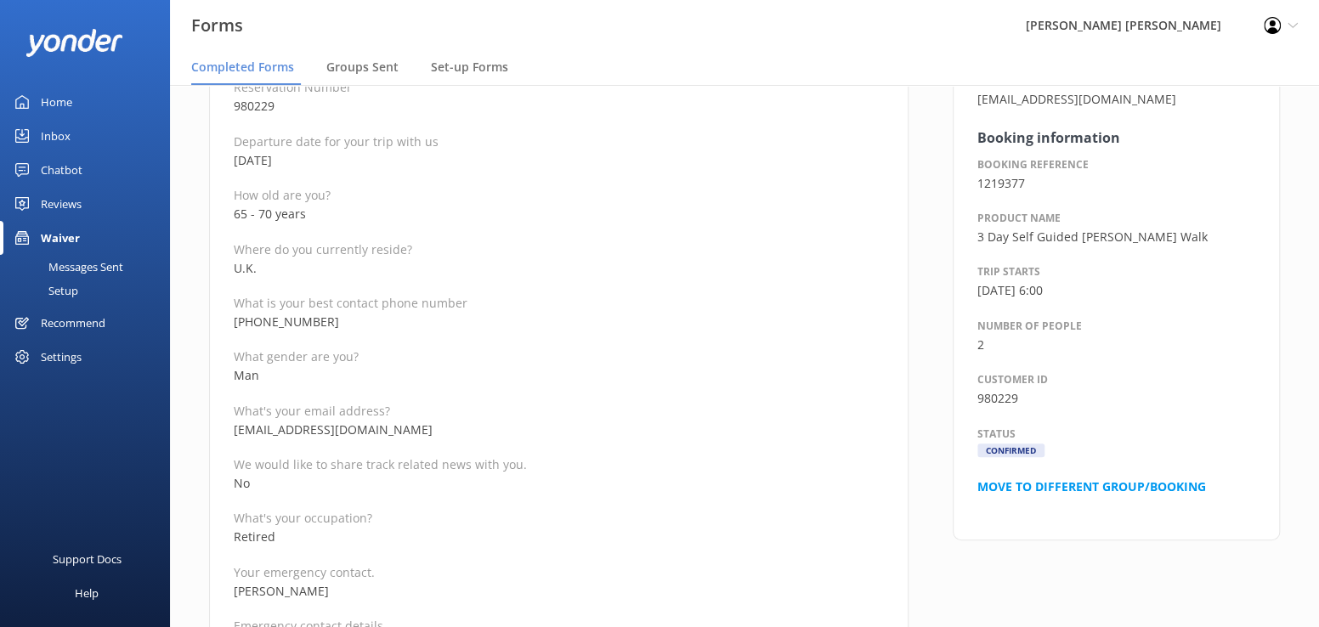
scroll to position [340, 0]
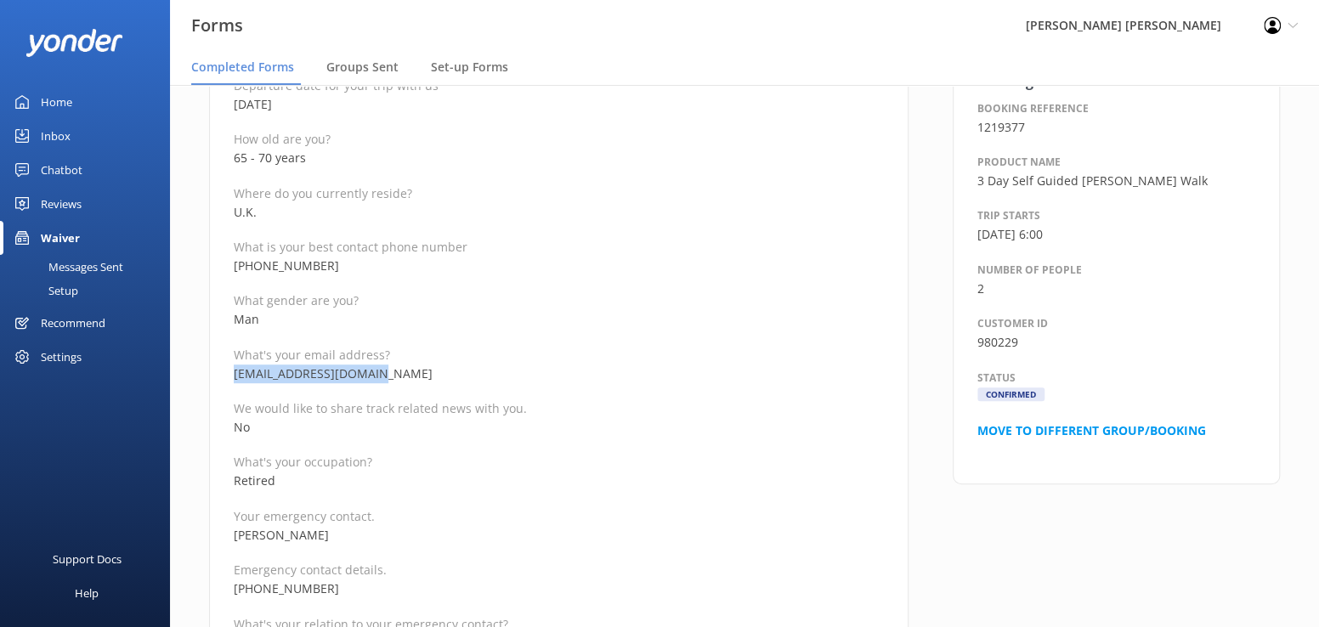
drag, startPoint x: 387, startPoint y: 370, endPoint x: 222, endPoint y: 376, distance: 165.0
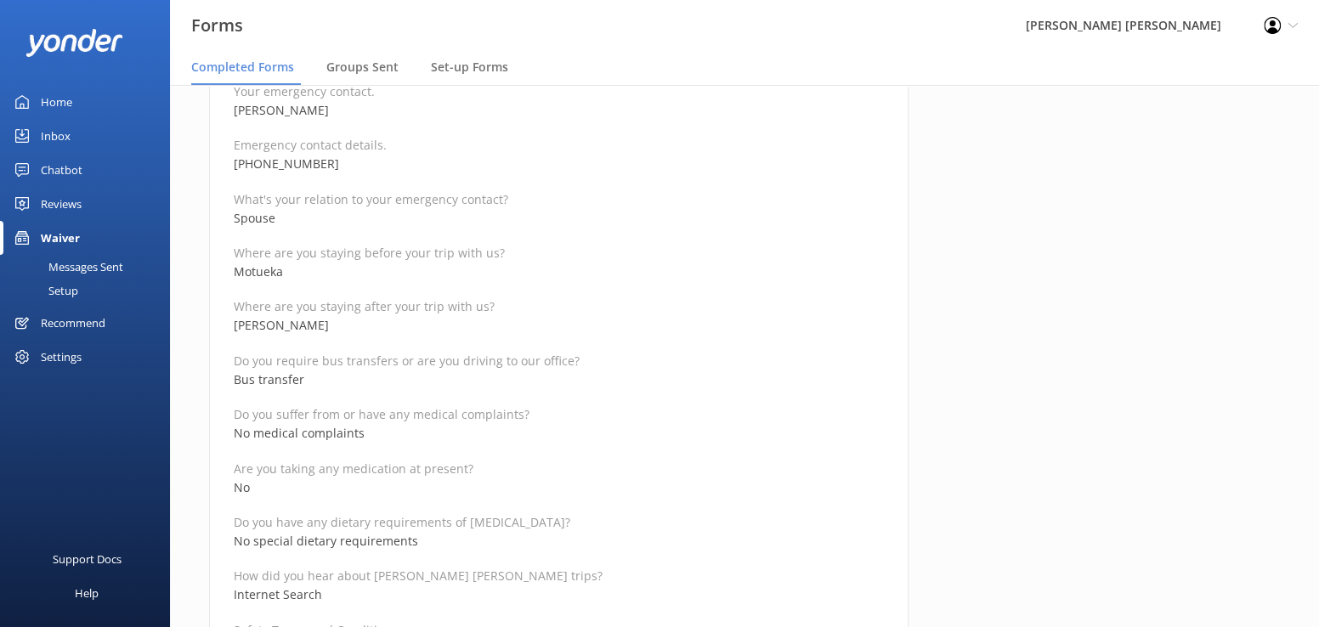
scroll to position [680, 0]
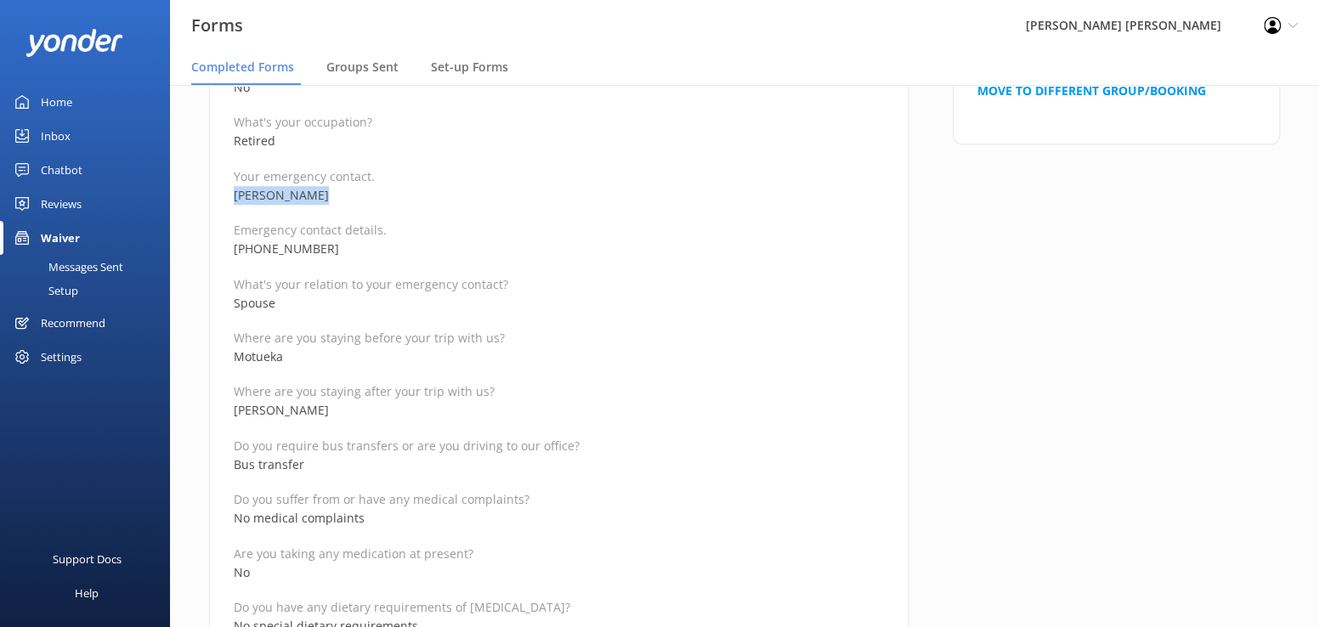
drag, startPoint x: 328, startPoint y: 191, endPoint x: 215, endPoint y: 201, distance: 113.5
click at [215, 201] on div "Medical and Assurance Form Date completed [DATE] 5:18 Full name [PERSON_NAME] R…" at bounding box center [559, 632] width 700 height 2281
drag, startPoint x: 358, startPoint y: 252, endPoint x: 232, endPoint y: 252, distance: 125.8
click at [232, 252] on div "Medical and Assurance Form Date completed [DATE] 5:18 Full name [PERSON_NAME] R…" at bounding box center [559, 632] width 700 height 2281
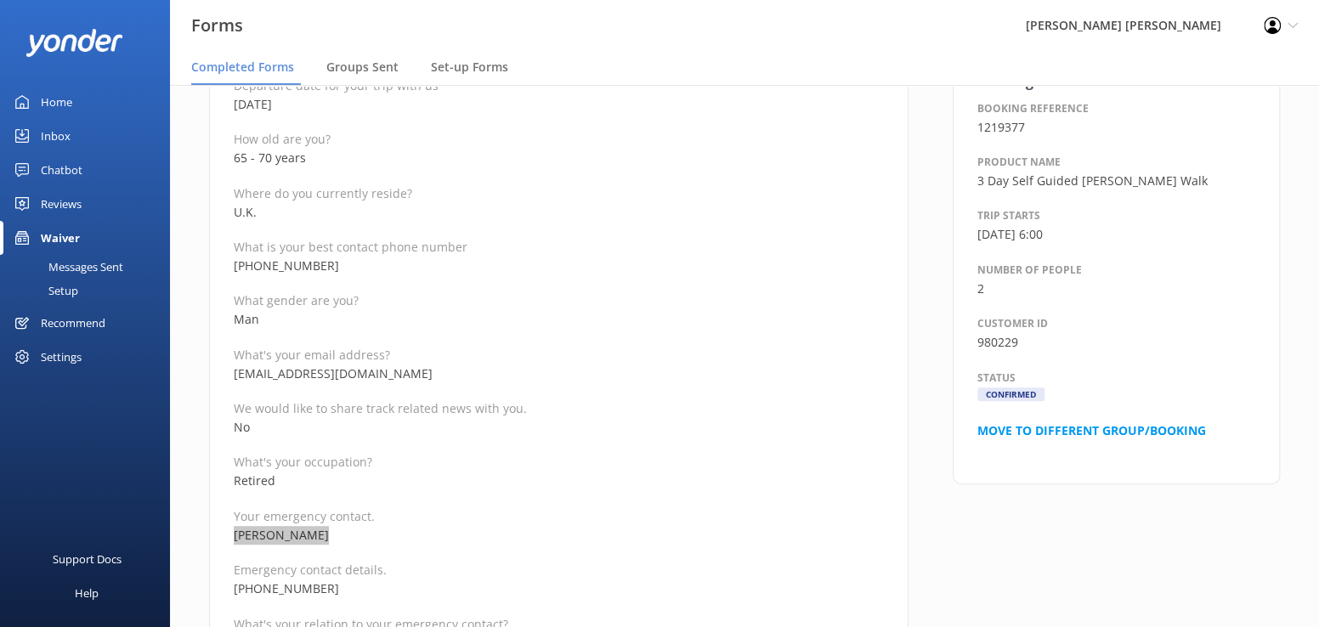
scroll to position [255, 0]
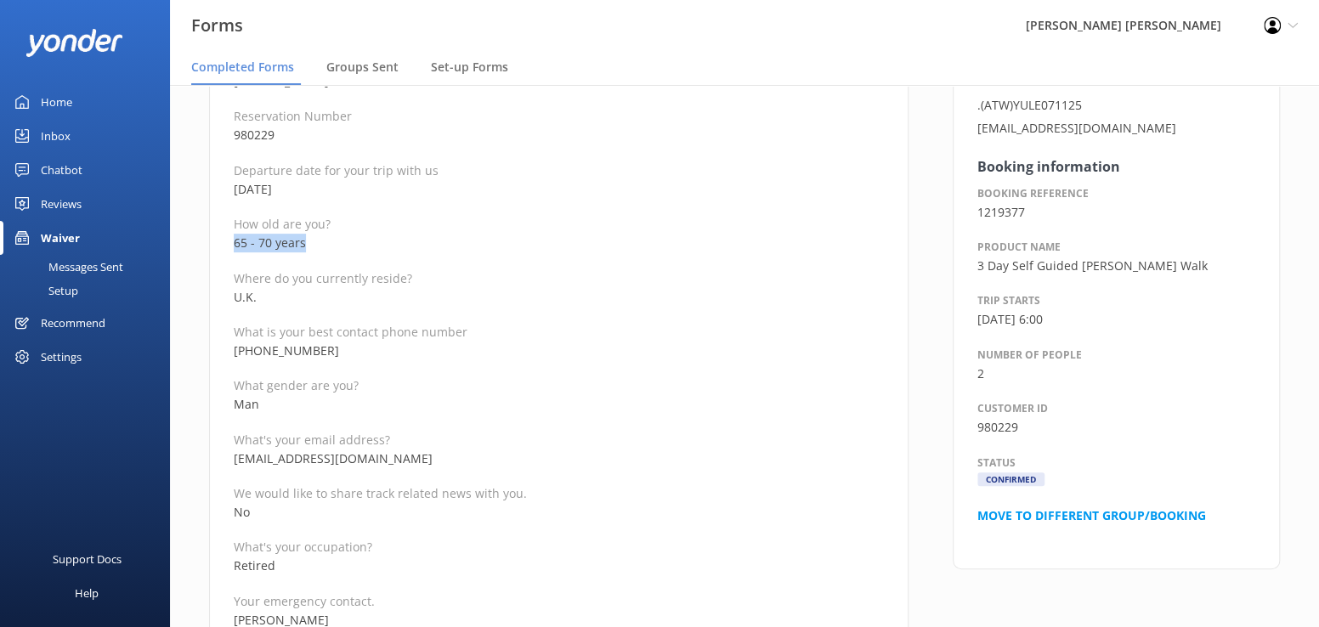
drag, startPoint x: 321, startPoint y: 247, endPoint x: 224, endPoint y: 245, distance: 97.0
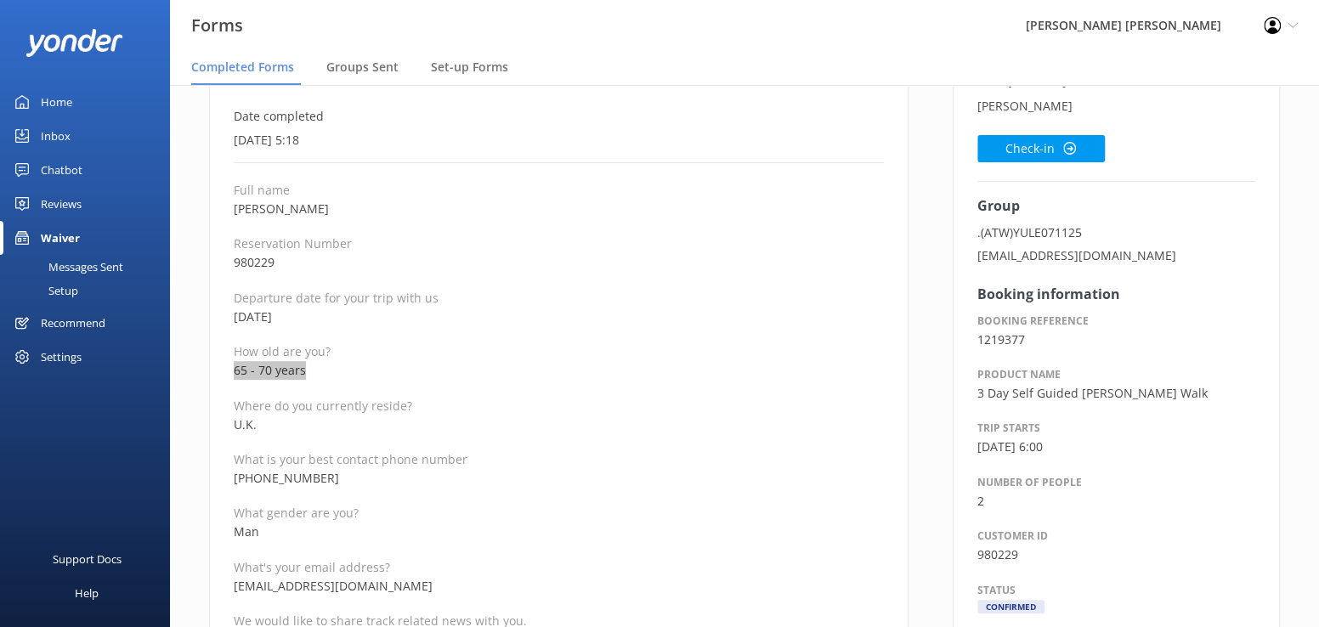
scroll to position [0, 0]
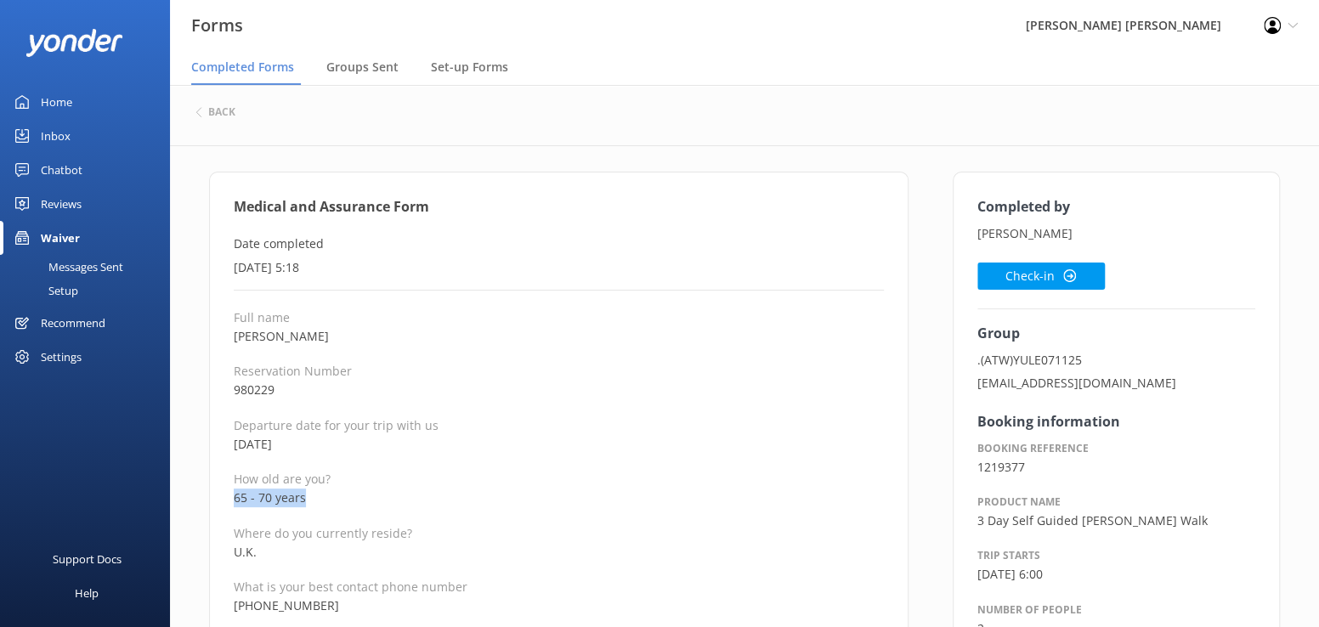
drag, startPoint x: 362, startPoint y: 333, endPoint x: 204, endPoint y: 338, distance: 158.2
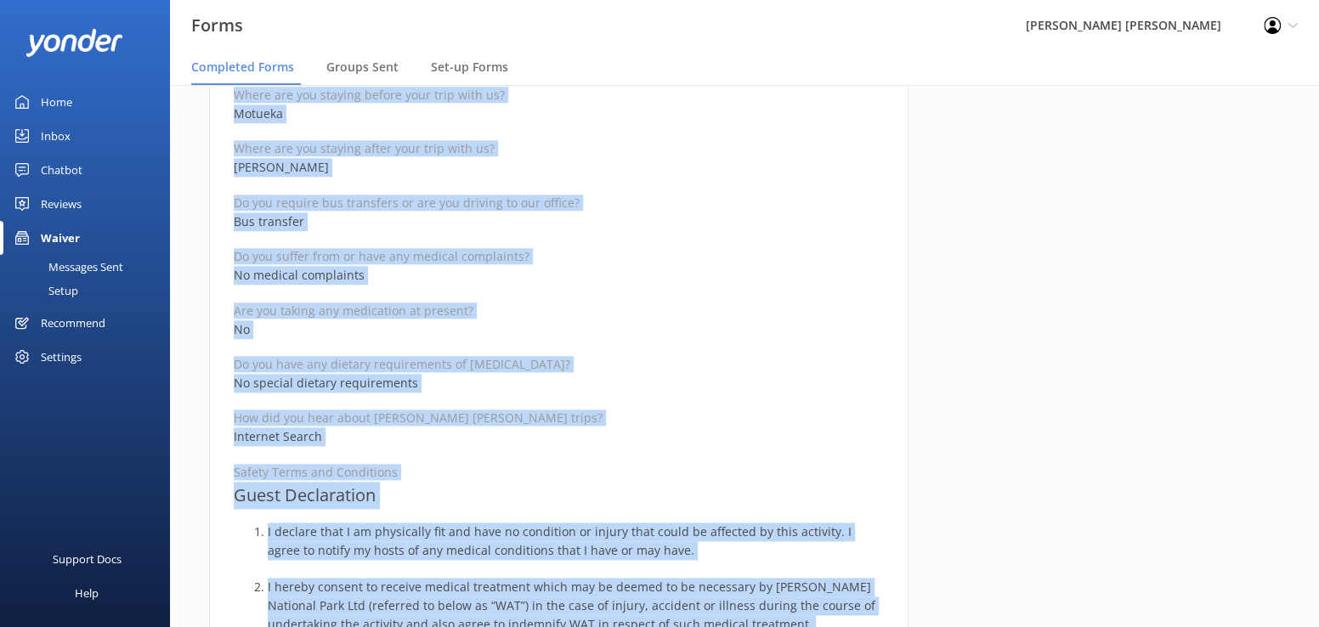
scroll to position [1064, 0]
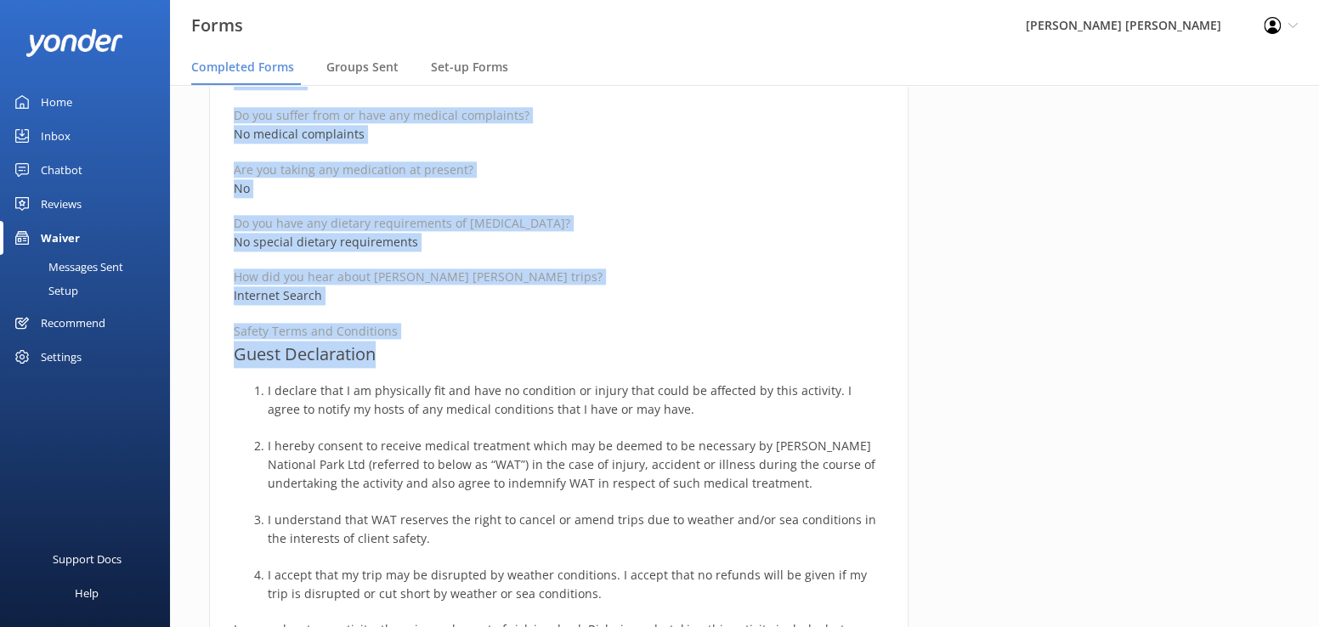
drag, startPoint x: 228, startPoint y: 203, endPoint x: 499, endPoint y: 360, distance: 313.5
click at [499, 360] on div "Medical and Assurance Form Date completed [DATE] 5:18 Full name [PERSON_NAME] R…" at bounding box center [559, 247] width 700 height 2281
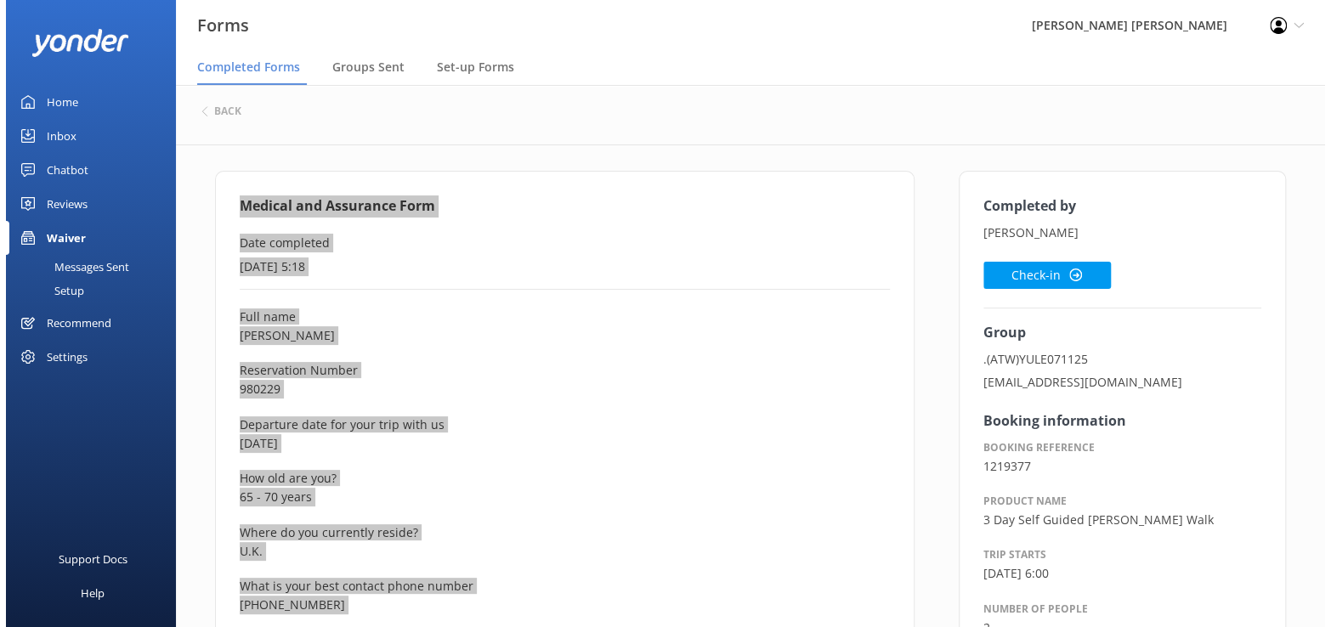
scroll to position [0, 0]
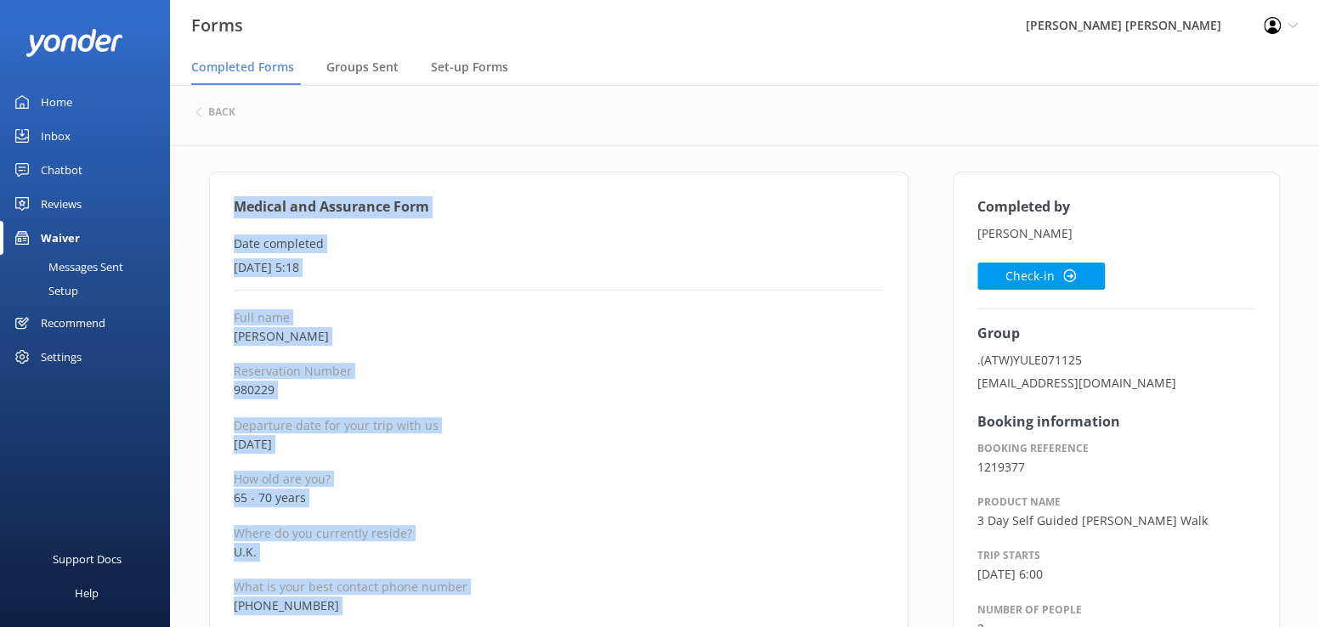
drag, startPoint x: 1019, startPoint y: 275, endPoint x: 900, endPoint y: 284, distance: 119.4
click at [1019, 275] on button "Check-in" at bounding box center [1042, 276] width 128 height 27
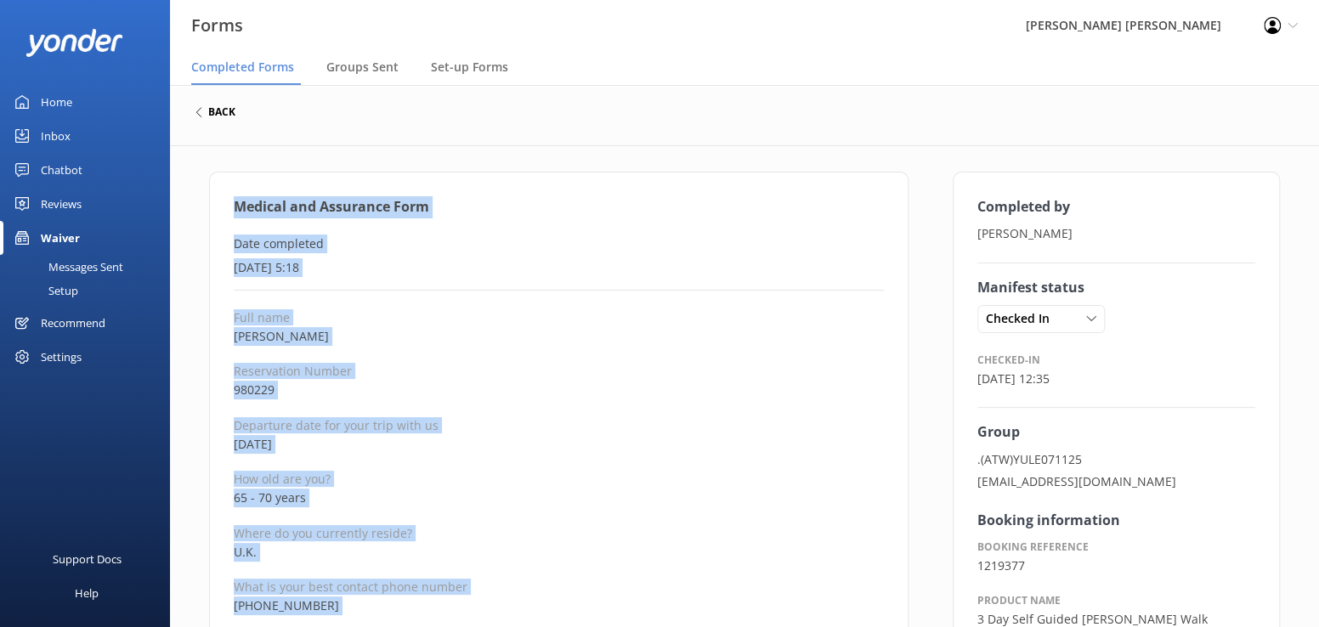
click at [215, 112] on h6 "back" at bounding box center [221, 112] width 27 height 10
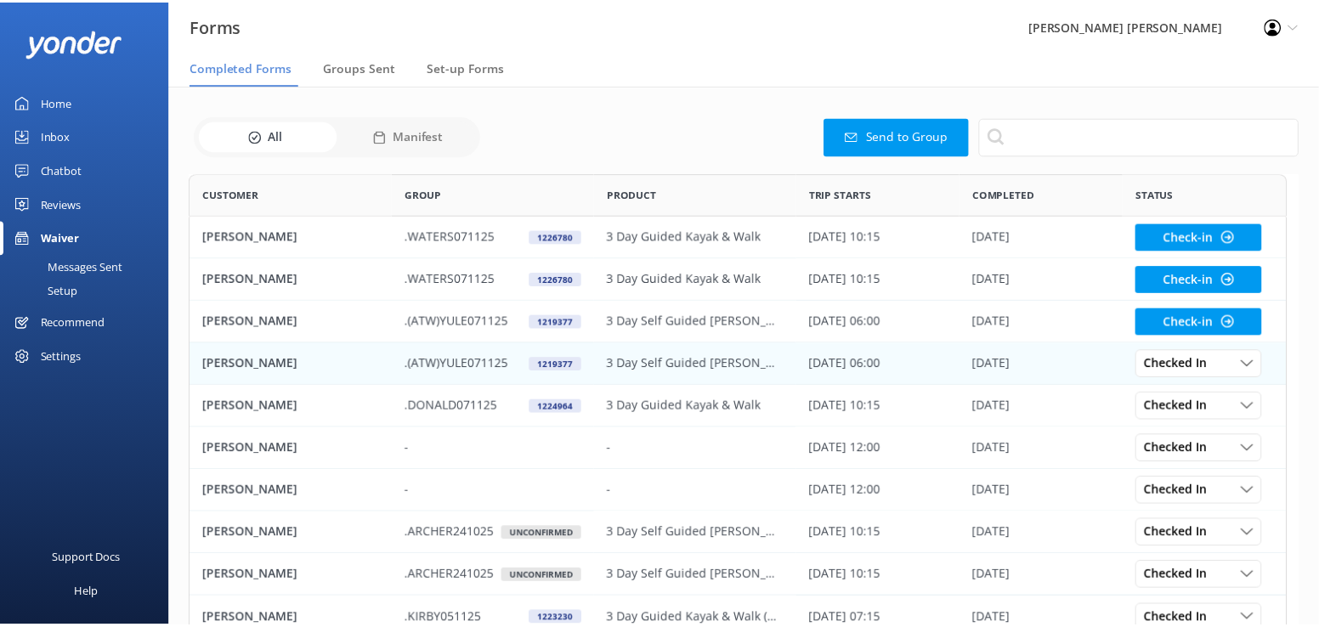
scroll to position [456, 1096]
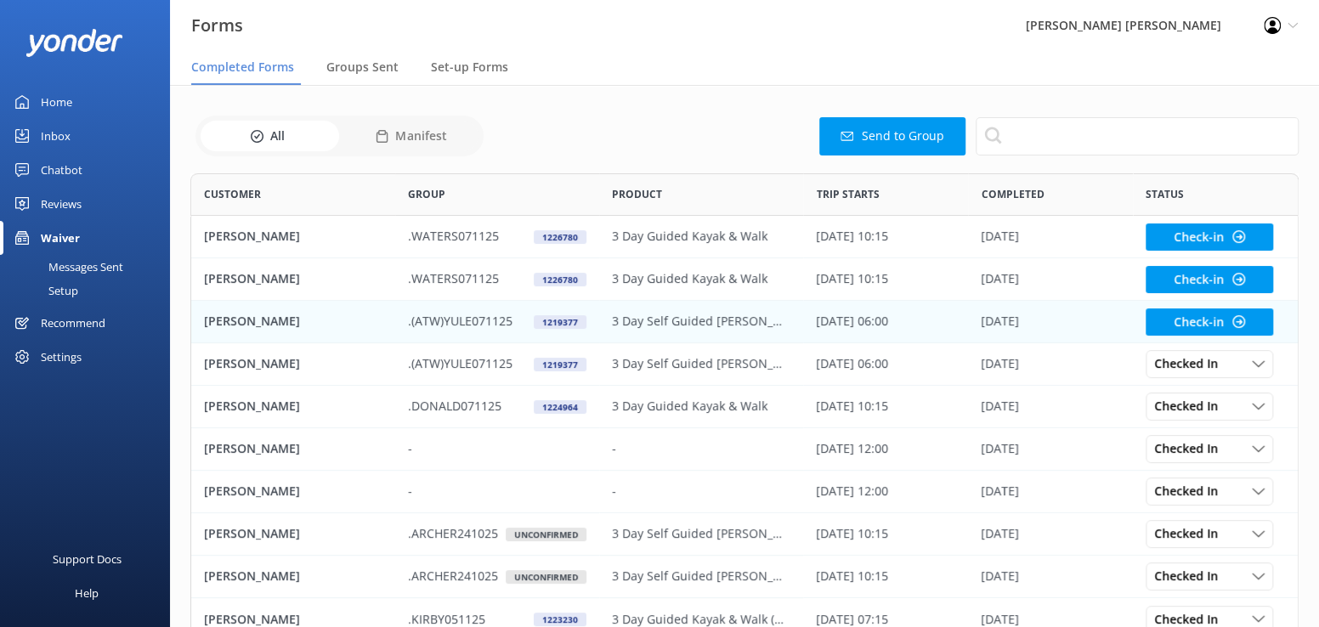
click at [236, 324] on p "[PERSON_NAME]" at bounding box center [252, 321] width 96 height 19
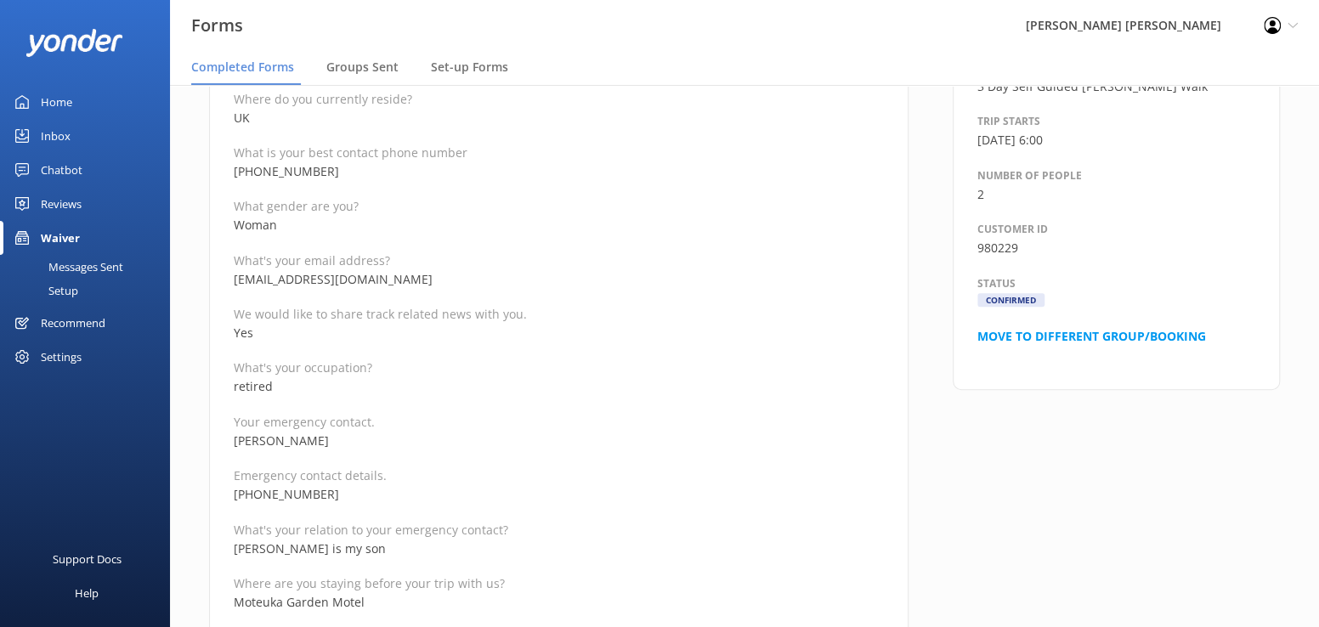
scroll to position [425, 0]
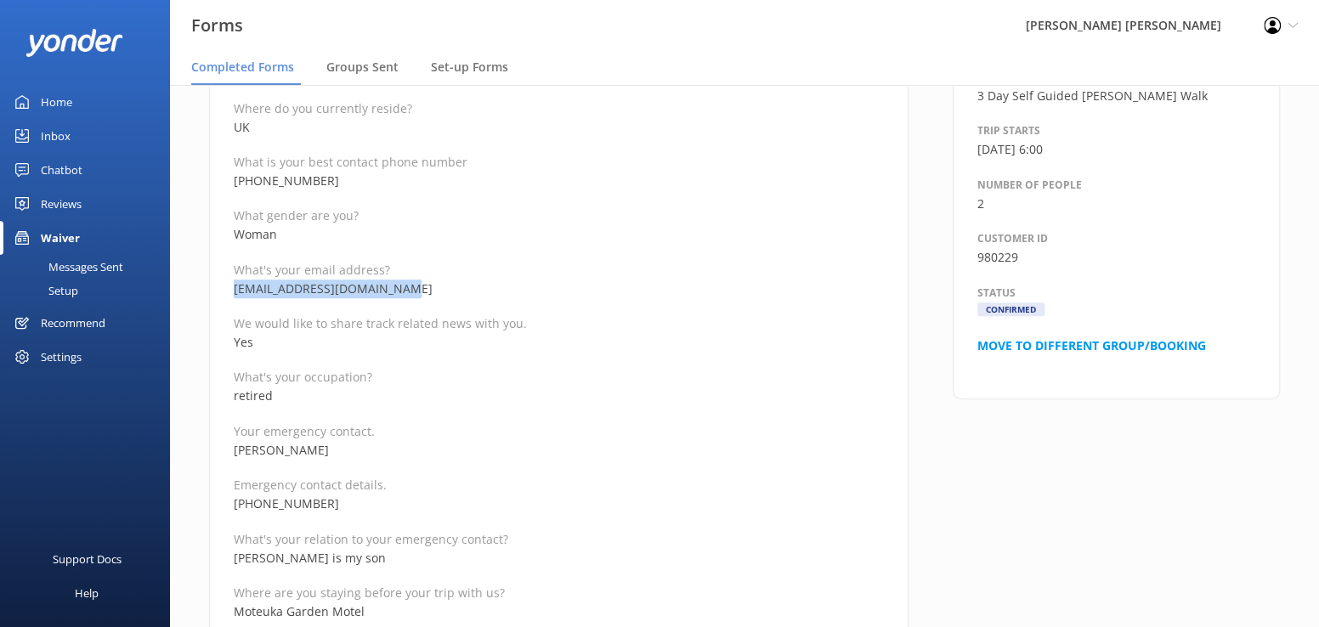
drag, startPoint x: 438, startPoint y: 291, endPoint x: 198, endPoint y: 290, distance: 239.8
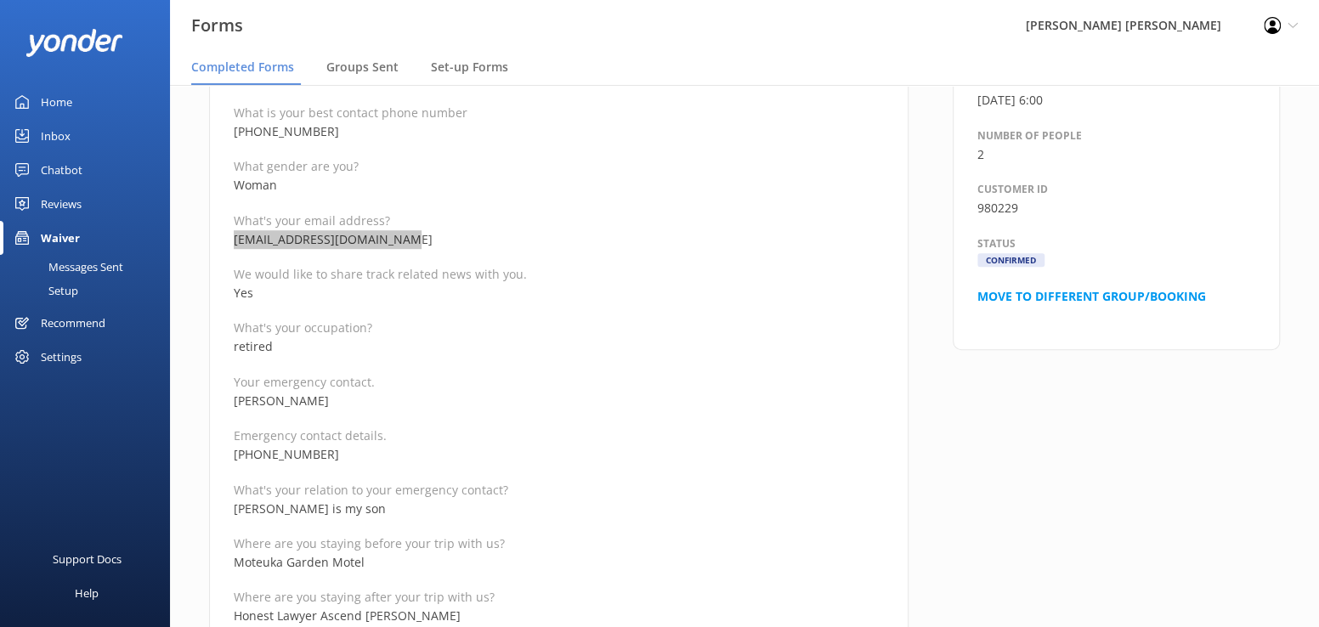
scroll to position [510, 0]
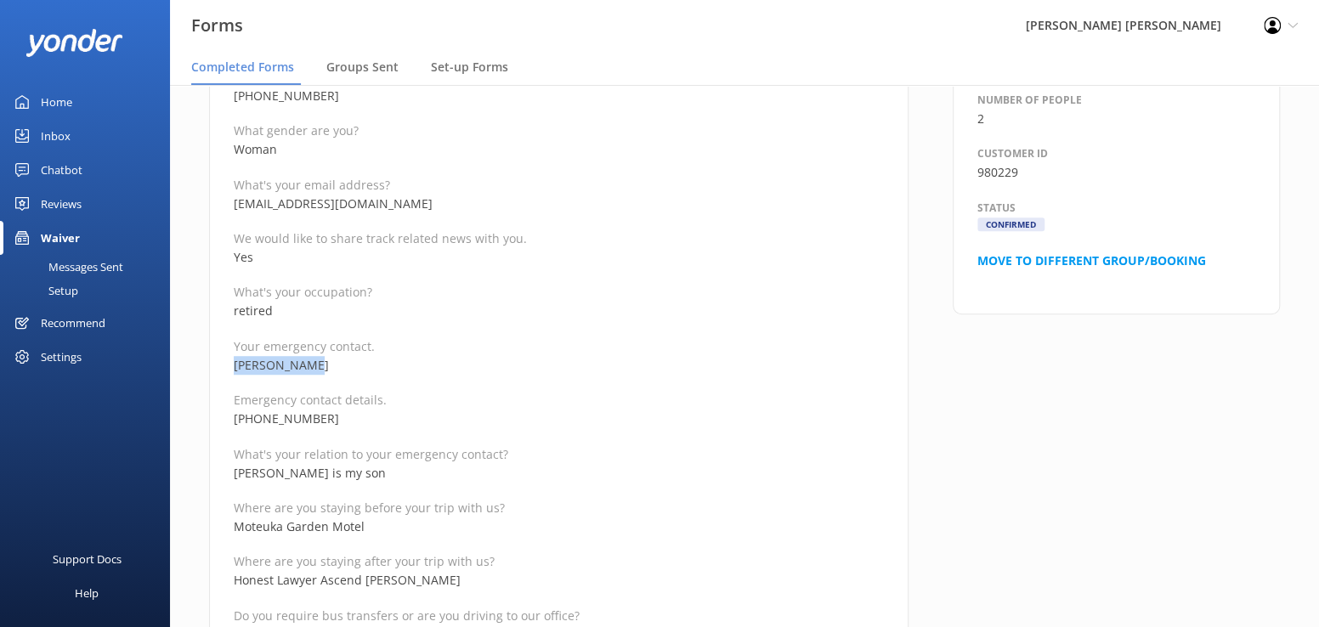
drag, startPoint x: 321, startPoint y: 363, endPoint x: 230, endPoint y: 366, distance: 90.2
drag, startPoint x: 390, startPoint y: 419, endPoint x: 205, endPoint y: 421, distance: 185.3
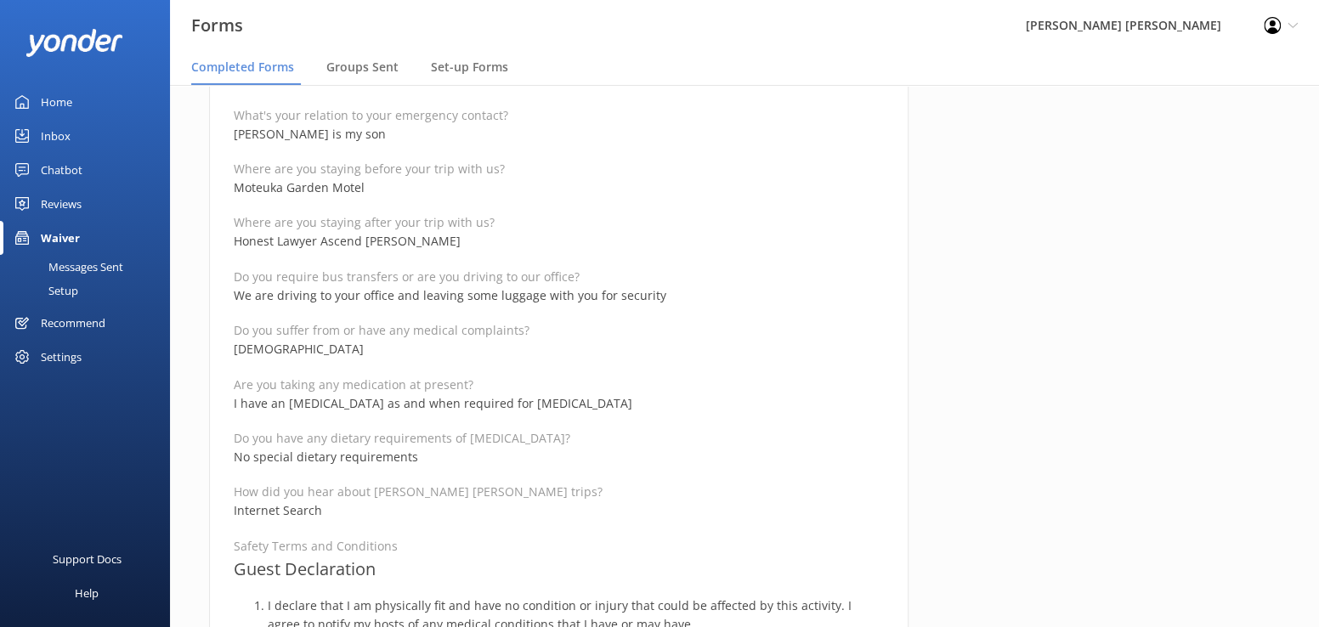
scroll to position [850, 0]
drag, startPoint x: 532, startPoint y: 402, endPoint x: 182, endPoint y: 397, distance: 350.3
click at [182, 397] on div "Medical and Assurance Form Date completed [DATE] 7:59 Full name [PERSON_NAME][G…" at bounding box center [744, 475] width 1149 height 2358
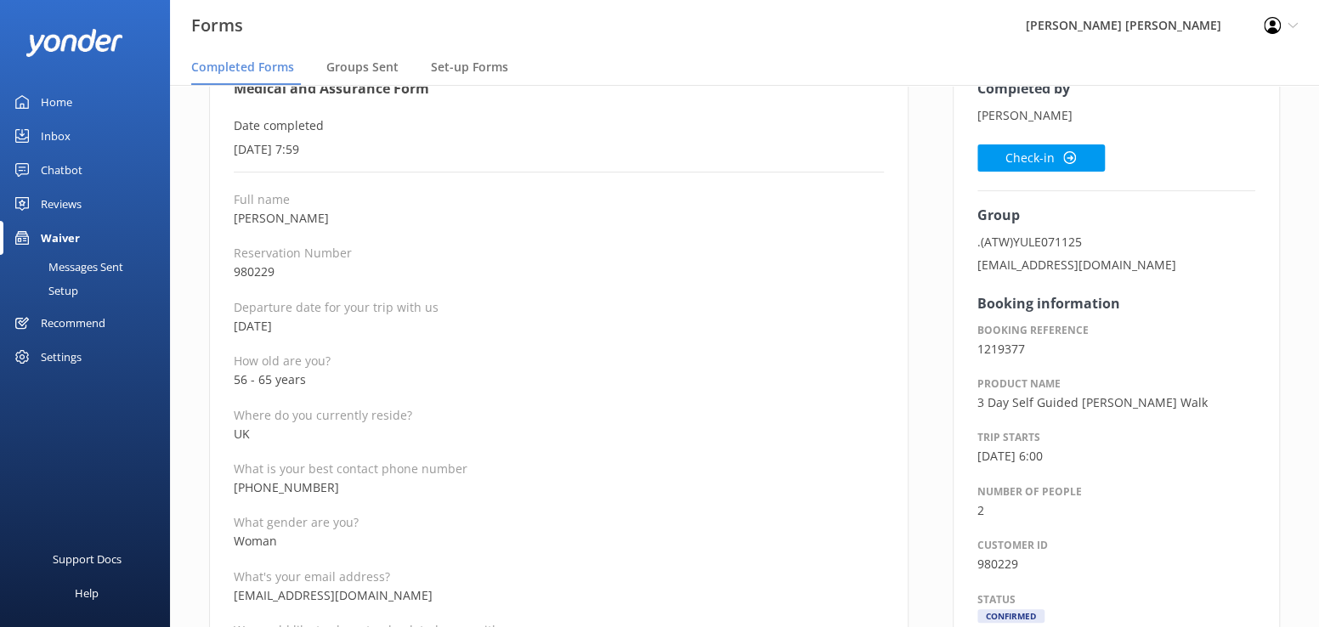
scroll to position [85, 0]
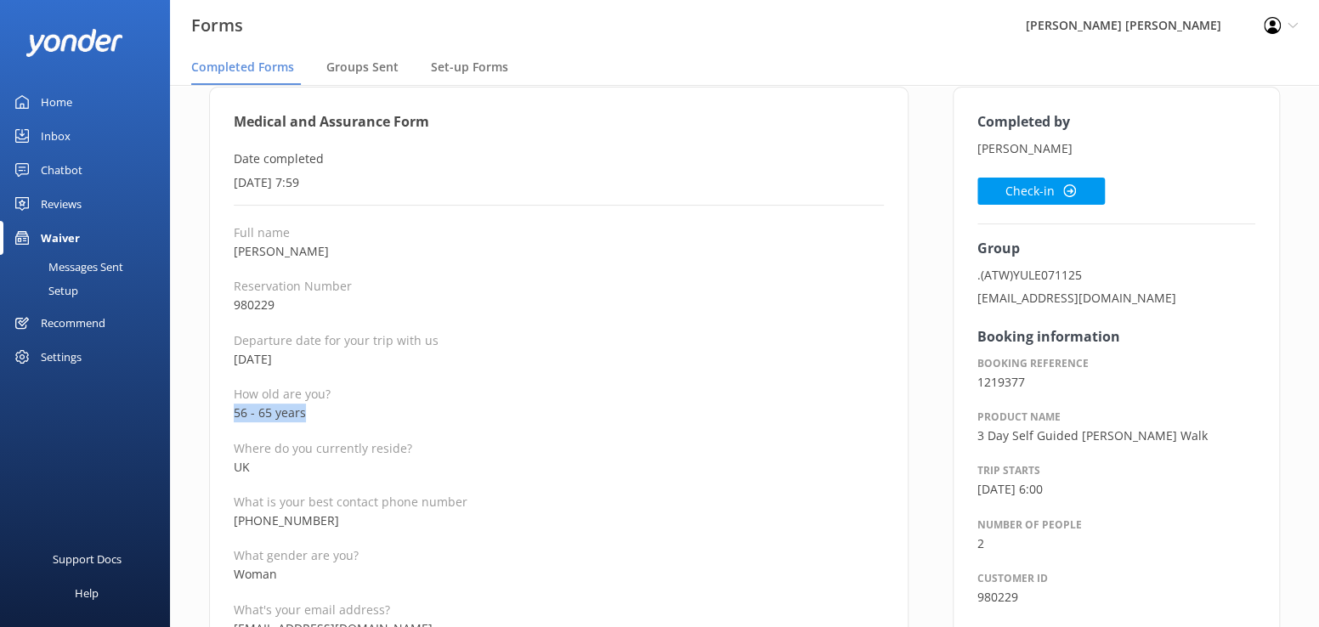
drag, startPoint x: 324, startPoint y: 417, endPoint x: 232, endPoint y: 415, distance: 91.9
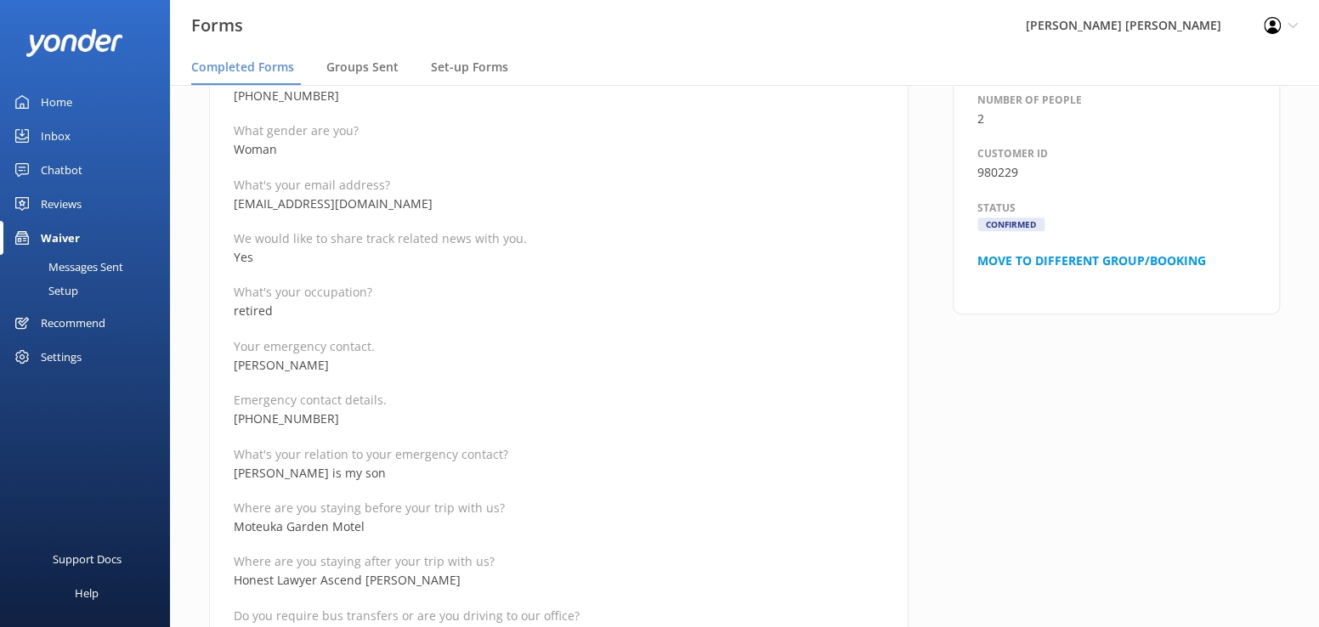
scroll to position [680, 0]
